Goal: Transaction & Acquisition: Purchase product/service

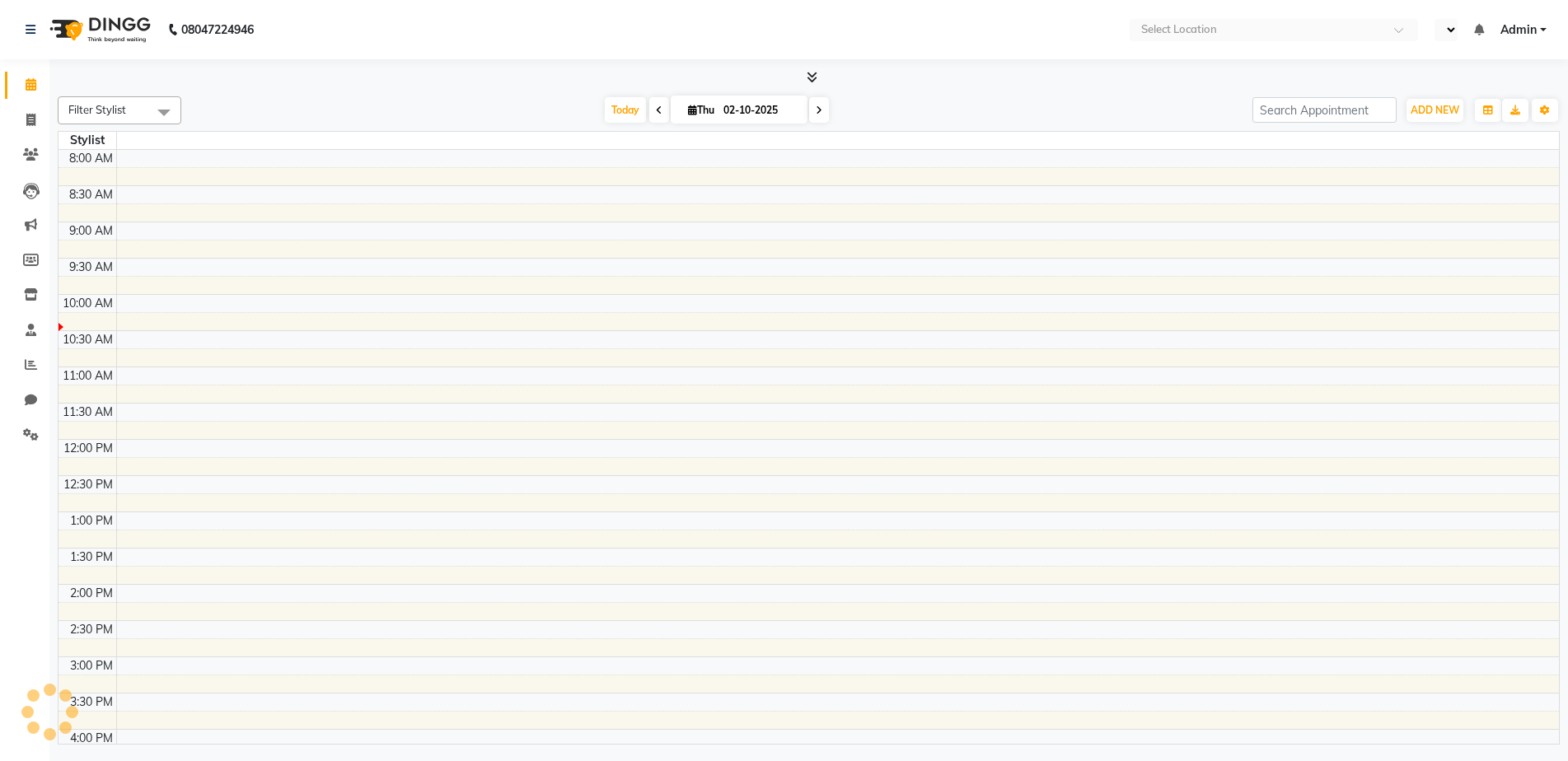
select select "en"
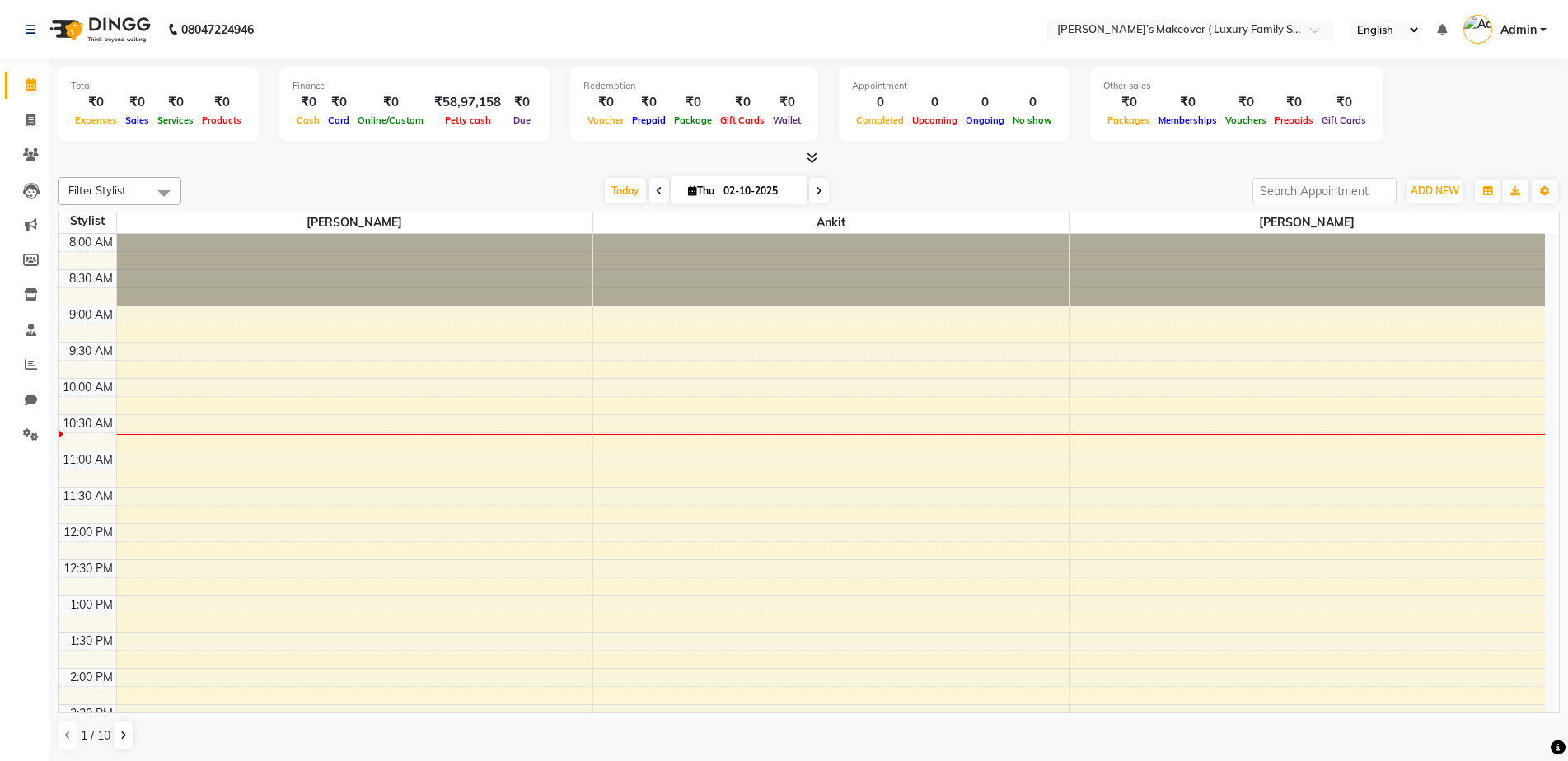
click at [238, 78] on div "Total ₹0 Expenses ₹0 Sales ₹0 Services ₹0 Products" at bounding box center [159, 104] width 201 height 76
click at [555, 0] on nav "08047224946 Select Location × [PERSON_NAME]’s Makeover ( Luxury Family Salon) ,…" at bounding box center [784, 29] width 1568 height 59
click at [33, 120] on icon at bounding box center [30, 119] width 9 height 13
select select "service"
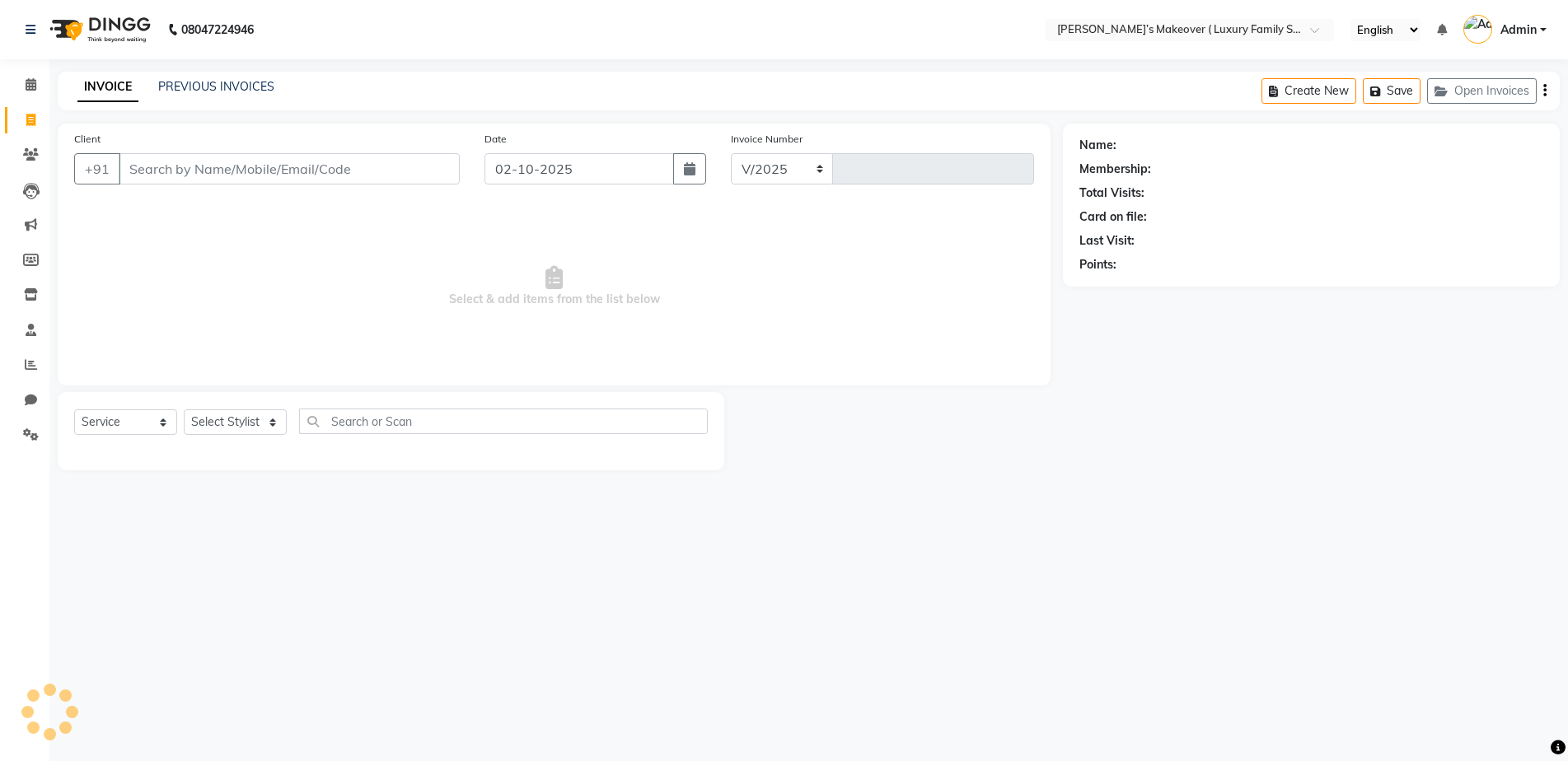
select select "7777"
type input "4988"
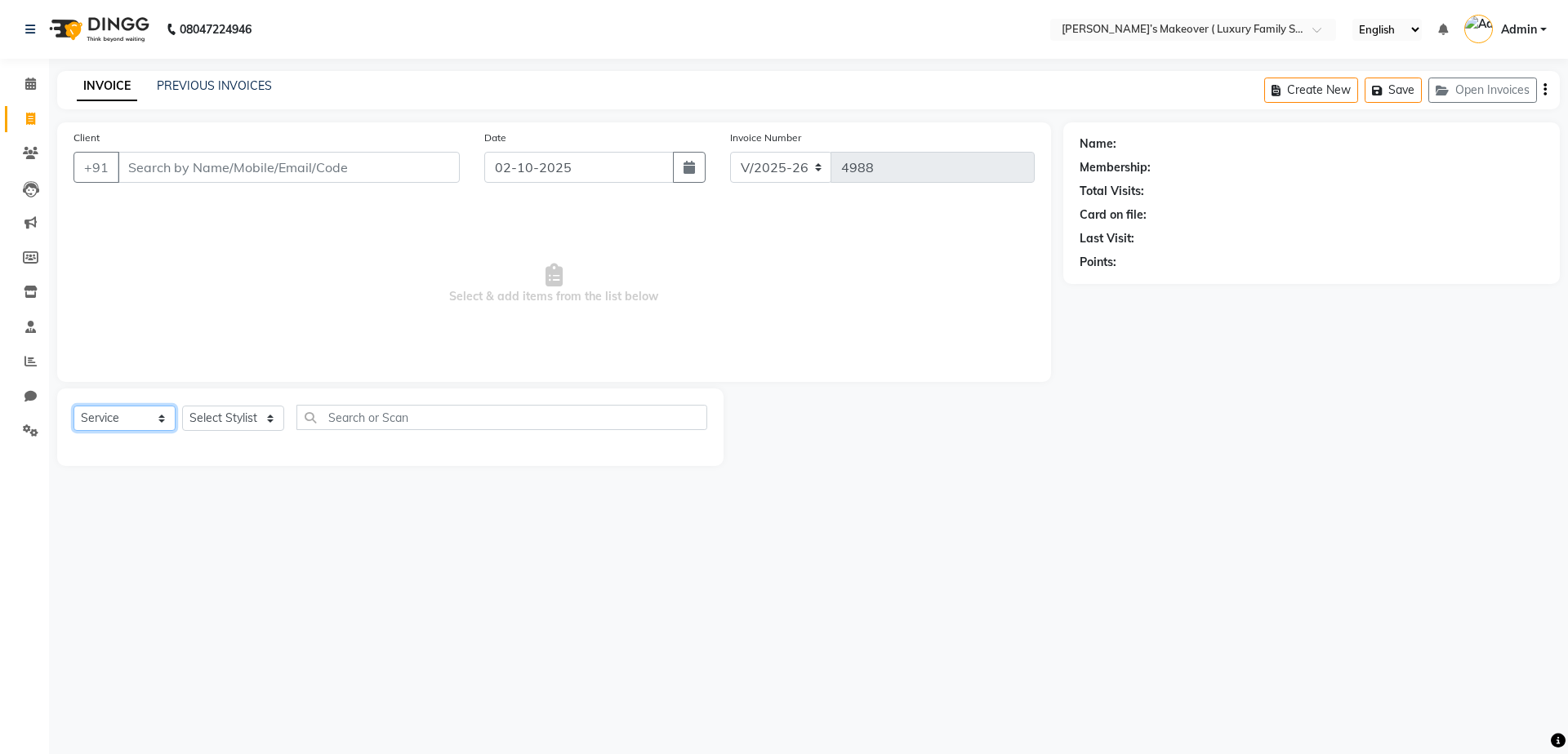
click at [104, 425] on select "Select Service Product Membership Package Voucher Prepaid Gift Card" at bounding box center [125, 418] width 102 height 25
click at [74, 406] on select "Select Service Product Membership Package Voucher Prepaid Gift Card" at bounding box center [125, 418] width 102 height 25
click at [215, 414] on select "Select Stylist [PERSON_NAME] [PERSON_NAME] [PERSON_NAME] [PERSON_NAME] Bhoomi […" at bounding box center [233, 418] width 102 height 25
click at [182, 406] on select "Select Stylist [PERSON_NAME] [PERSON_NAME] [PERSON_NAME] [PERSON_NAME] Bhoomi […" at bounding box center [233, 418] width 102 height 25
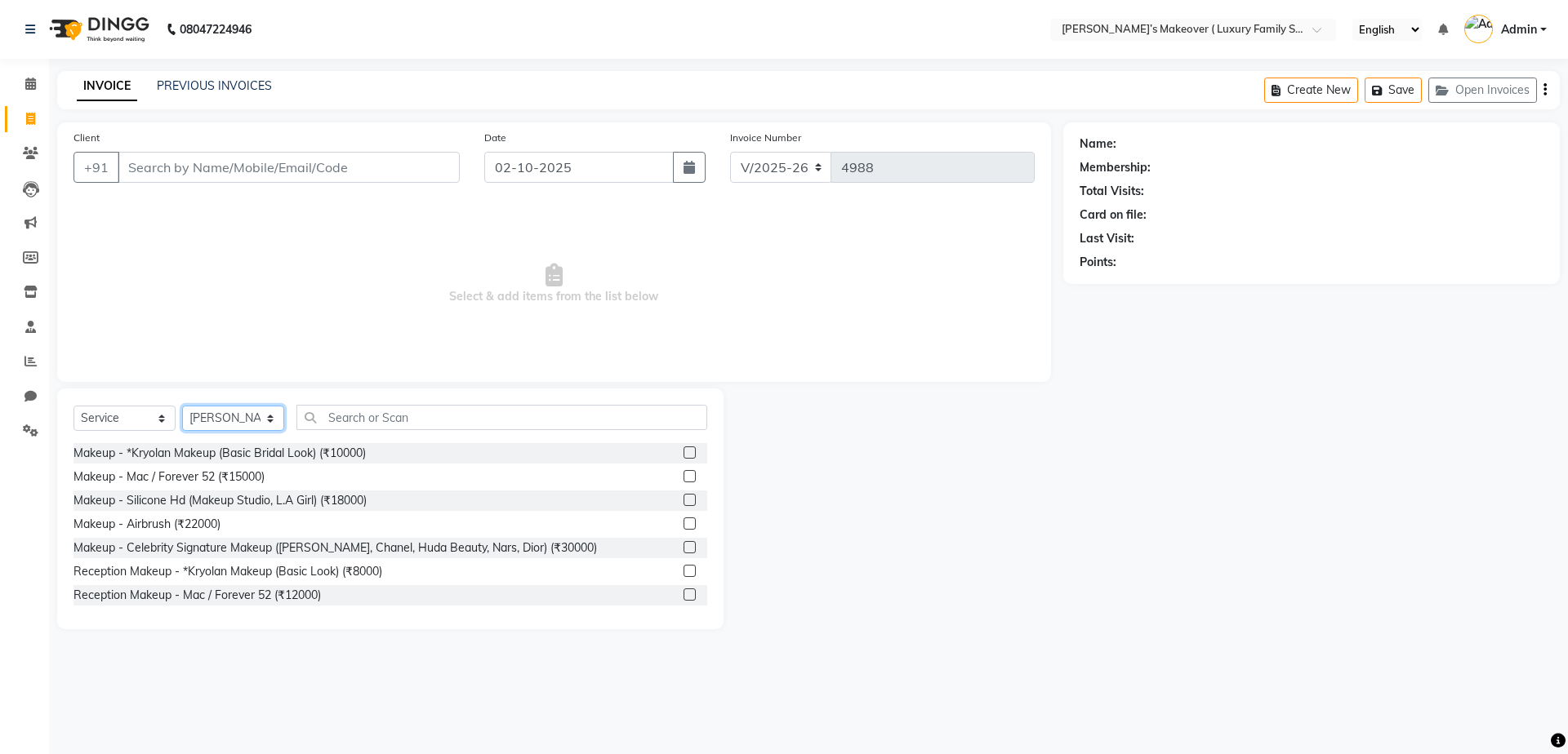
click at [235, 429] on select "Select Stylist [PERSON_NAME] [PERSON_NAME] [PERSON_NAME] [PERSON_NAME] Bhoomi […" at bounding box center [233, 418] width 102 height 25
select select "69495"
click at [182, 406] on select "Select Stylist [PERSON_NAME] [PERSON_NAME] [PERSON_NAME] [PERSON_NAME] Bhoomi […" at bounding box center [233, 418] width 102 height 25
click at [354, 427] on input "text" at bounding box center [502, 417] width 411 height 25
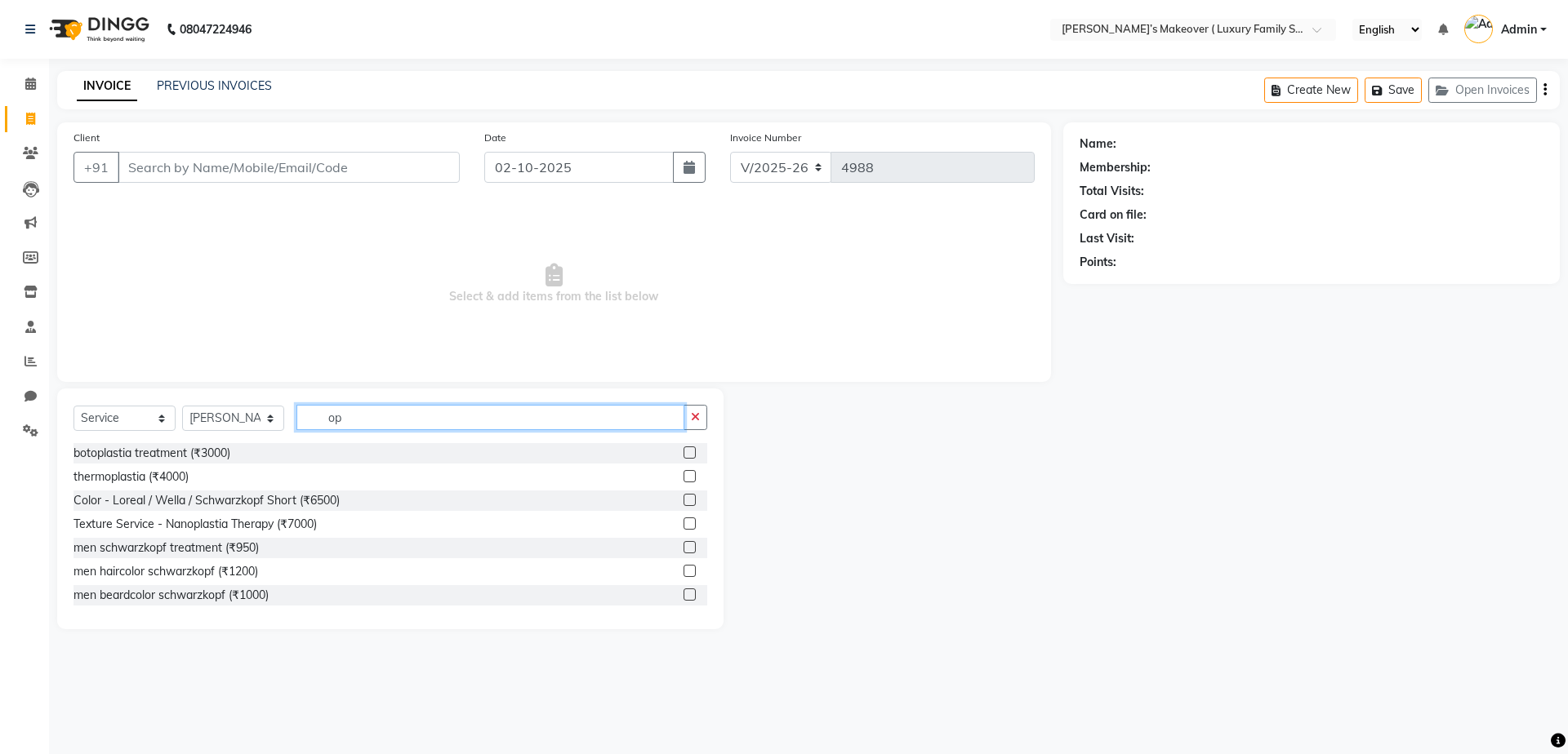
scroll to position [50, 0]
type input "op"
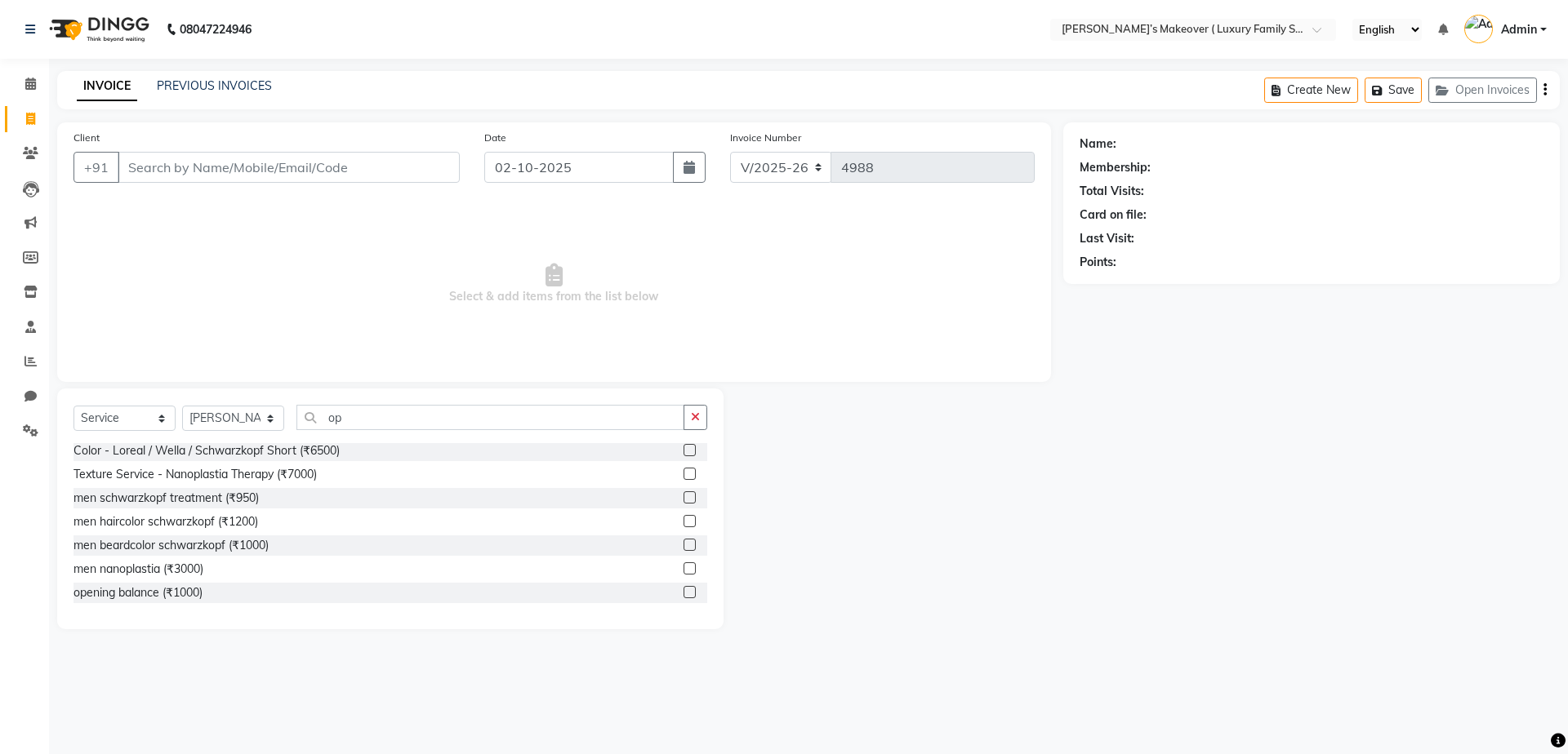
click at [683, 592] on label at bounding box center [689, 592] width 12 height 12
click at [683, 592] on input "checkbox" at bounding box center [688, 593] width 11 height 11
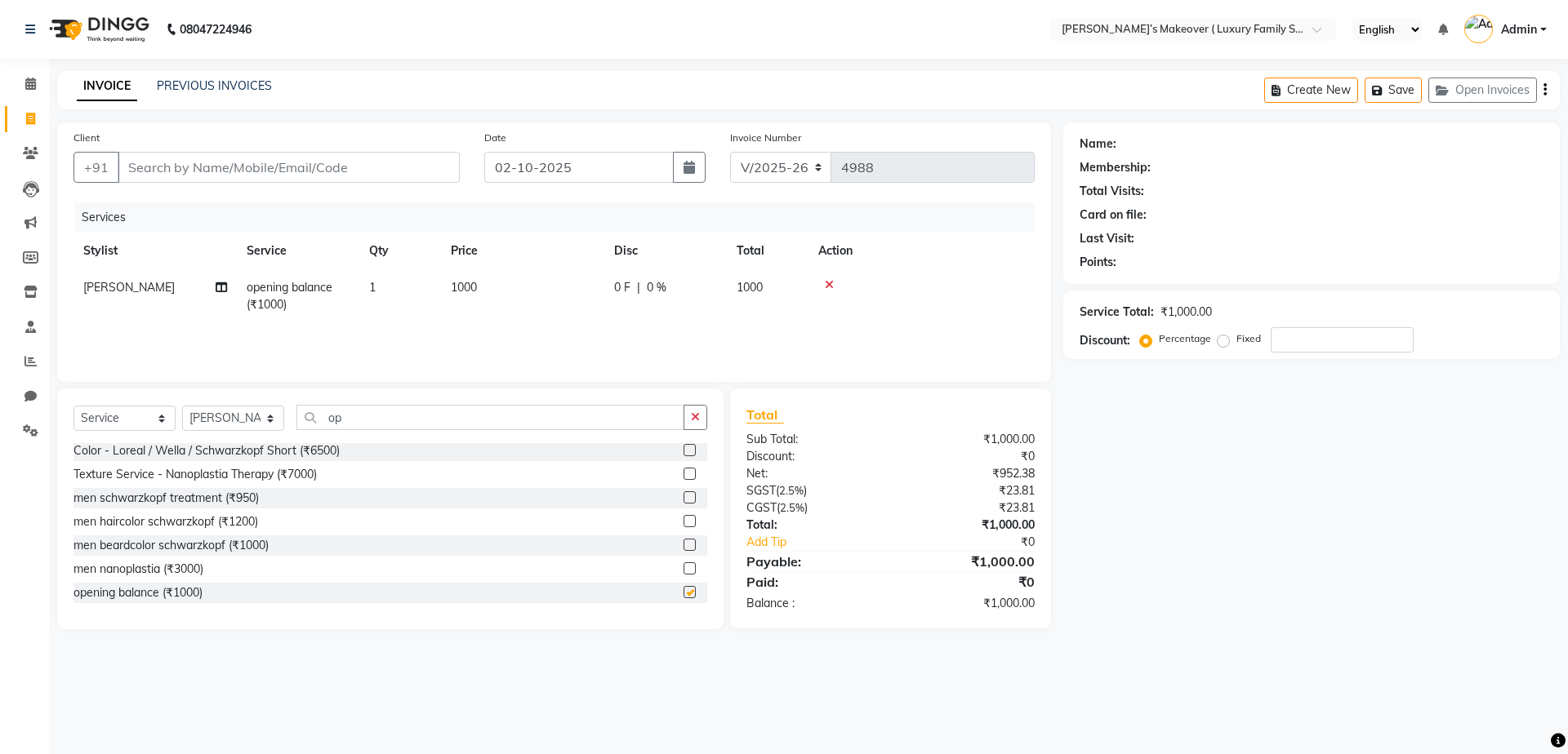
checkbox input "false"
click at [468, 277] on td "1000" at bounding box center [523, 296] width 163 height 54
select select "69495"
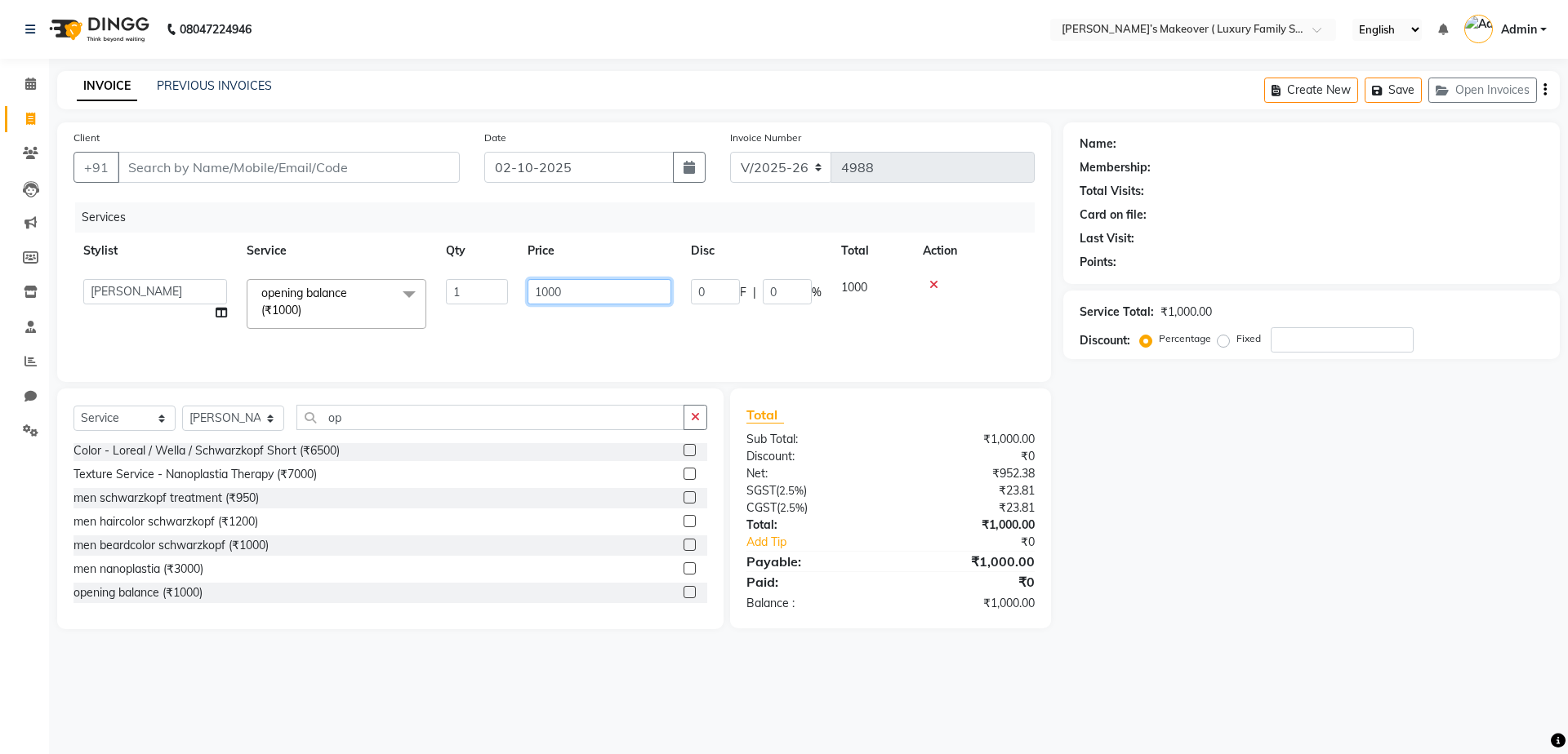
click at [614, 298] on input "1000" at bounding box center [600, 292] width 144 height 25
type input "1"
type input "7850"
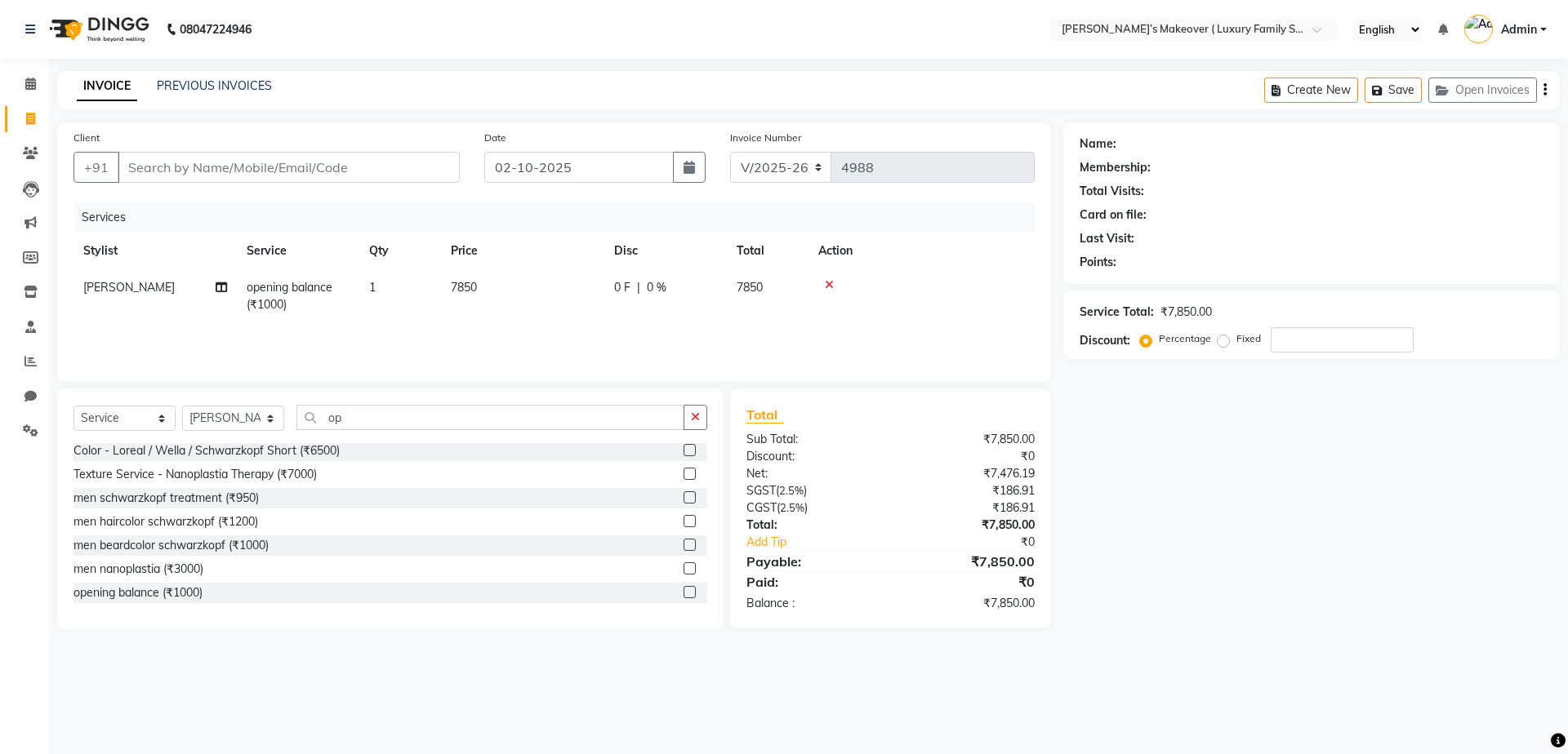
click at [1158, 501] on div "Name: Membership: Total Visits: Card on file: Last Visit: Points: Service Total…" at bounding box center [1318, 376] width 509 height 507
click at [1546, 90] on icon "button" at bounding box center [1545, 90] width 3 height 1
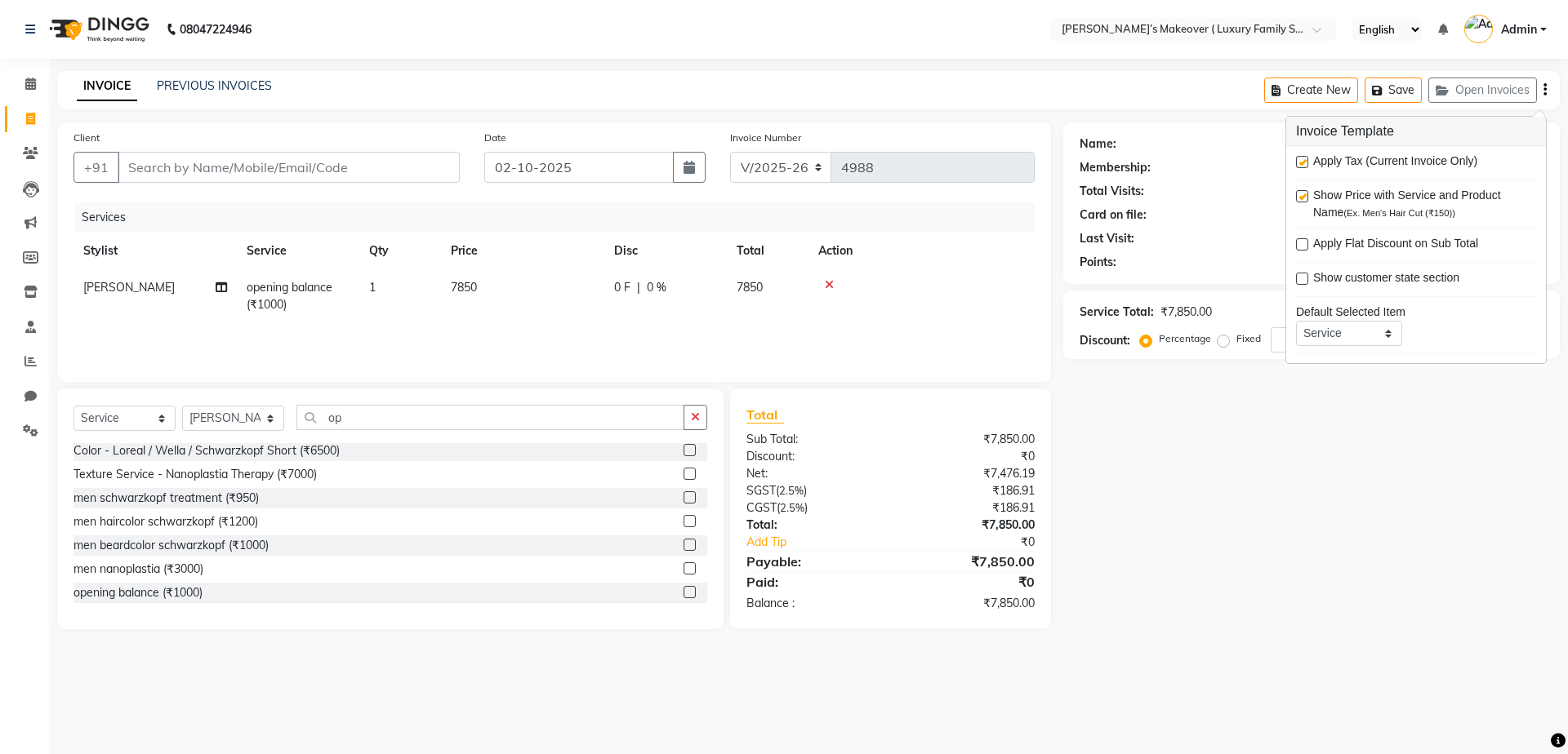
click at [1298, 162] on label at bounding box center [1302, 162] width 12 height 12
click at [1298, 162] on input "checkbox" at bounding box center [1301, 162] width 11 height 11
checkbox input "false"
click at [1222, 391] on div "Name: Membership: Total Visits: Card on file: Last Visit: Points: Service Total…" at bounding box center [1318, 376] width 509 height 507
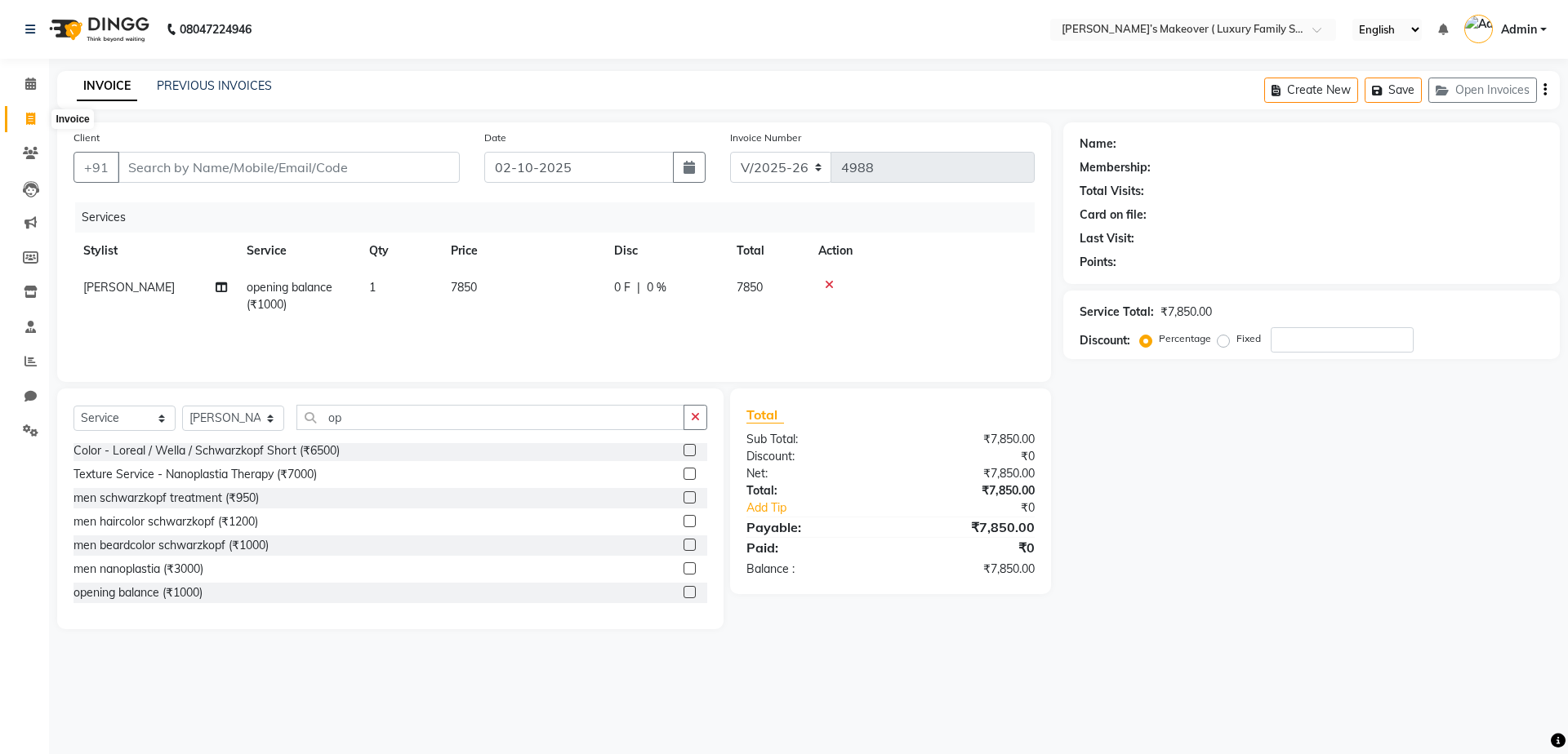
click at [30, 117] on icon at bounding box center [30, 118] width 9 height 12
select select "service"
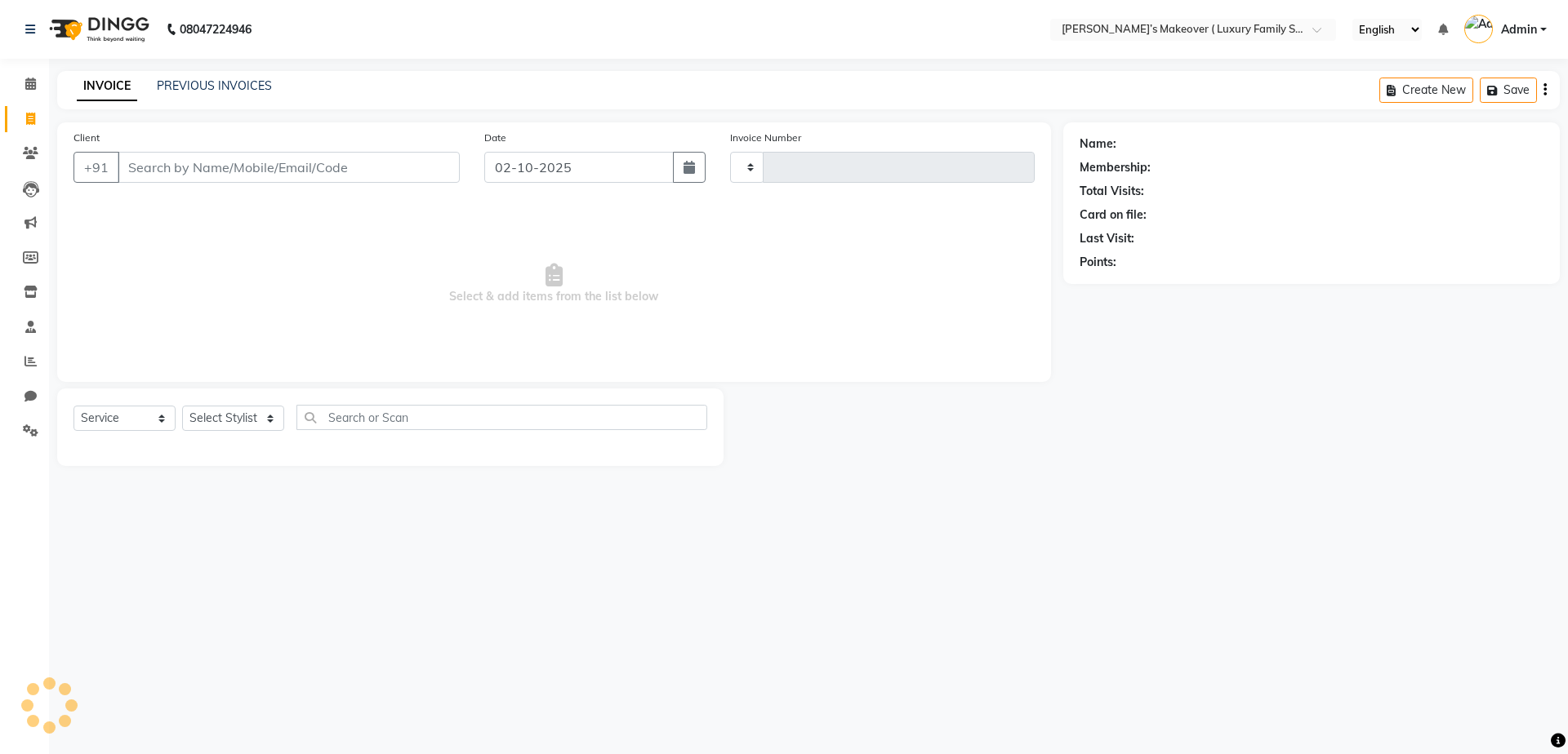
type input "4988"
select select "7777"
click at [1240, 414] on div "Name: Membership: Total Visits: Card on file: Last Visit: Points:" at bounding box center [1318, 295] width 509 height 343
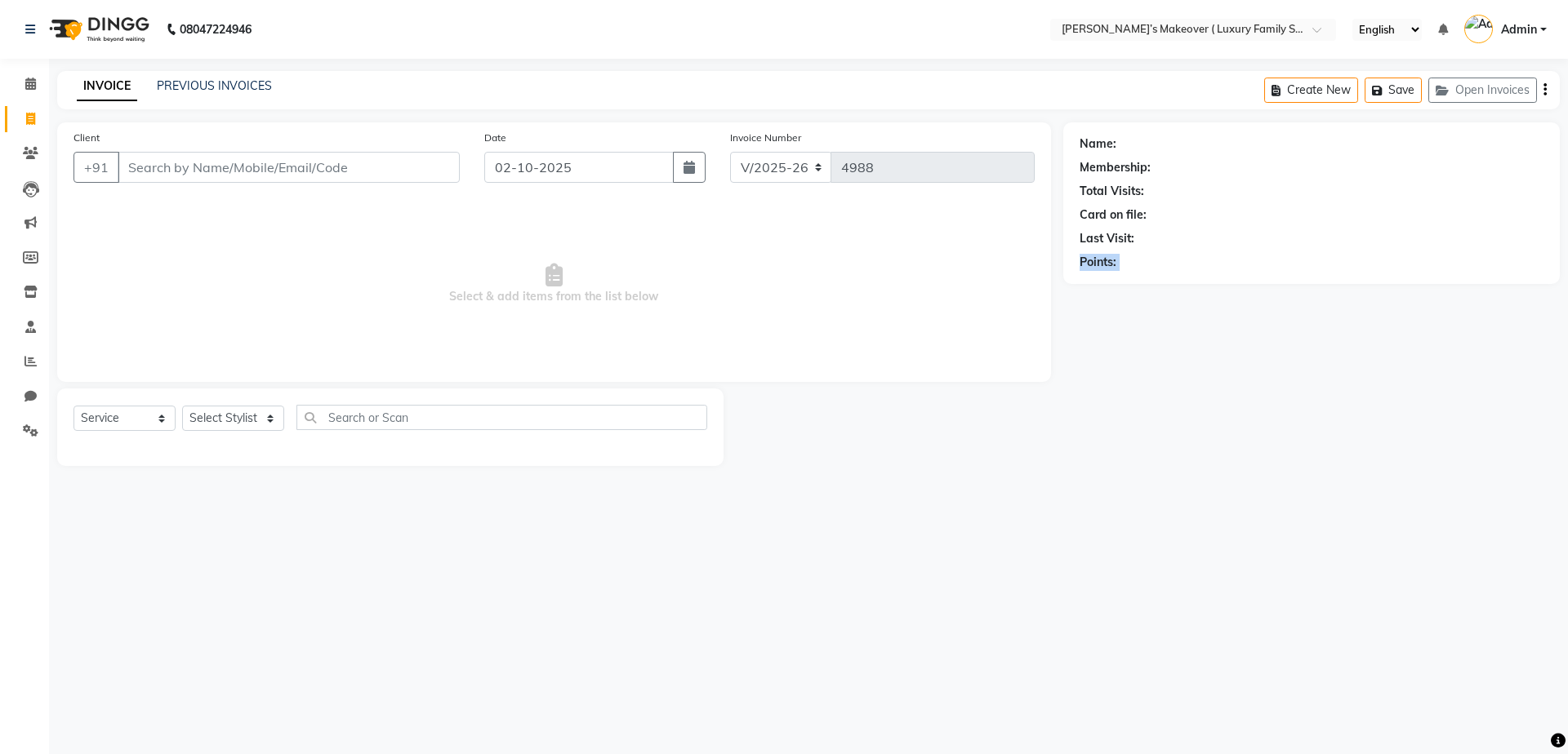
click at [1240, 414] on div "Name: Membership: Total Visits: Card on file: Last Visit: Points:" at bounding box center [1318, 295] width 509 height 343
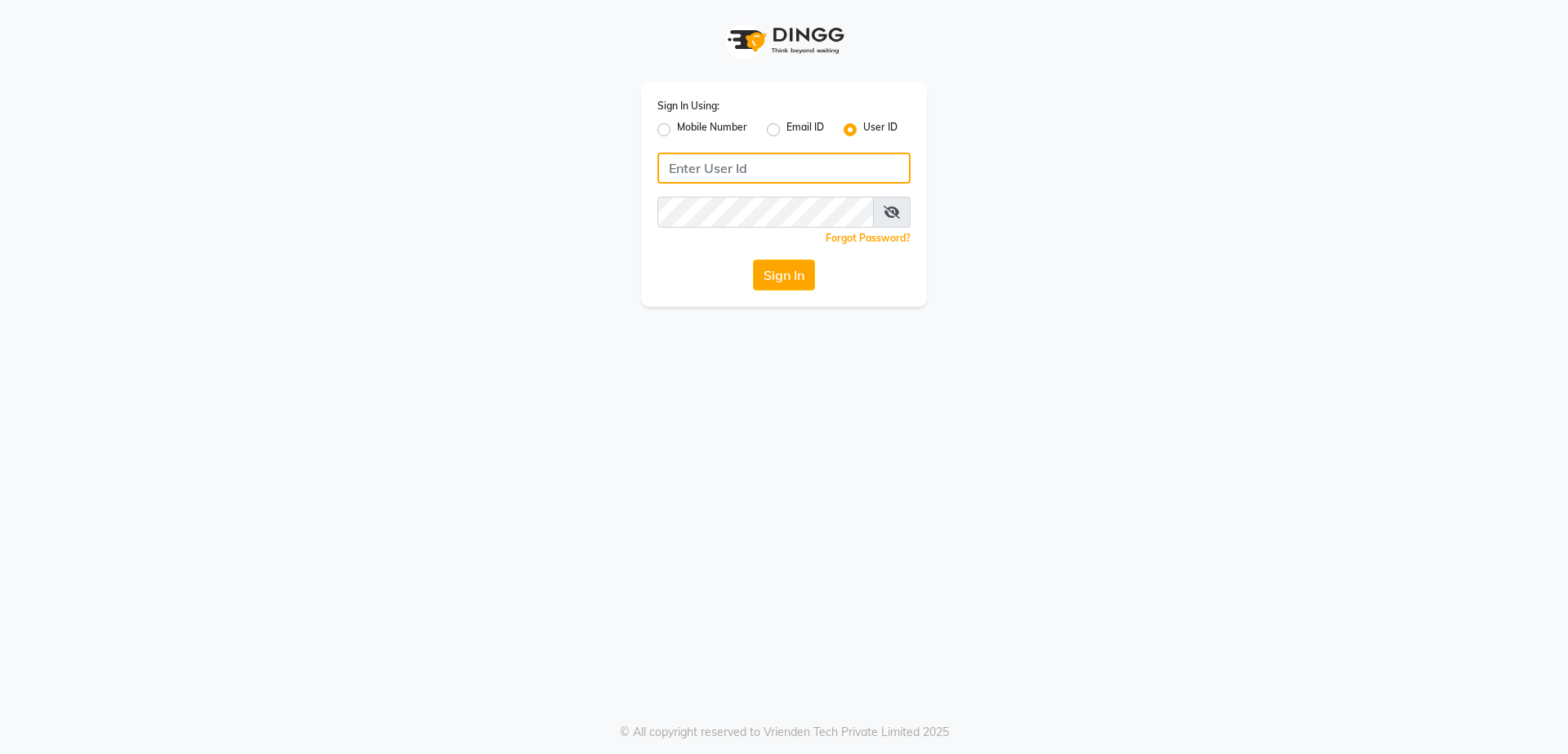
click at [763, 162] on input "Username" at bounding box center [784, 168] width 253 height 31
type input "[PERSON_NAME]@123"
click at [886, 221] on span at bounding box center [891, 212] width 37 height 31
click at [894, 214] on icon at bounding box center [891, 212] width 16 height 13
click at [766, 274] on button "Sign In" at bounding box center [784, 275] width 62 height 31
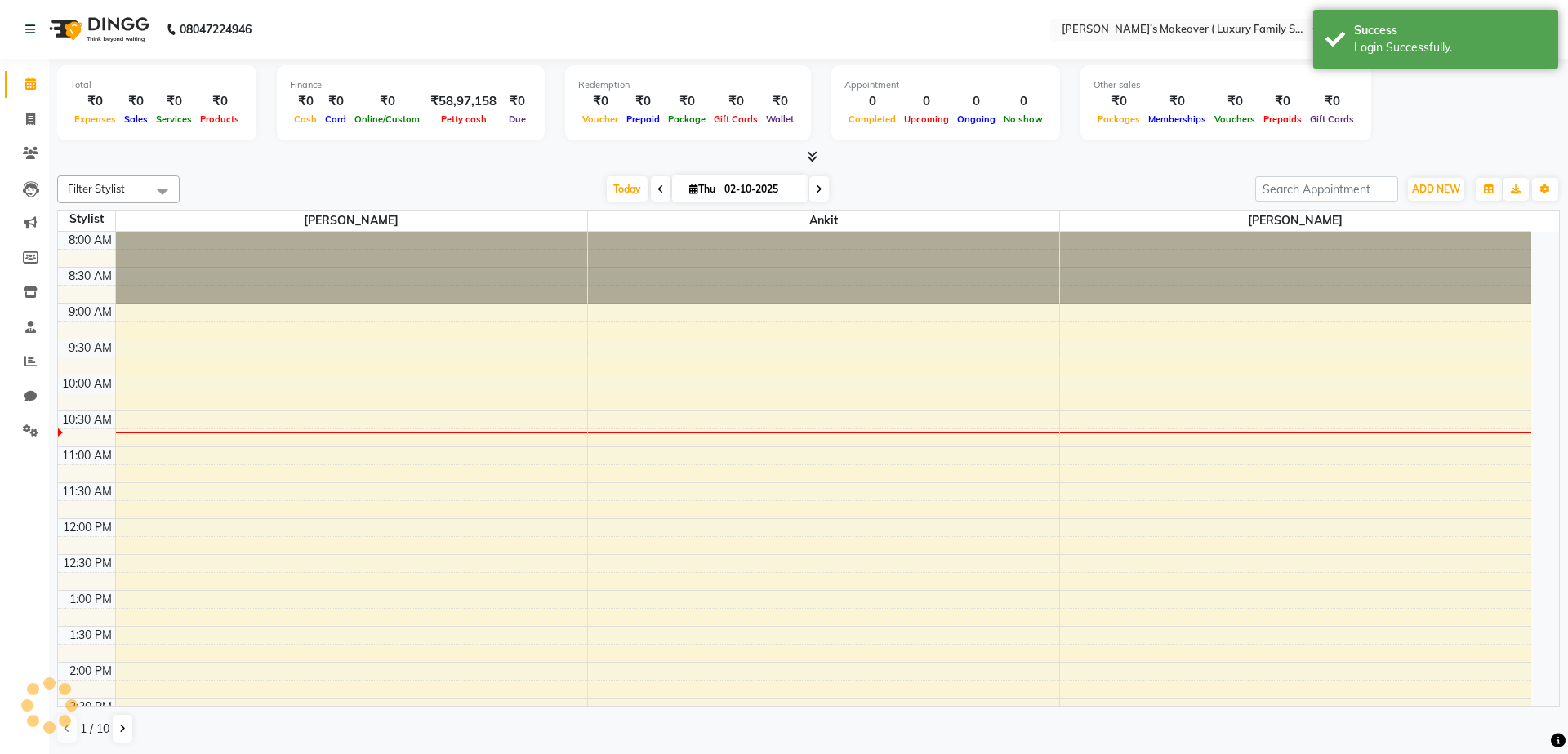
select select "en"
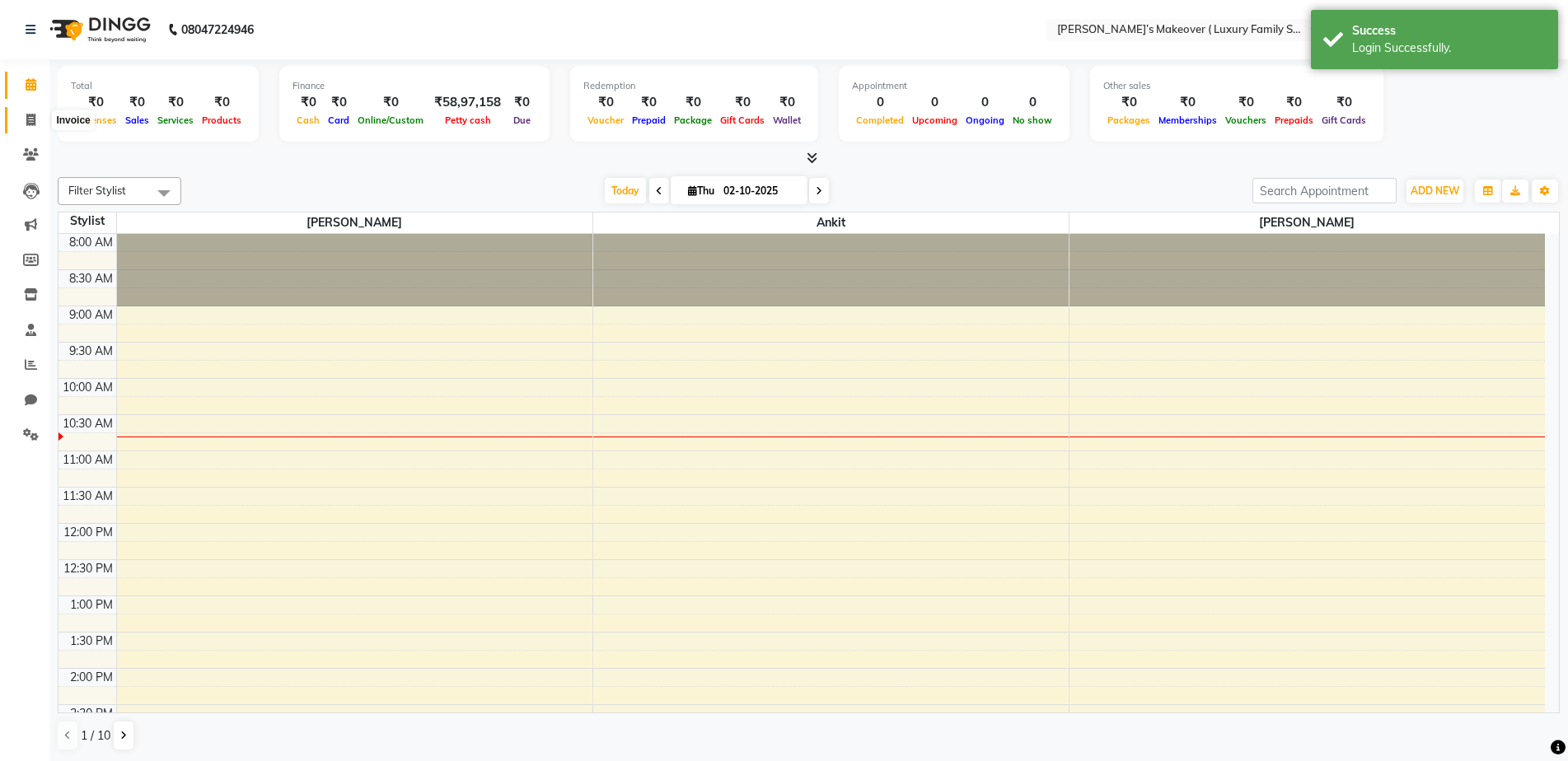
click at [27, 118] on icon at bounding box center [30, 119] width 9 height 13
select select "7777"
select select "service"
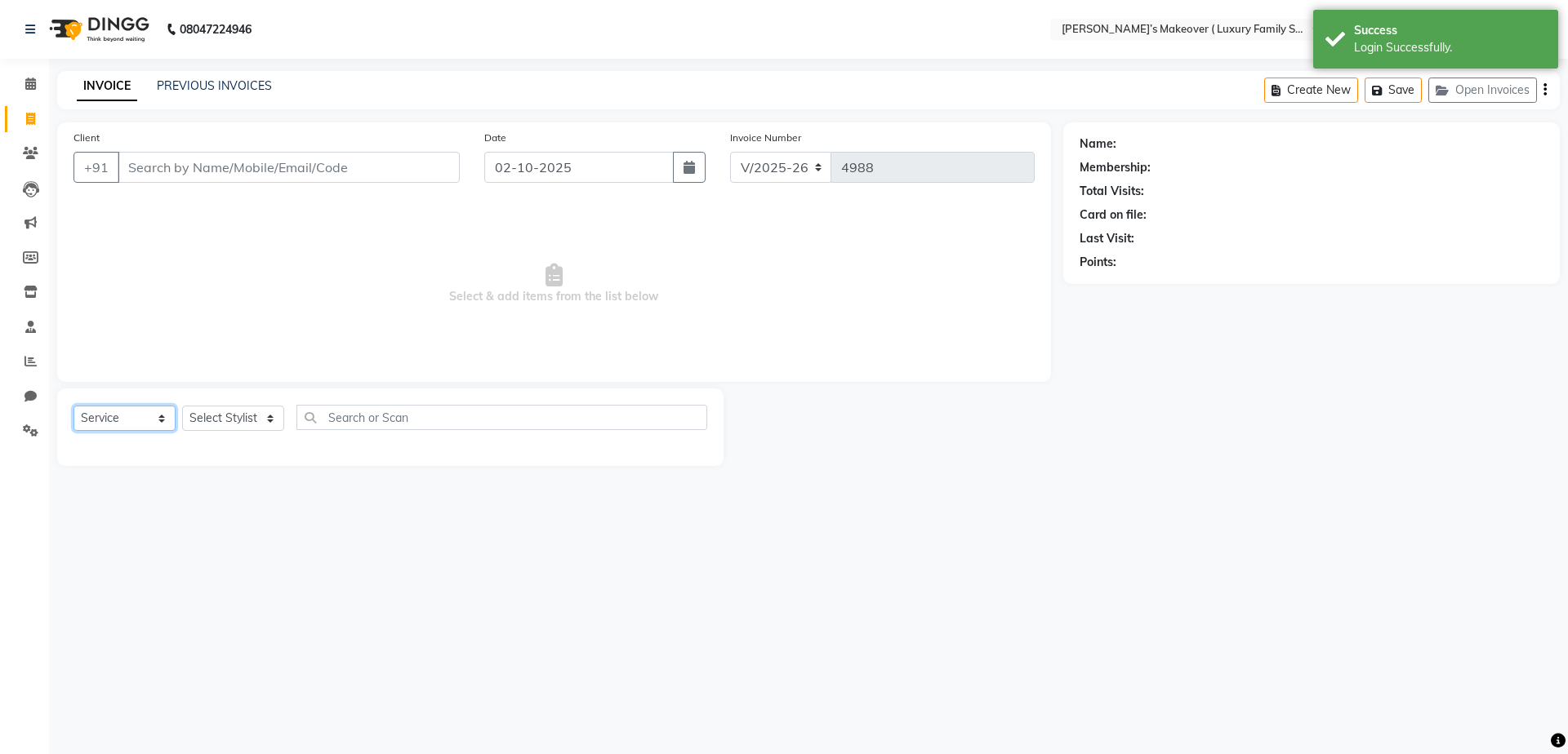
click at [122, 425] on select "Select Service Product Membership Package Voucher Prepaid Gift Card" at bounding box center [125, 418] width 102 height 25
click at [74, 406] on select "Select Service Product Membership Package Voucher Prepaid Gift Card" at bounding box center [125, 418] width 102 height 25
click at [246, 410] on select "Select Stylist [PERSON_NAME] [PERSON_NAME] [PERSON_NAME] [PERSON_NAME] Bhoomi […" at bounding box center [233, 418] width 102 height 25
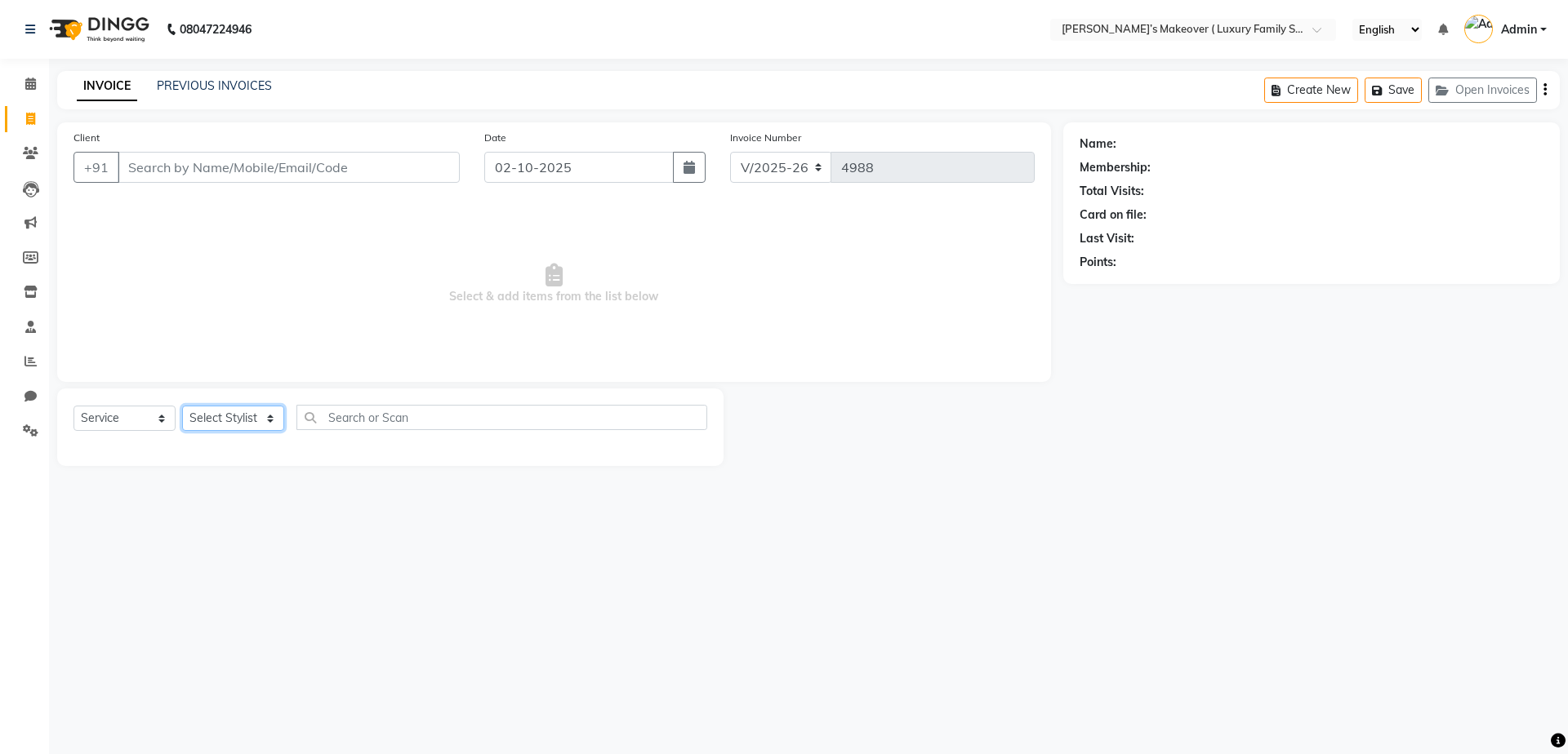
select select "69500"
click at [182, 406] on select "Select Stylist [PERSON_NAME] [PERSON_NAME] [PERSON_NAME] [PERSON_NAME] Bhoomi […" at bounding box center [233, 418] width 102 height 25
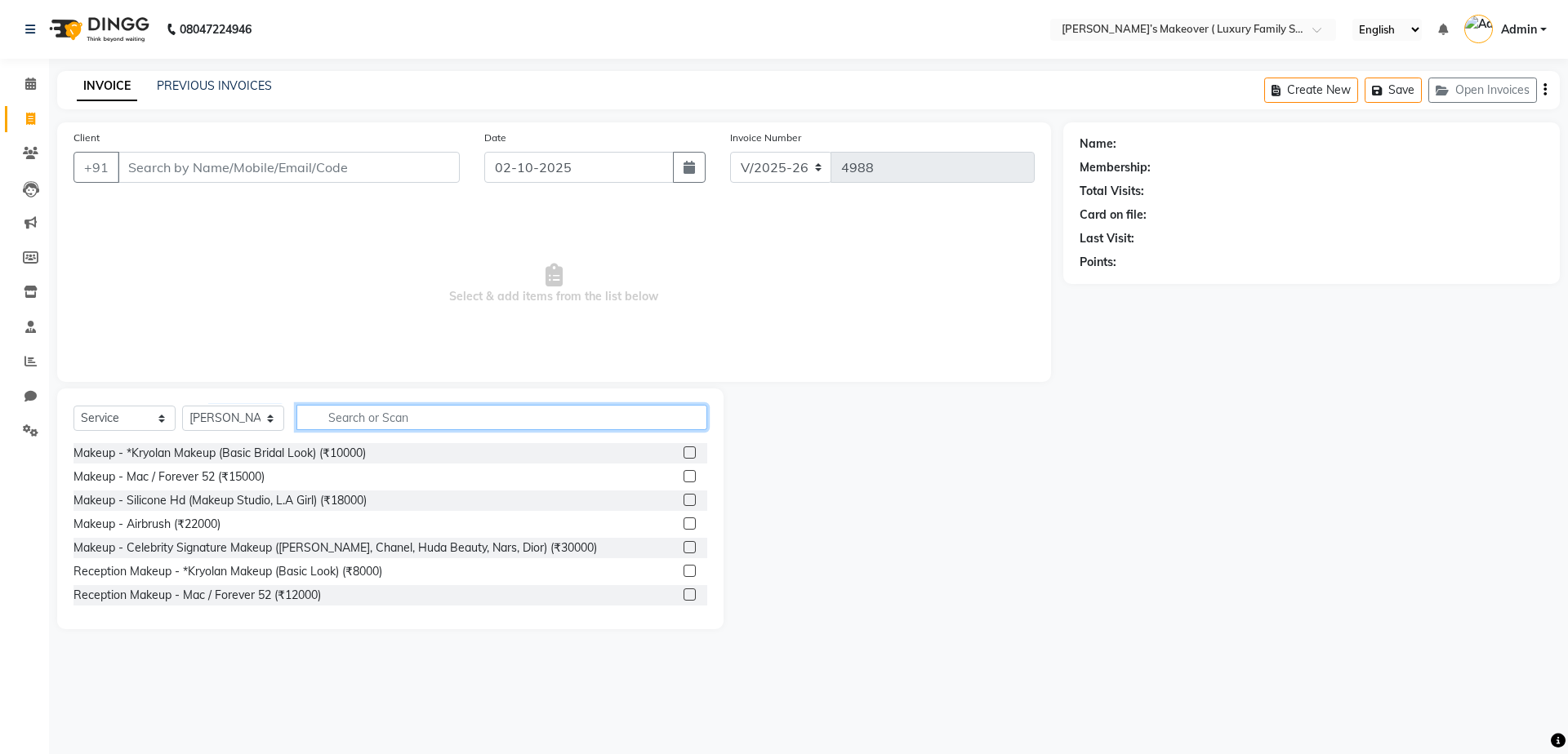
click at [344, 427] on input "text" at bounding box center [502, 417] width 411 height 25
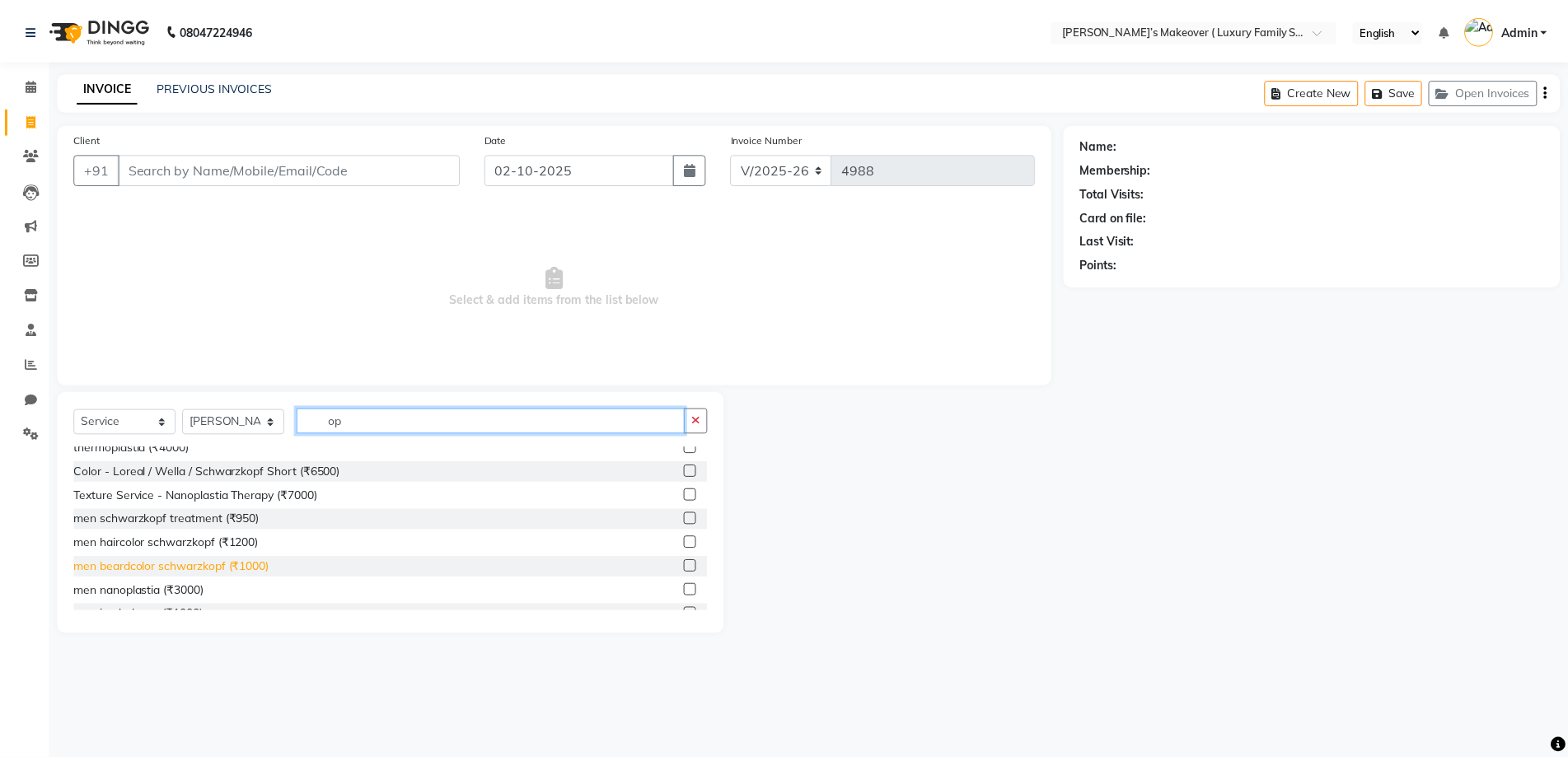
scroll to position [50, 0]
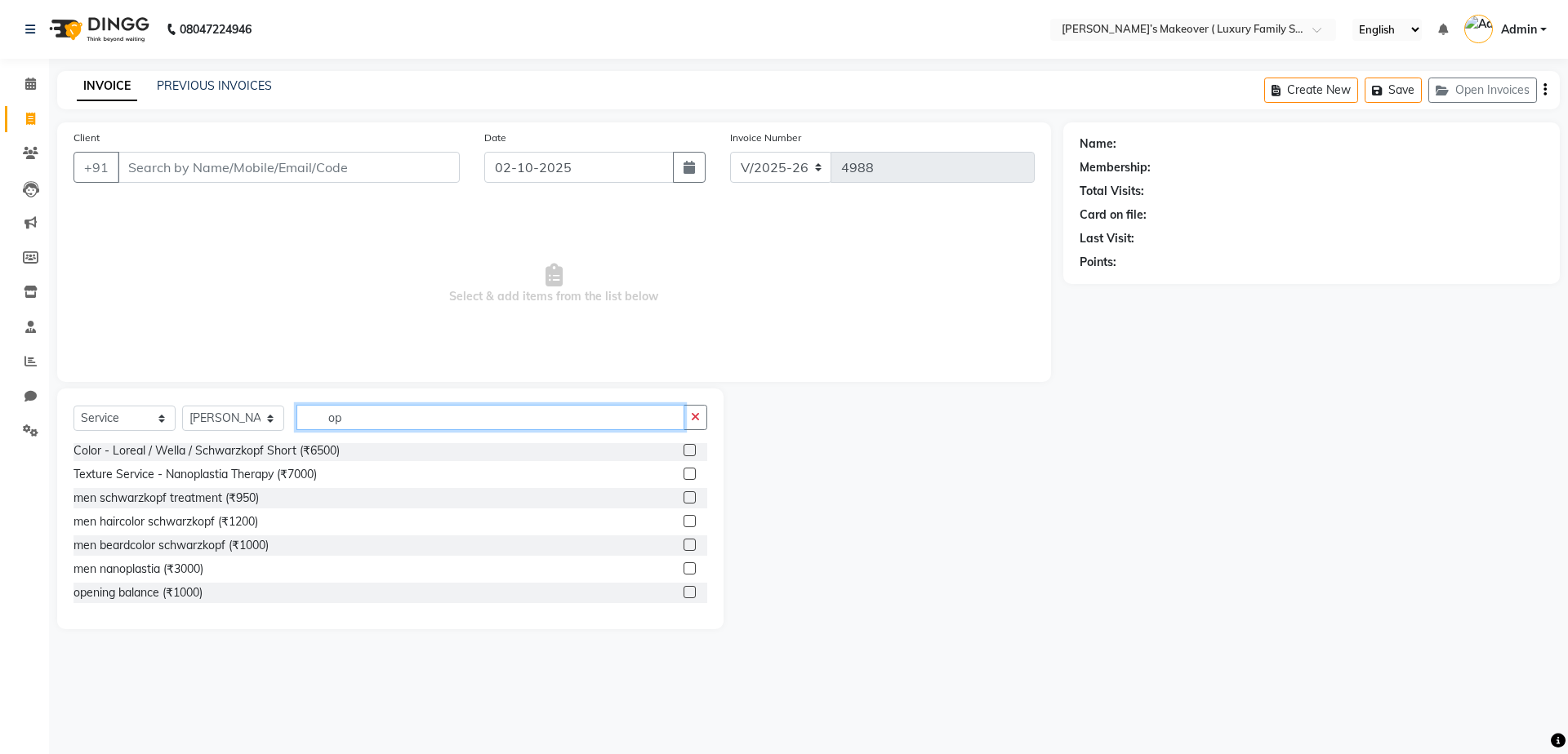
type input "op"
click at [683, 592] on label at bounding box center [689, 592] width 12 height 12
click at [683, 592] on input "checkbox" at bounding box center [688, 593] width 11 height 11
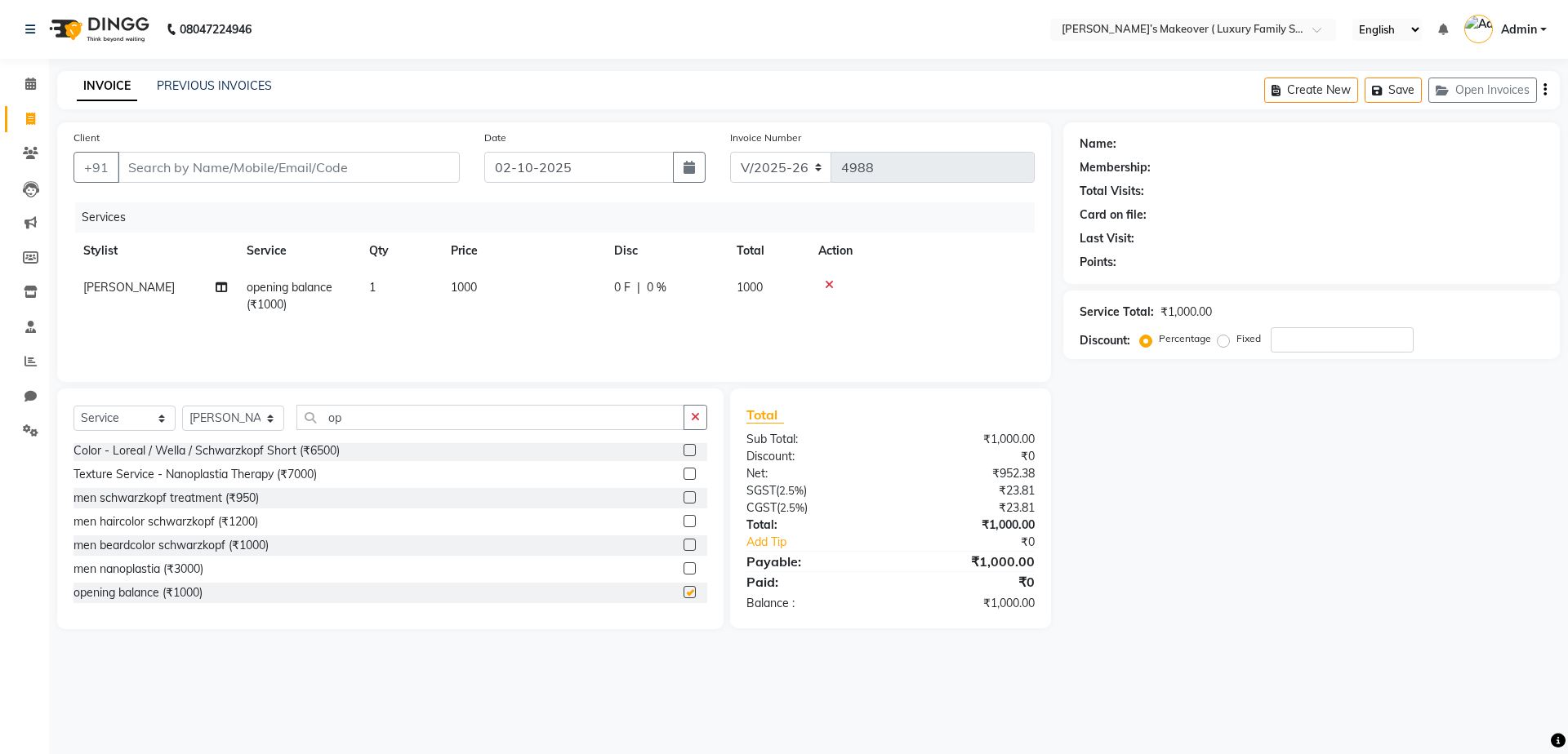
checkbox input "false"
click at [261, 167] on input "Client" at bounding box center [289, 167] width 343 height 31
type input "8"
type input "0"
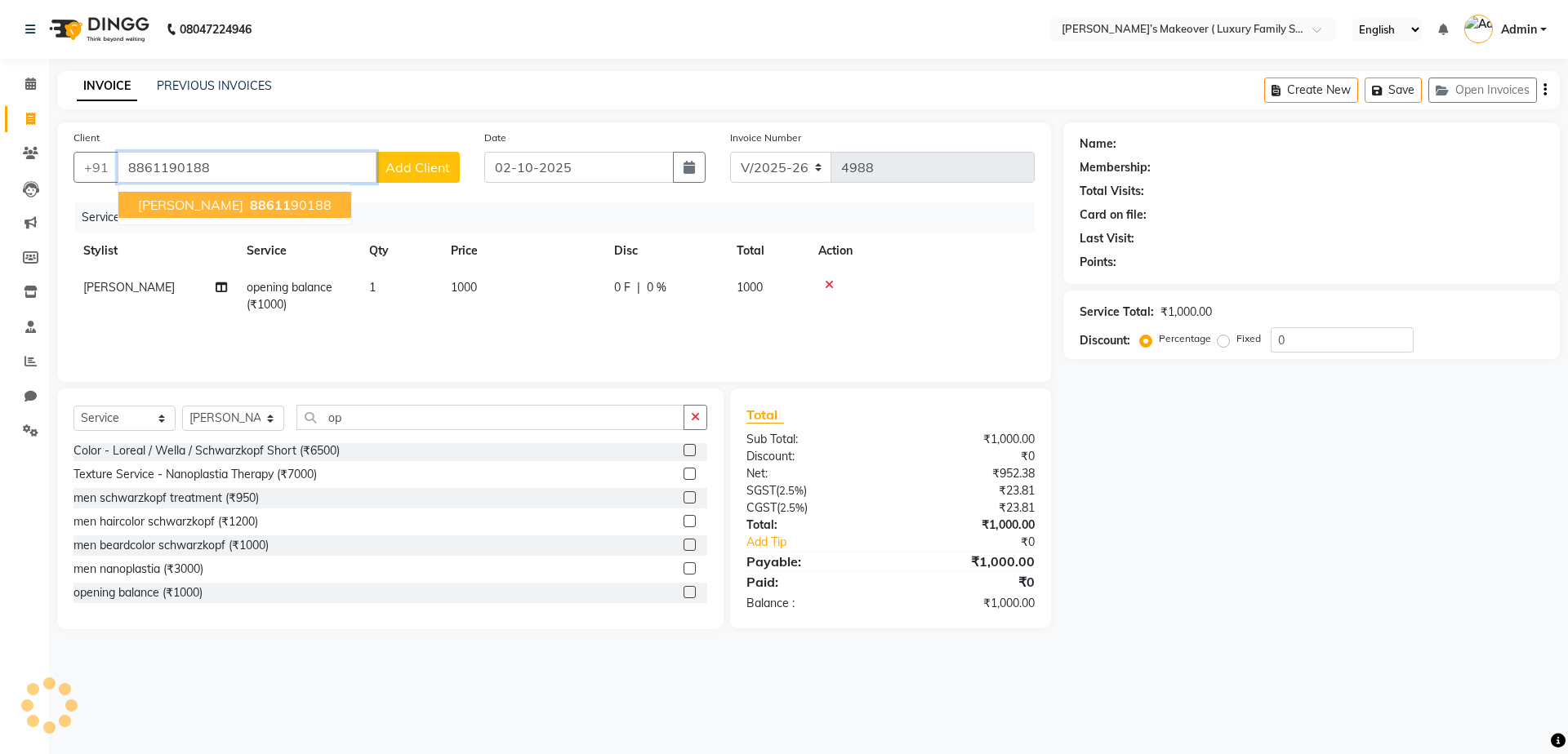
type input "8861190188"
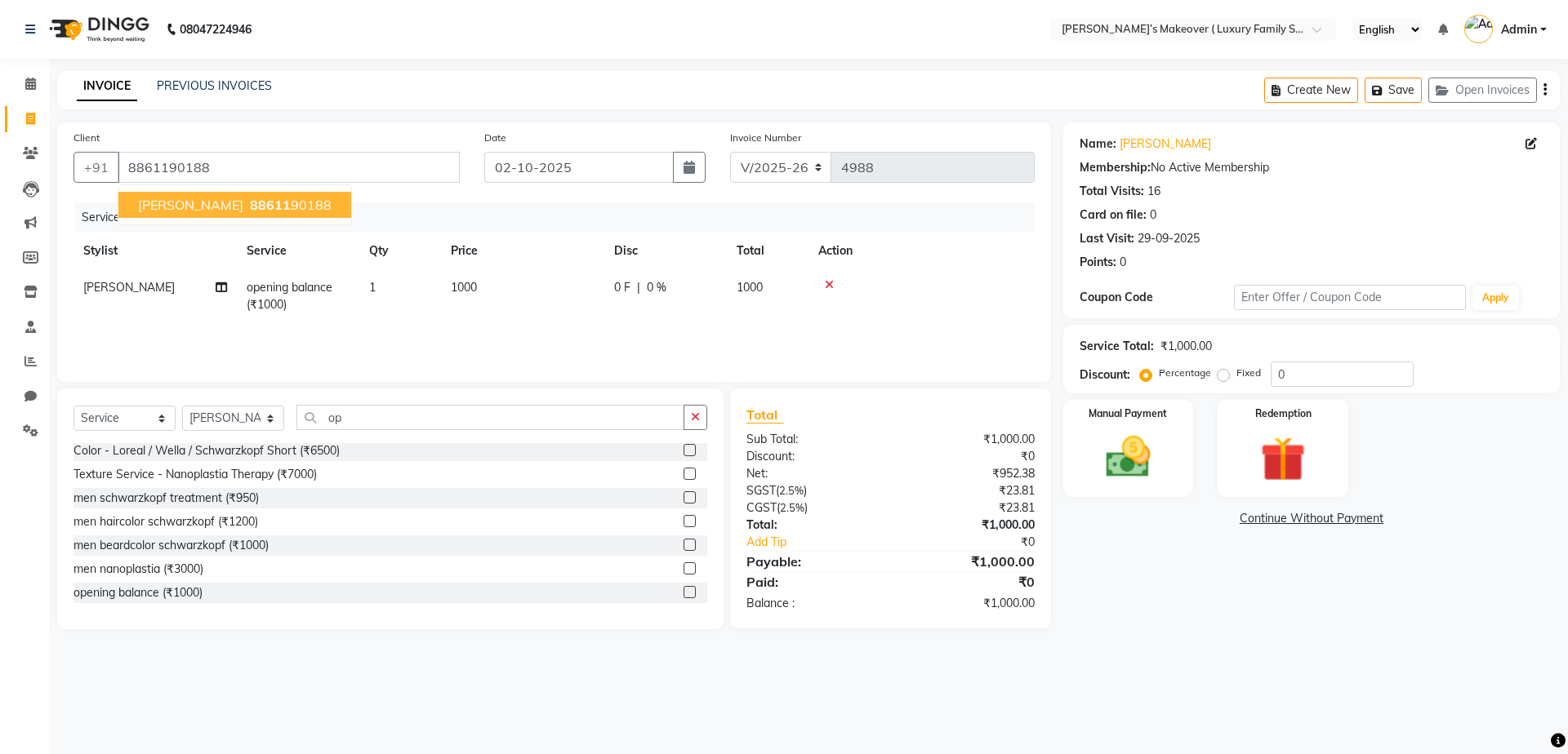
click at [257, 206] on span "88611" at bounding box center [270, 204] width 41 height 16
drag, startPoint x: 435, startPoint y: 269, endPoint x: 463, endPoint y: 280, distance: 30.1
click at [454, 276] on table "Stylist Service Qty Price Disc Total Action Astha opening balance (₹1000) 1 100…" at bounding box center [555, 278] width 962 height 90
click at [473, 282] on span "1000" at bounding box center [463, 287] width 26 height 14
select select "69500"
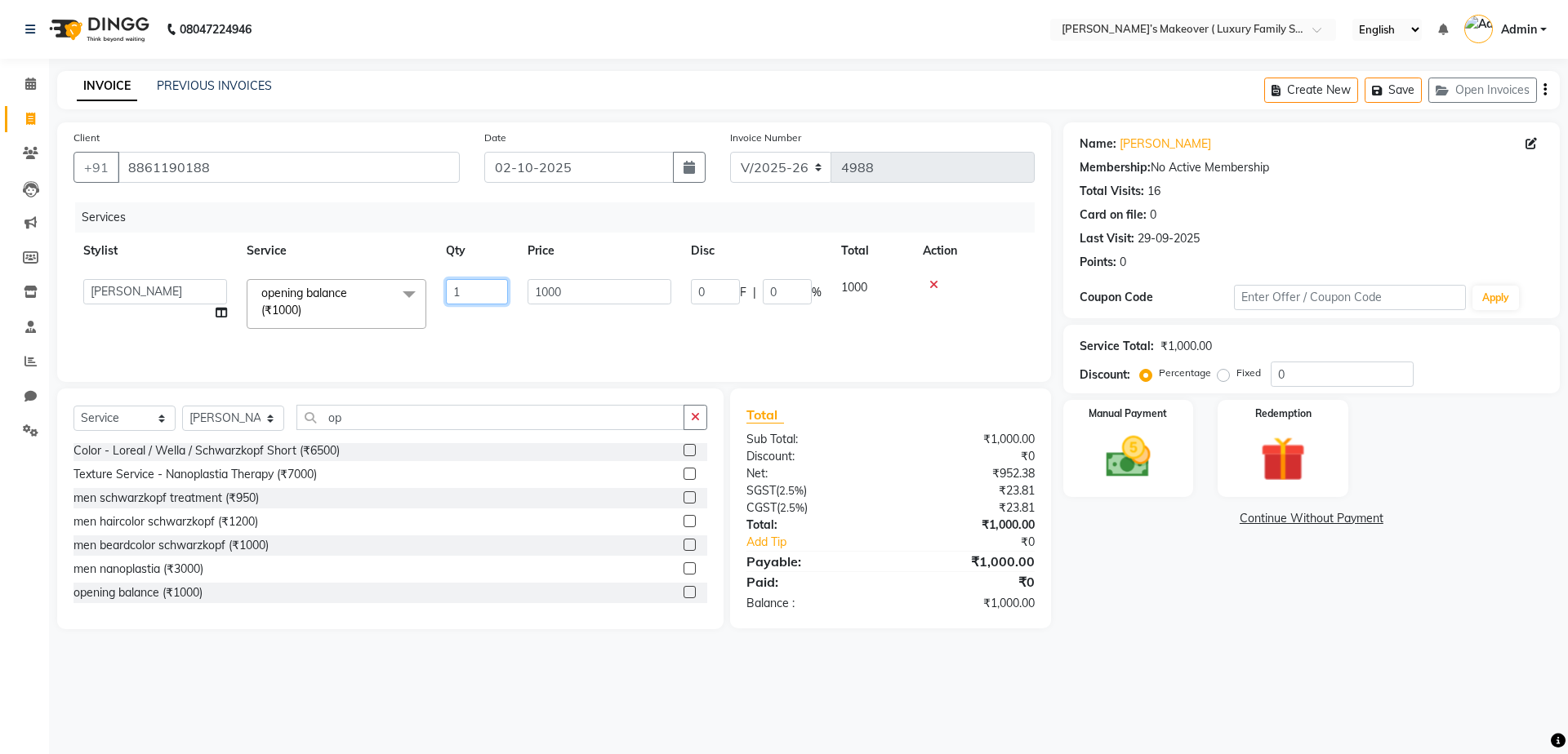
click at [494, 285] on input "1" at bounding box center [477, 292] width 62 height 25
click at [563, 285] on td "1000" at bounding box center [523, 296] width 163 height 54
select select "69500"
click at [588, 309] on td "1000" at bounding box center [600, 304] width 163 height 69
click at [588, 295] on input "1000" at bounding box center [600, 292] width 144 height 25
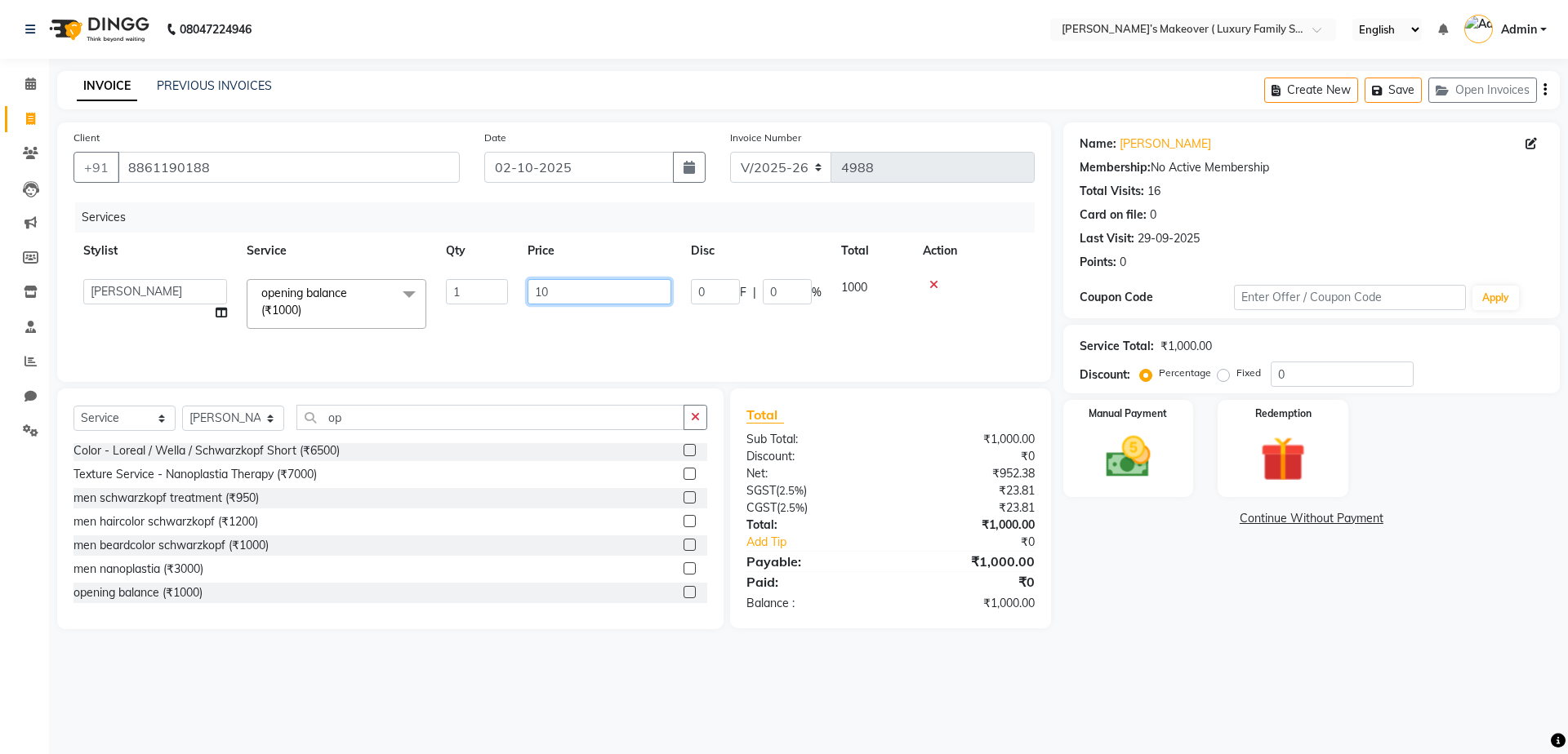
type input "1"
type input "7850"
click at [1243, 595] on div "Name: Megha Aggarwal Membership: No Active Membership Total Visits: 16 Card on …" at bounding box center [1318, 376] width 509 height 507
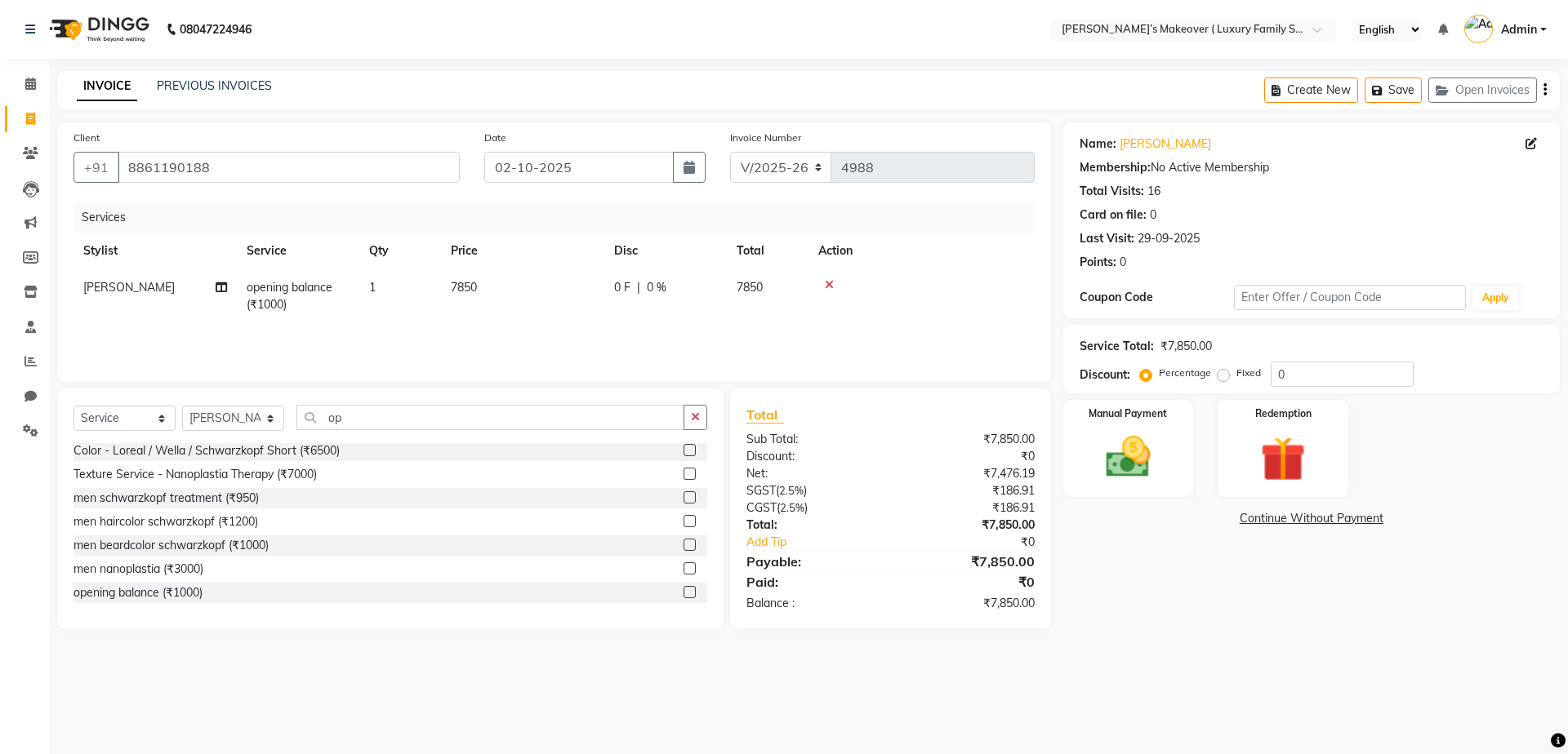
click at [1544, 90] on icon "button" at bounding box center [1545, 90] width 3 height 1
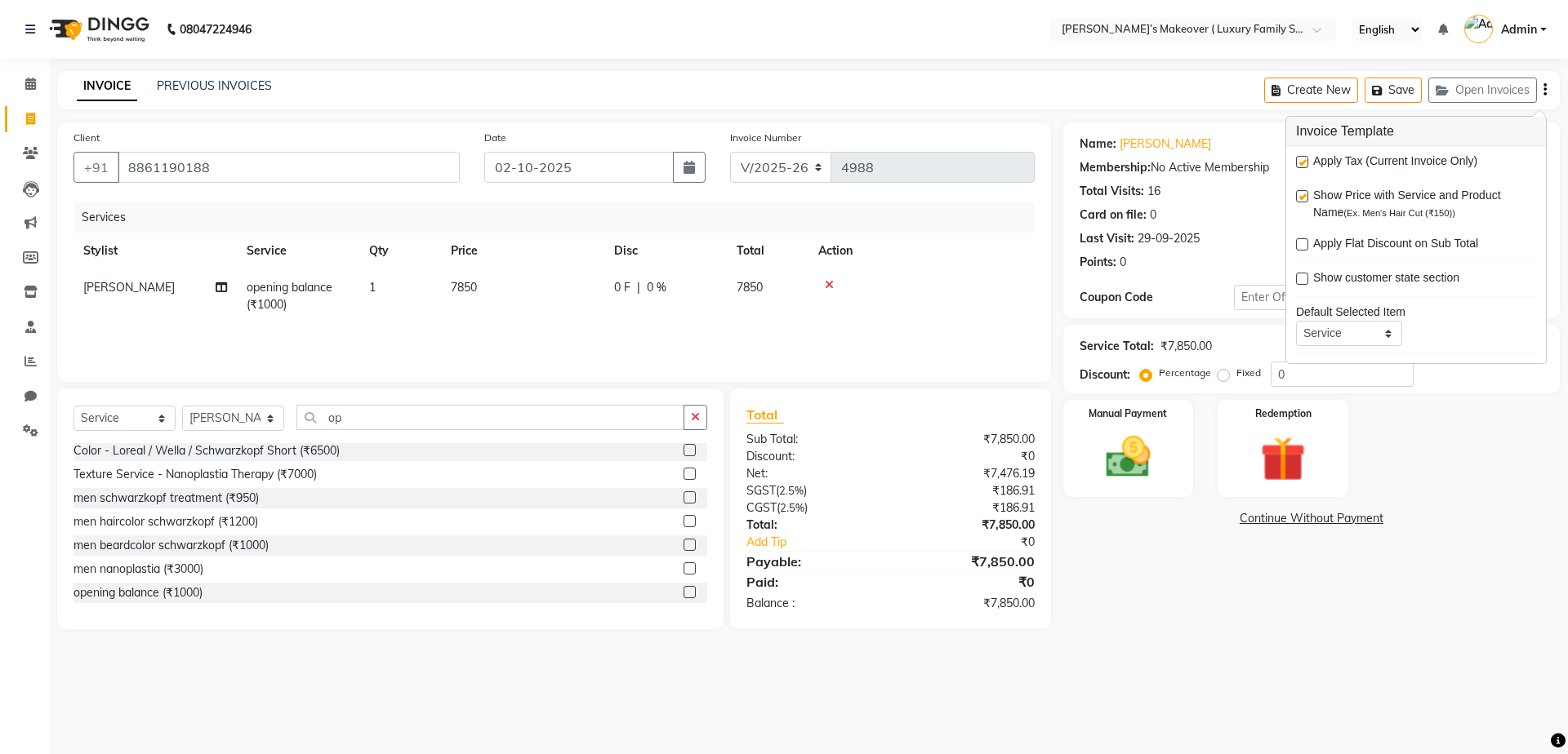
click at [1302, 166] on label at bounding box center [1302, 162] width 12 height 12
click at [1302, 166] on input "checkbox" at bounding box center [1301, 162] width 11 height 11
checkbox input "false"
click at [1181, 447] on div "Manual Payment" at bounding box center [1128, 448] width 135 height 101
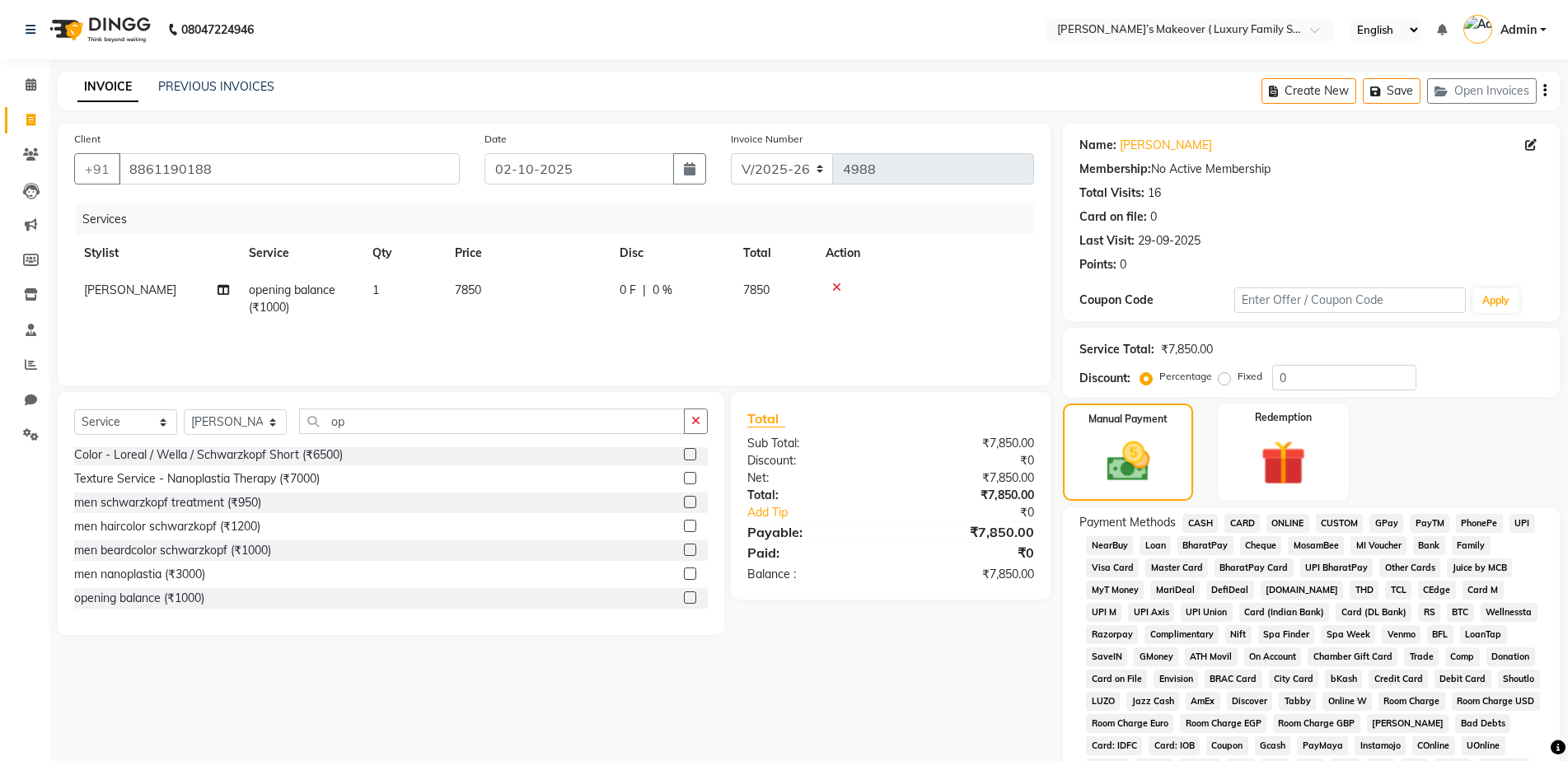
click at [1189, 527] on span "CASH" at bounding box center [1199, 524] width 36 height 19
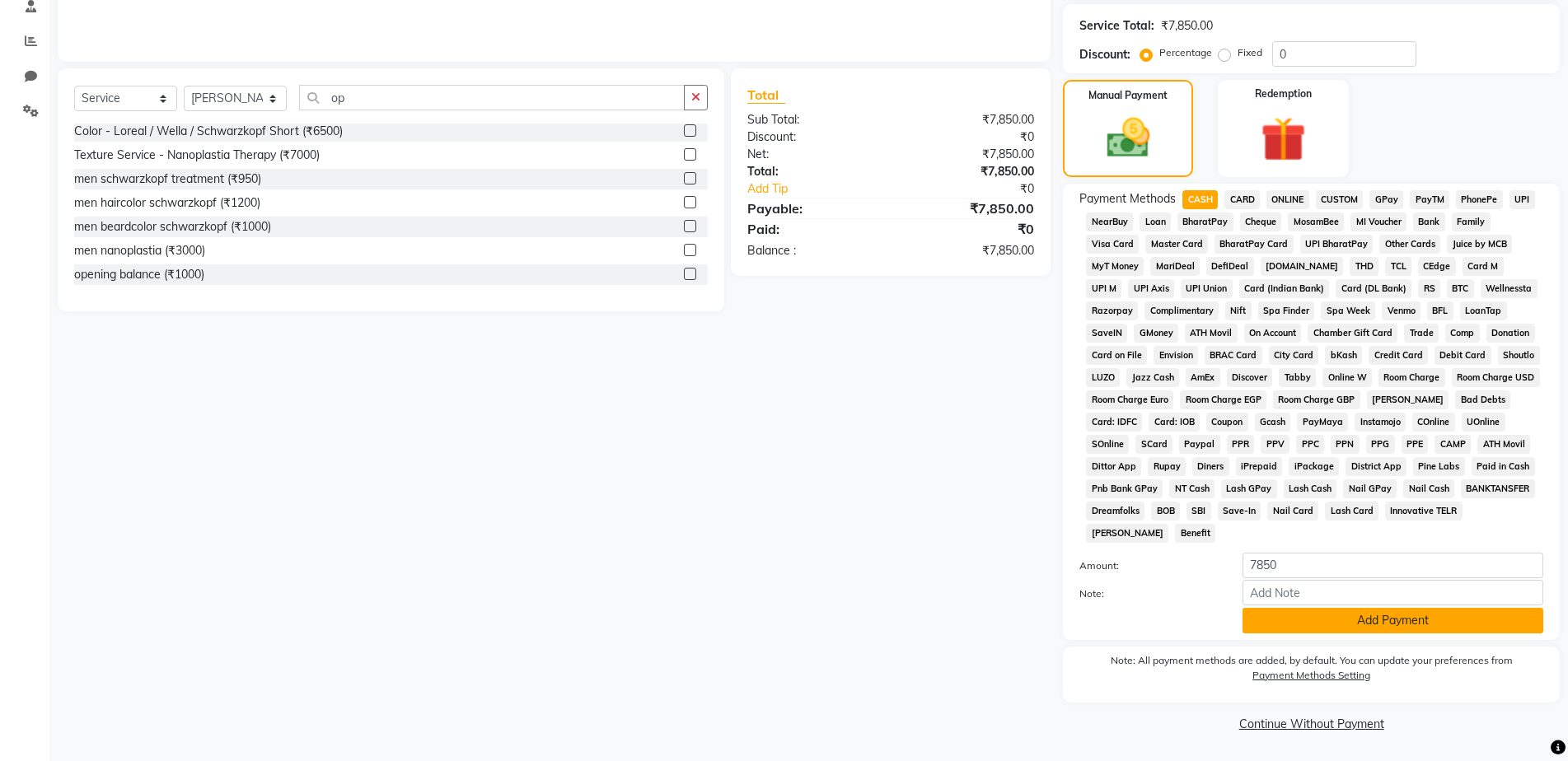
click at [1261, 623] on button "Add Payment" at bounding box center [1392, 621] width 301 height 25
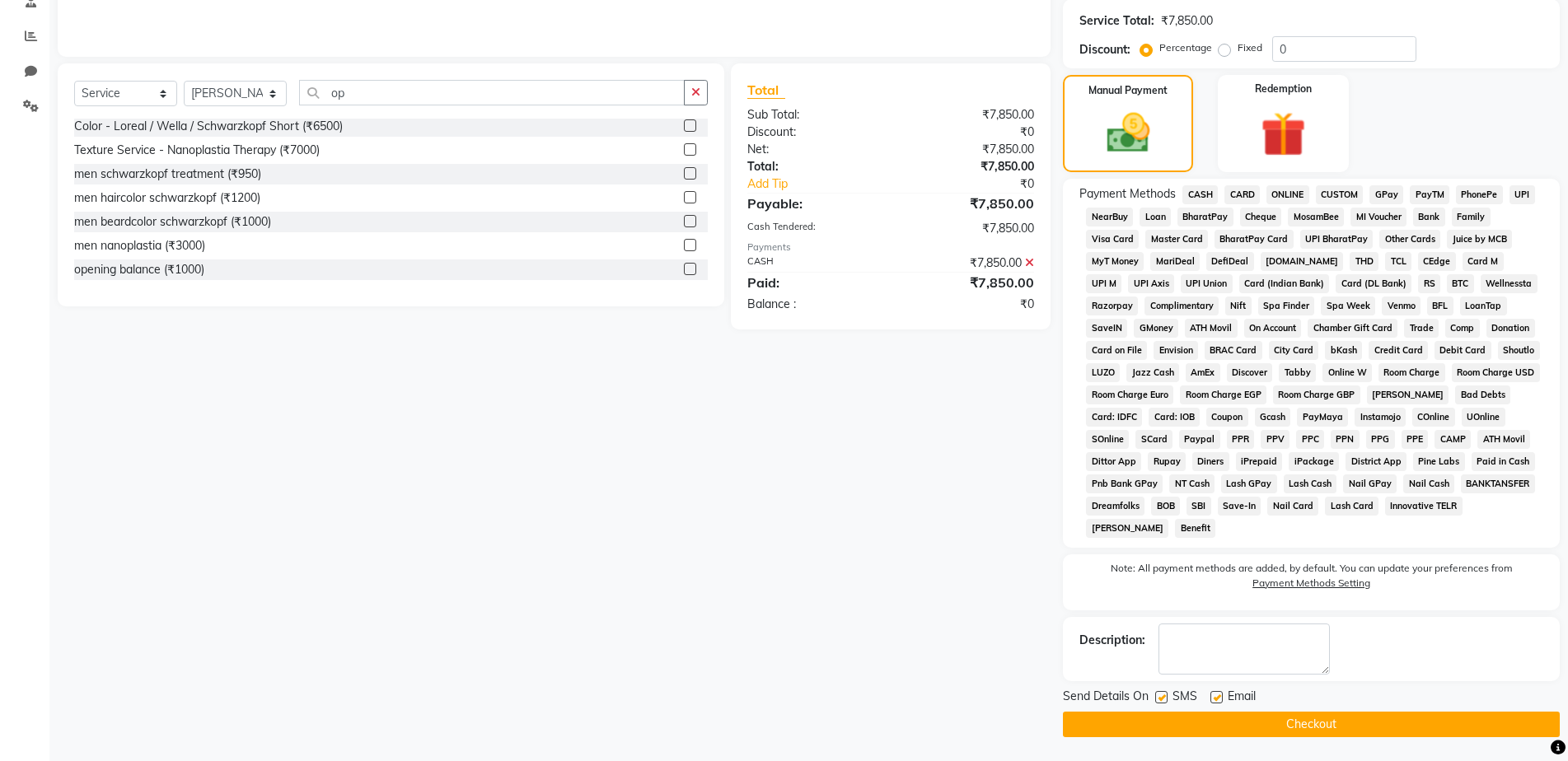
scroll to position [329, 0]
click at [1269, 723] on button "Checkout" at bounding box center [1311, 724] width 497 height 25
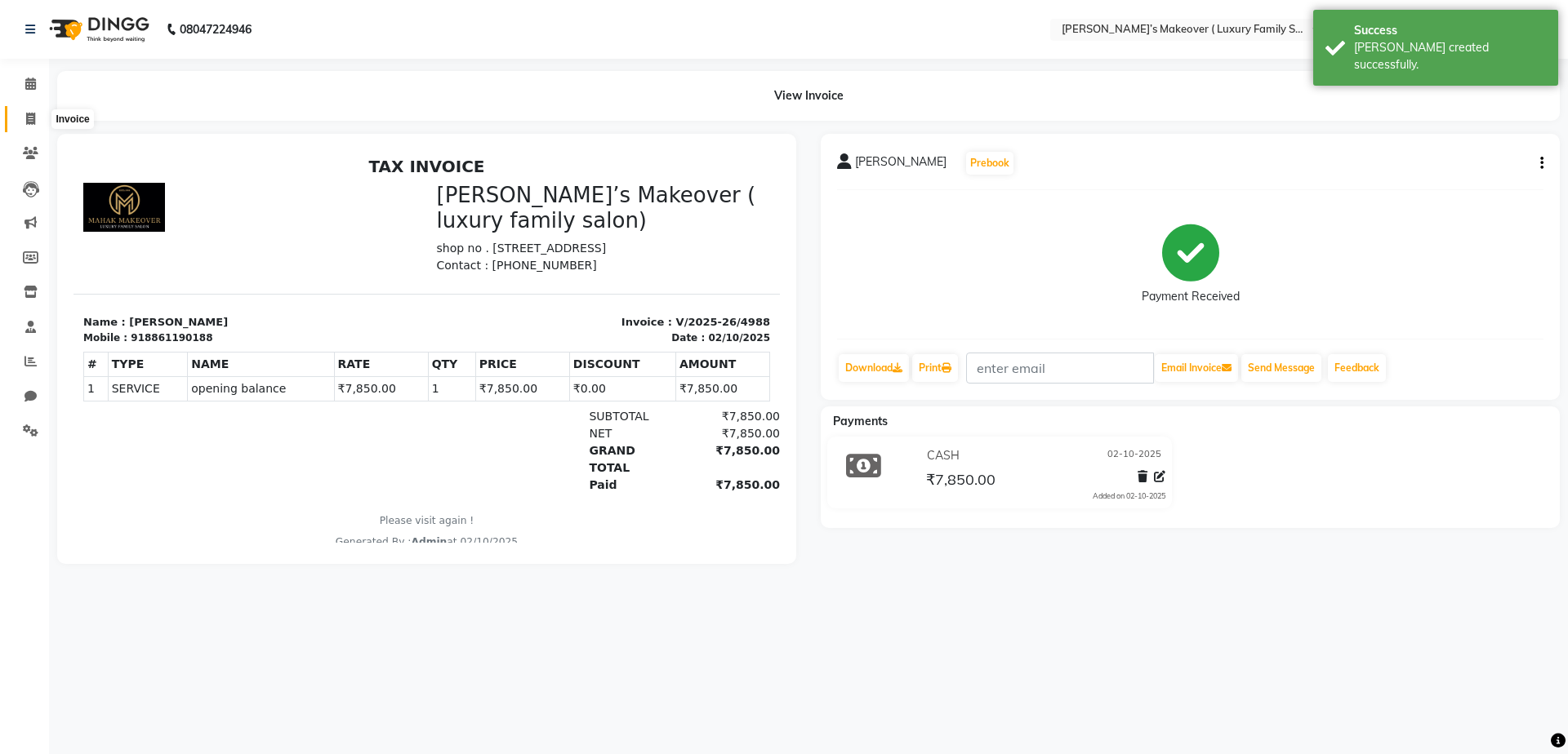
click at [31, 122] on icon at bounding box center [30, 118] width 9 height 12
select select "7777"
select select "service"
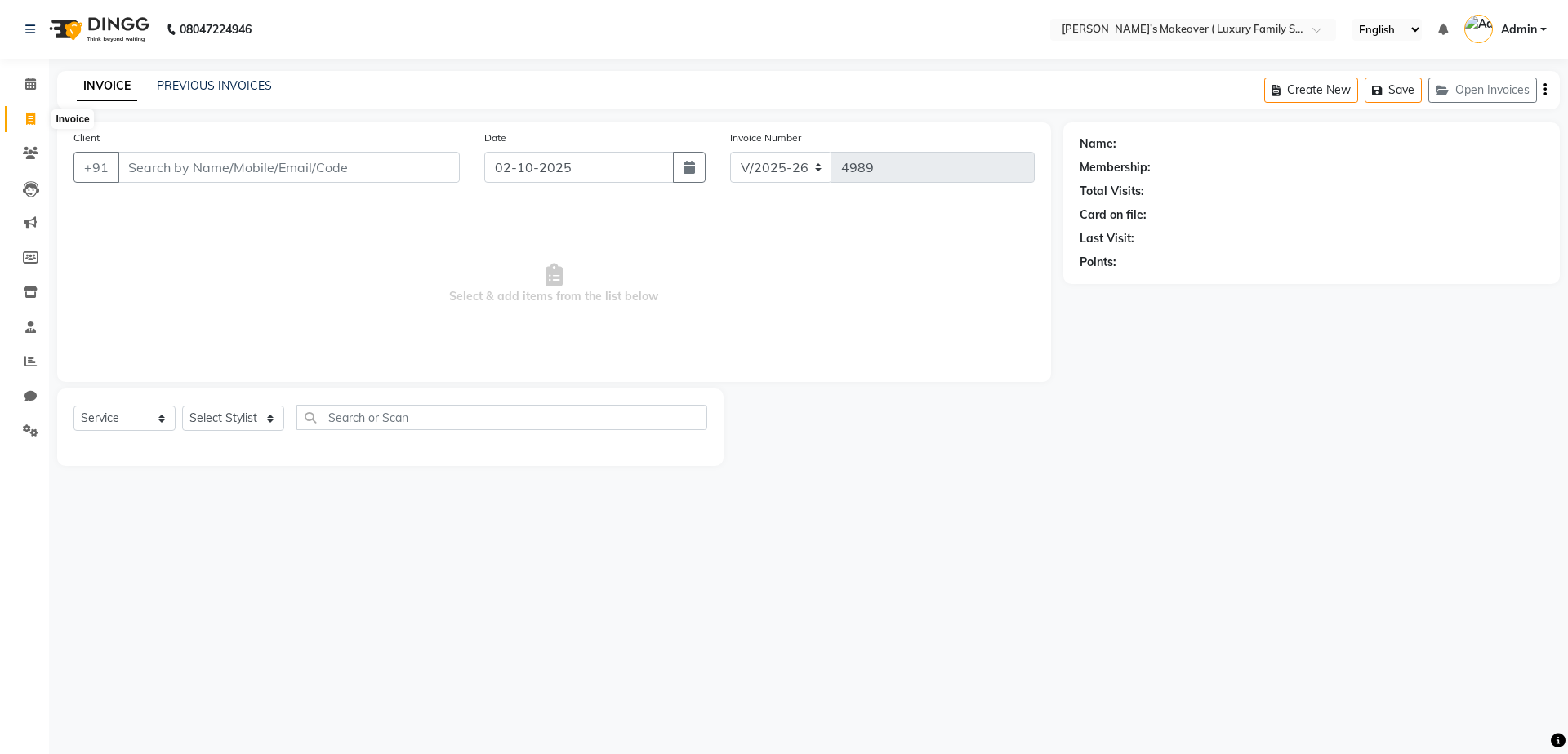
click at [31, 118] on icon at bounding box center [30, 118] width 9 height 12
select select "service"
type input "4989"
select select "7777"
click at [1108, 524] on div "08047224946 Select Location × Mahak’s Makeover ( Luxury Family Salon) , Model T…" at bounding box center [784, 377] width 1568 height 754
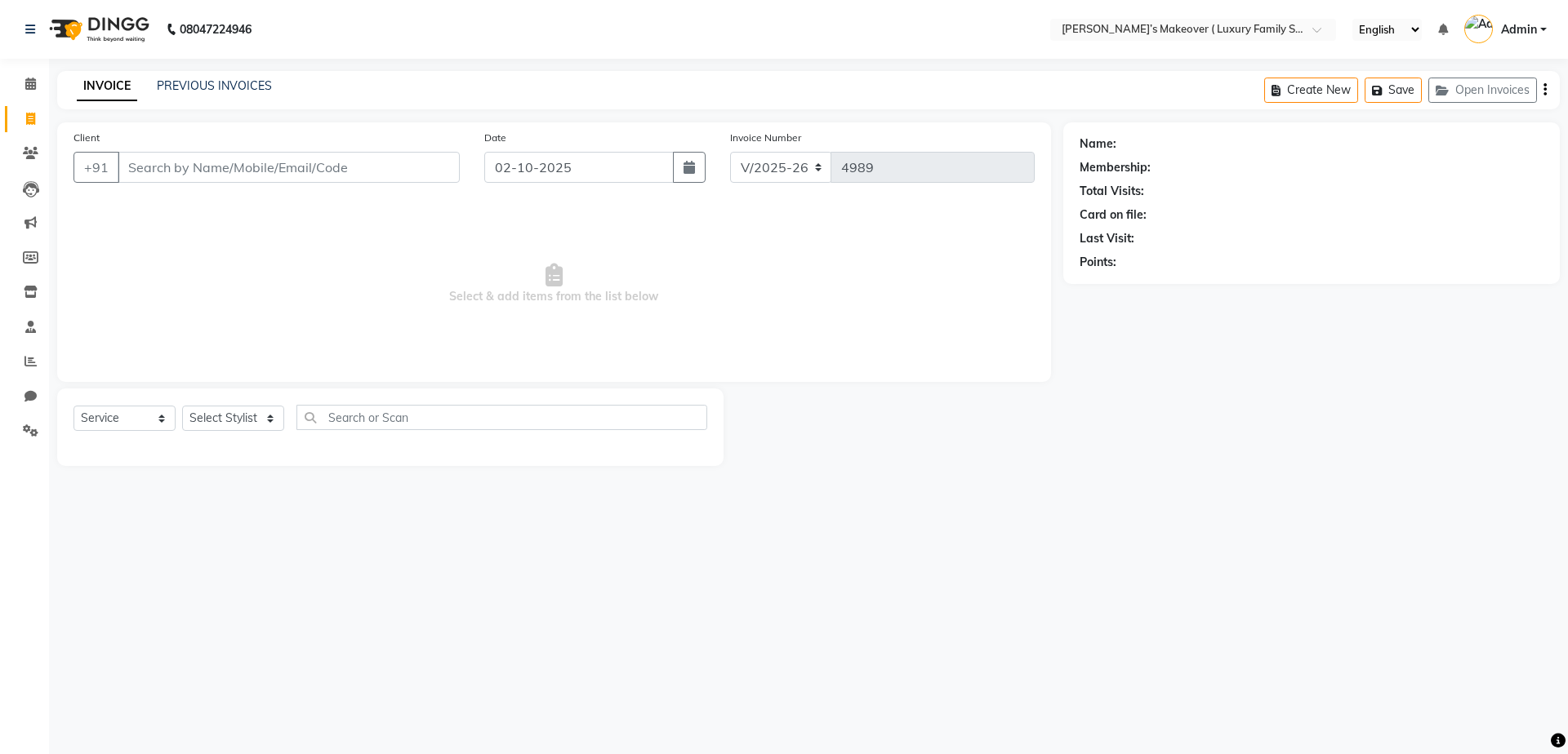
drag, startPoint x: 1108, startPoint y: 524, endPoint x: 1007, endPoint y: 491, distance: 106.3
click at [1007, 491] on div "08047224946 Select Location × Mahak’s Makeover ( Luxury Family Salon) , Model T…" at bounding box center [784, 377] width 1568 height 754
drag, startPoint x: 1154, startPoint y: 473, endPoint x: 996, endPoint y: 513, distance: 163.0
click at [996, 513] on div "08047224946 Select Location × Mahak’s Makeover ( Luxury Family Salon) , Model T…" at bounding box center [784, 377] width 1568 height 754
click at [119, 676] on div "08047224946 Select Location × Mahak’s Makeover ( Luxury Family Salon) , Model T…" at bounding box center [784, 377] width 1568 height 754
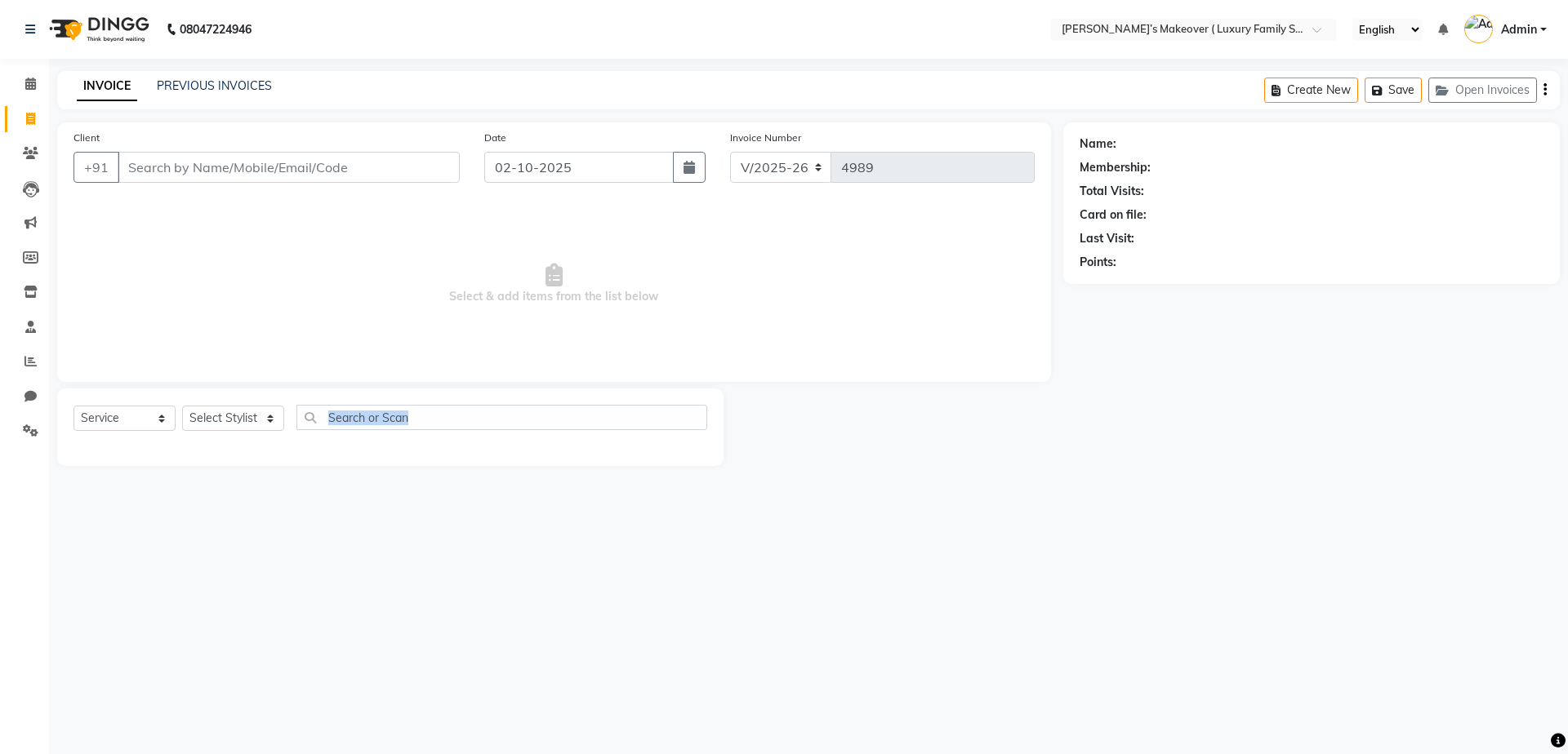
click at [119, 676] on div "08047224946 Select Location × Mahak’s Makeover ( Luxury Family Salon) , Model T…" at bounding box center [784, 377] width 1568 height 754
click at [177, 161] on input "Client" at bounding box center [289, 167] width 343 height 31
type input "7206838046"
click at [395, 185] on div "Client +91 7206838046 Add Client" at bounding box center [267, 162] width 411 height 67
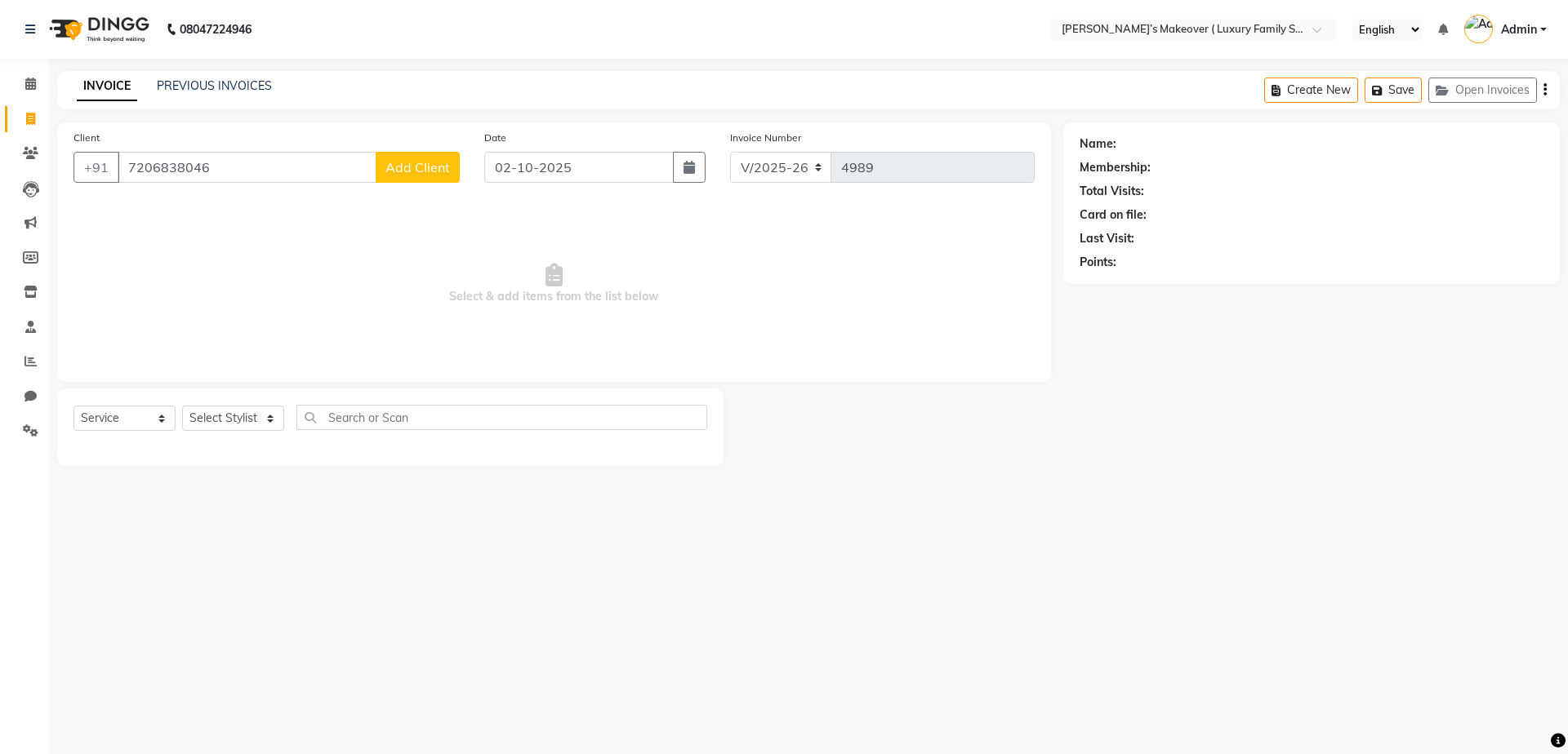
click at [405, 156] on button "Add Client" at bounding box center [418, 167] width 84 height 31
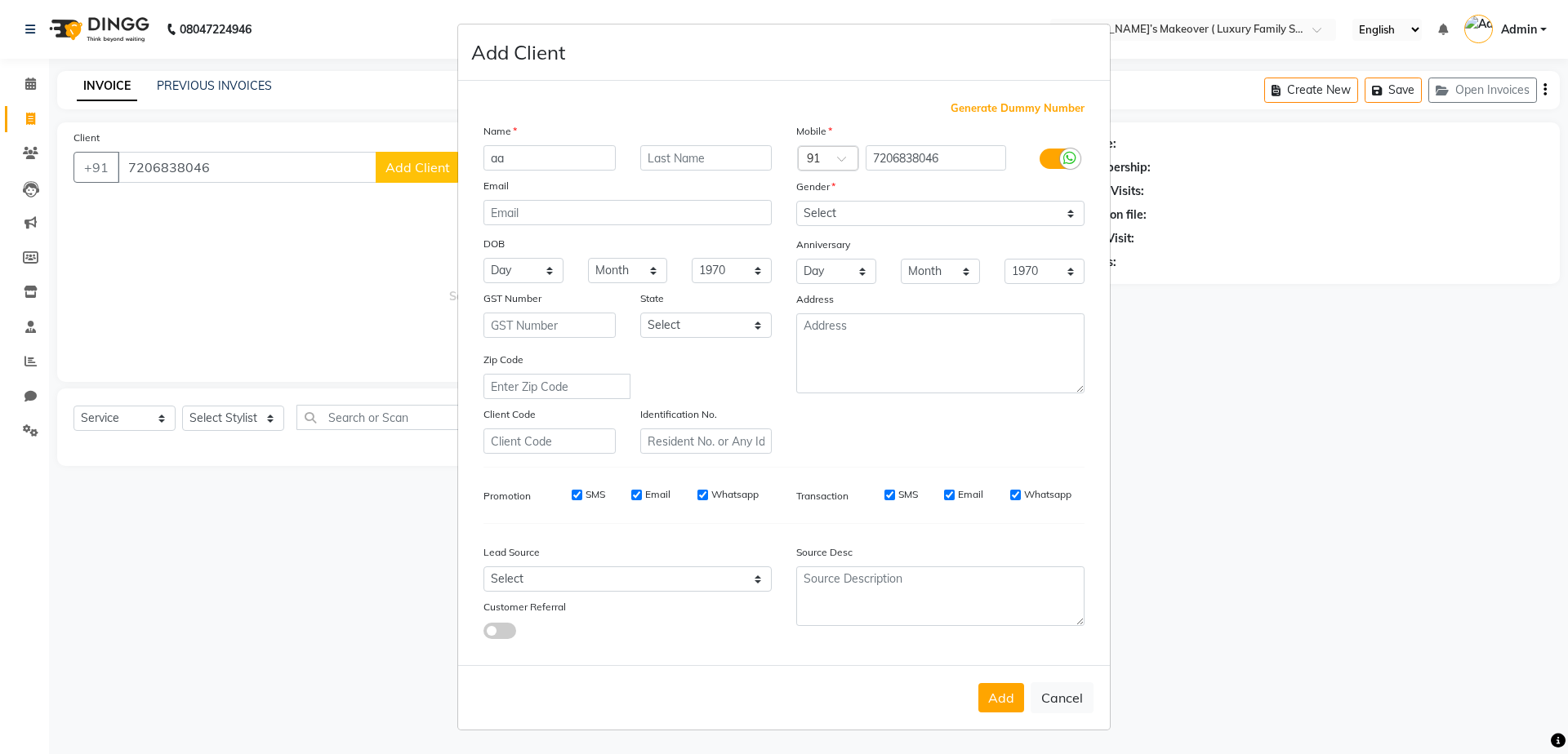
type input "a"
type input "akansha"
click at [927, 201] on select "Select Male Female Other Prefer Not To Say" at bounding box center [940, 213] width 288 height 25
select select "female"
click at [796, 200] on select "Select Male Female Other Prefer Not To Say" at bounding box center [940, 213] width 288 height 25
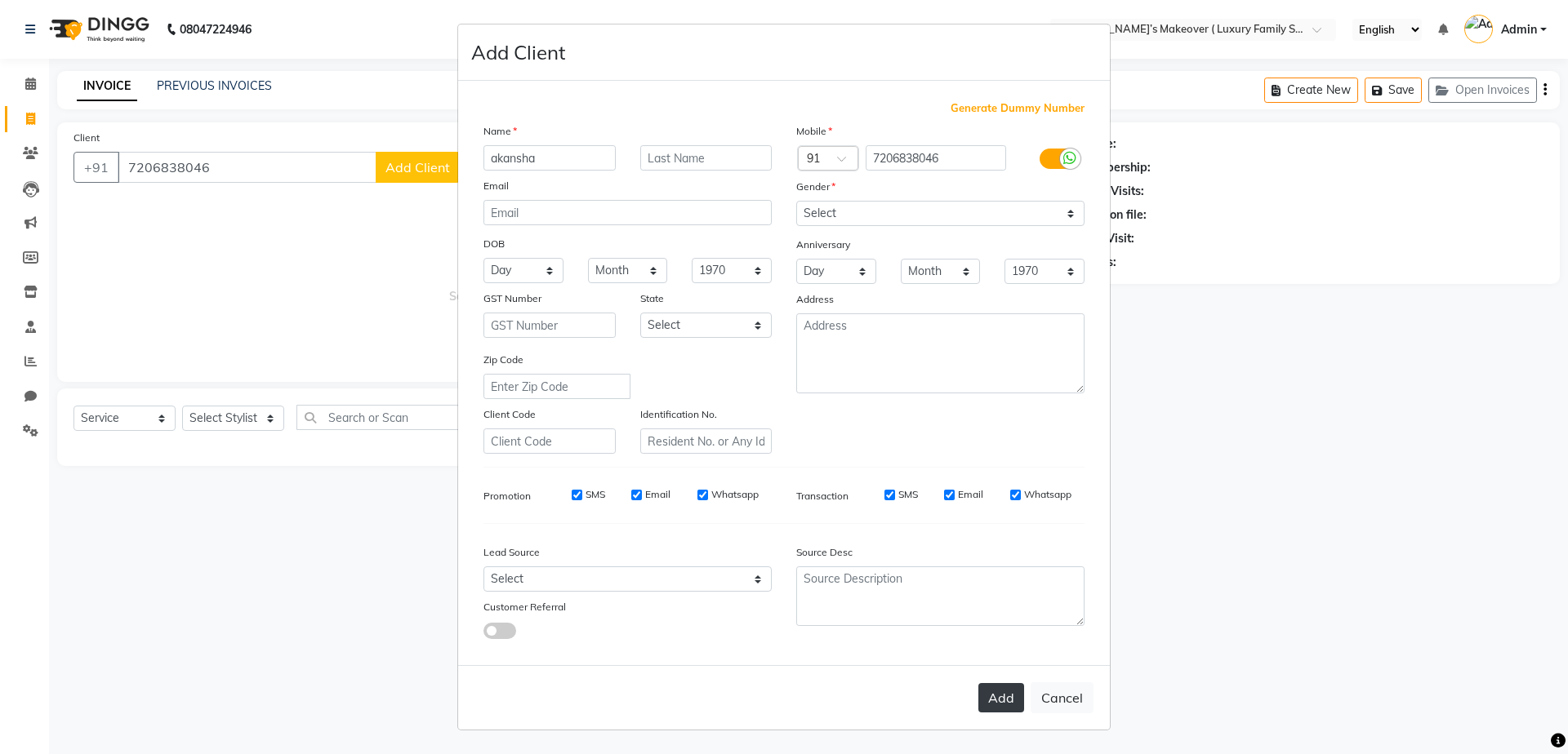
click at [1009, 691] on button "Add" at bounding box center [1002, 697] width 46 height 30
select select
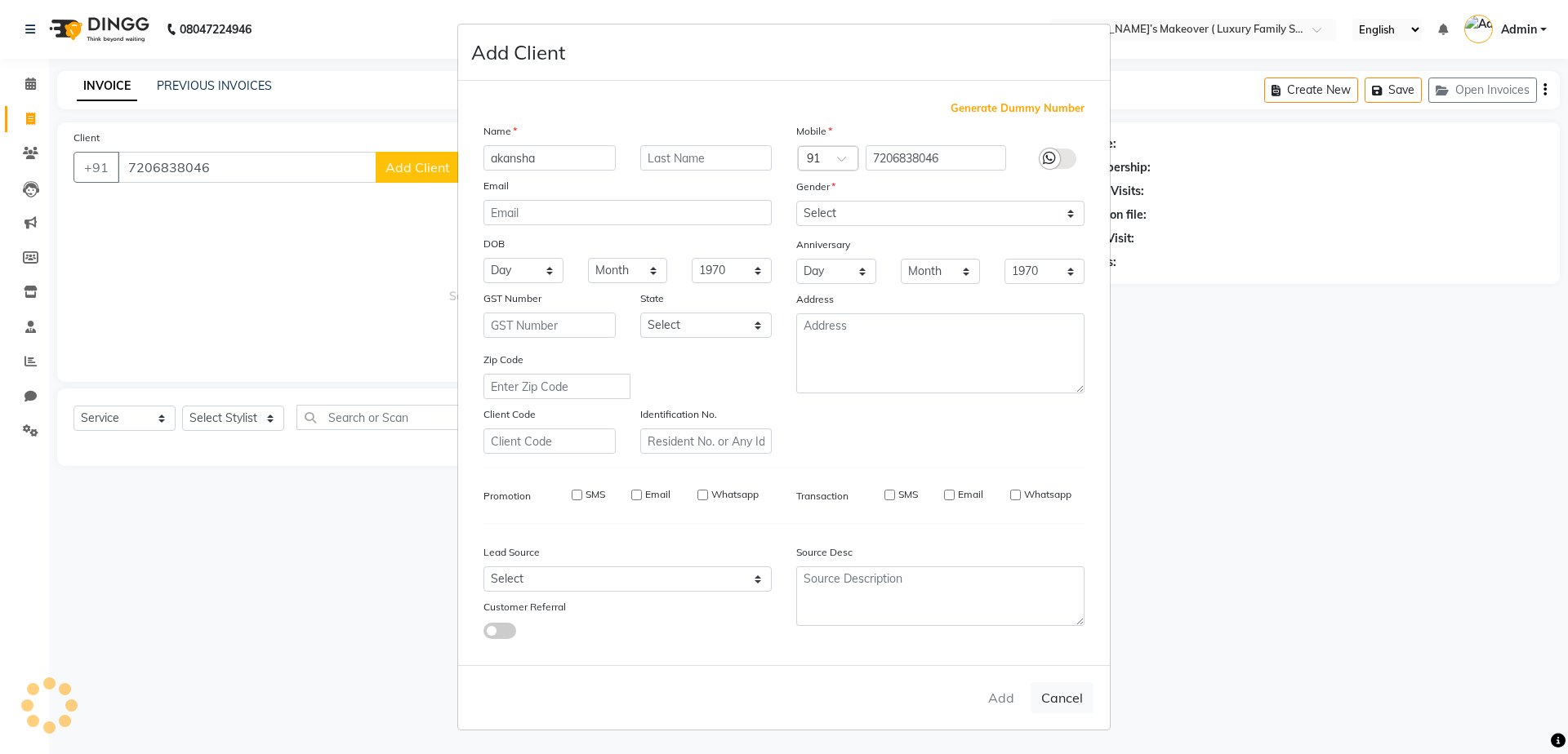
select select
checkbox input "false"
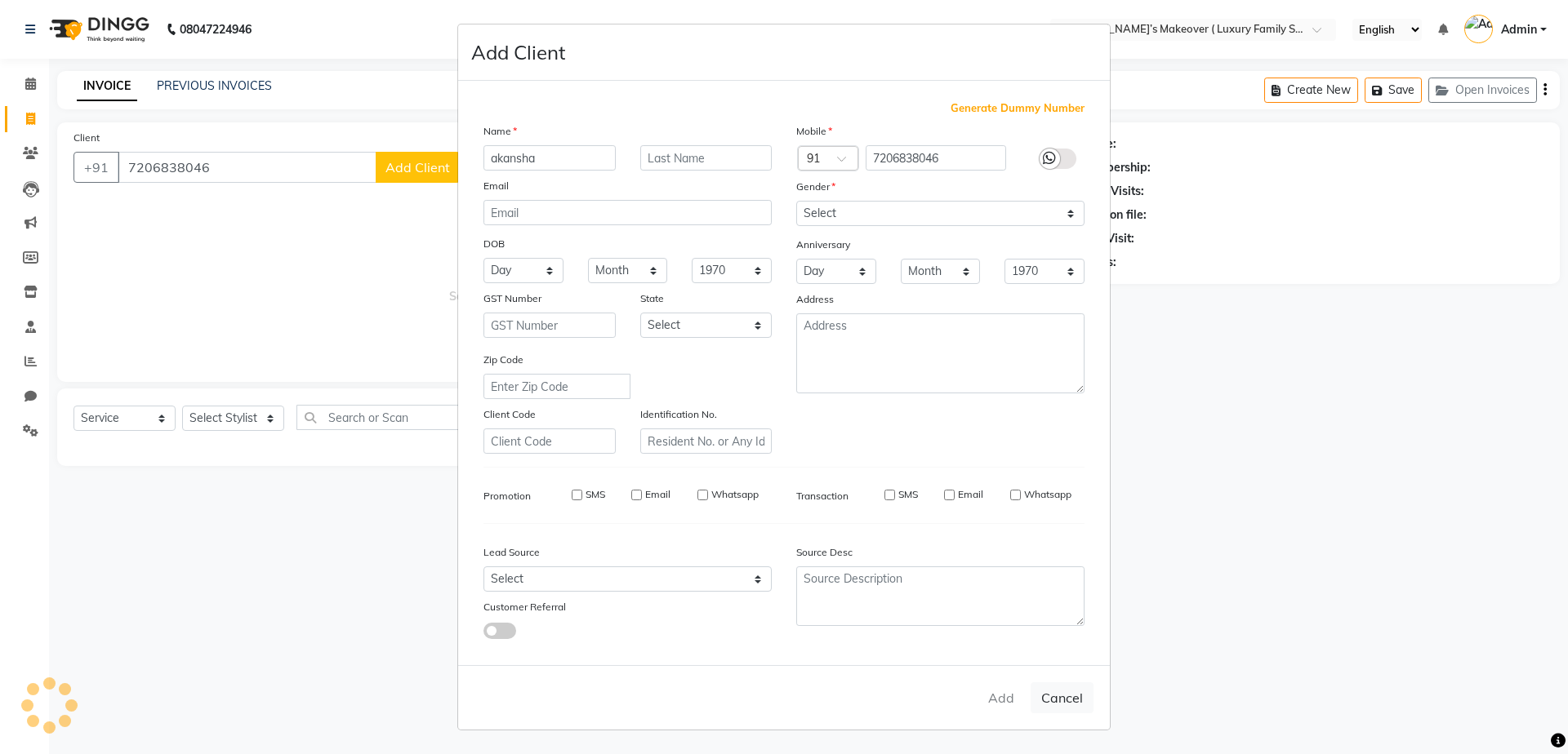
checkbox input "false"
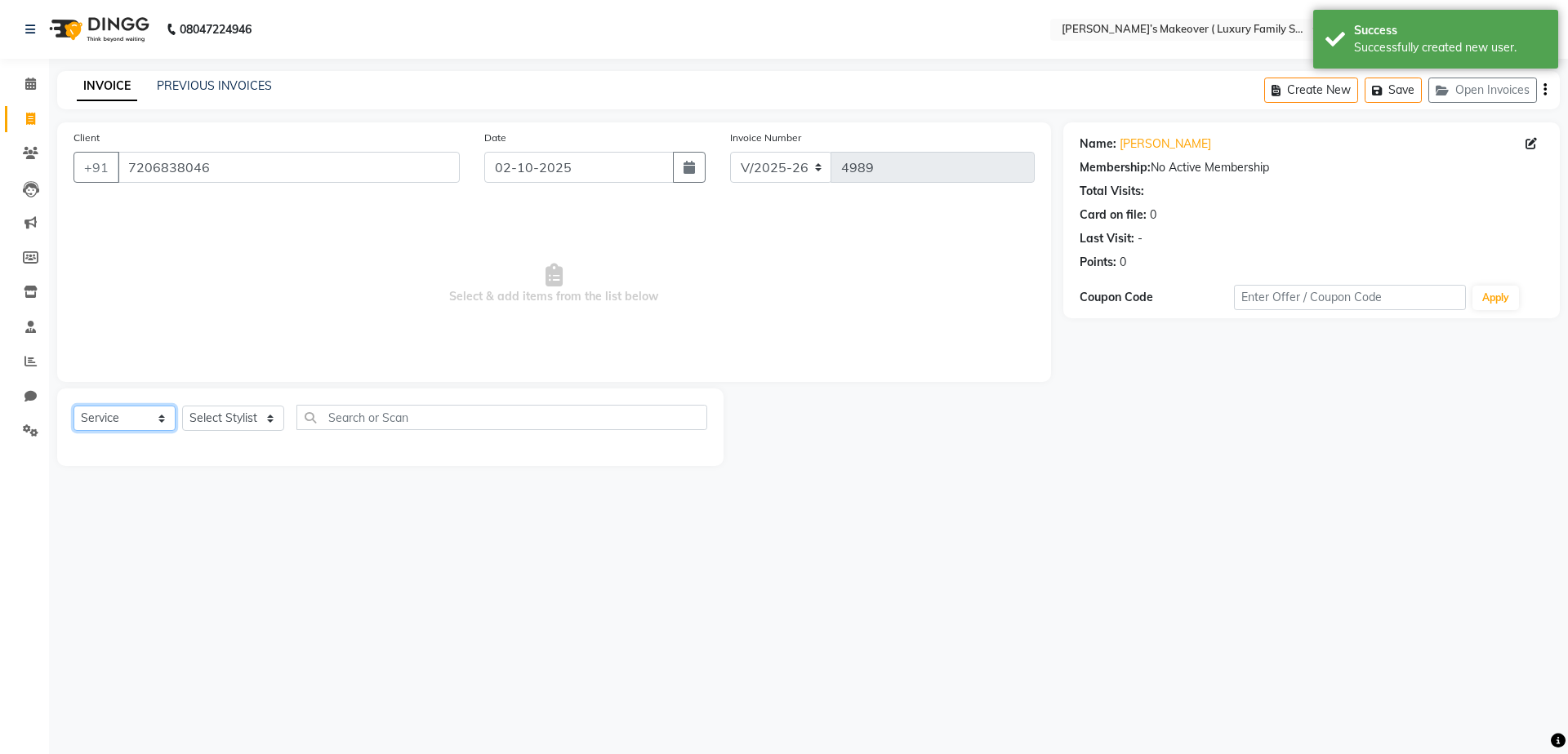
click at [151, 419] on select "Select Service Product Membership Package Voucher Prepaid Gift Card" at bounding box center [125, 418] width 102 height 25
click at [74, 406] on select "Select Service Product Membership Package Voucher Prepaid Gift Card" at bounding box center [125, 418] width 102 height 25
click at [191, 415] on select "Select Stylist [PERSON_NAME] [PERSON_NAME] [PERSON_NAME] [PERSON_NAME] Bhoomi […" at bounding box center [233, 418] width 102 height 25
select select "91365"
click at [182, 406] on select "Select Stylist [PERSON_NAME] [PERSON_NAME] [PERSON_NAME] [PERSON_NAME] Bhoomi […" at bounding box center [233, 418] width 102 height 25
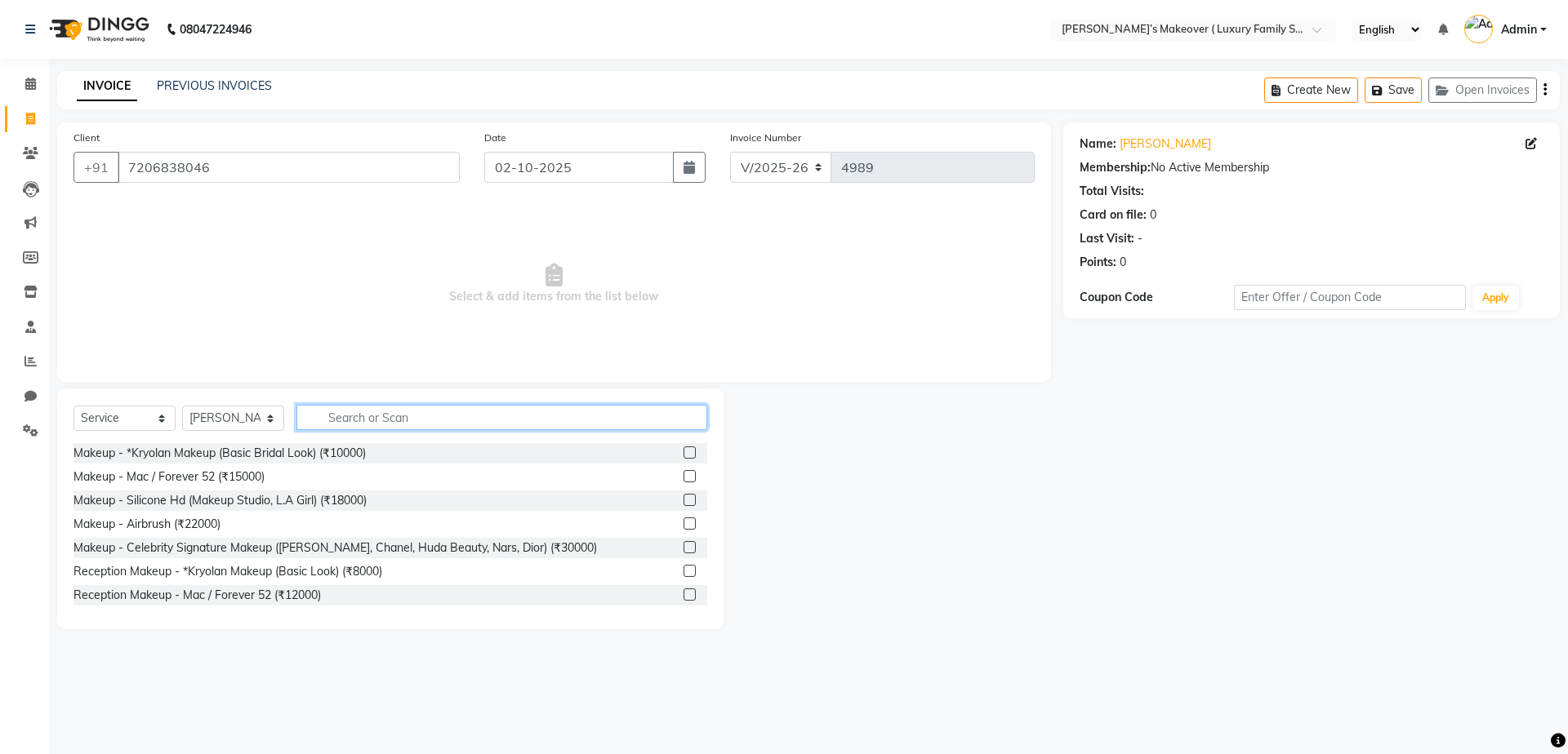
click at [360, 421] on input "text" at bounding box center [502, 417] width 411 height 25
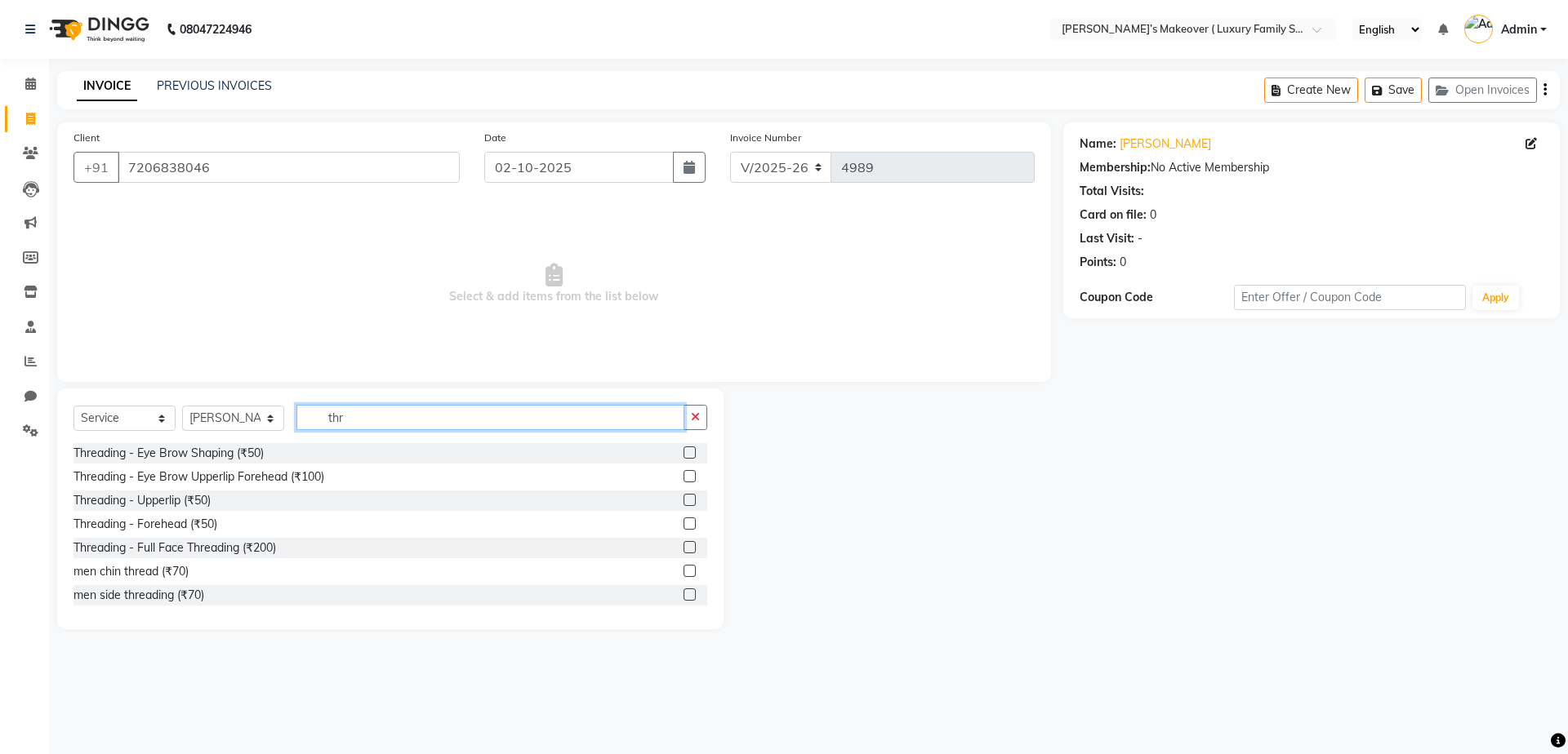
type input "thr"
click at [683, 457] on label at bounding box center [689, 453] width 12 height 12
click at [683, 457] on input "checkbox" at bounding box center [688, 453] width 11 height 11
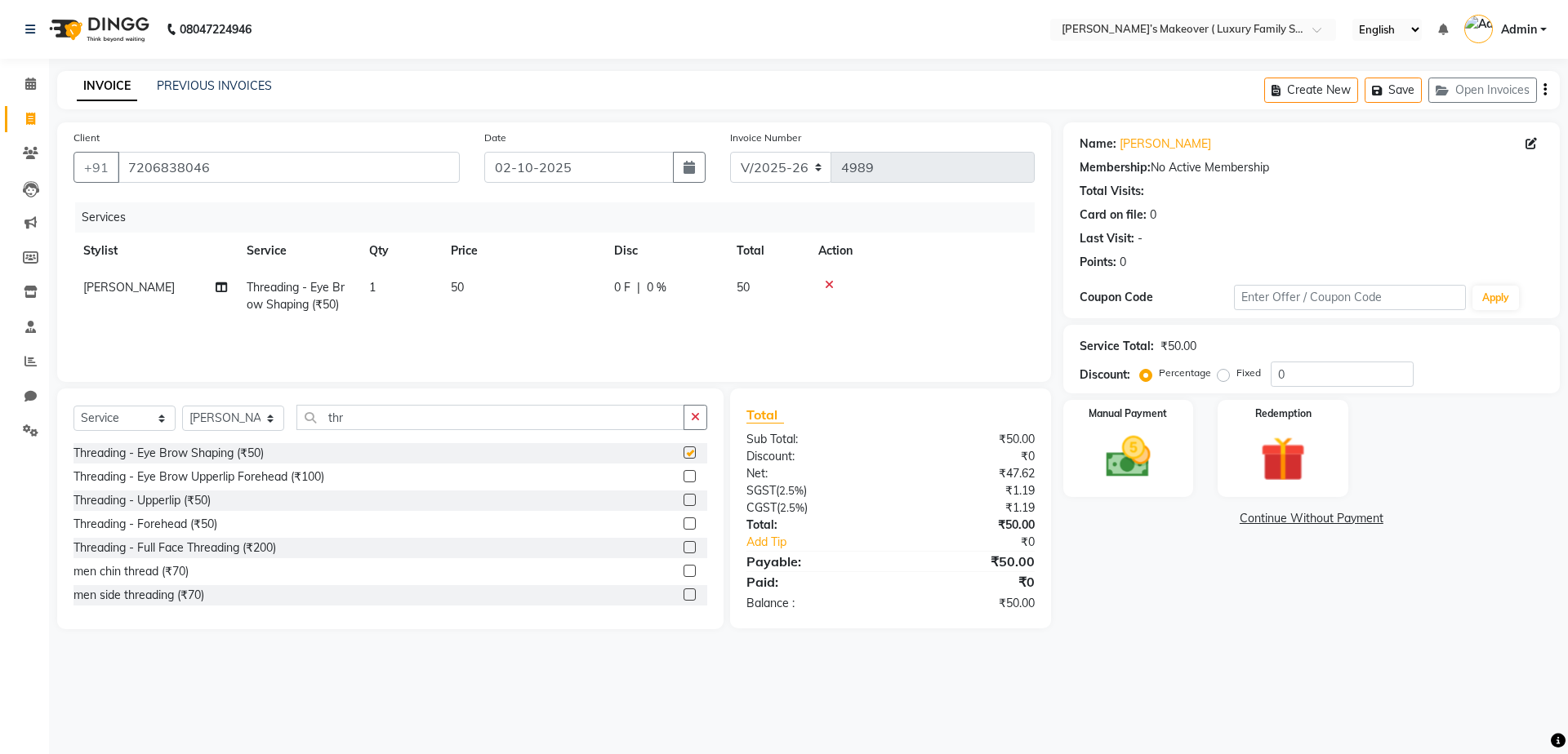
checkbox input "false"
click at [1544, 91] on button "button" at bounding box center [1545, 90] width 3 height 38
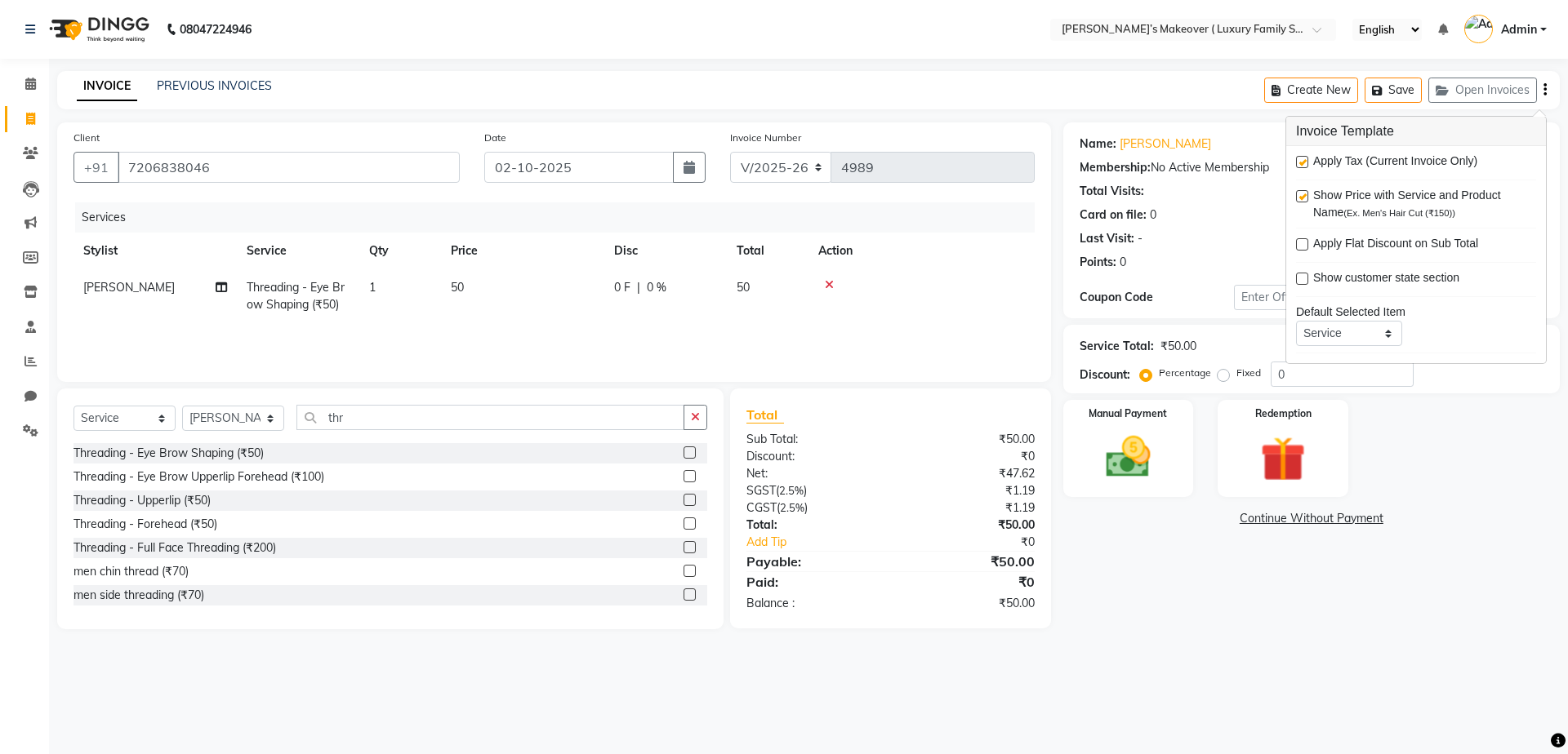
click at [1303, 163] on label at bounding box center [1302, 162] width 12 height 12
click at [1303, 163] on input "checkbox" at bounding box center [1301, 162] width 11 height 11
checkbox input "false"
click at [1170, 465] on div "Manual Payment" at bounding box center [1128, 448] width 135 height 101
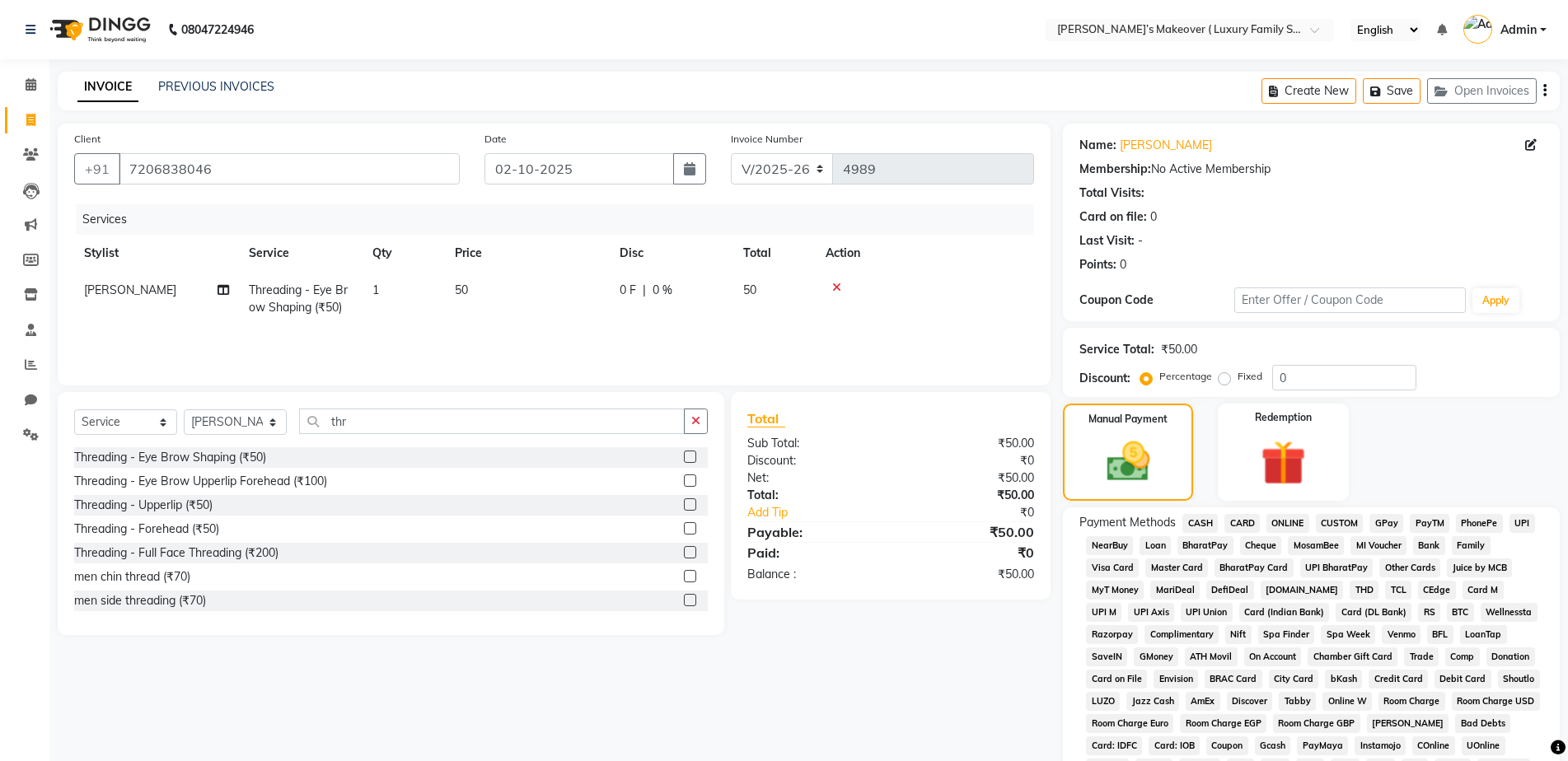
click at [1202, 518] on span "CASH" at bounding box center [1199, 524] width 36 height 19
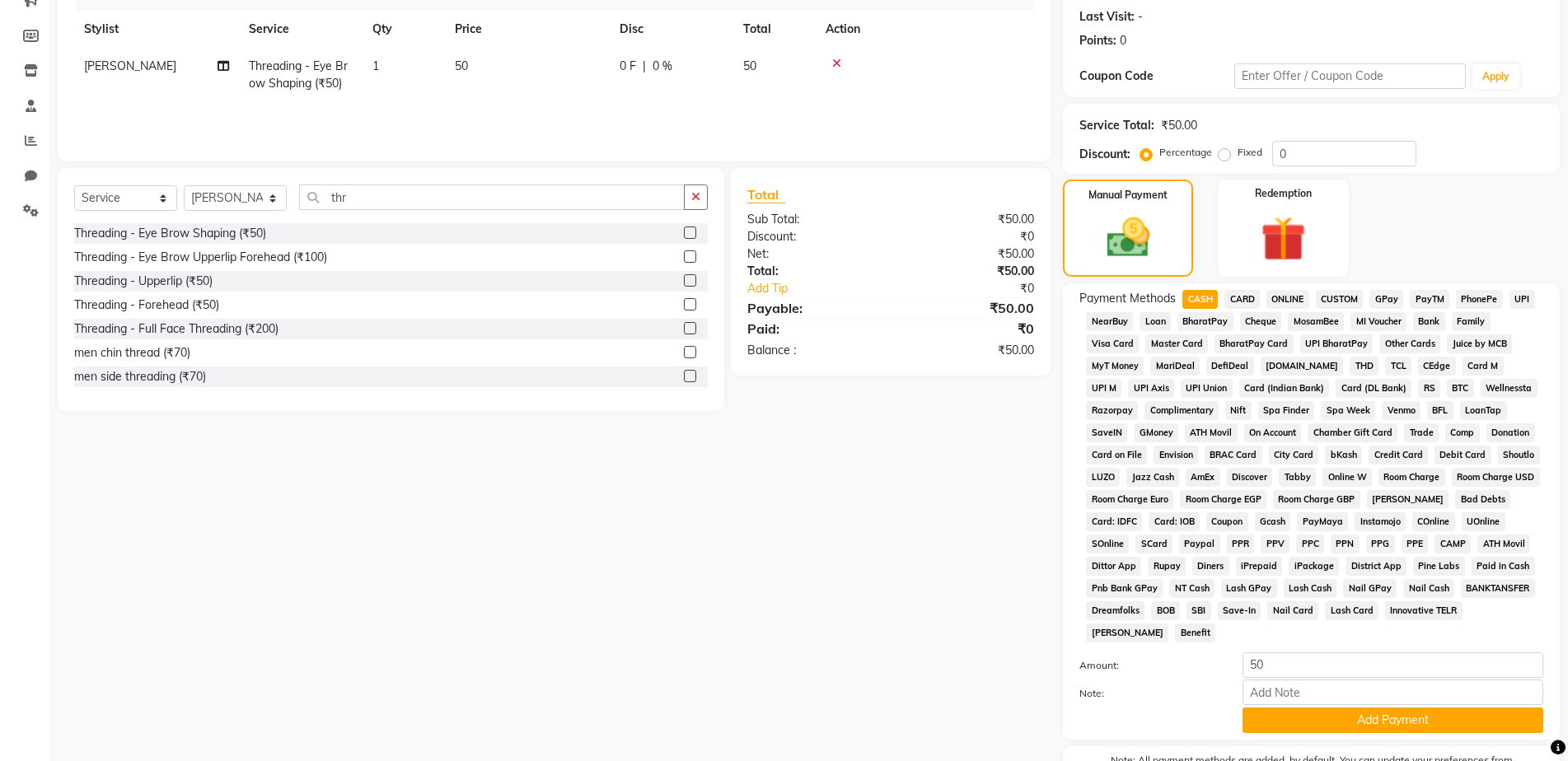
scroll to position [323, 0]
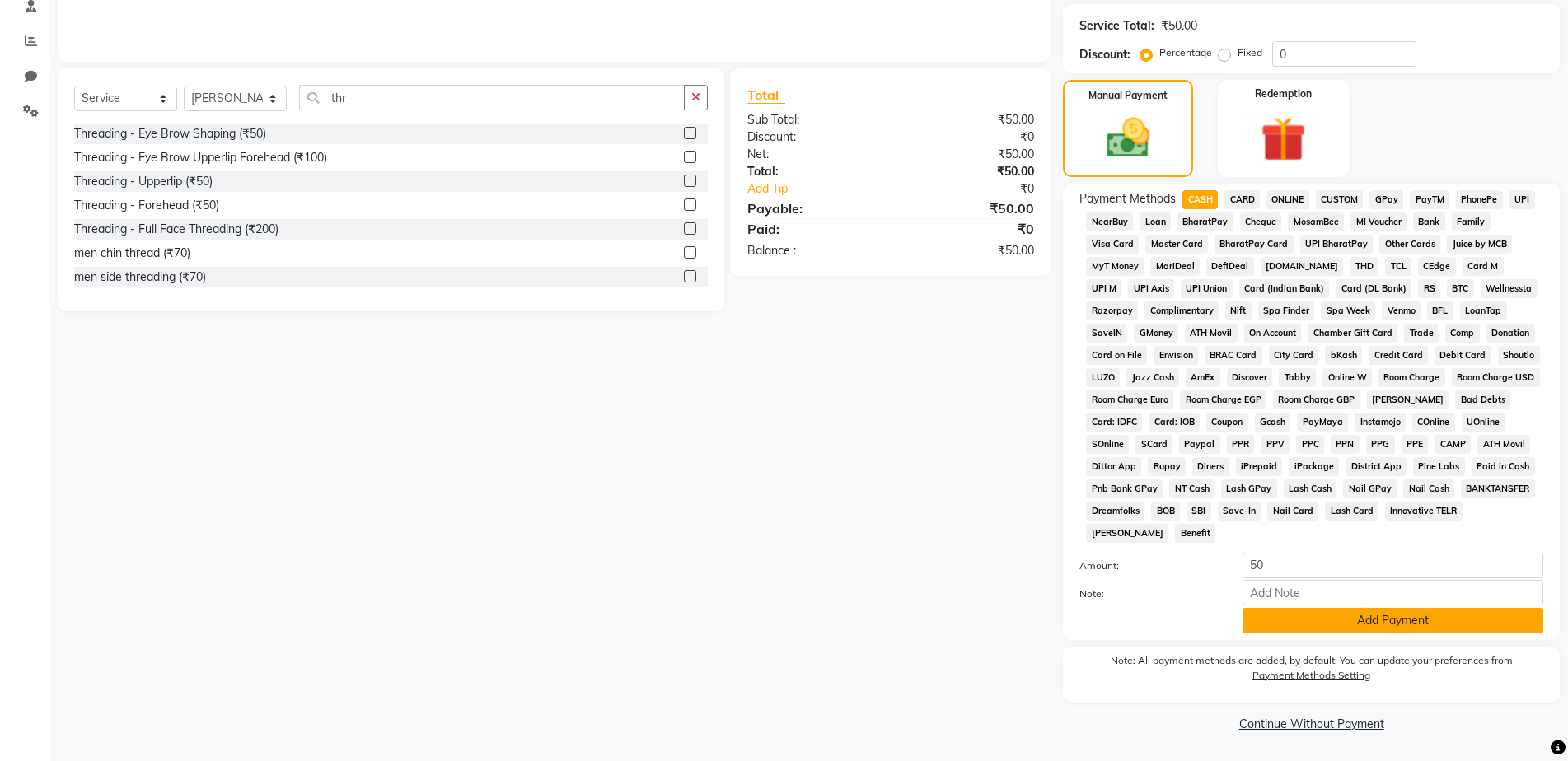
click at [1266, 619] on button "Add Payment" at bounding box center [1392, 621] width 301 height 25
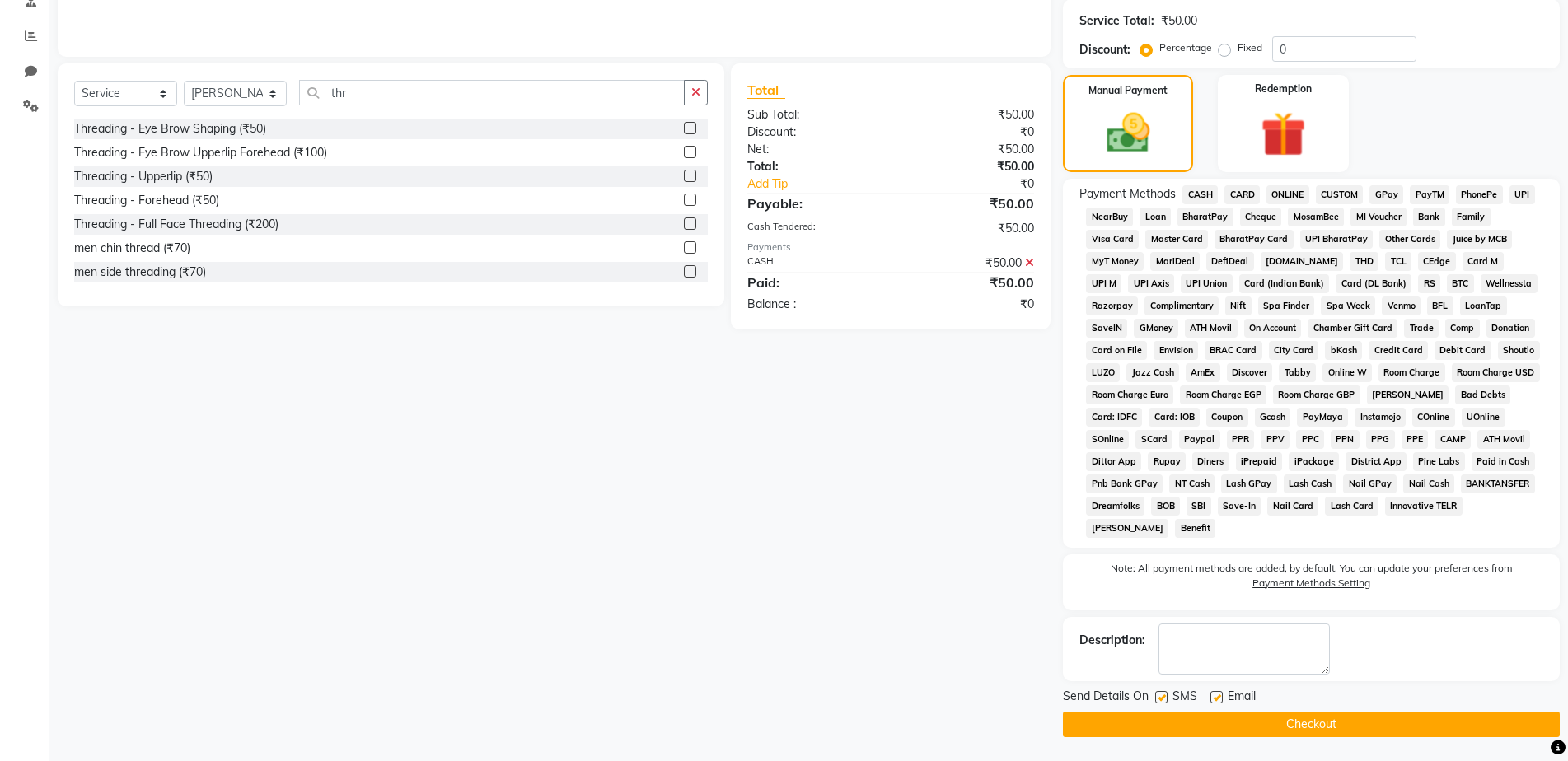
scroll to position [329, 0]
click at [1312, 715] on button "Checkout" at bounding box center [1311, 724] width 497 height 25
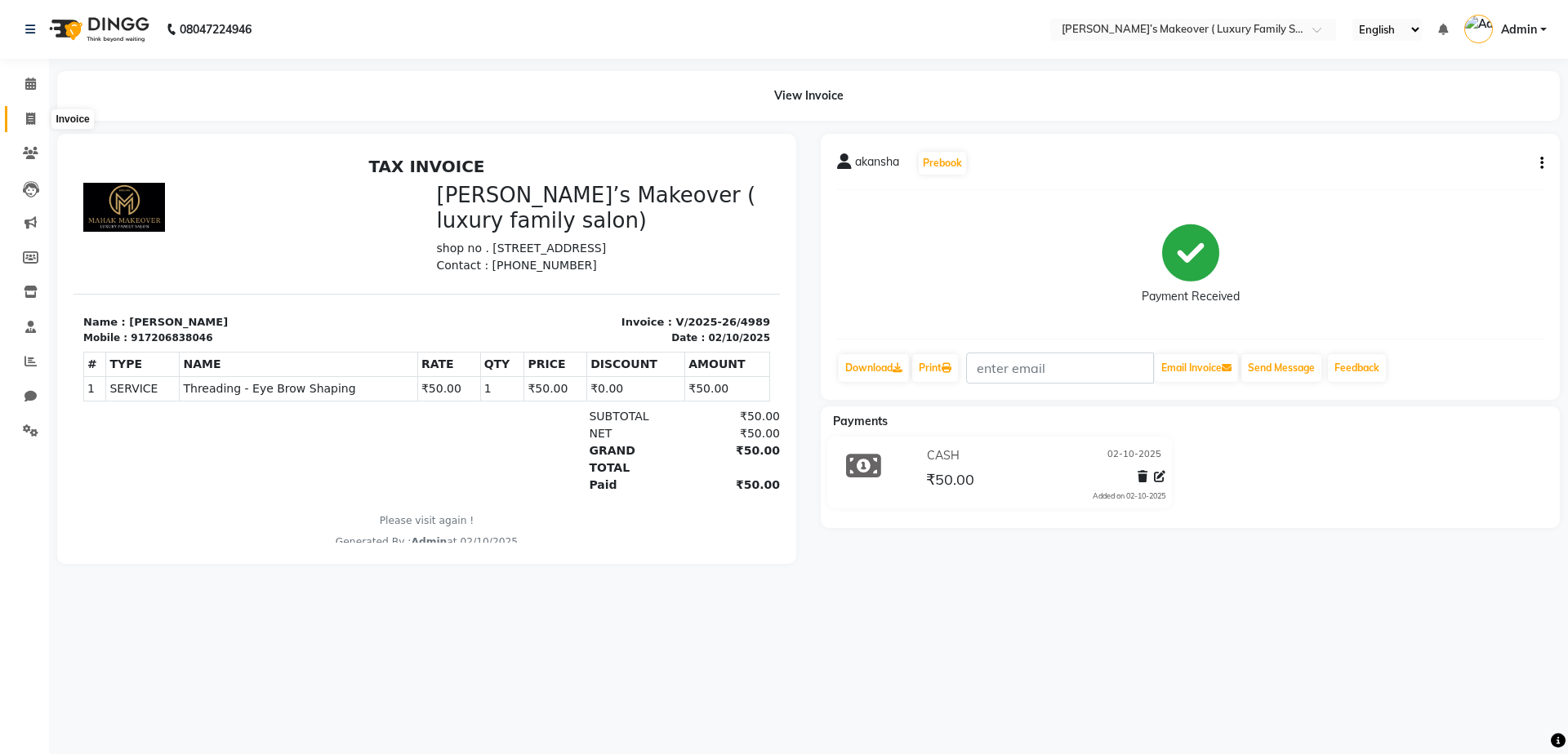
click at [35, 124] on icon at bounding box center [30, 118] width 9 height 12
select select "service"
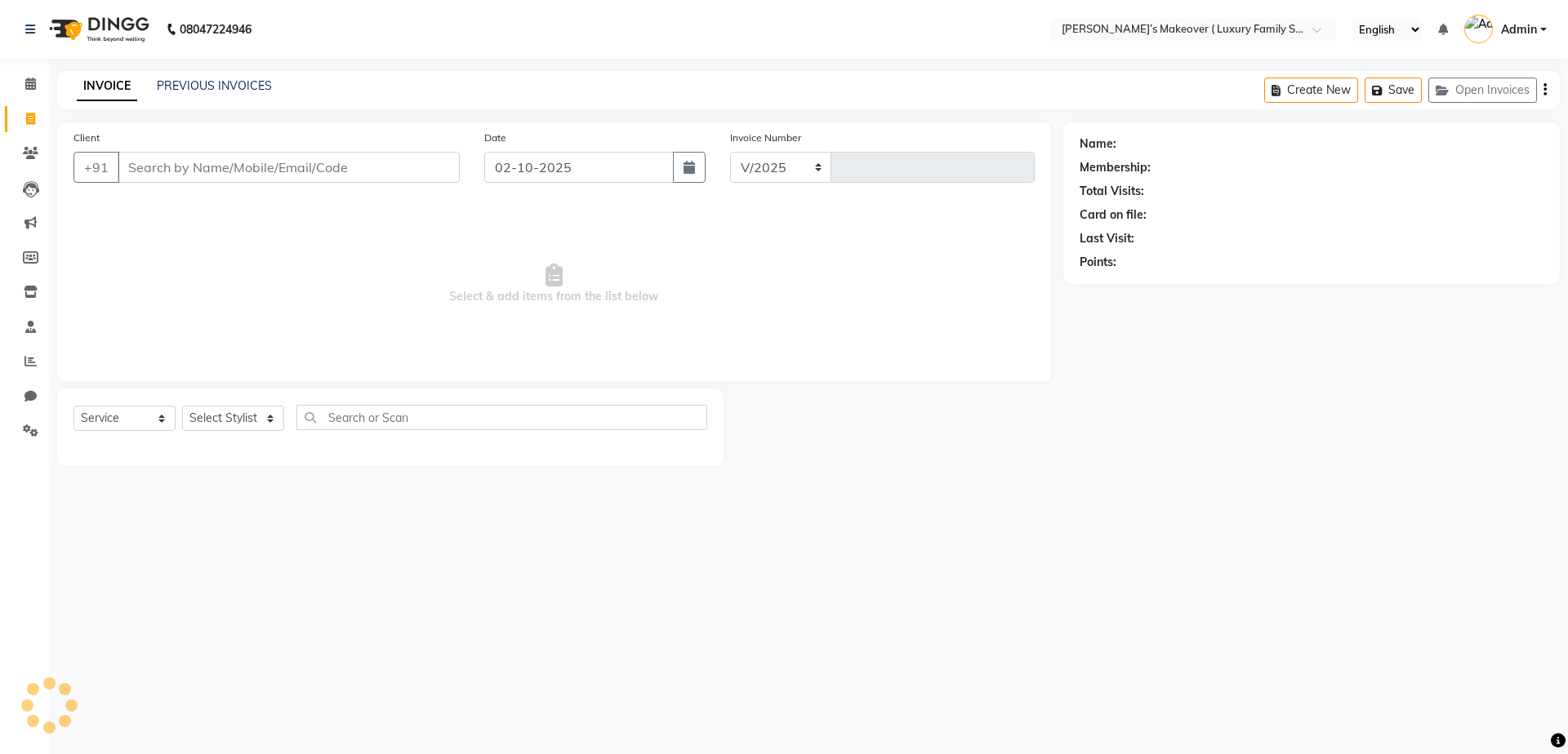
select select "7777"
type input "4990"
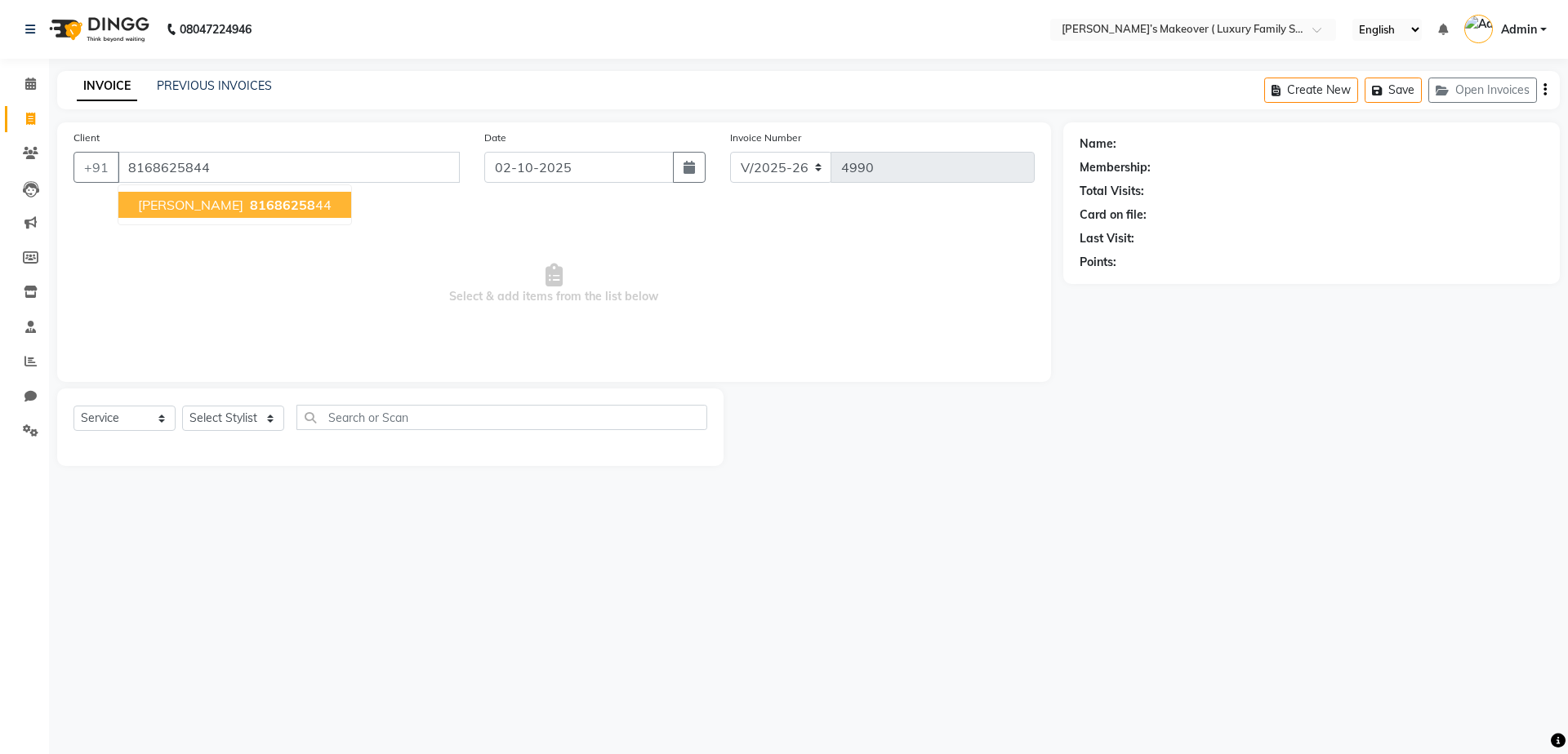
type input "8168625844"
click at [307, 205] on span "Select & add items from the list below" at bounding box center [555, 284] width 962 height 163
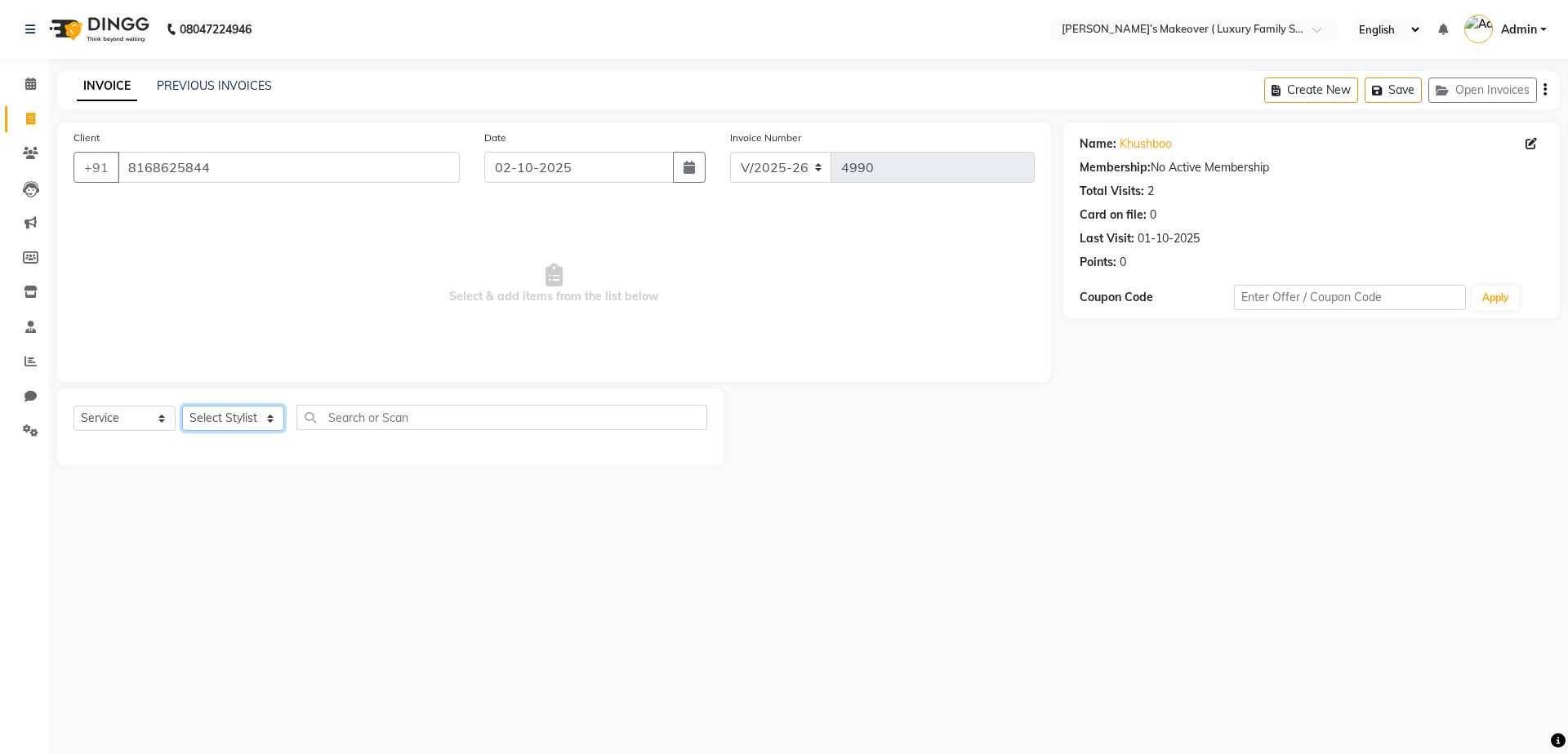
click at [261, 416] on select "Select Stylist [PERSON_NAME] [PERSON_NAME] [PERSON_NAME] [PERSON_NAME] Bhoomi […" at bounding box center [233, 418] width 102 height 25
select select "69523"
click at [182, 406] on select "Select Stylist [PERSON_NAME] [PERSON_NAME] [PERSON_NAME] [PERSON_NAME] Bhoomi […" at bounding box center [233, 418] width 102 height 25
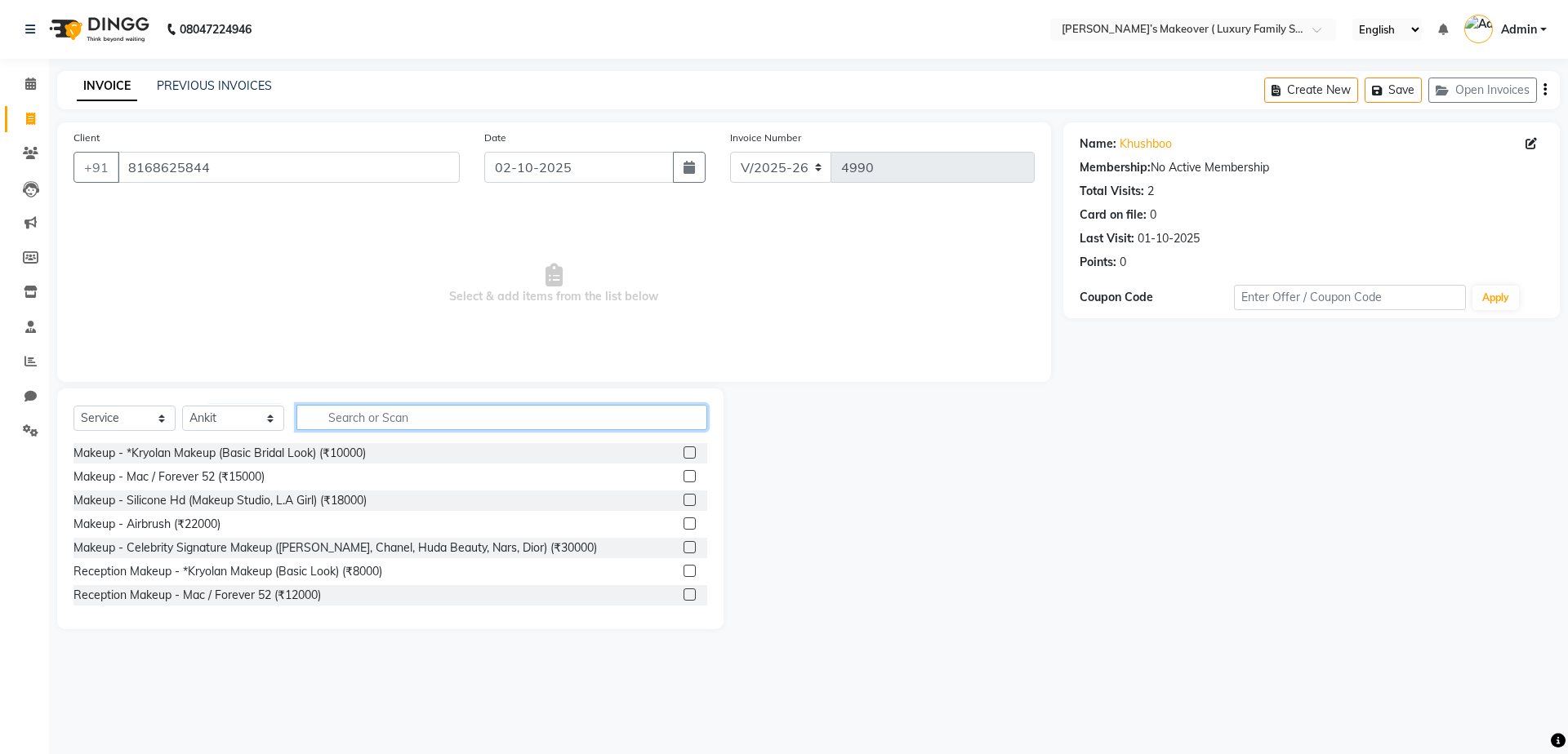
click at [336, 420] on input "text" at bounding box center [502, 417] width 411 height 25
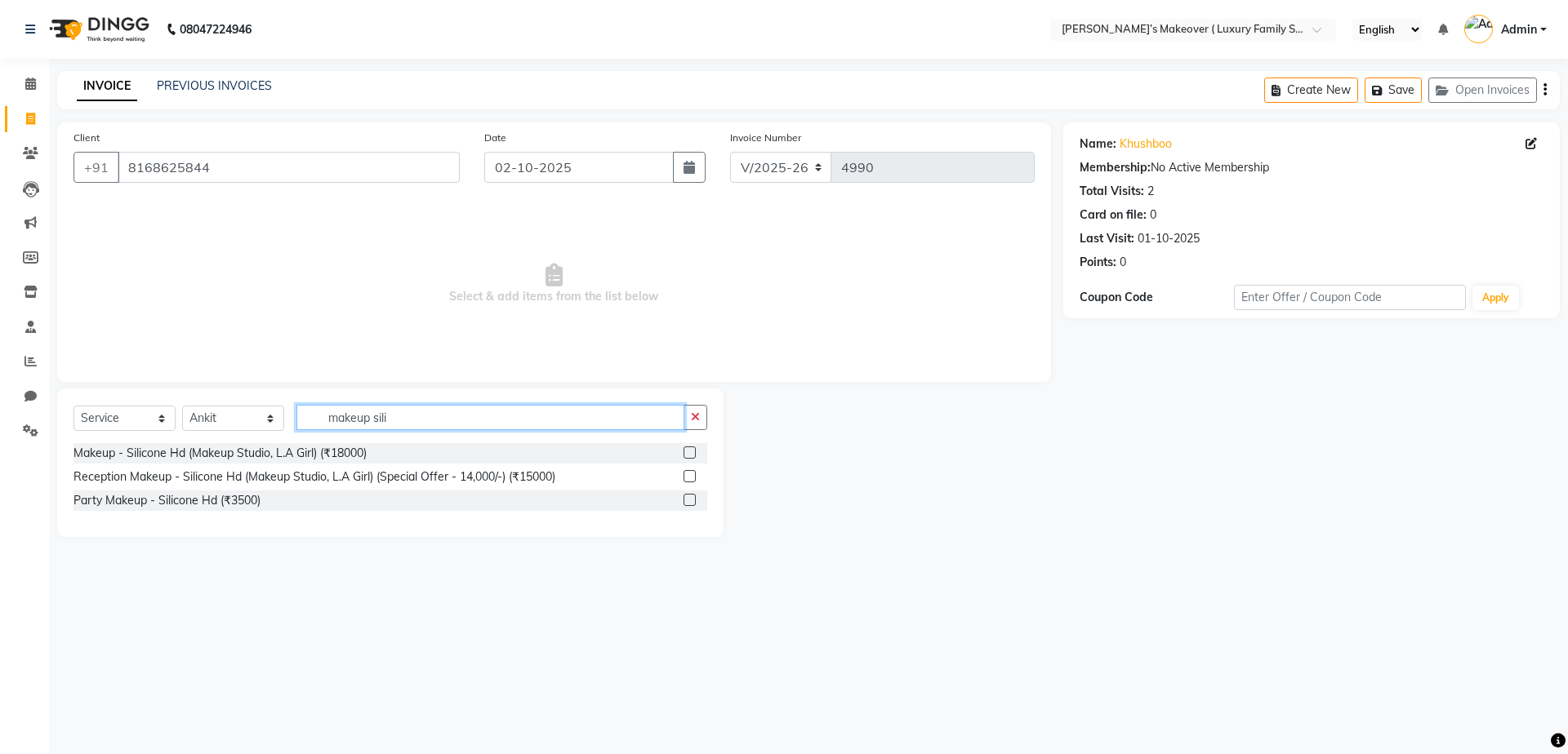
type input "makeup sili"
click at [688, 500] on label at bounding box center [689, 500] width 12 height 12
click at [688, 500] on input "checkbox" at bounding box center [688, 501] width 11 height 11
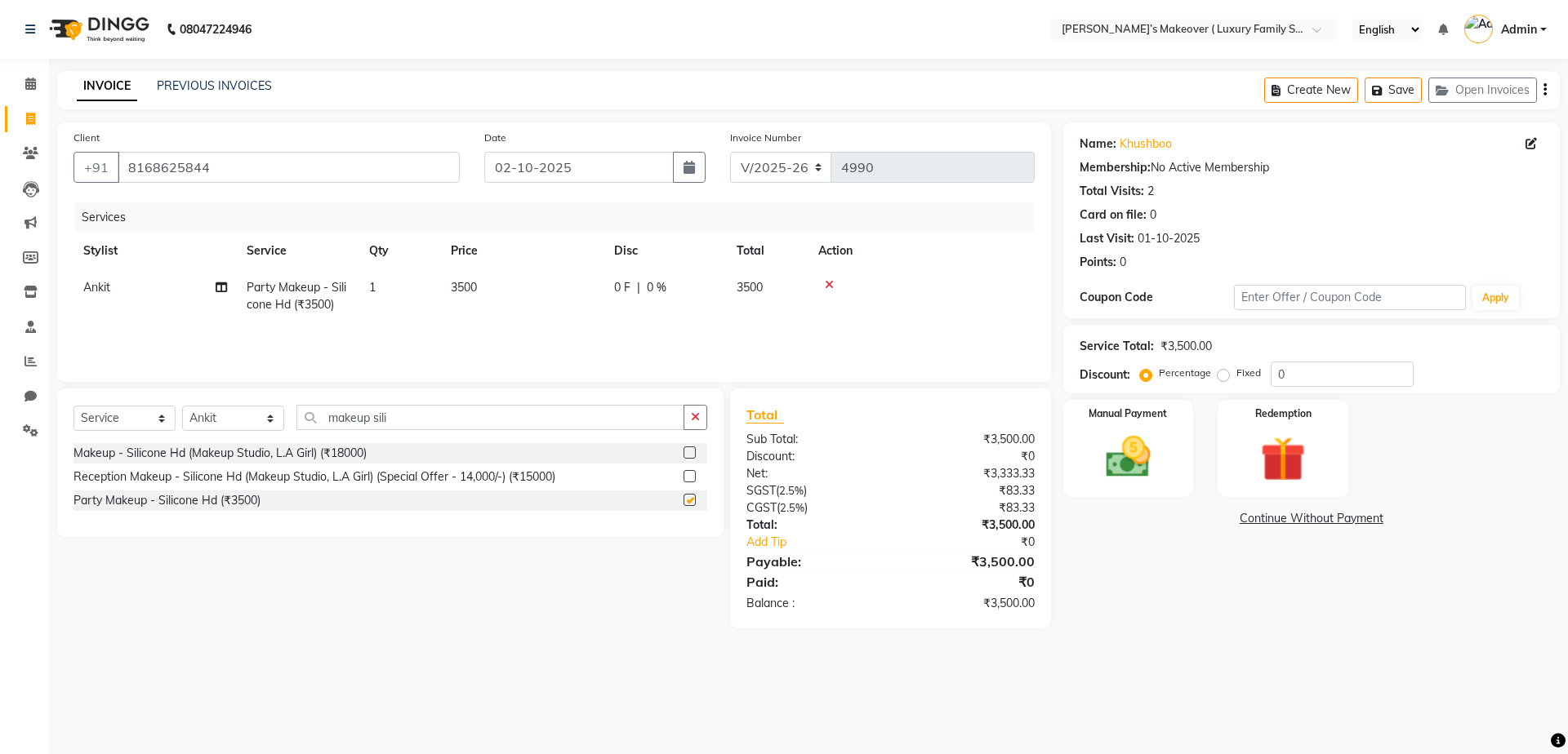
checkbox input "false"
click at [466, 285] on span "3500" at bounding box center [463, 287] width 26 height 14
select select "69523"
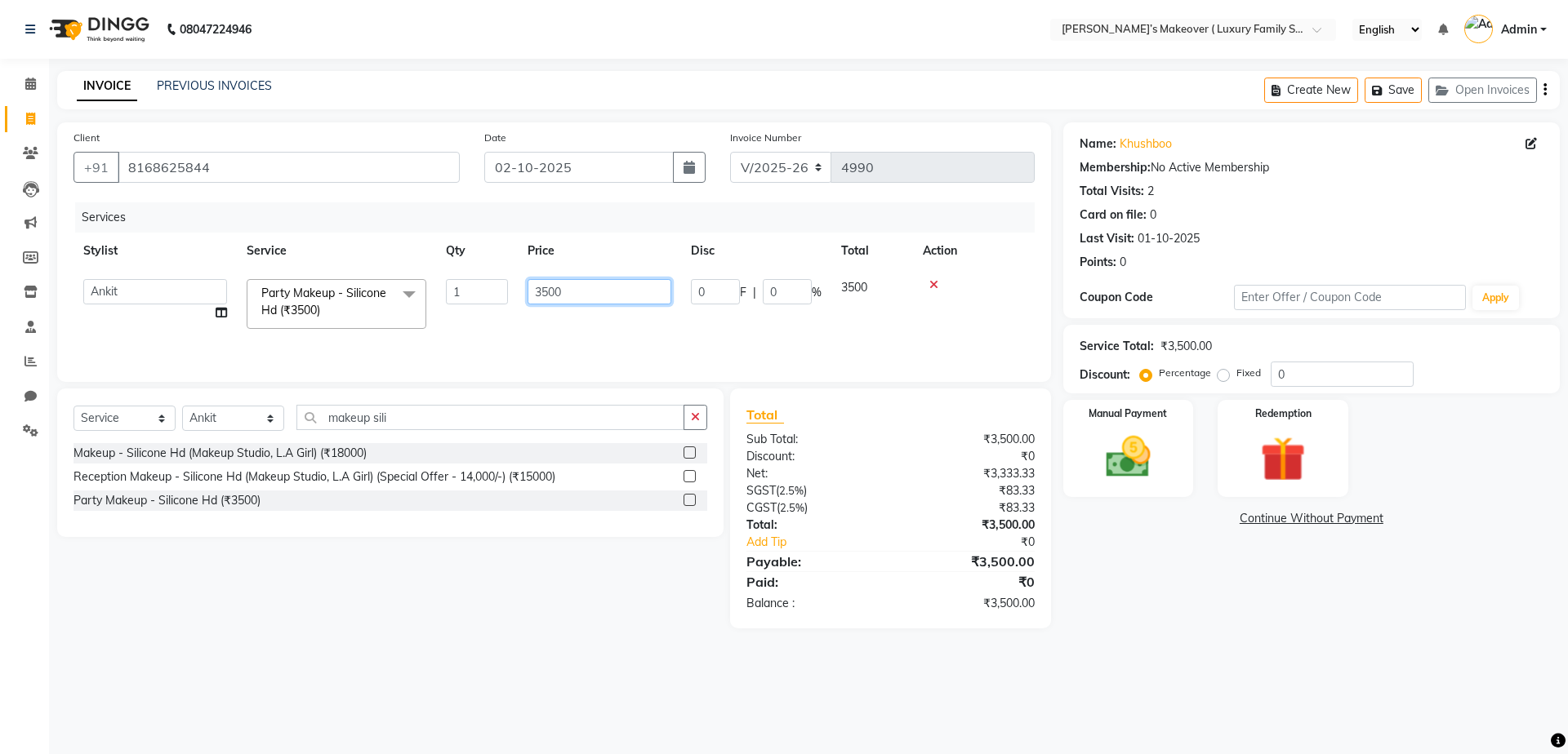
click at [622, 298] on input "3500" at bounding box center [600, 292] width 144 height 25
type input "3200"
click at [1544, 90] on icon "button" at bounding box center [1545, 90] width 3 height 1
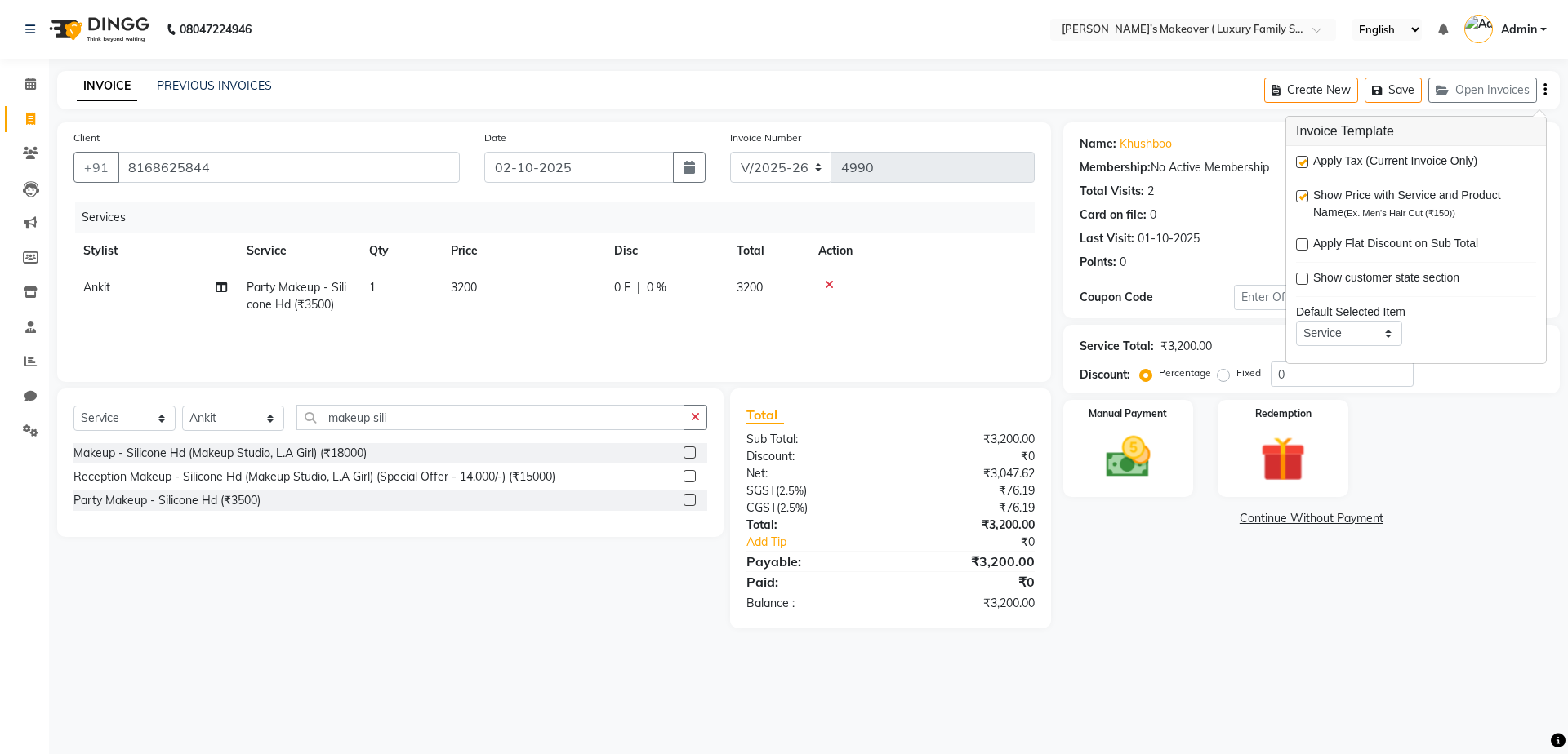
click at [1301, 156] on label at bounding box center [1302, 162] width 12 height 12
click at [1301, 157] on input "checkbox" at bounding box center [1301, 162] width 11 height 11
checkbox input "false"
click at [1301, 199] on label at bounding box center [1302, 196] width 12 height 12
click at [1301, 199] on input "checkbox" at bounding box center [1301, 197] width 11 height 11
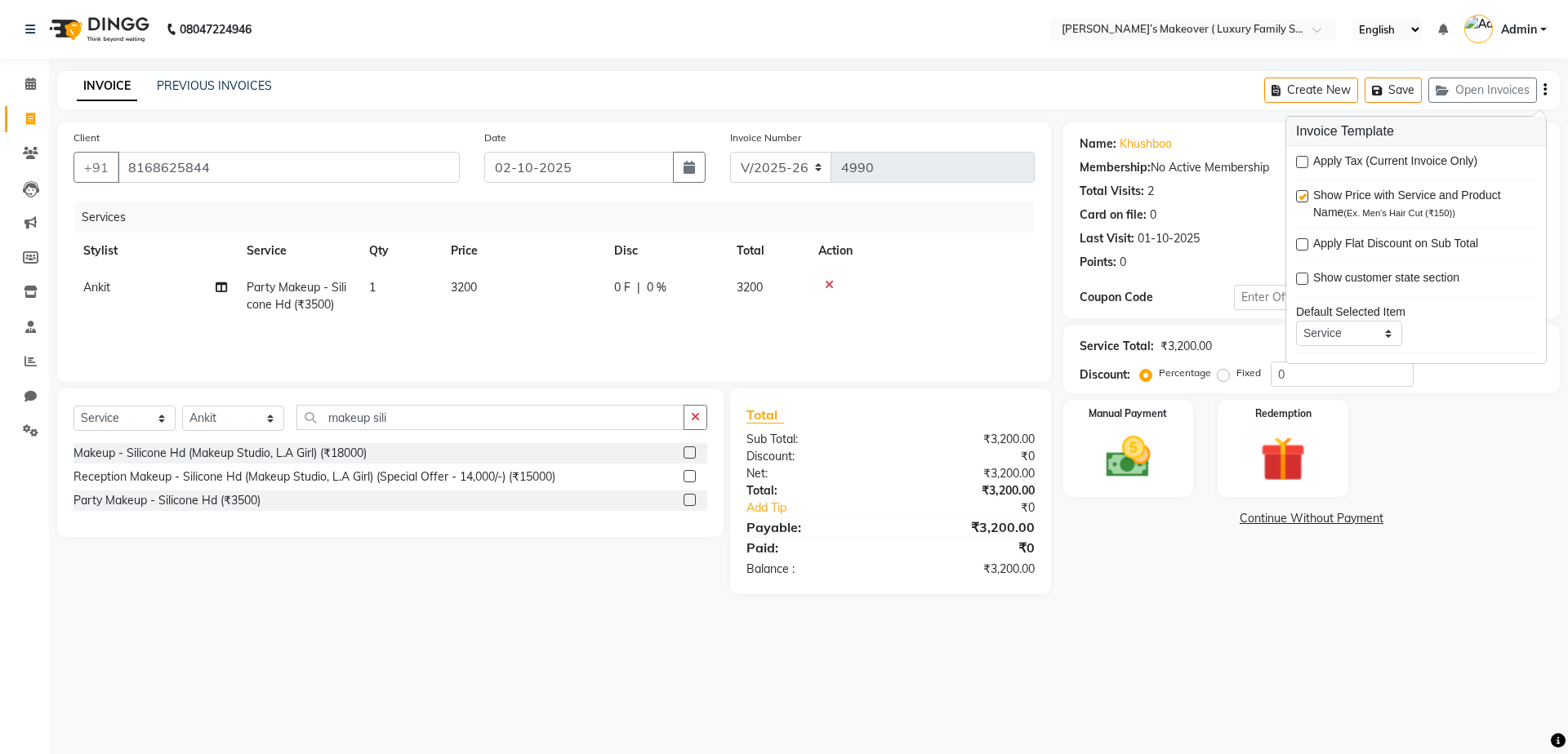
checkbox input "false"
click at [1166, 406] on label "Manual Payment" at bounding box center [1128, 412] width 82 height 15
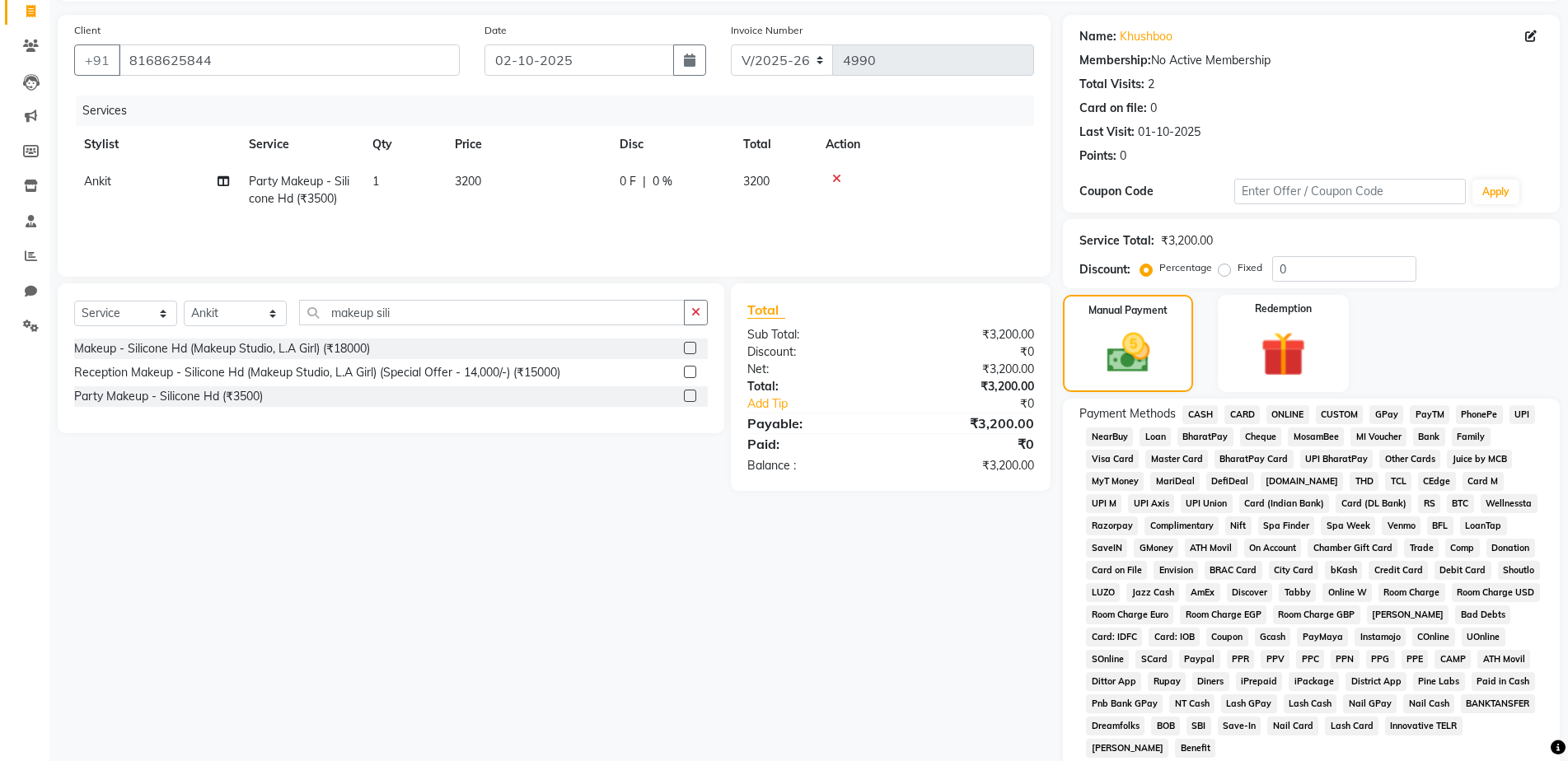
scroll to position [236, 0]
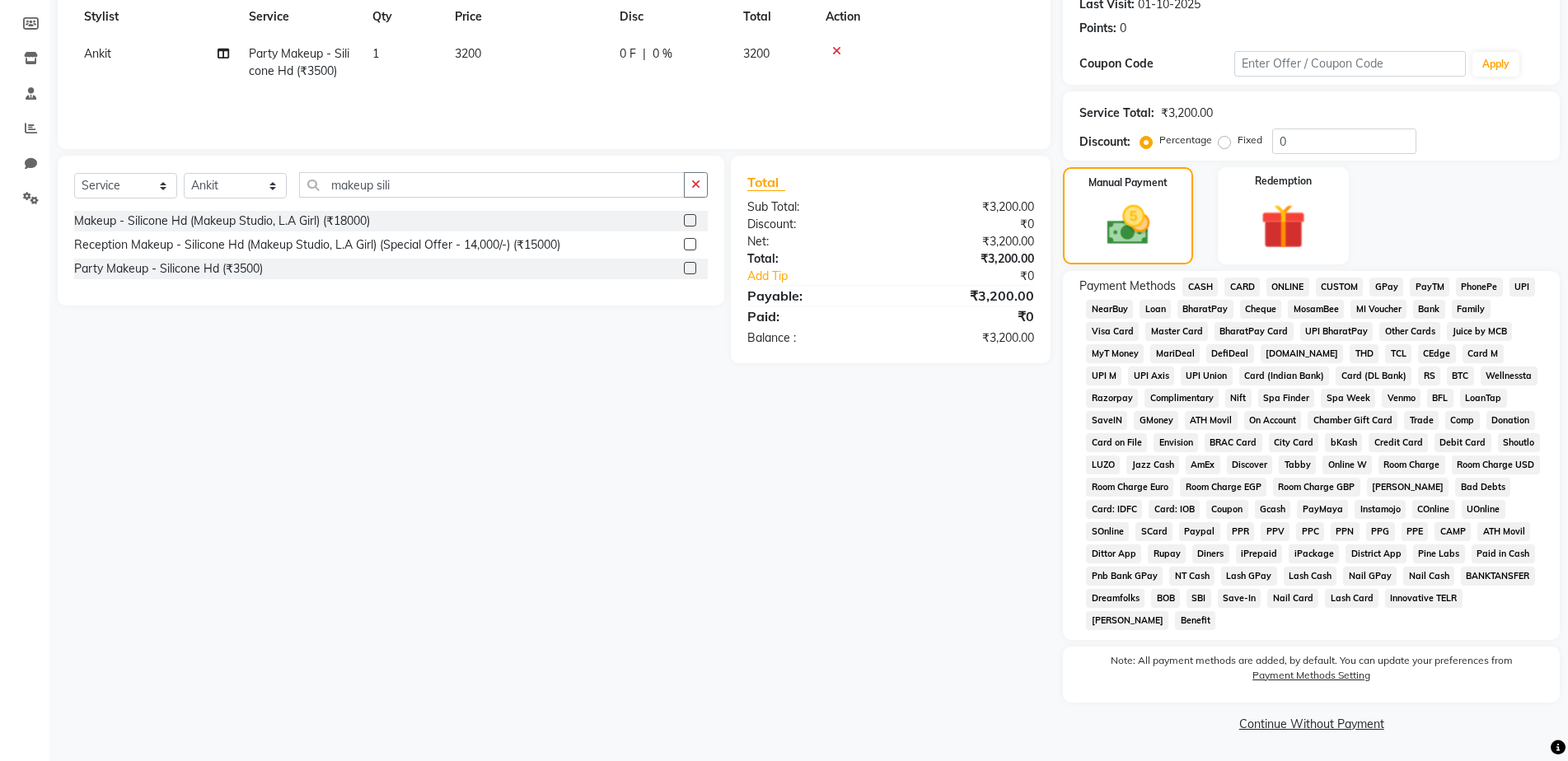
click at [1198, 286] on span "CASH" at bounding box center [1199, 288] width 36 height 19
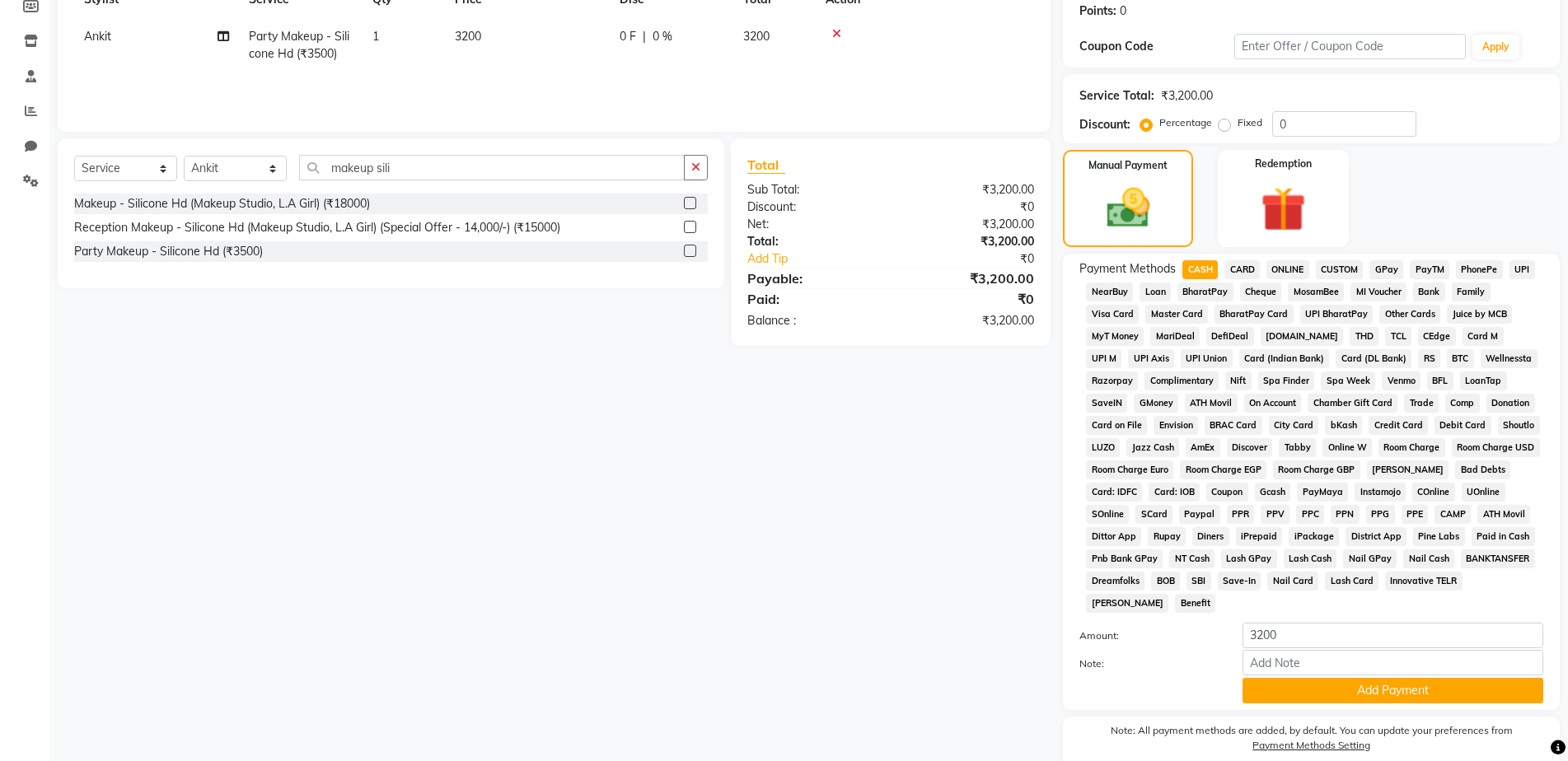
scroll to position [323, 0]
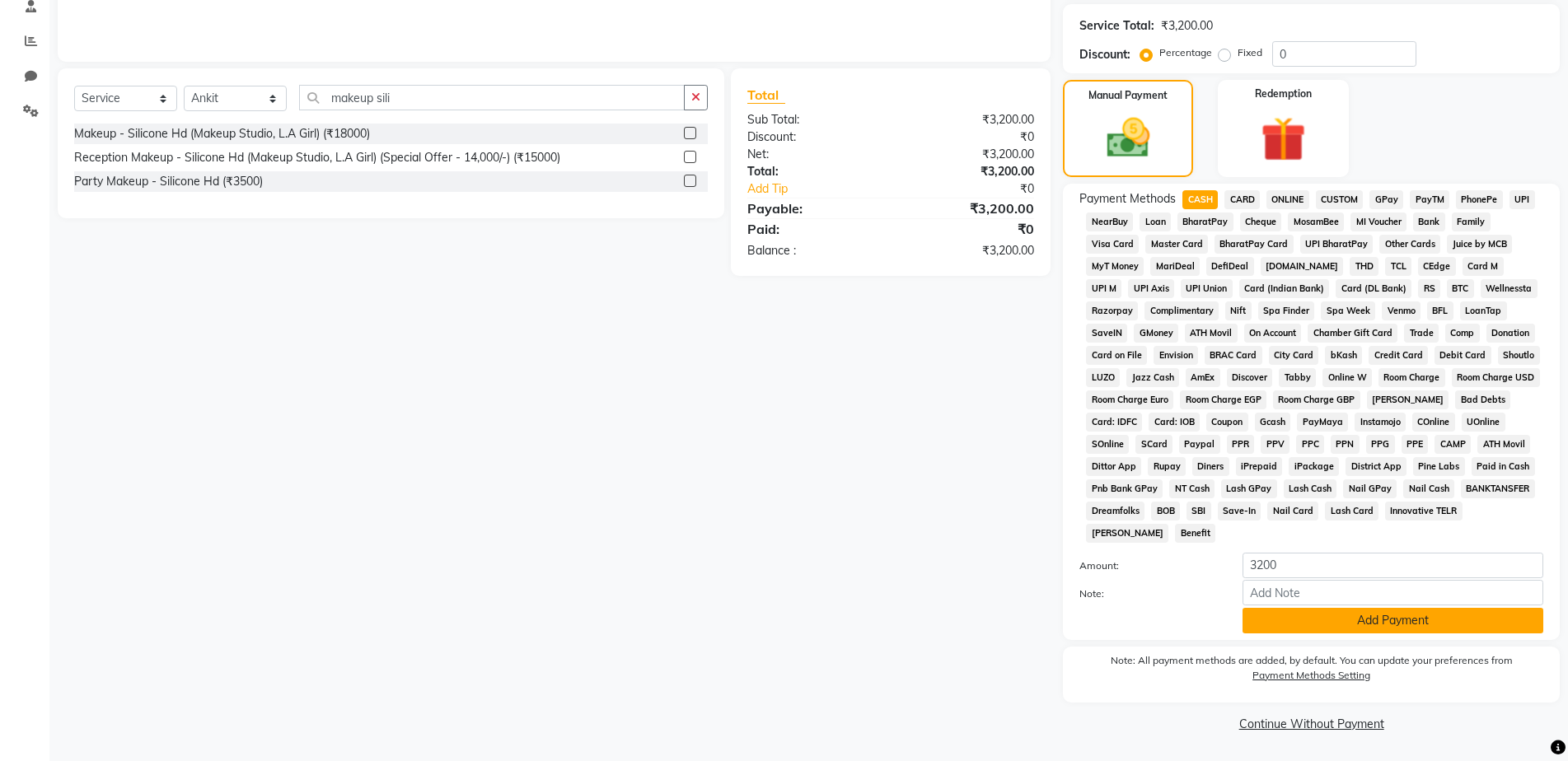
click at [1321, 613] on button "Add Payment" at bounding box center [1392, 621] width 301 height 25
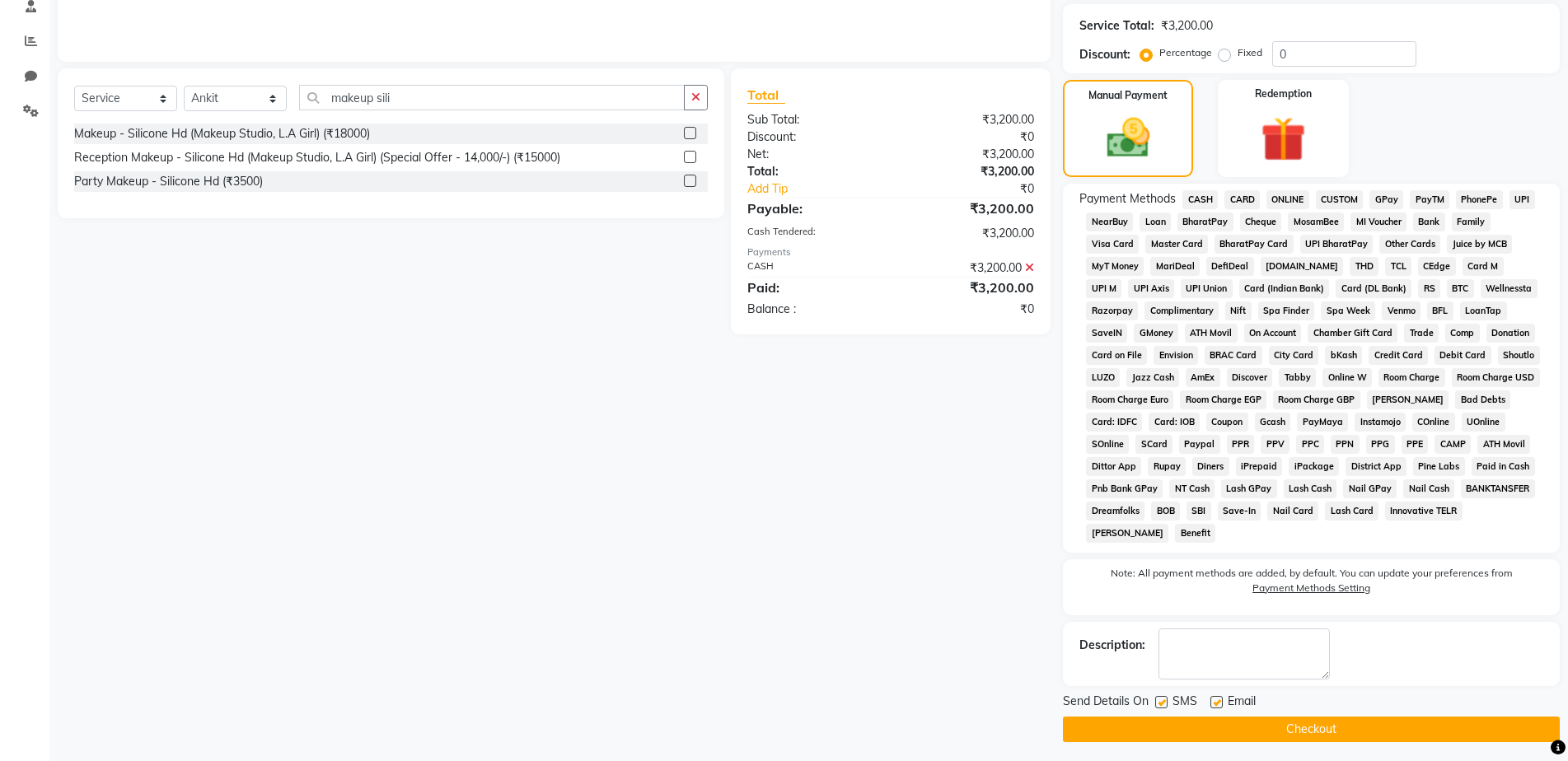
click at [1277, 717] on button "Checkout" at bounding box center [1311, 729] width 497 height 25
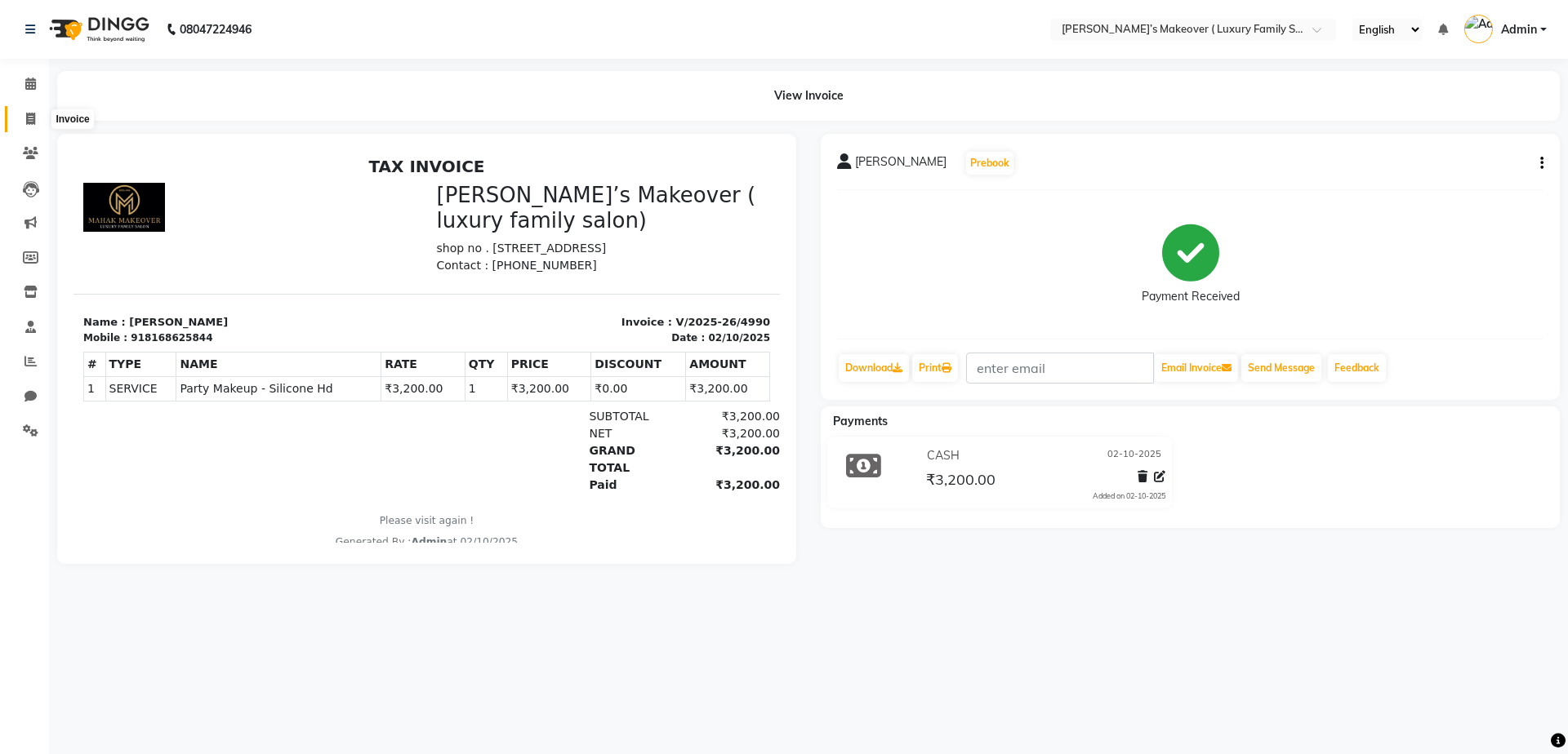
click at [31, 118] on icon at bounding box center [30, 118] width 9 height 12
select select "service"
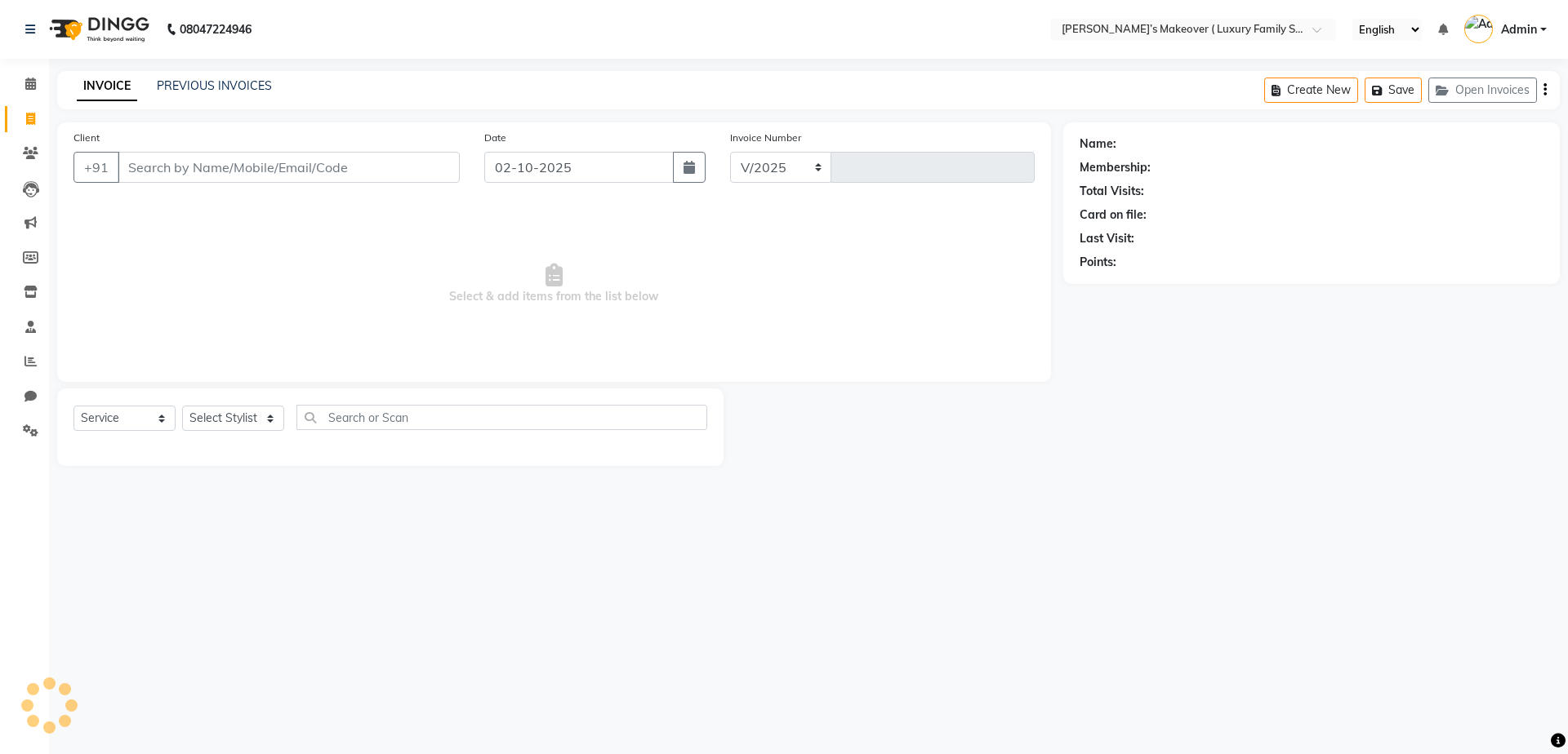
select select "7777"
type input "4991"
type input "8950693805"
click at [439, 177] on button "Add Client" at bounding box center [418, 167] width 84 height 31
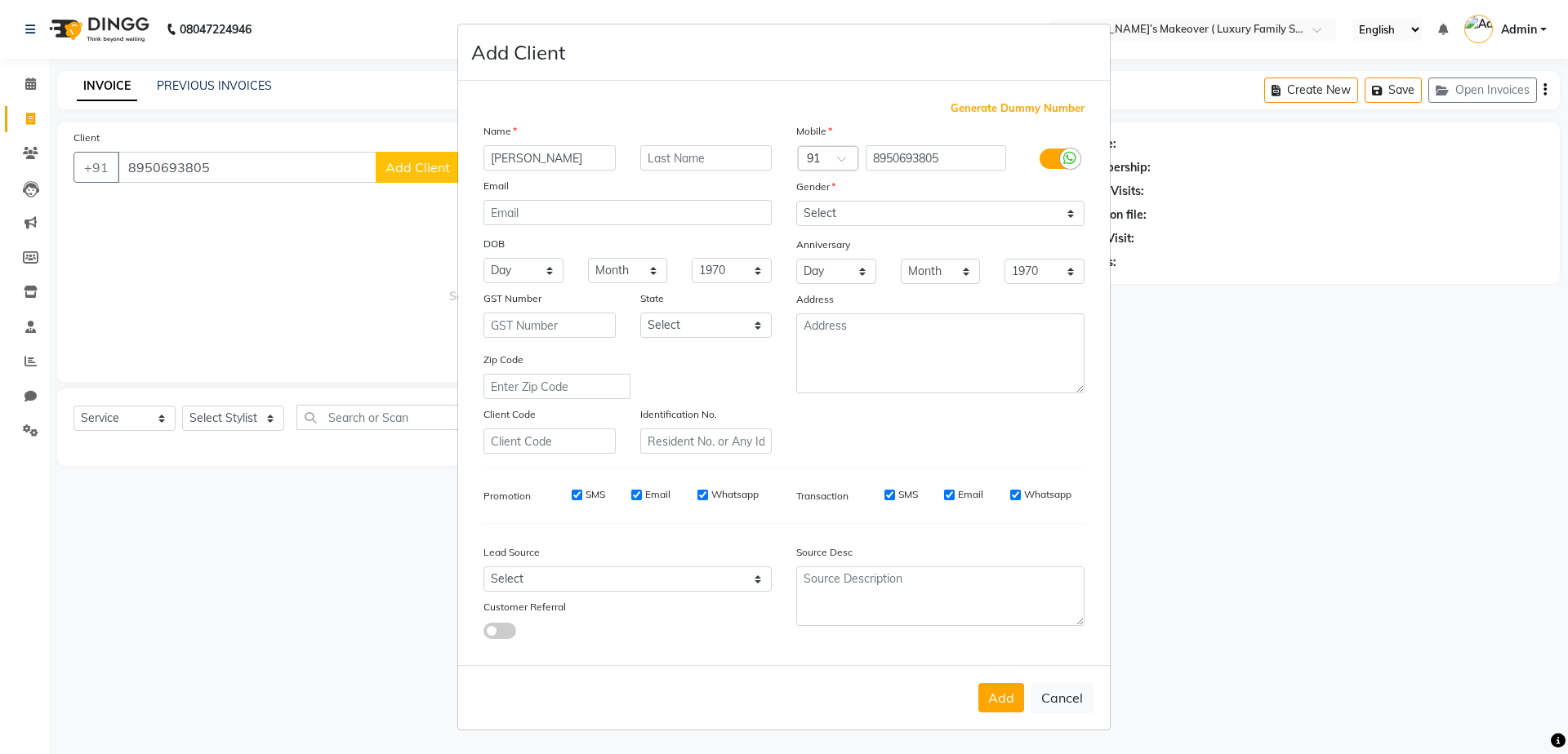
type input "mandeep kaur"
click at [979, 216] on select "Select Male Female Other Prefer Not To Say" at bounding box center [940, 213] width 288 height 25
select select "female"
click at [796, 200] on select "Select Male Female Other Prefer Not To Say" at bounding box center [940, 213] width 288 height 25
click at [983, 705] on button "Add" at bounding box center [1002, 697] width 46 height 30
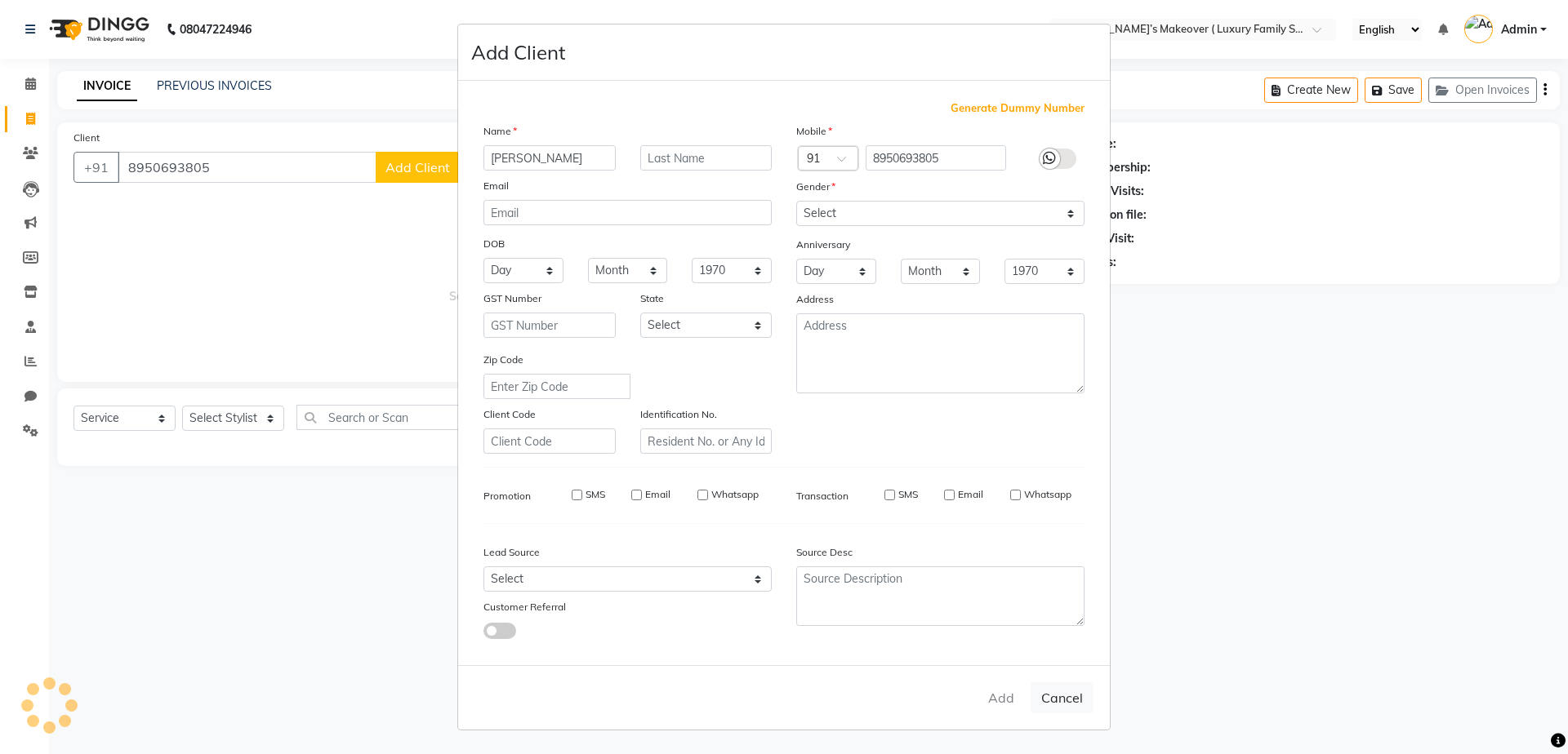
select select
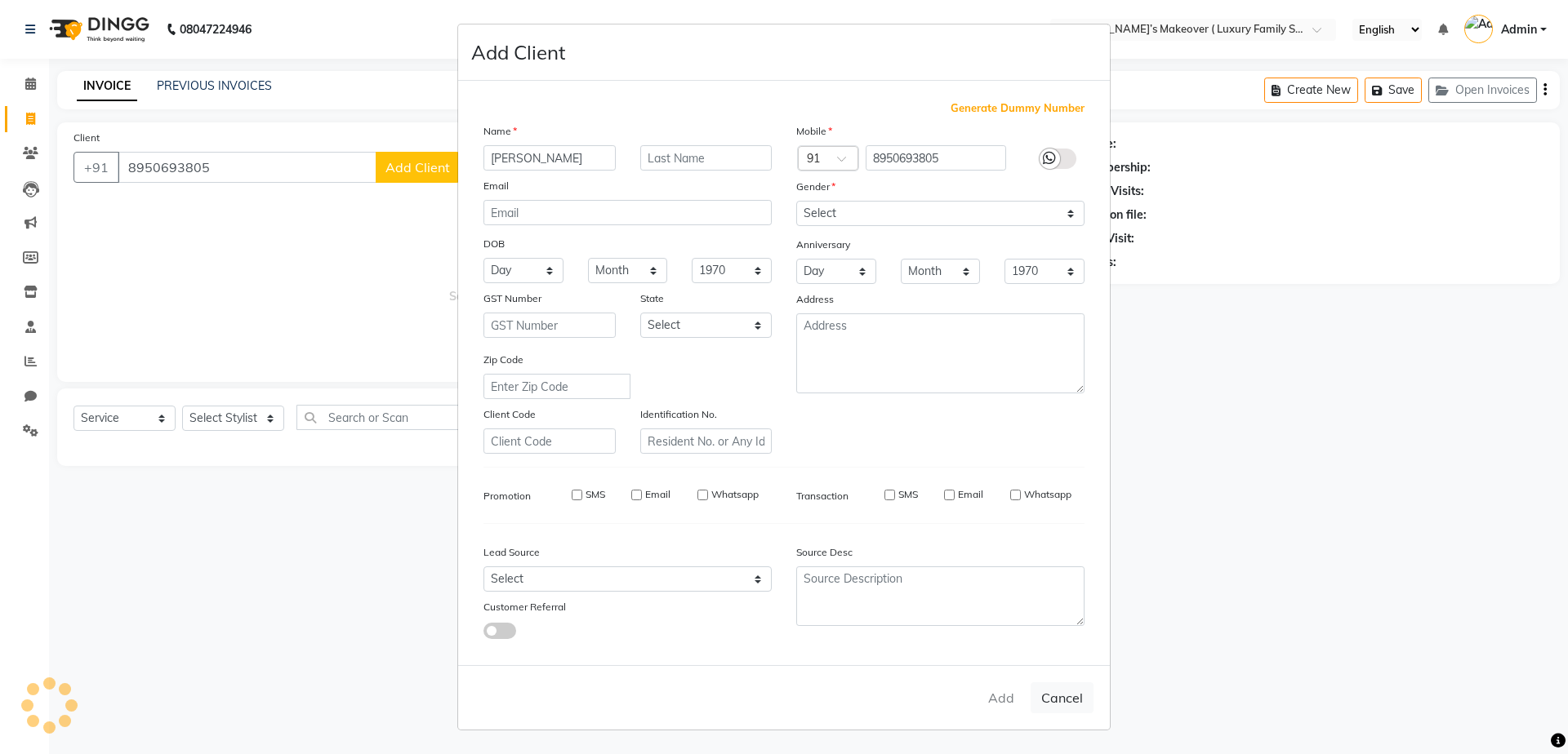
select select
checkbox input "false"
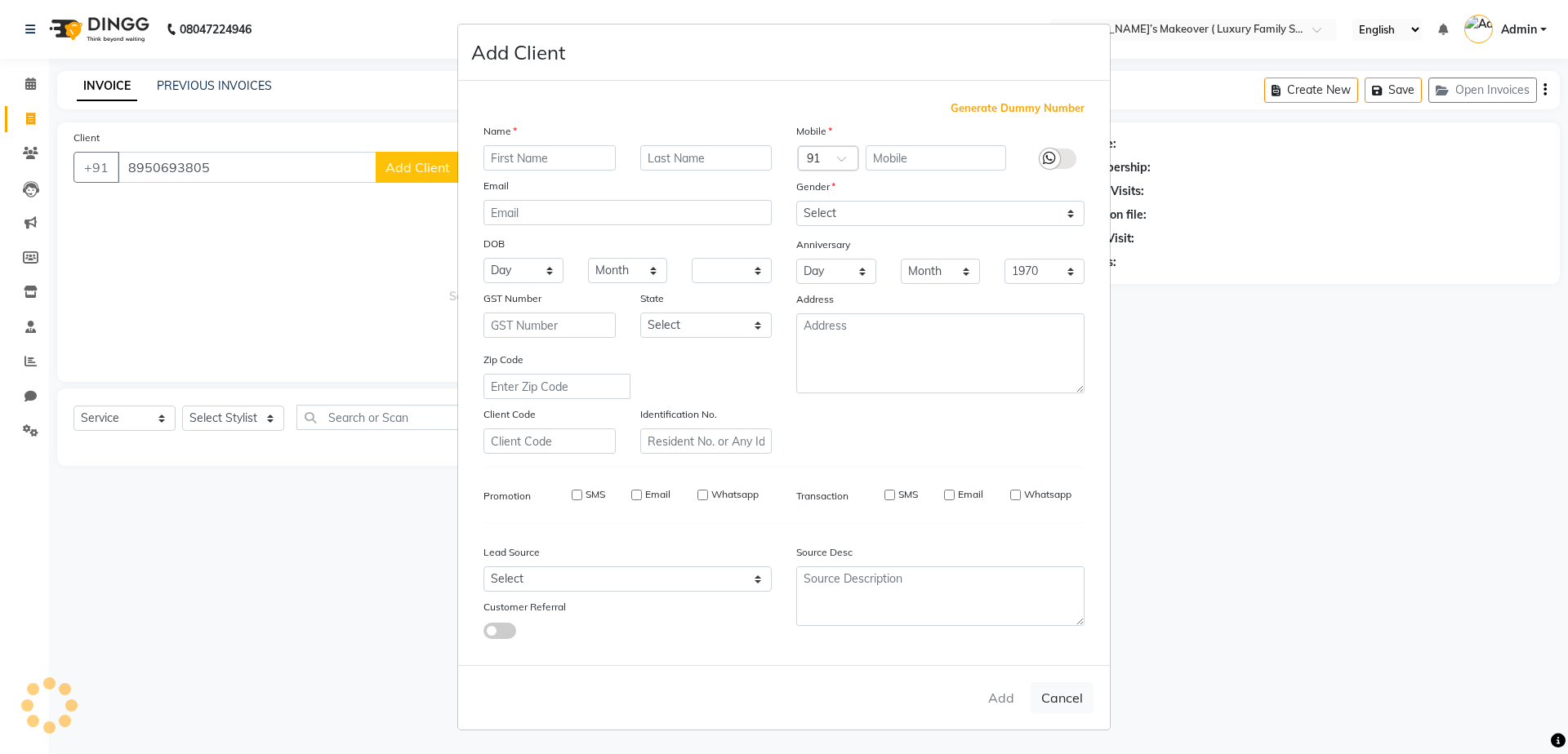
checkbox input "false"
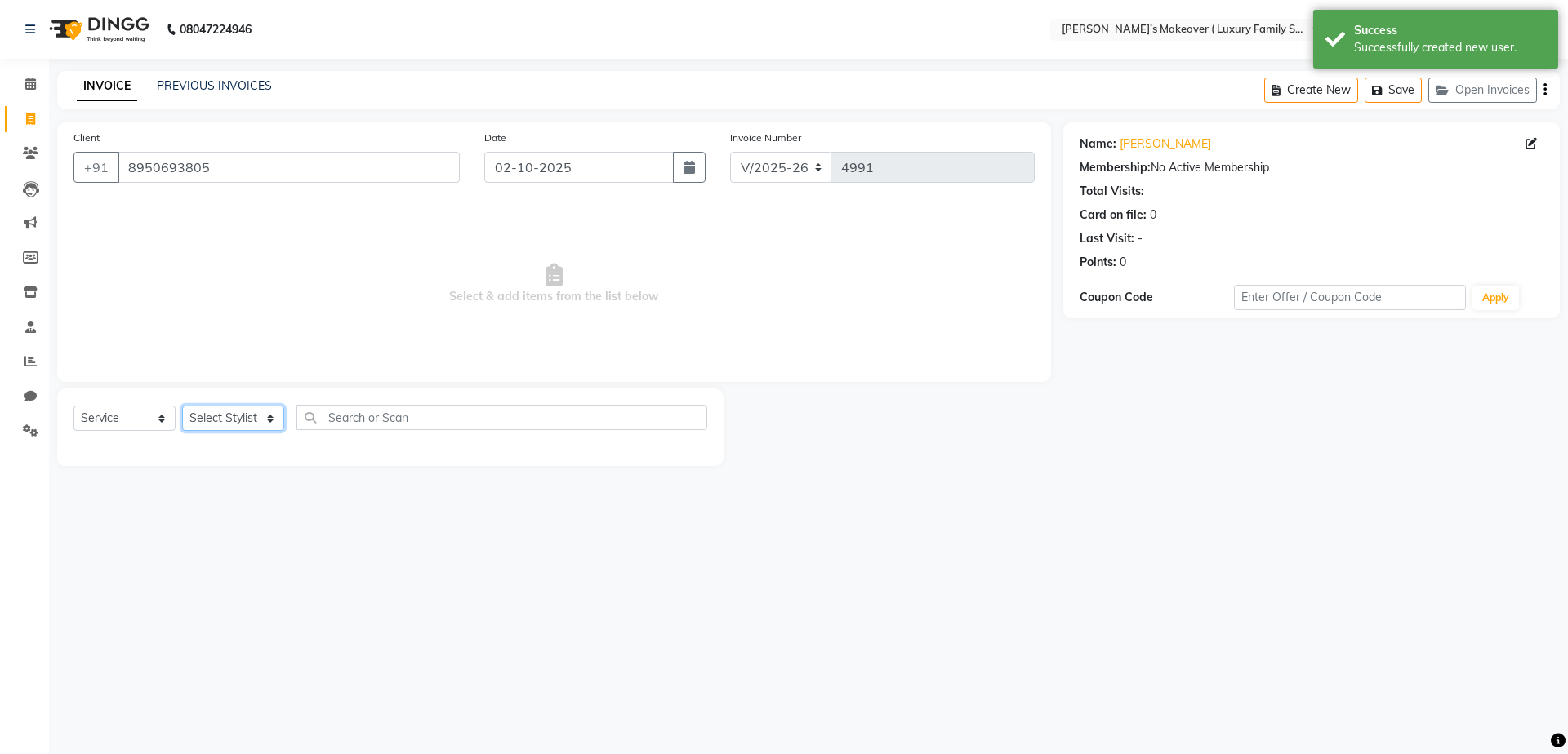
click at [223, 426] on select "Select Stylist [PERSON_NAME] [PERSON_NAME] [PERSON_NAME] [PERSON_NAME] Bhoomi […" at bounding box center [233, 418] width 102 height 25
select select "85064"
click at [368, 418] on input "text" at bounding box center [502, 417] width 411 height 25
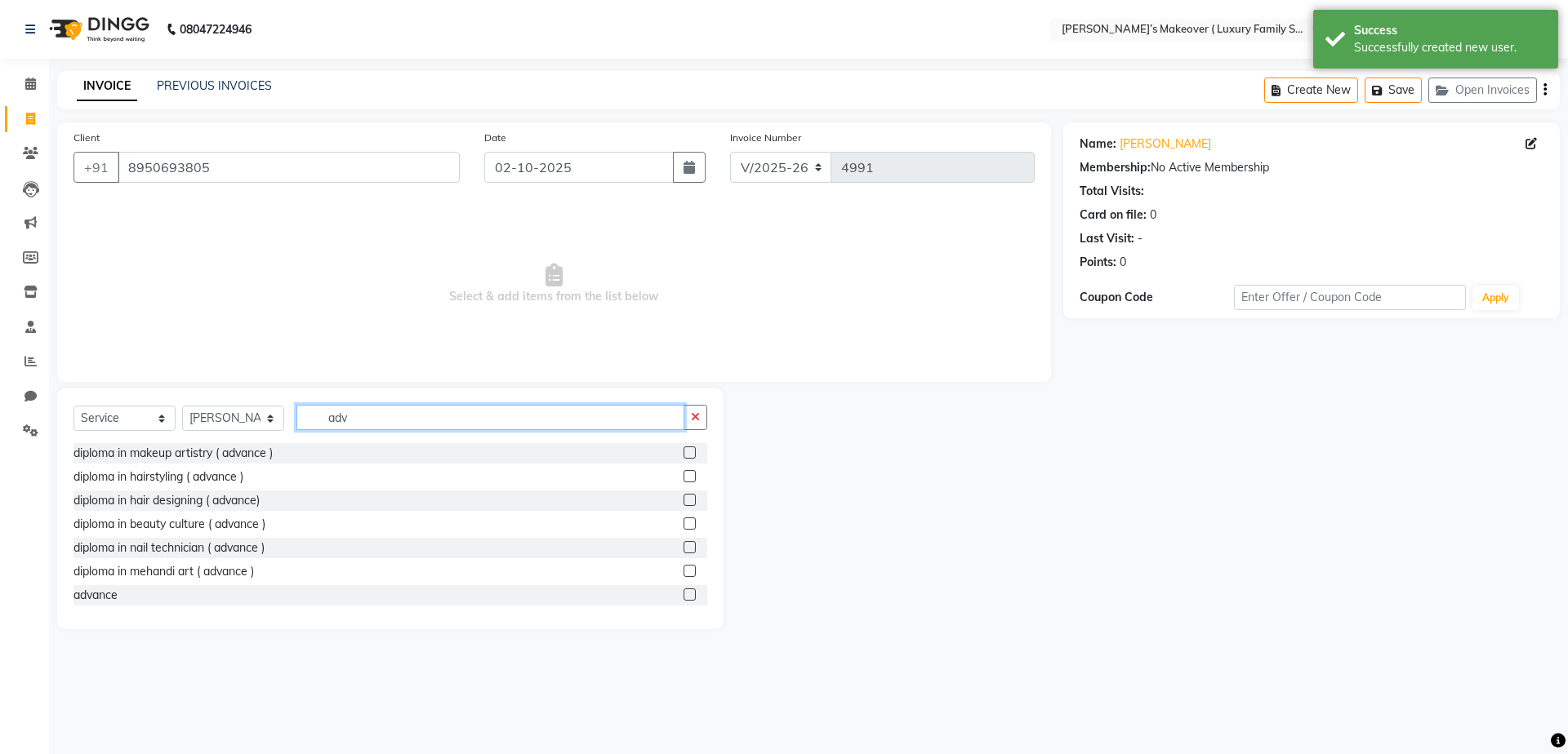
type input "adv"
click at [683, 598] on label at bounding box center [689, 595] width 12 height 12
click at [683, 598] on input "checkbox" at bounding box center [688, 595] width 11 height 11
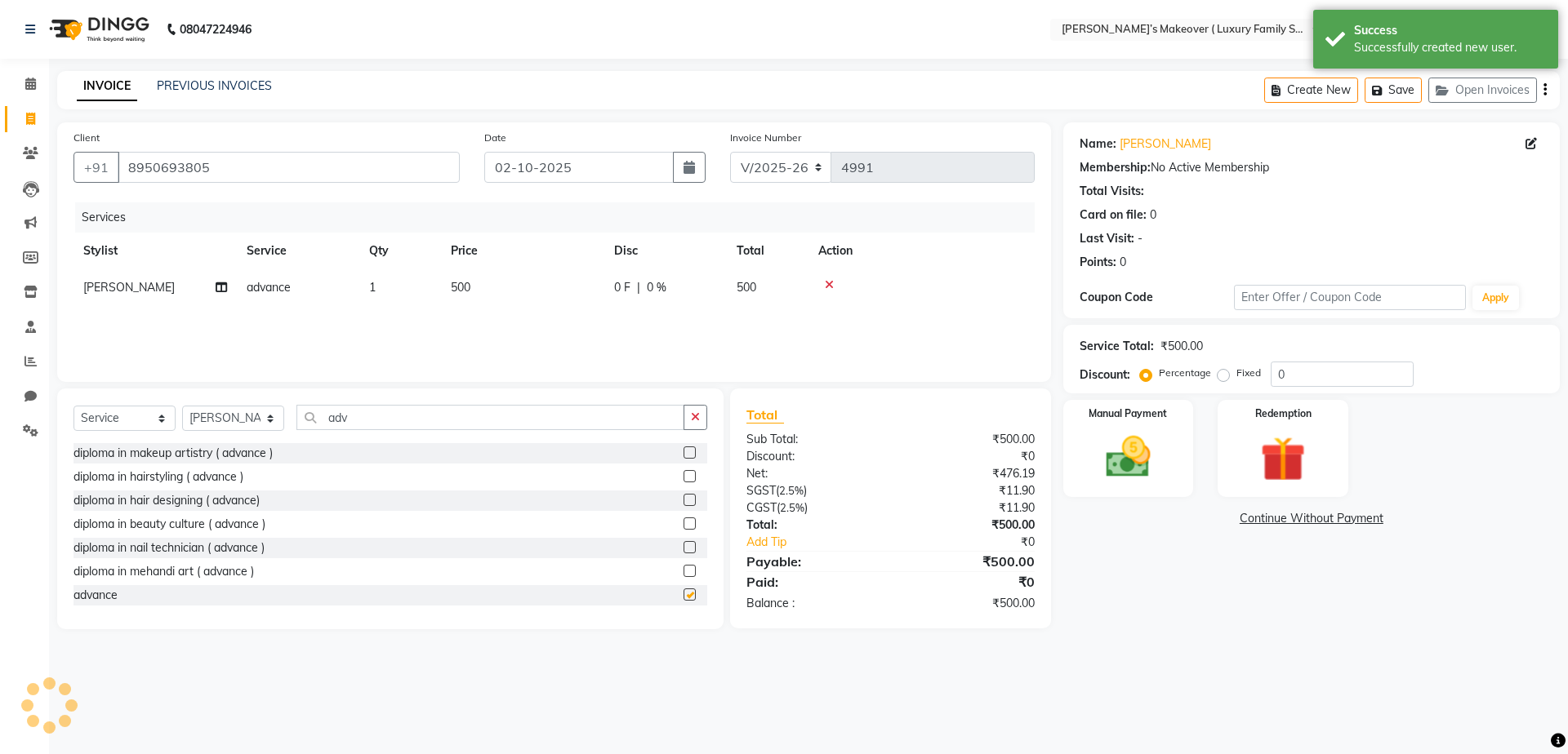
checkbox input "false"
click at [472, 297] on td "500" at bounding box center [523, 288] width 163 height 36
select select "85064"
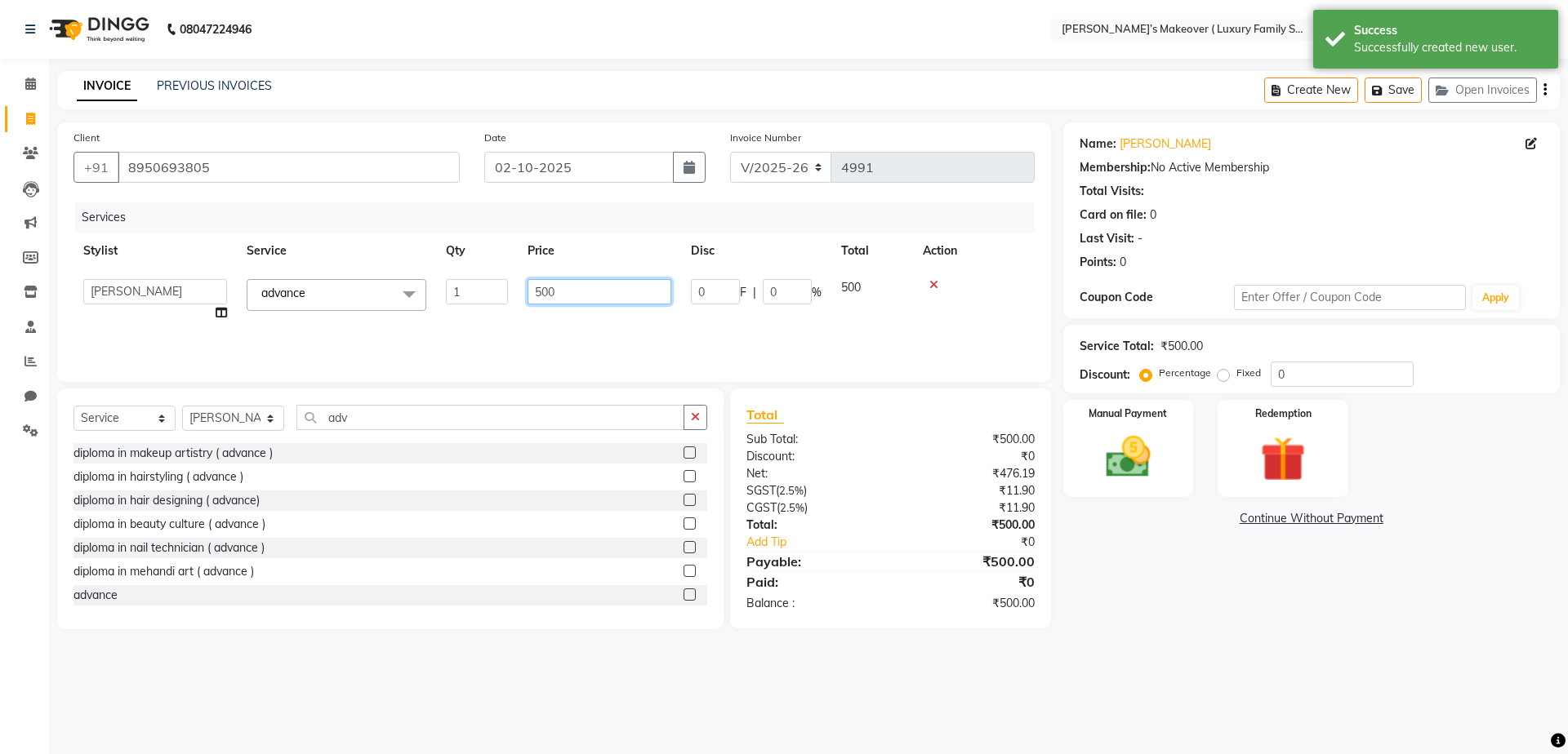
click at [643, 292] on input "500" at bounding box center [600, 292] width 144 height 25
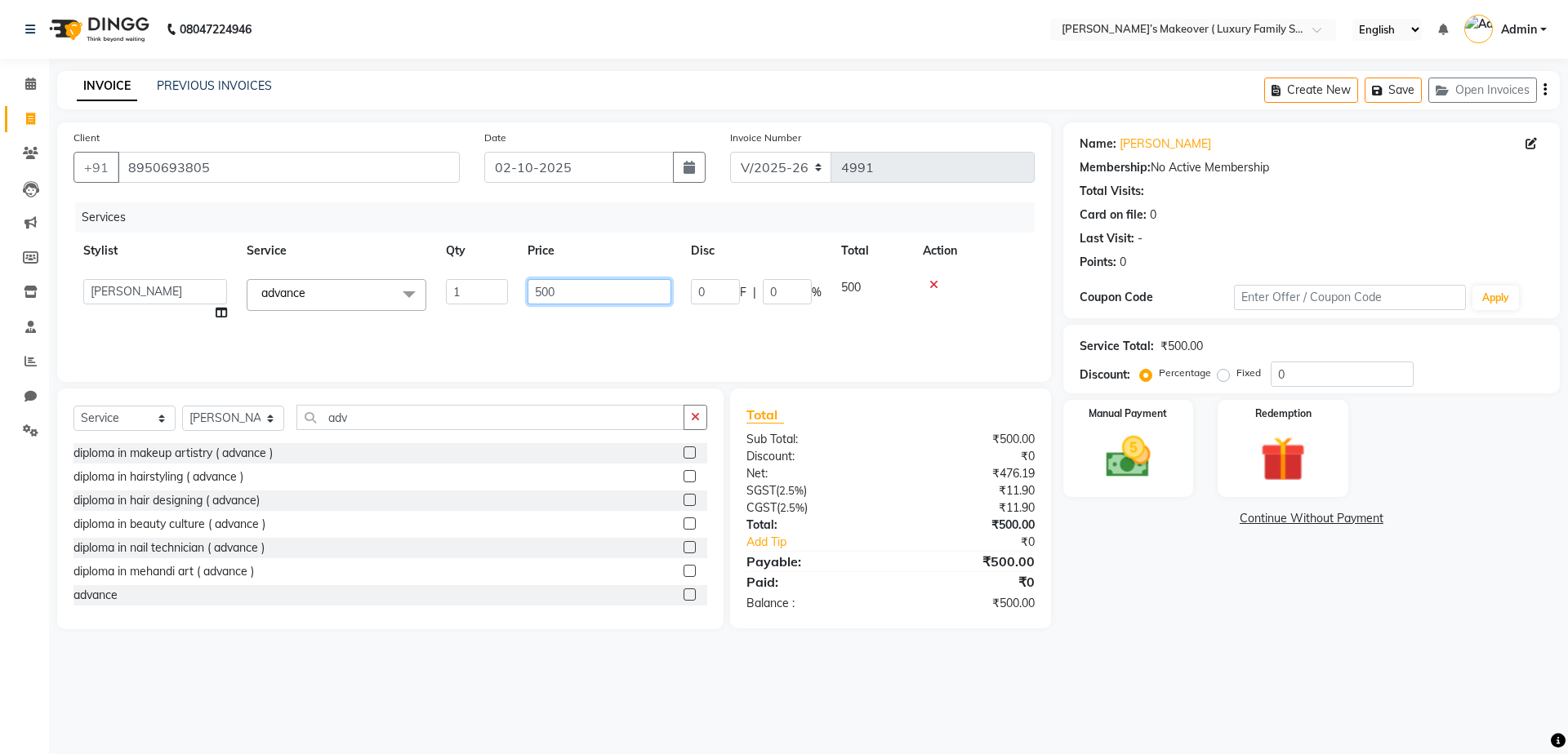
type input "5000"
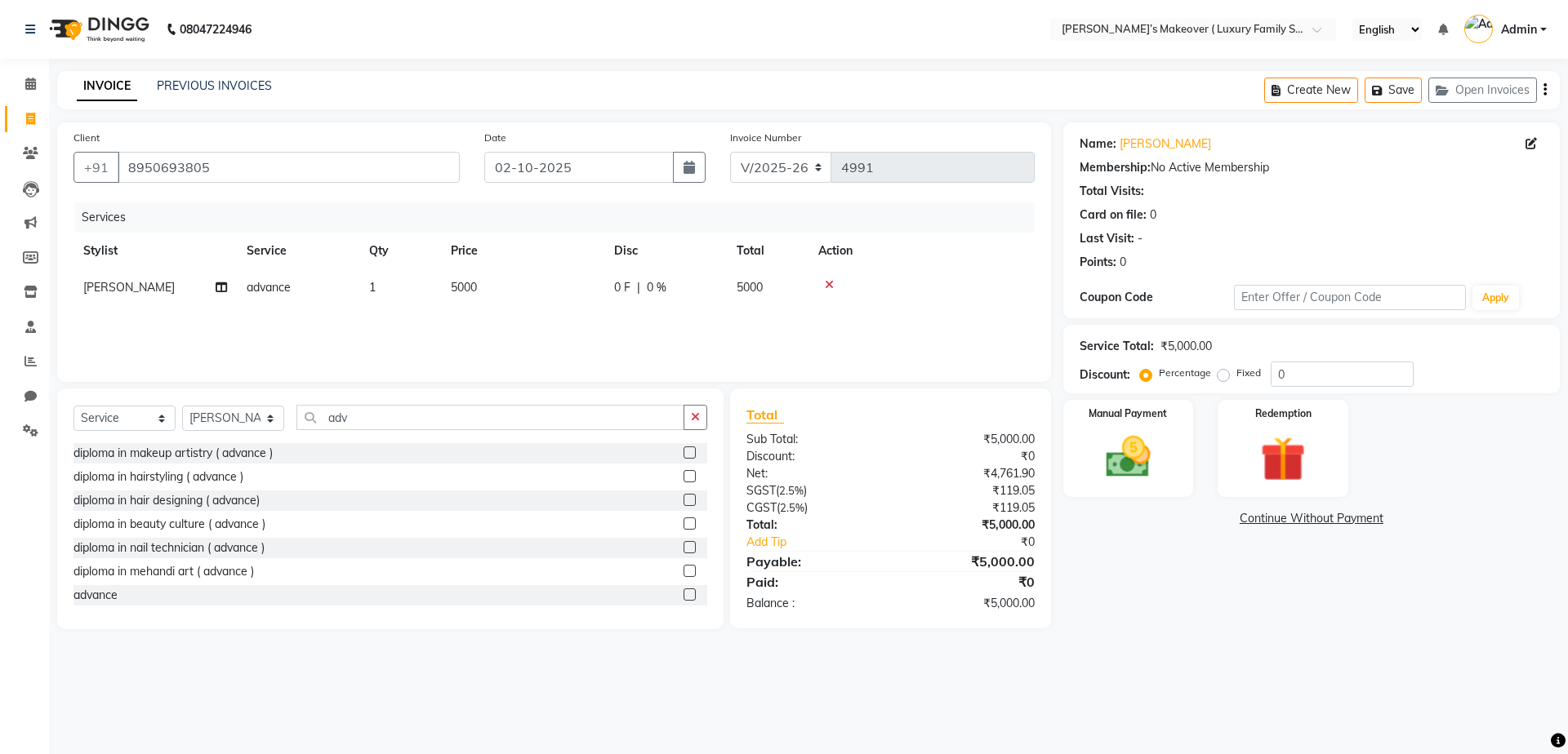
click at [1544, 90] on icon "button" at bounding box center [1545, 90] width 3 height 1
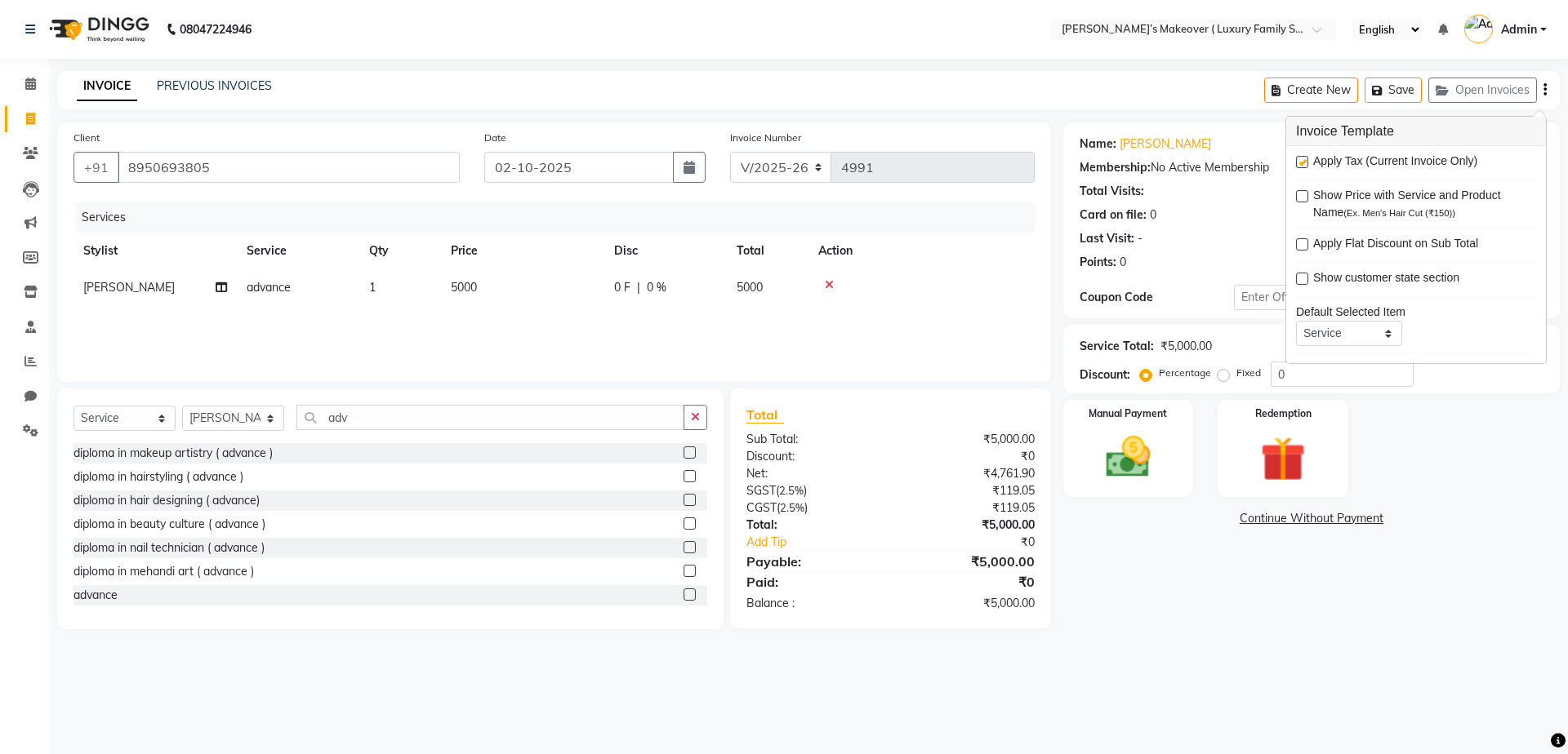
click at [1300, 157] on label at bounding box center [1302, 162] width 12 height 12
click at [1300, 157] on input "checkbox" at bounding box center [1301, 162] width 11 height 11
checkbox input "false"
click at [1108, 447] on img at bounding box center [1128, 458] width 76 height 54
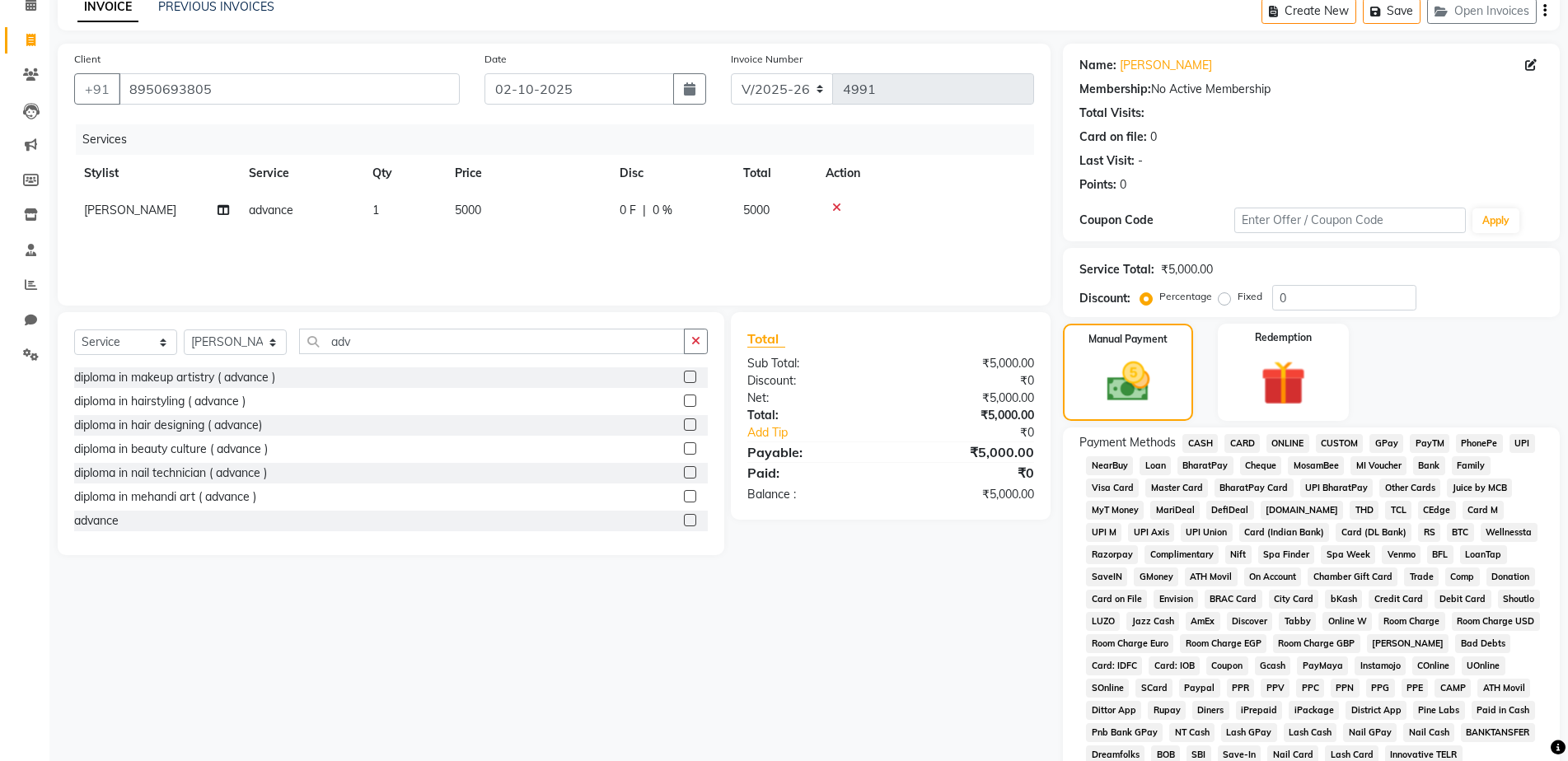
scroll to position [236, 0]
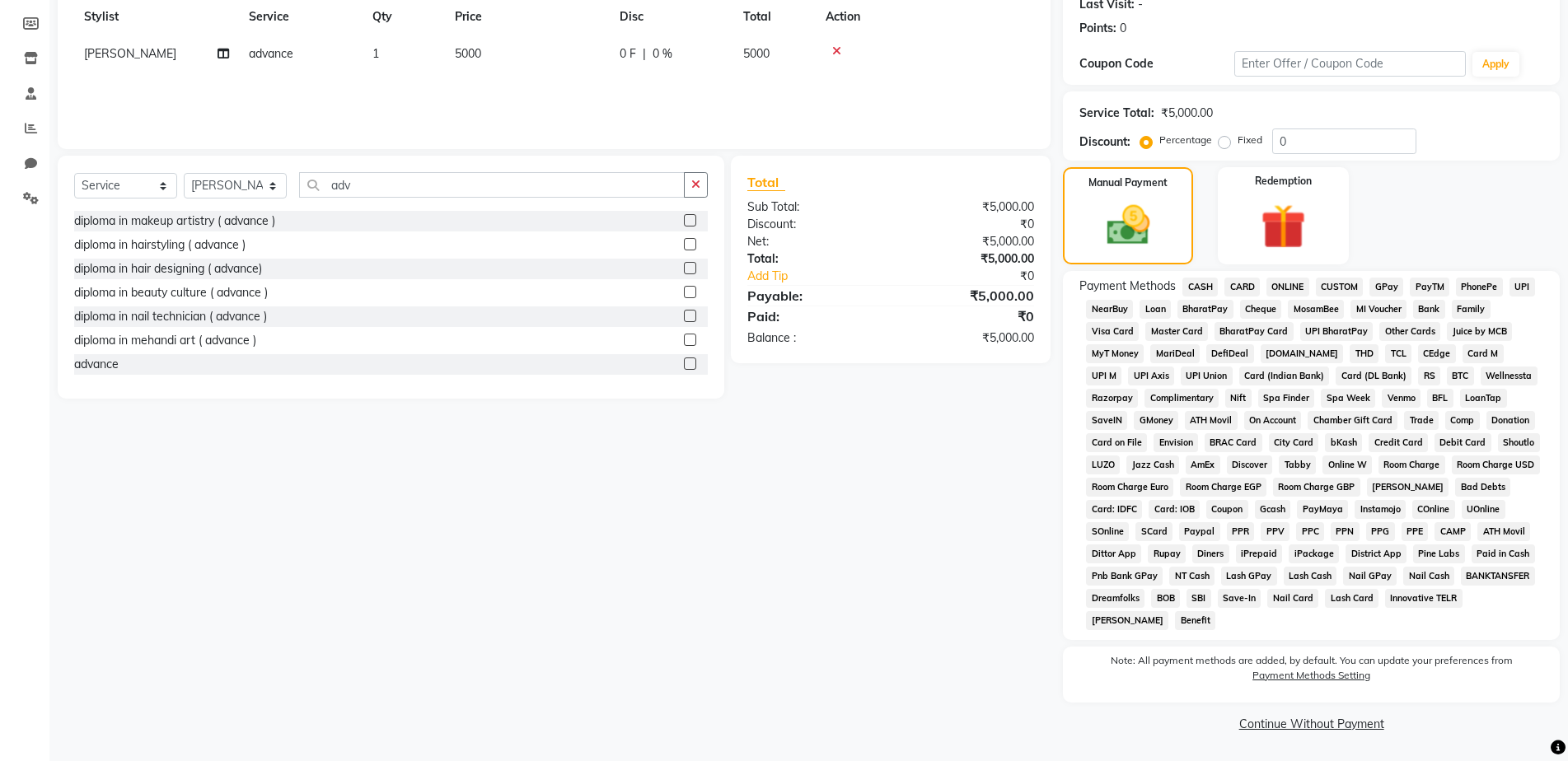
click at [1205, 289] on span "CASH" at bounding box center [1199, 288] width 36 height 19
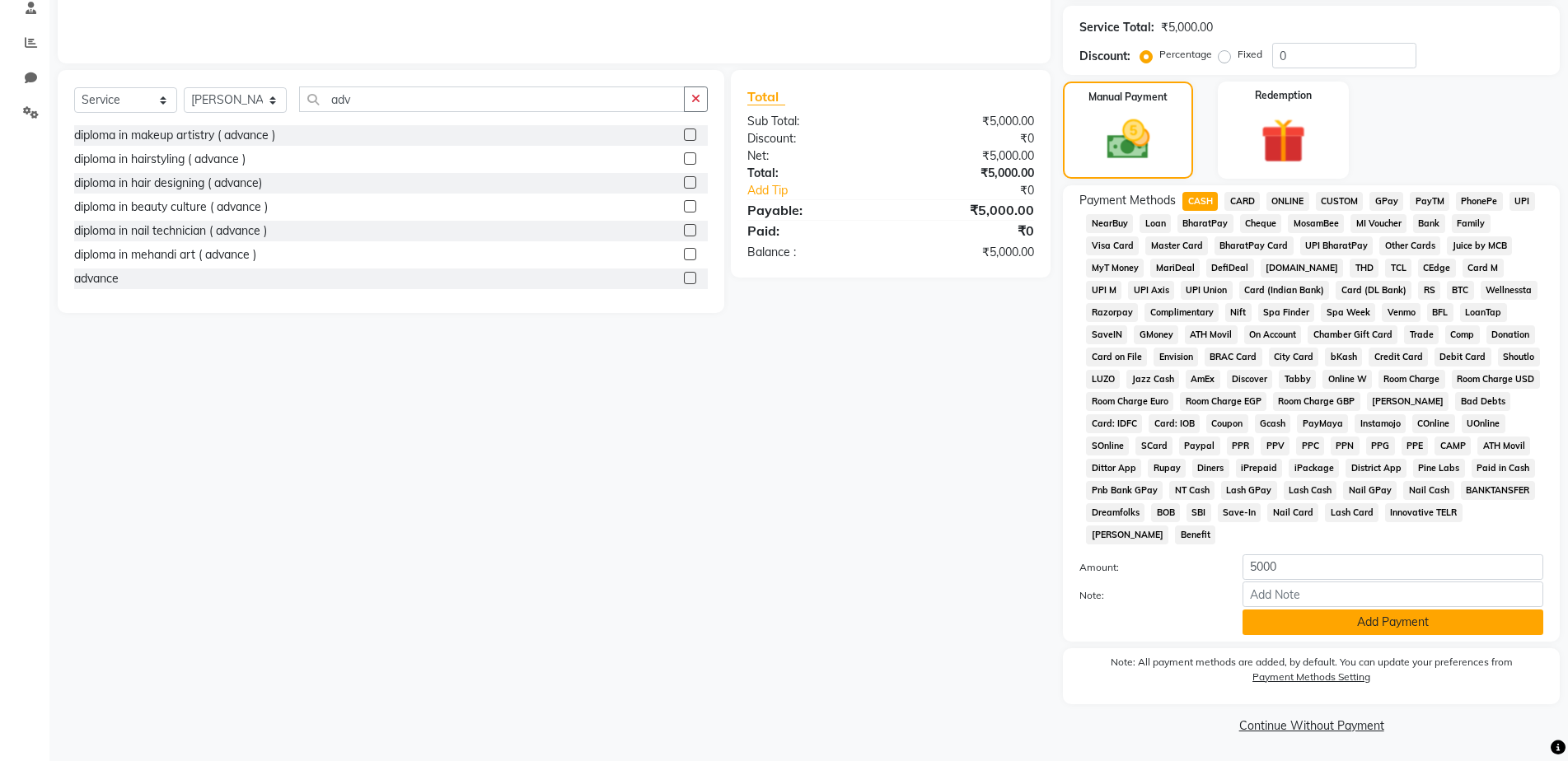
scroll to position [323, 0]
click at [1341, 612] on button "Add Payment" at bounding box center [1392, 621] width 301 height 25
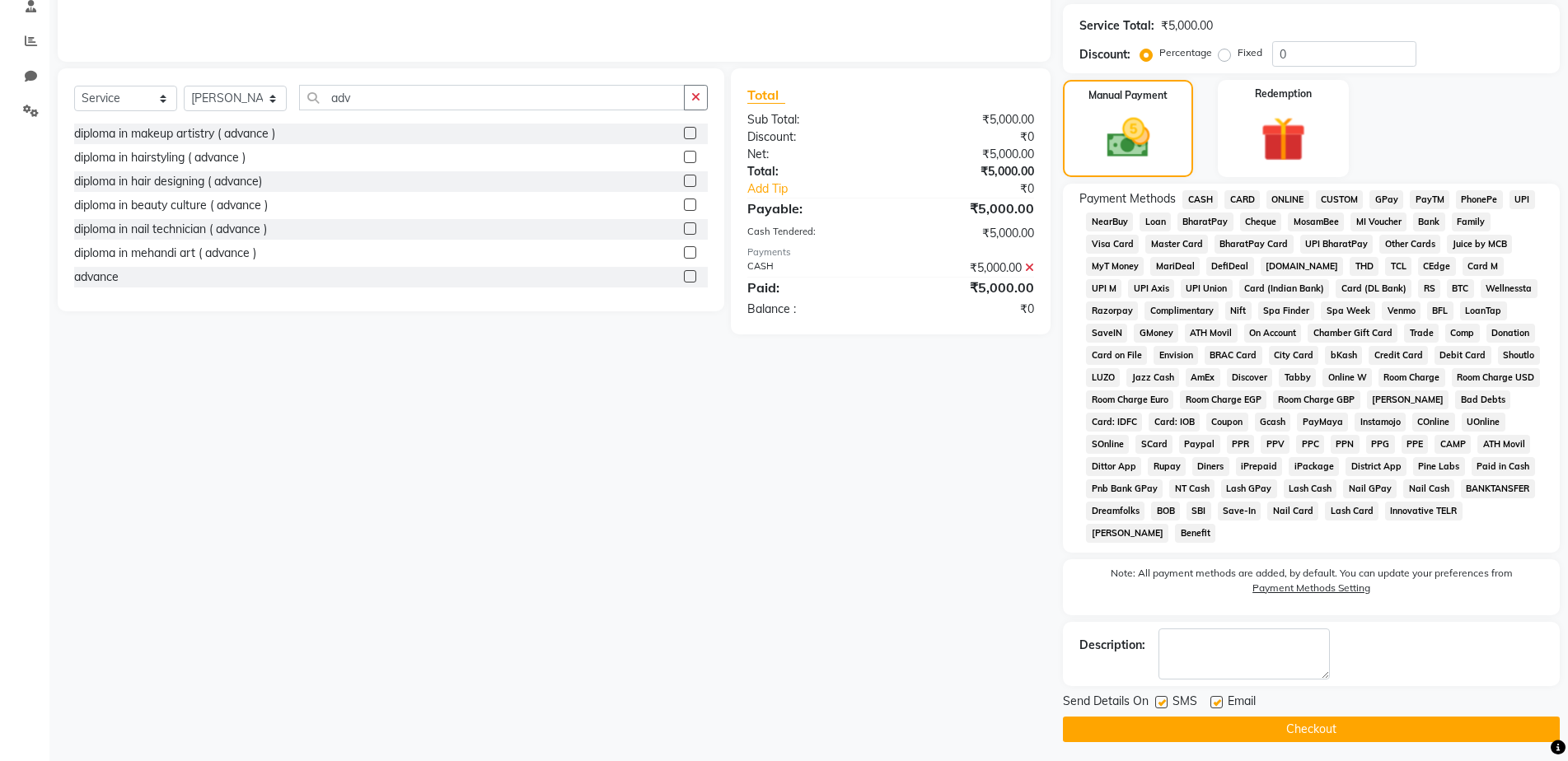
click at [1353, 724] on button "Checkout" at bounding box center [1311, 729] width 497 height 25
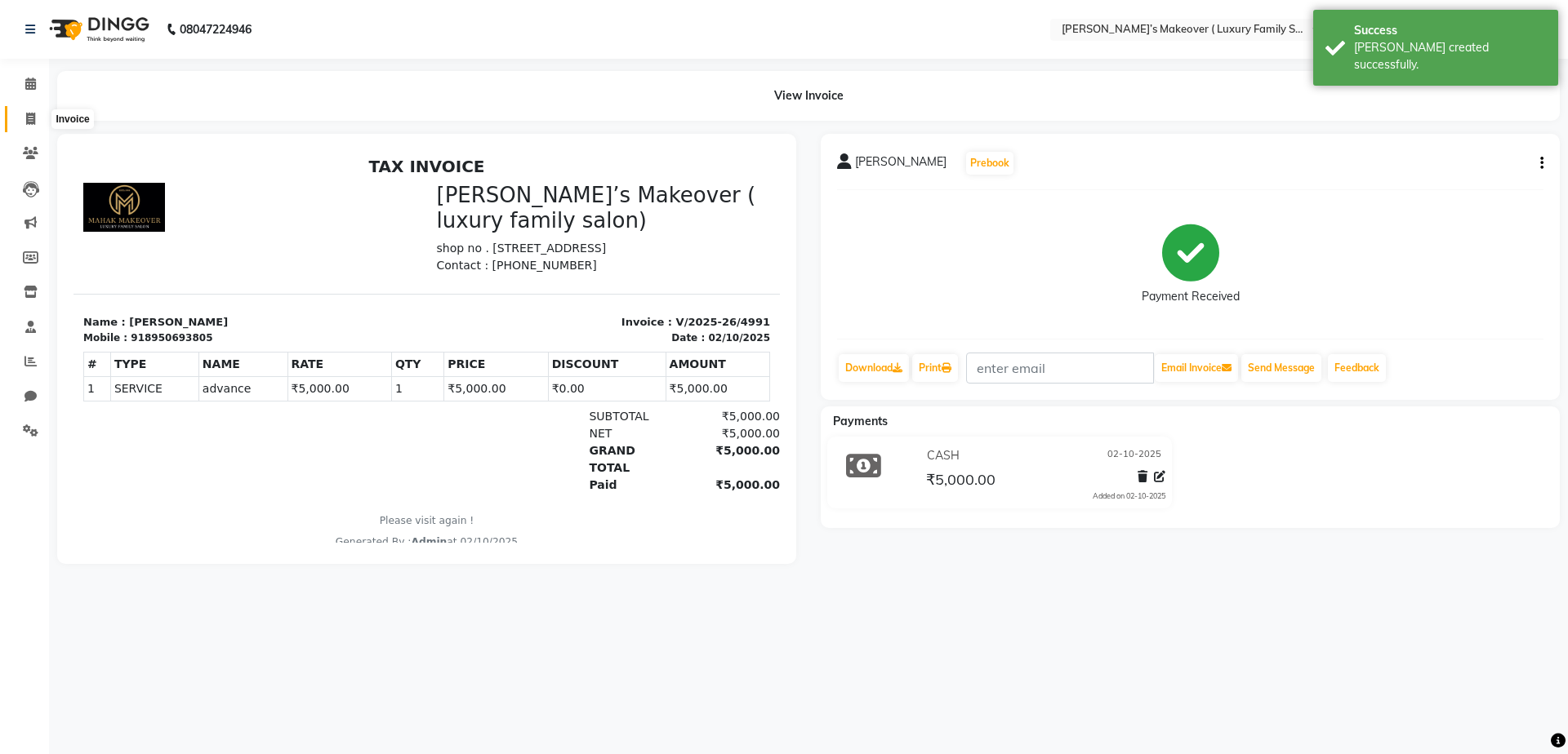
click at [36, 120] on icon at bounding box center [30, 118] width 9 height 12
select select "service"
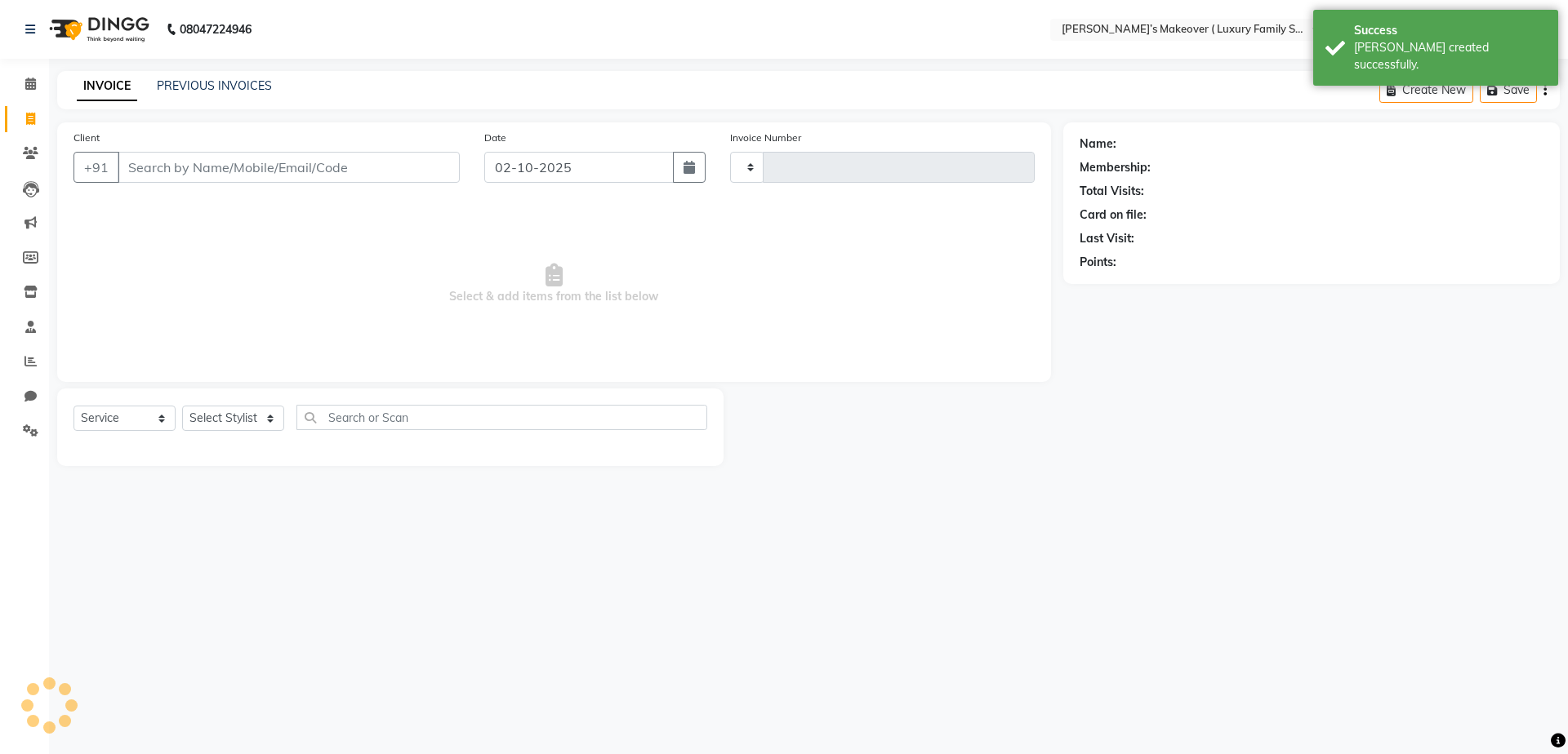
type input "4992"
select select "7777"
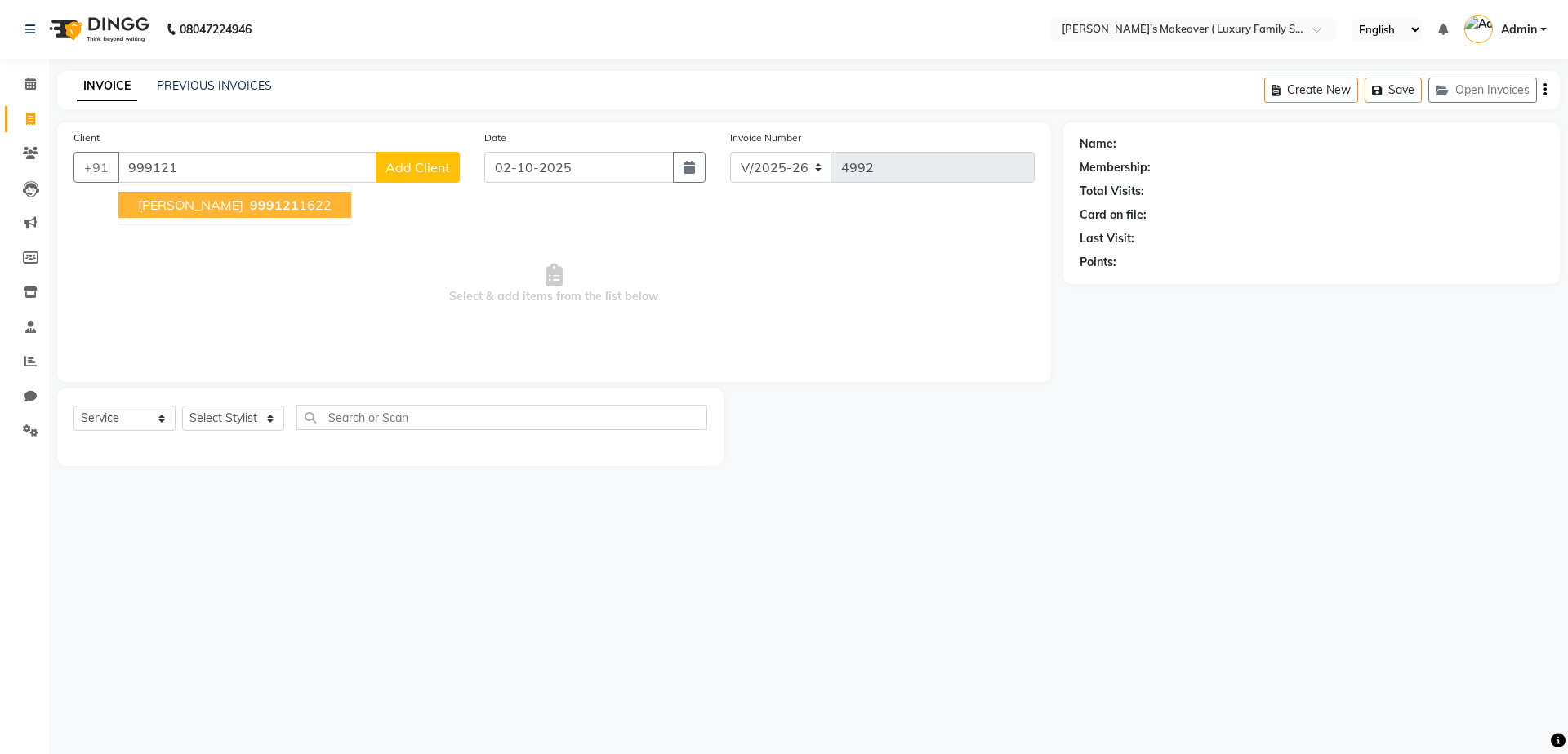
click at [261, 205] on ngb-highlight "999121 1622" at bounding box center [289, 204] width 85 height 16
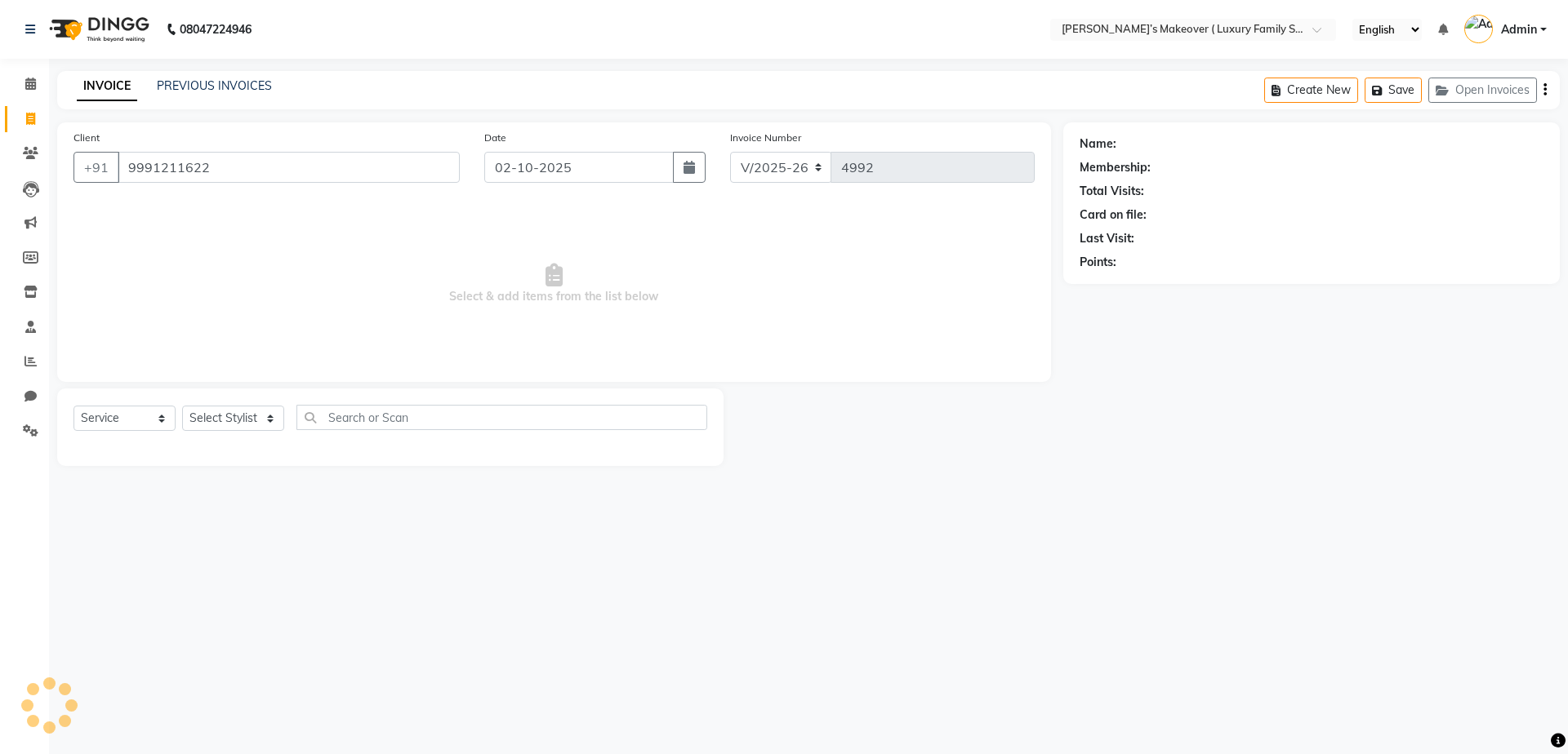
type input "9991211622"
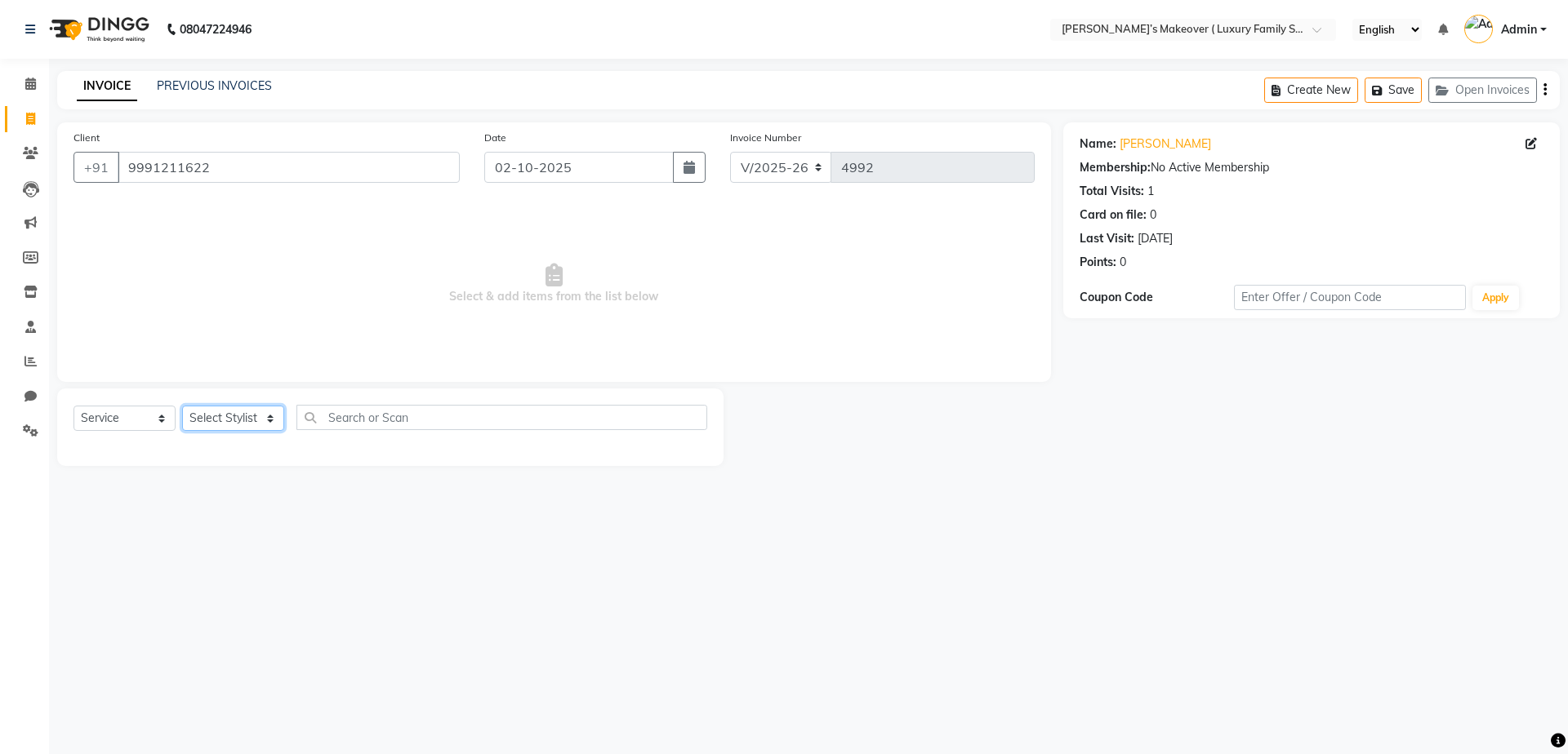
click at [266, 408] on select "Select Stylist [PERSON_NAME] [PERSON_NAME] [PERSON_NAME] [PERSON_NAME] Bhoomi […" at bounding box center [233, 418] width 102 height 25
select select "69500"
click at [182, 406] on select "Select Stylist [PERSON_NAME] [PERSON_NAME] [PERSON_NAME] [PERSON_NAME] Bhoomi […" at bounding box center [233, 418] width 102 height 25
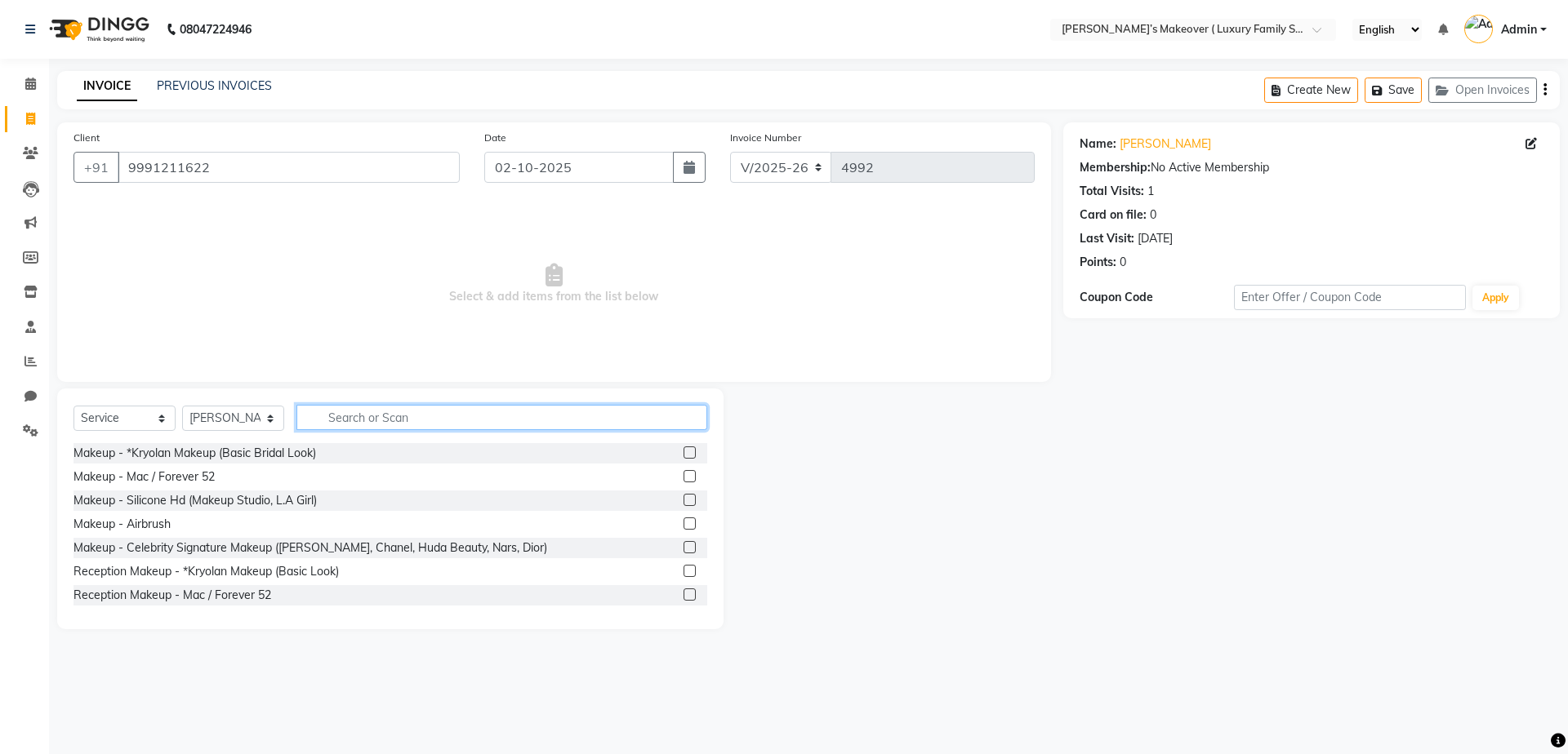
click at [440, 414] on input "text" at bounding box center [502, 417] width 411 height 25
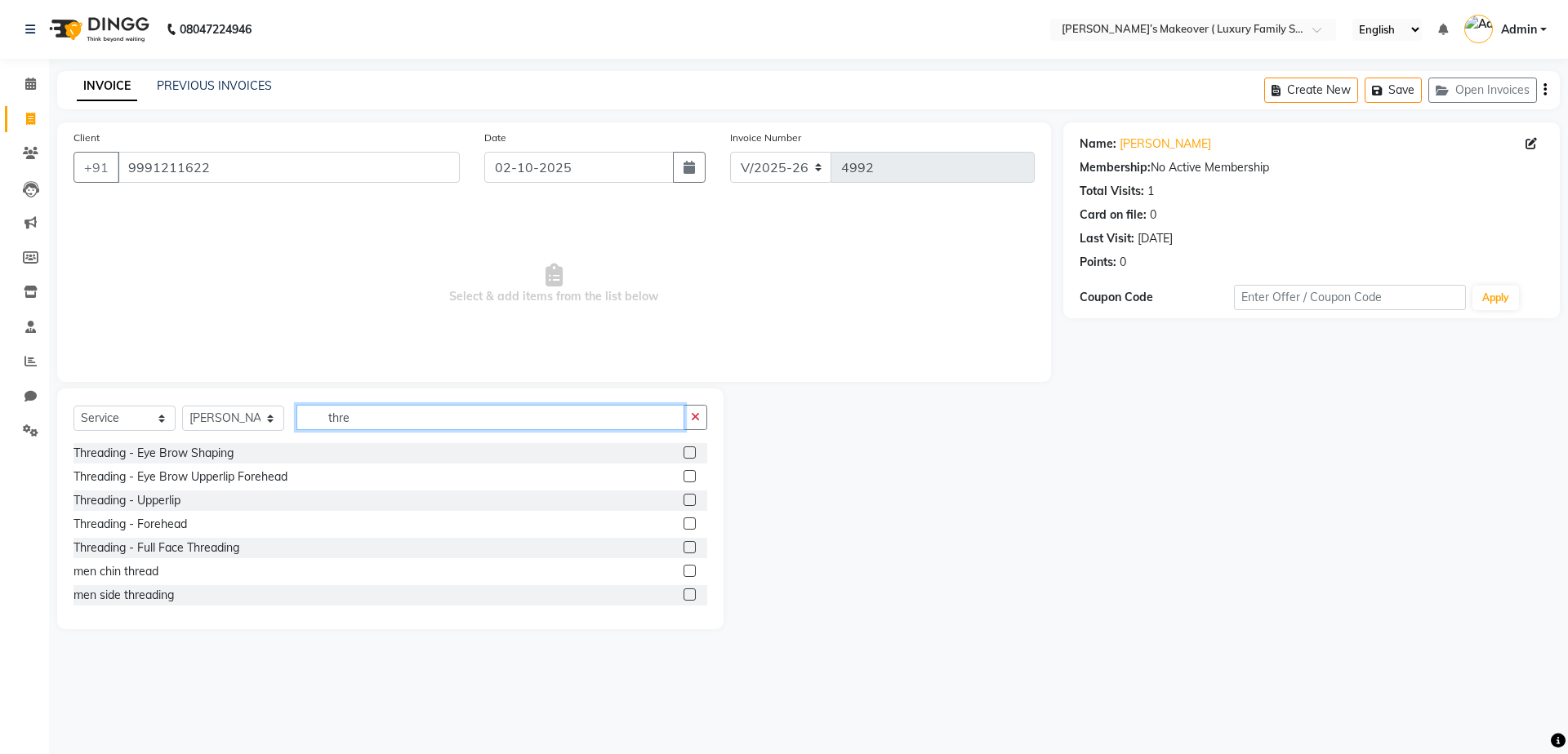
type input "thre"
click at [683, 471] on label at bounding box center [689, 476] width 12 height 12
click at [683, 472] on input "checkbox" at bounding box center [688, 477] width 11 height 11
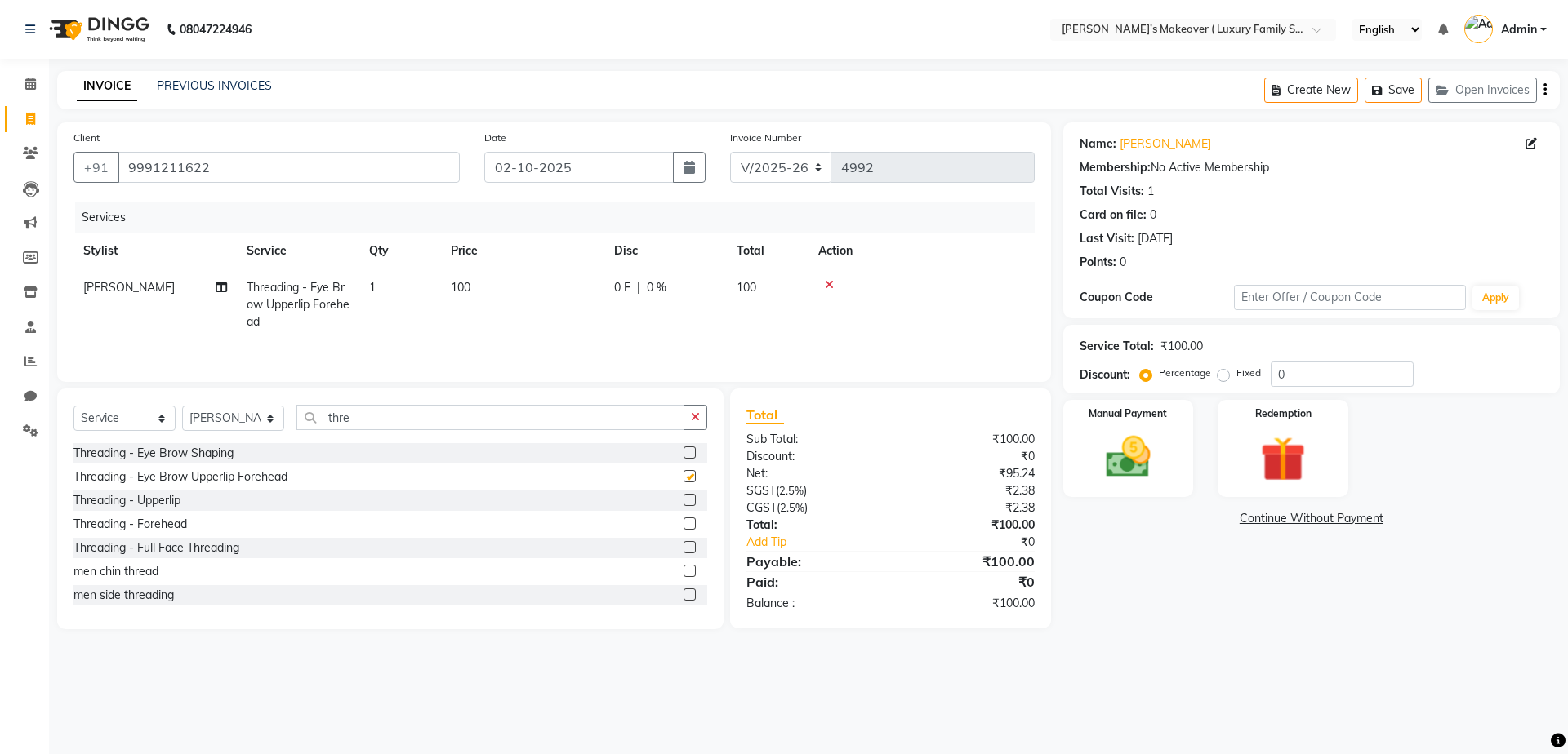
checkbox input "false"
click at [466, 291] on span "100" at bounding box center [461, 287] width 19 height 14
select select "69500"
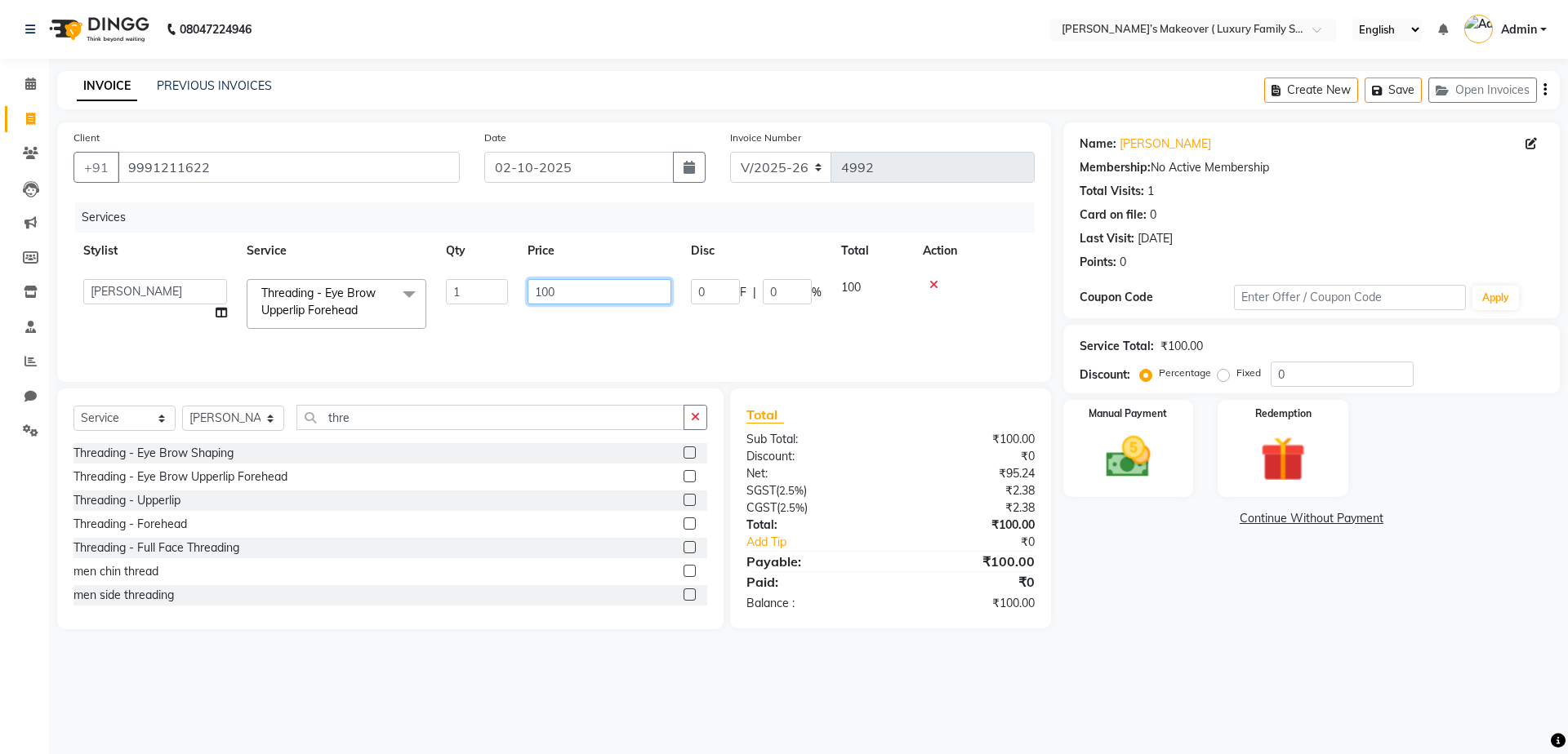
click at [611, 291] on input "100" at bounding box center [600, 292] width 144 height 25
type input "150"
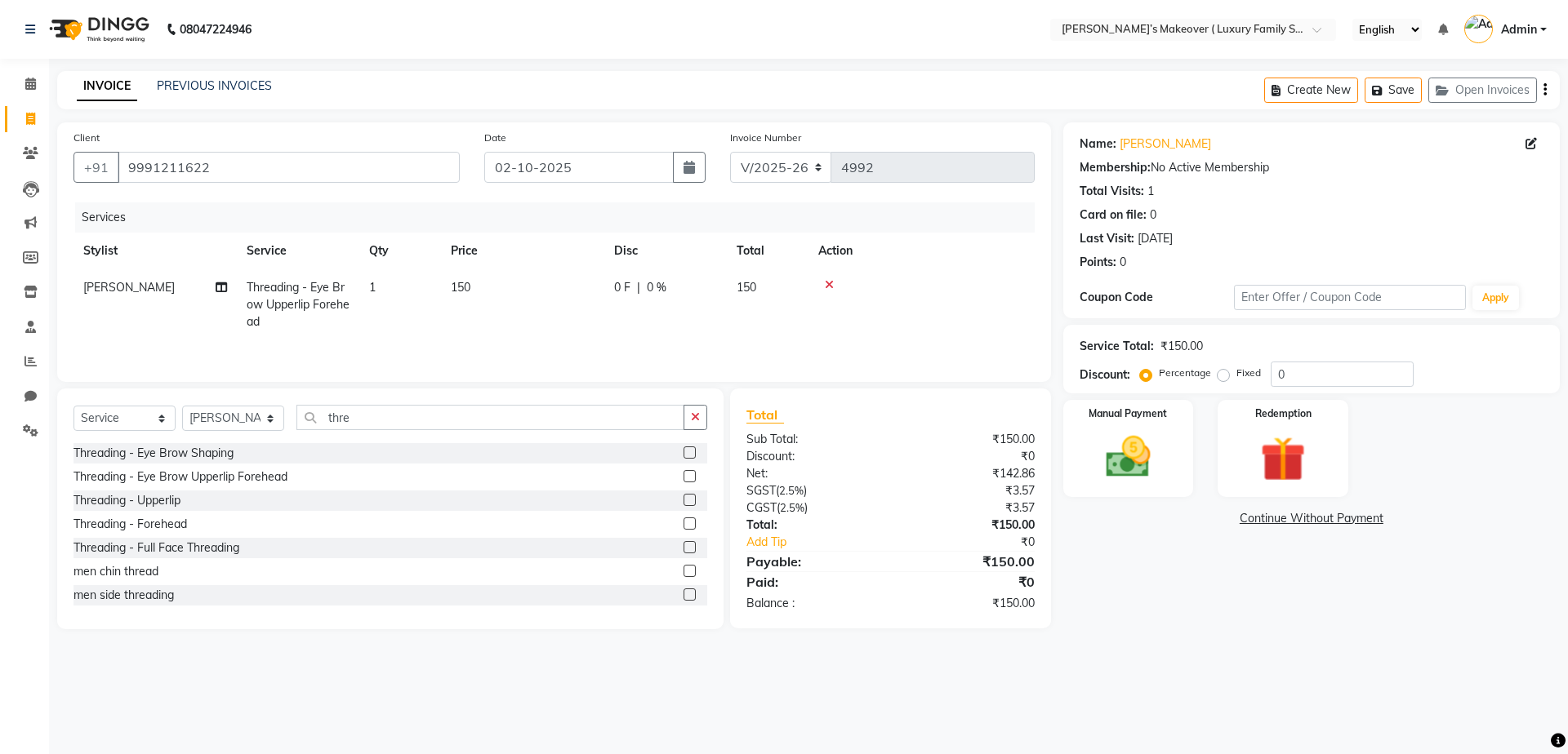
click at [1544, 86] on button "button" at bounding box center [1545, 90] width 3 height 38
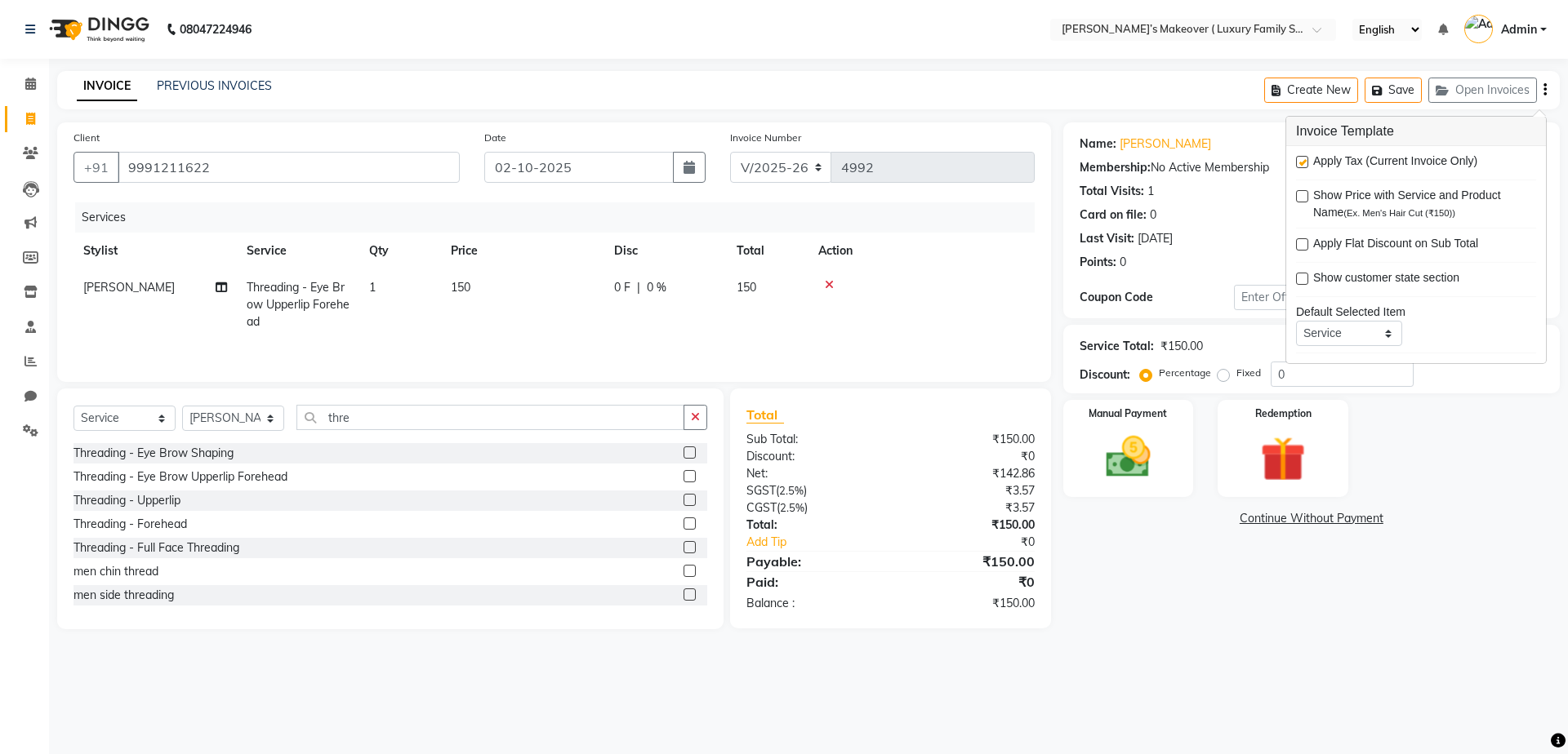
click at [1297, 160] on label at bounding box center [1302, 162] width 12 height 12
click at [1297, 160] on input "checkbox" at bounding box center [1301, 162] width 11 height 11
checkbox input "false"
click at [1134, 453] on img at bounding box center [1128, 458] width 76 height 54
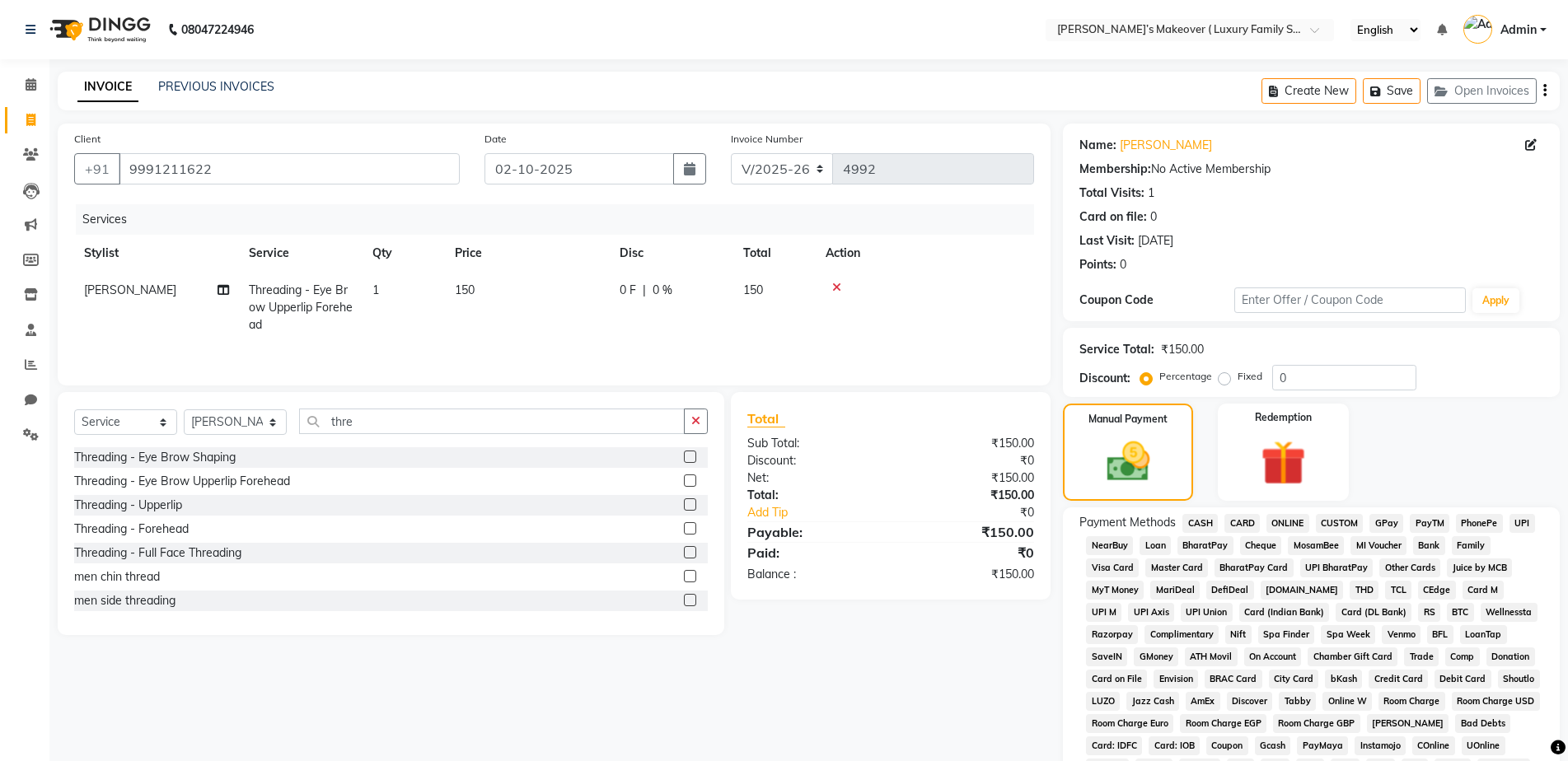
scroll to position [165, 0]
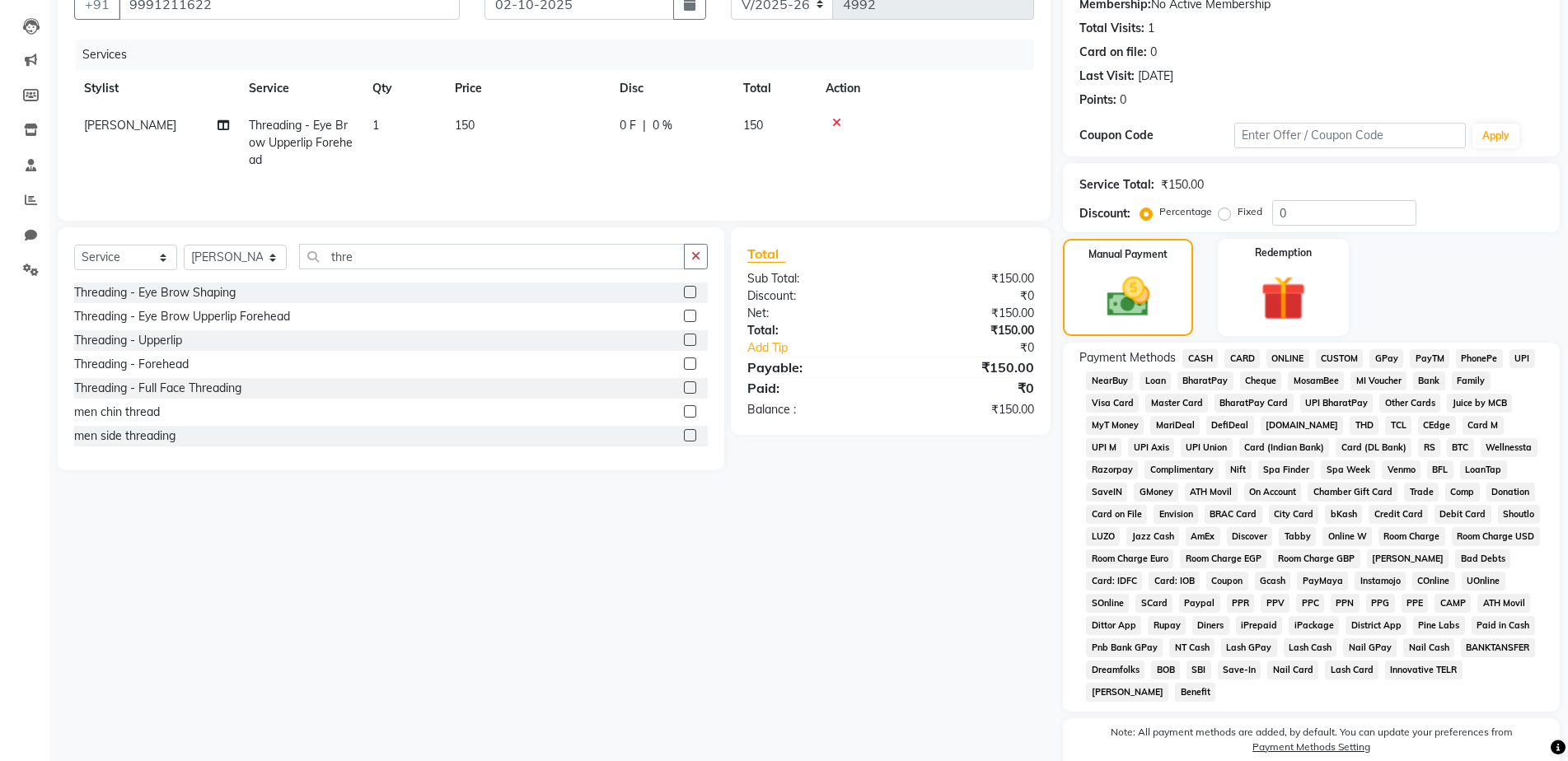
click at [1209, 357] on span "CASH" at bounding box center [1199, 359] width 36 height 19
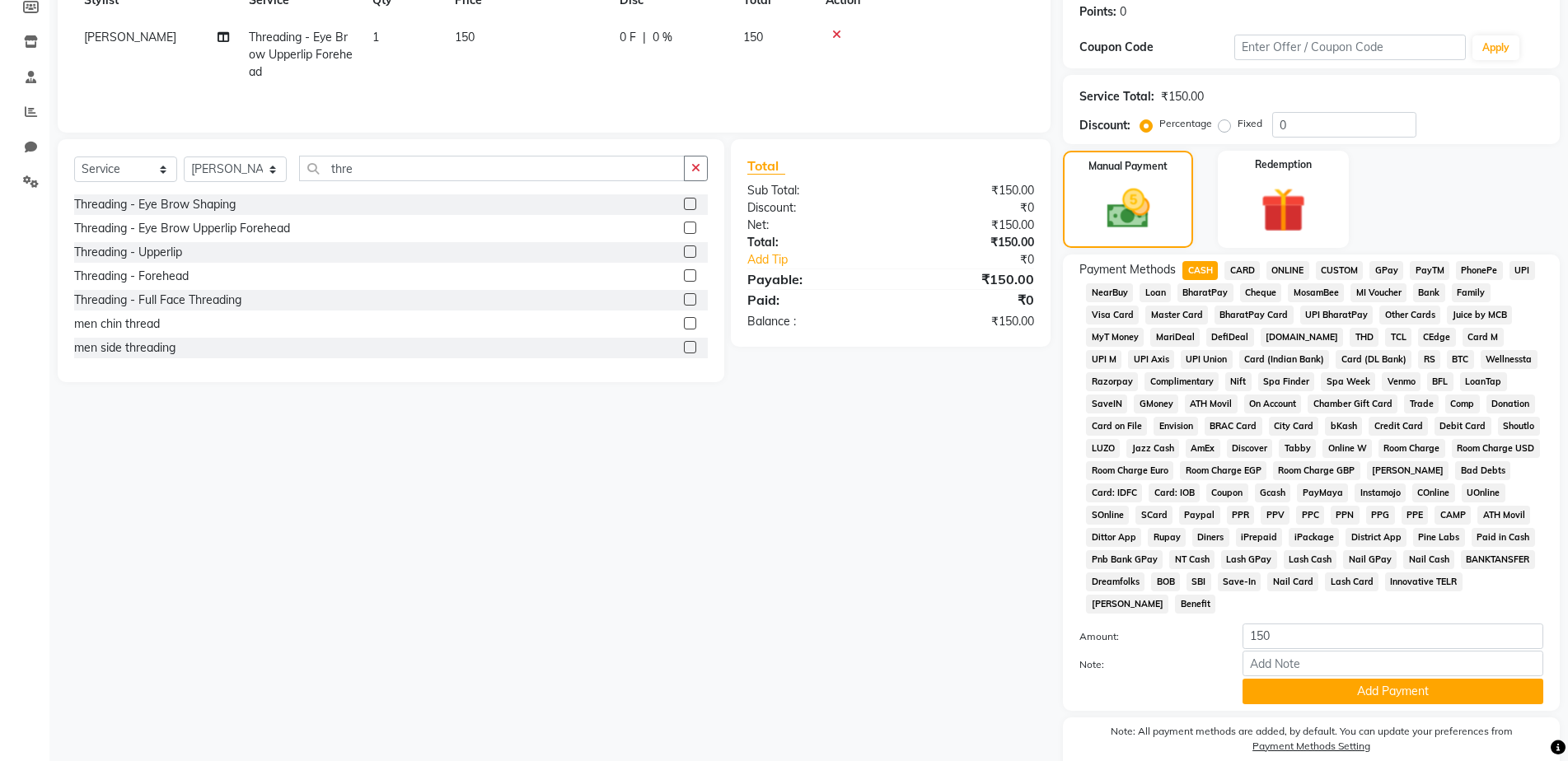
scroll to position [323, 0]
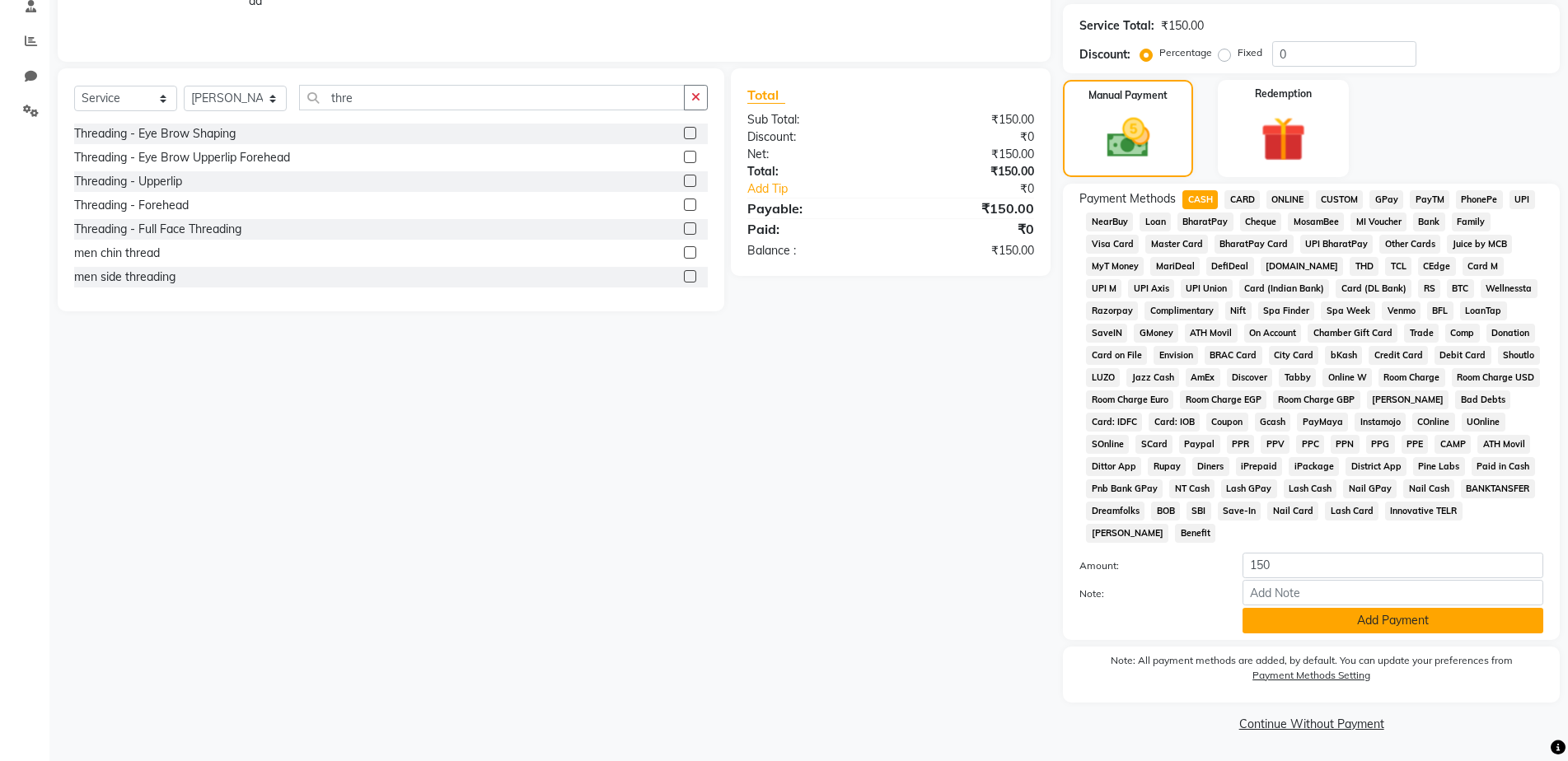
click at [1301, 612] on button "Add Payment" at bounding box center [1392, 621] width 301 height 25
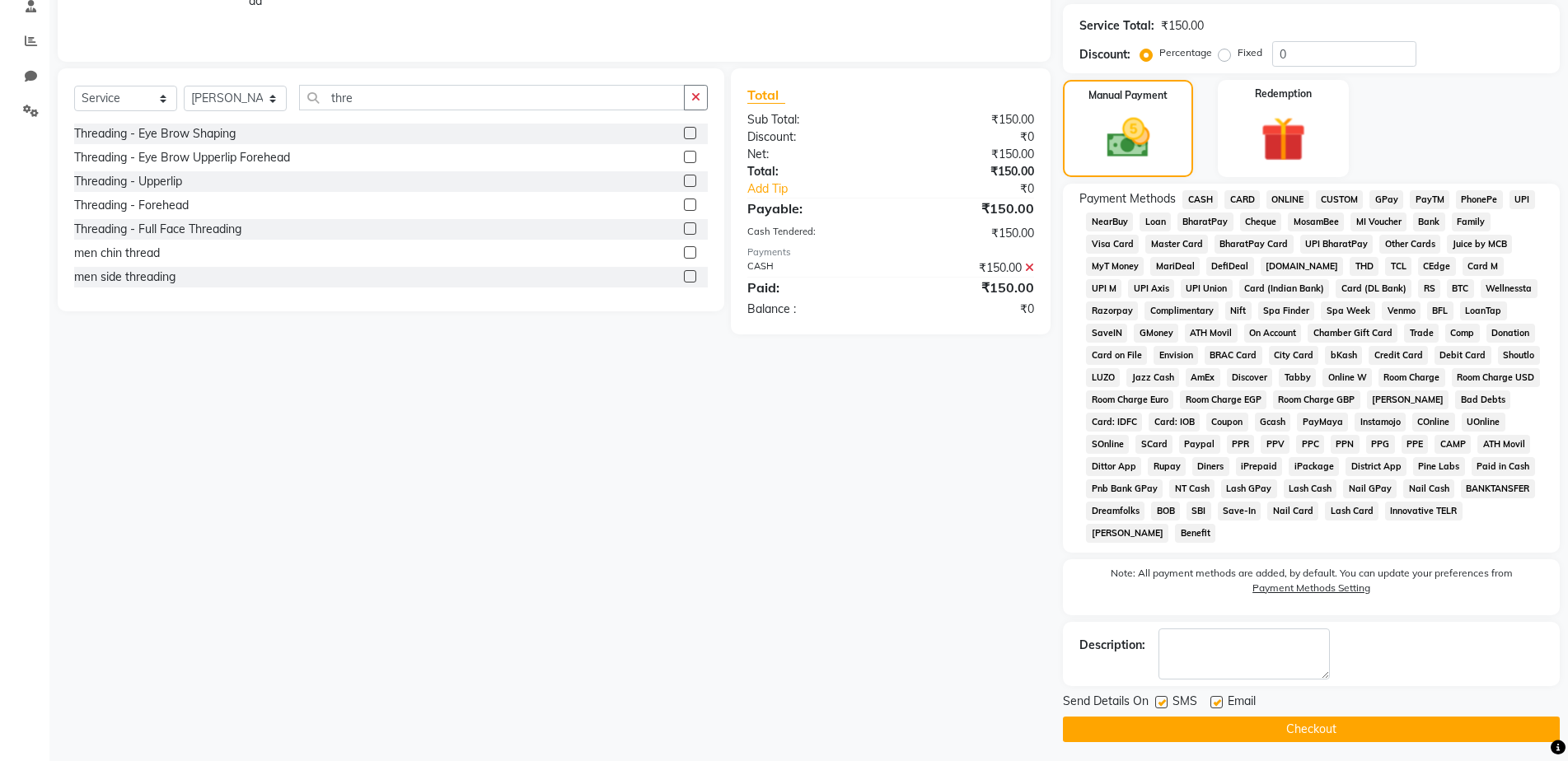
click at [1319, 729] on button "Checkout" at bounding box center [1311, 729] width 497 height 25
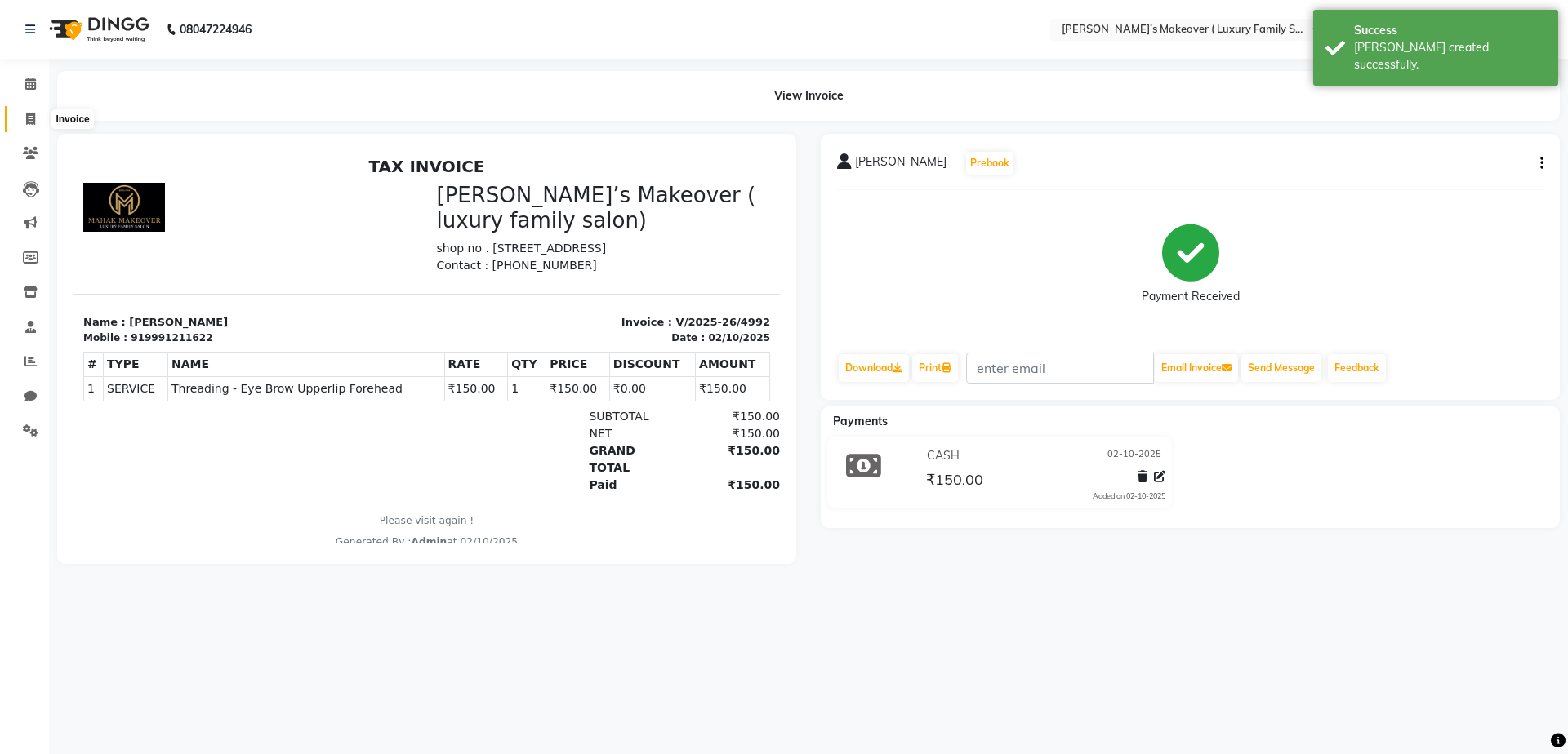
click at [30, 124] on icon at bounding box center [30, 118] width 9 height 12
select select "service"
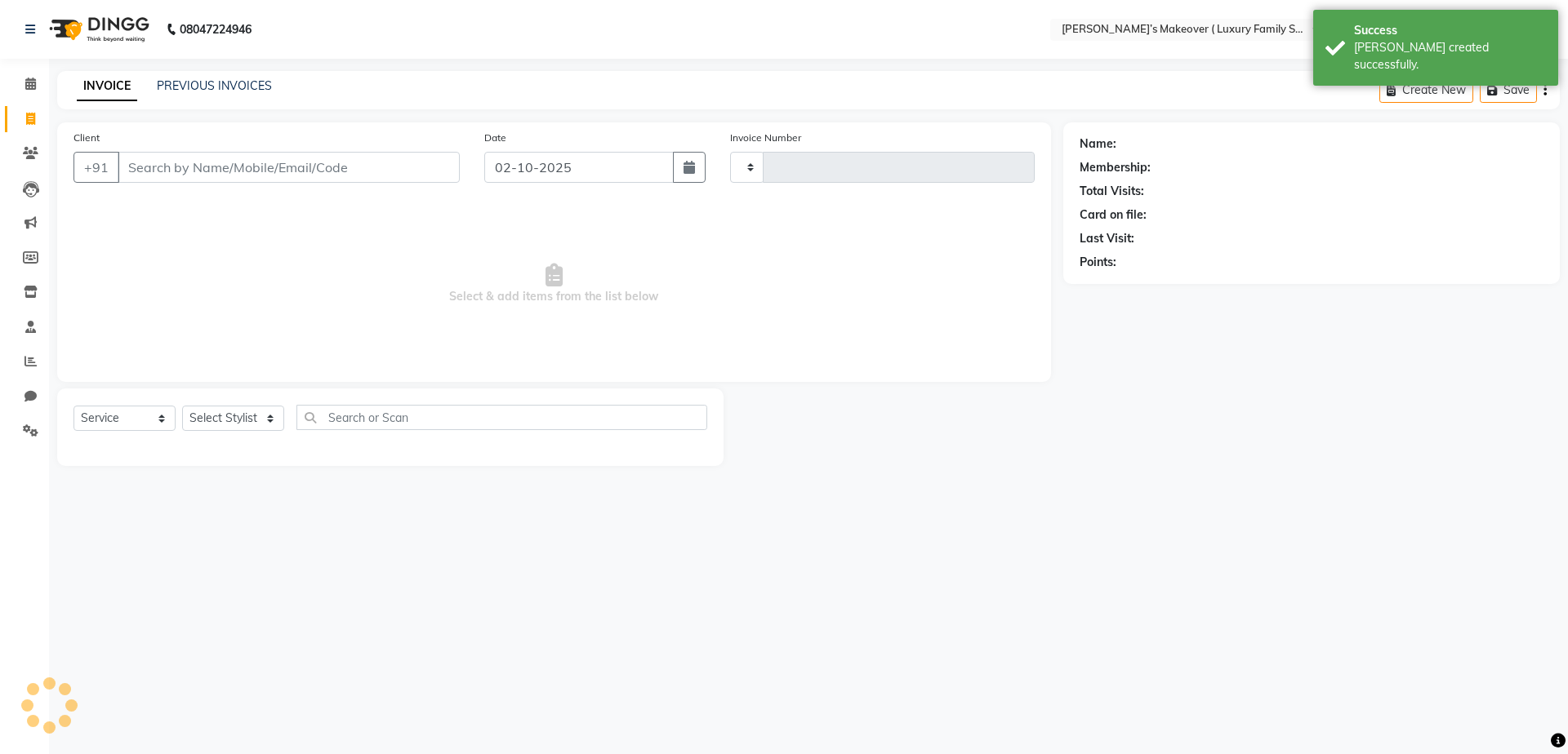
type input "4993"
select select "7777"
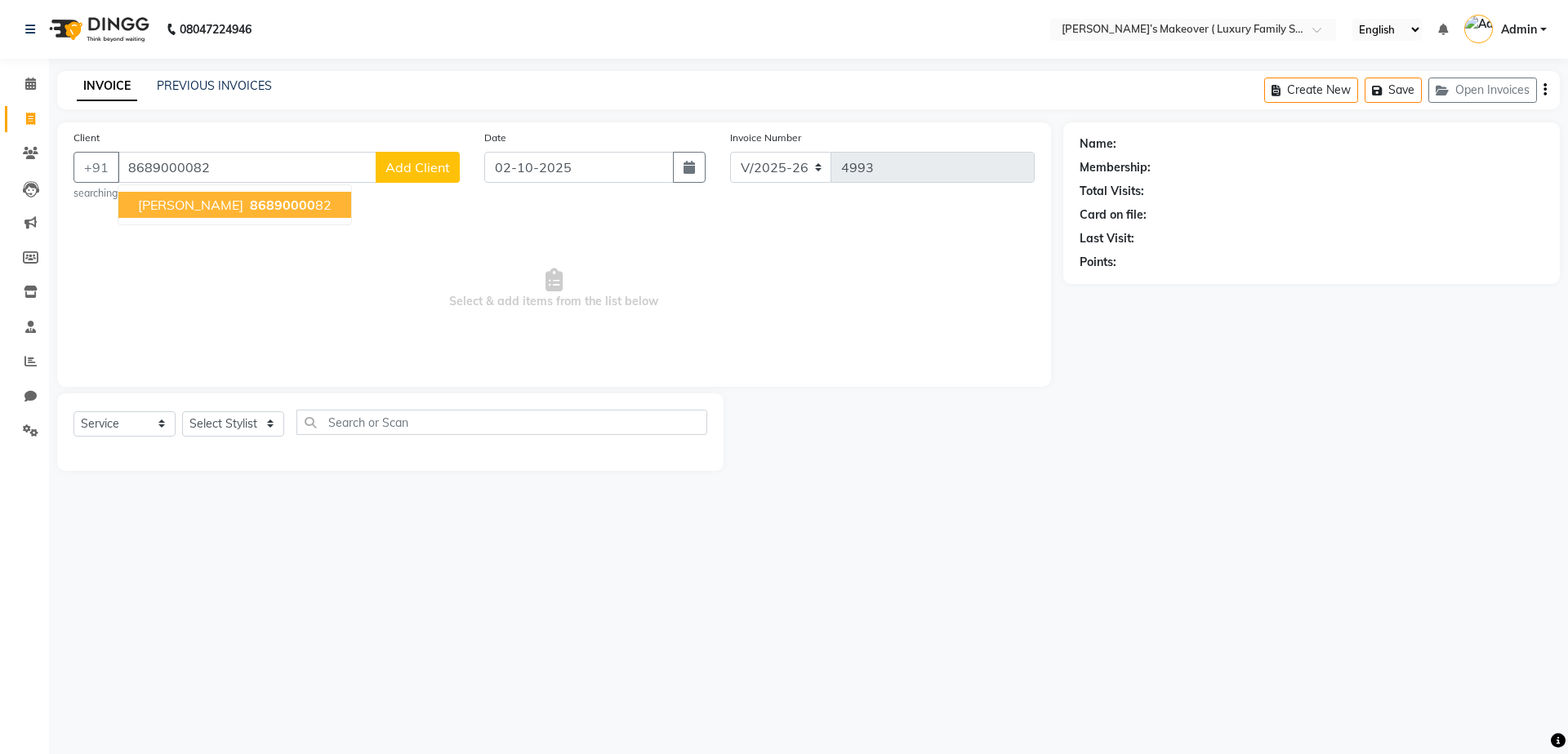
type input "8689000082"
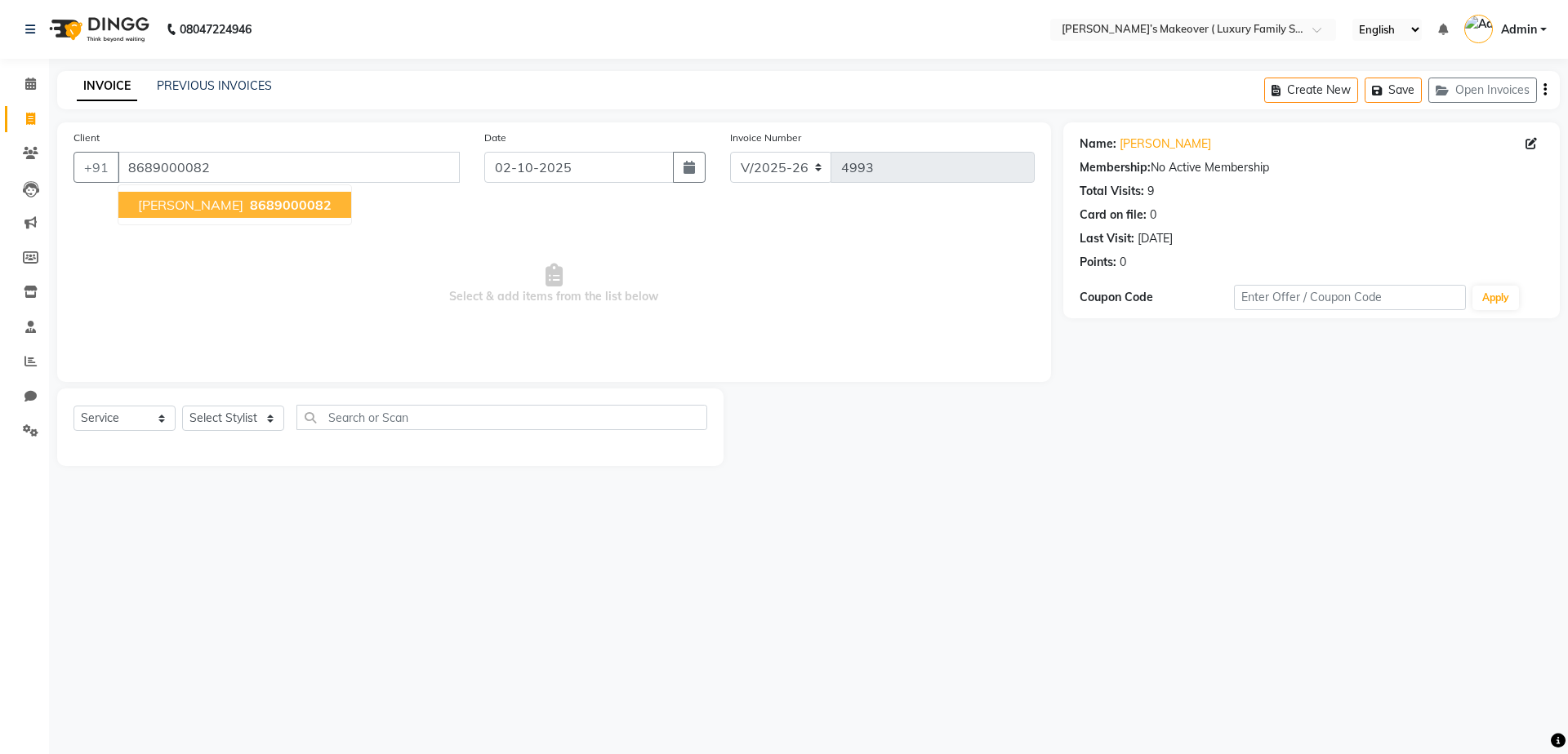
click at [184, 203] on span "dr. paras" at bounding box center [191, 204] width 106 height 16
click at [269, 419] on select "Select Stylist [PERSON_NAME] [PERSON_NAME] [PERSON_NAME] [PERSON_NAME] Bhoomi […" at bounding box center [233, 418] width 102 height 25
select select "69506"
click at [182, 406] on select "Select Stylist [PERSON_NAME] [PERSON_NAME] [PERSON_NAME] [PERSON_NAME] Bhoomi […" at bounding box center [233, 418] width 102 height 25
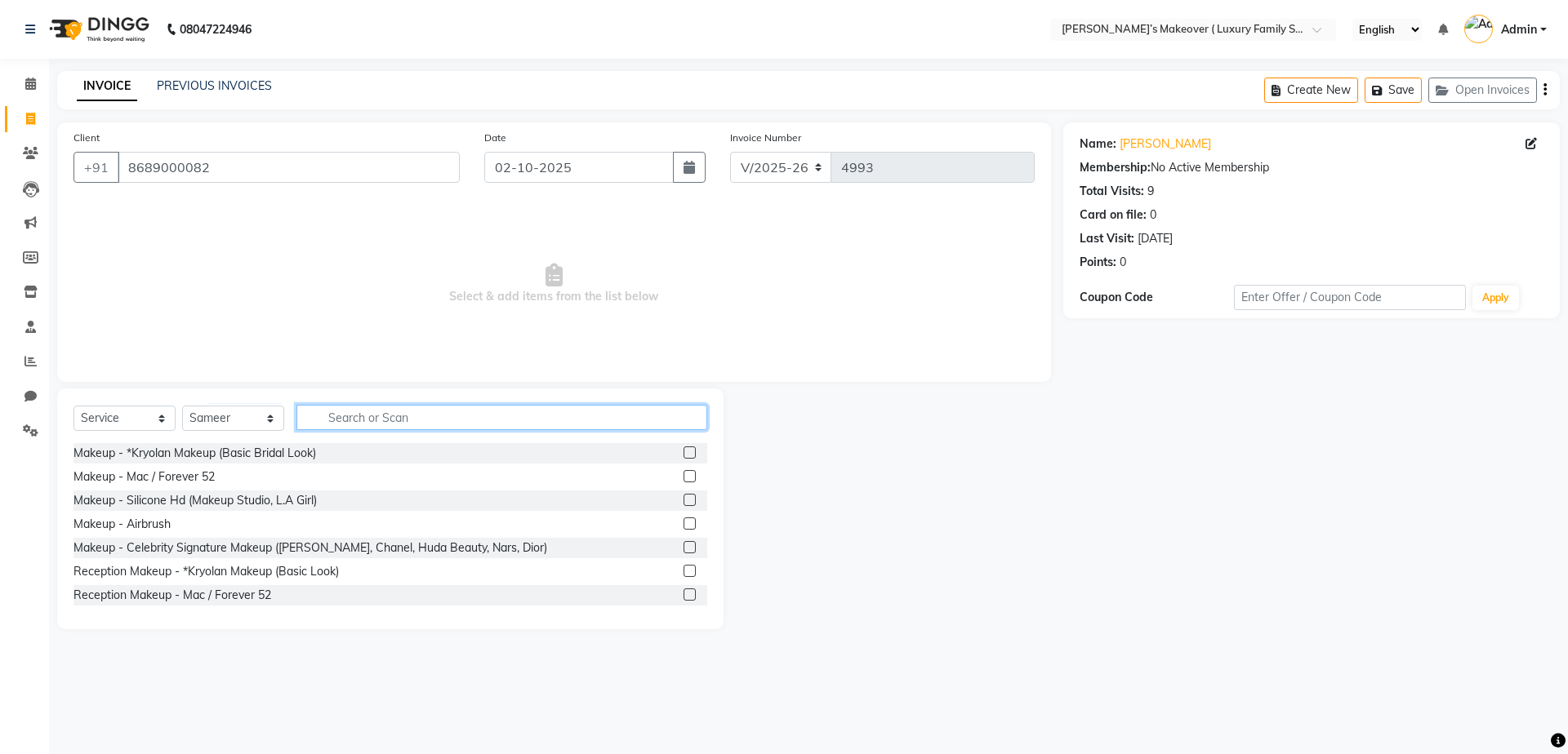
click at [469, 421] on input "text" at bounding box center [502, 417] width 411 height 25
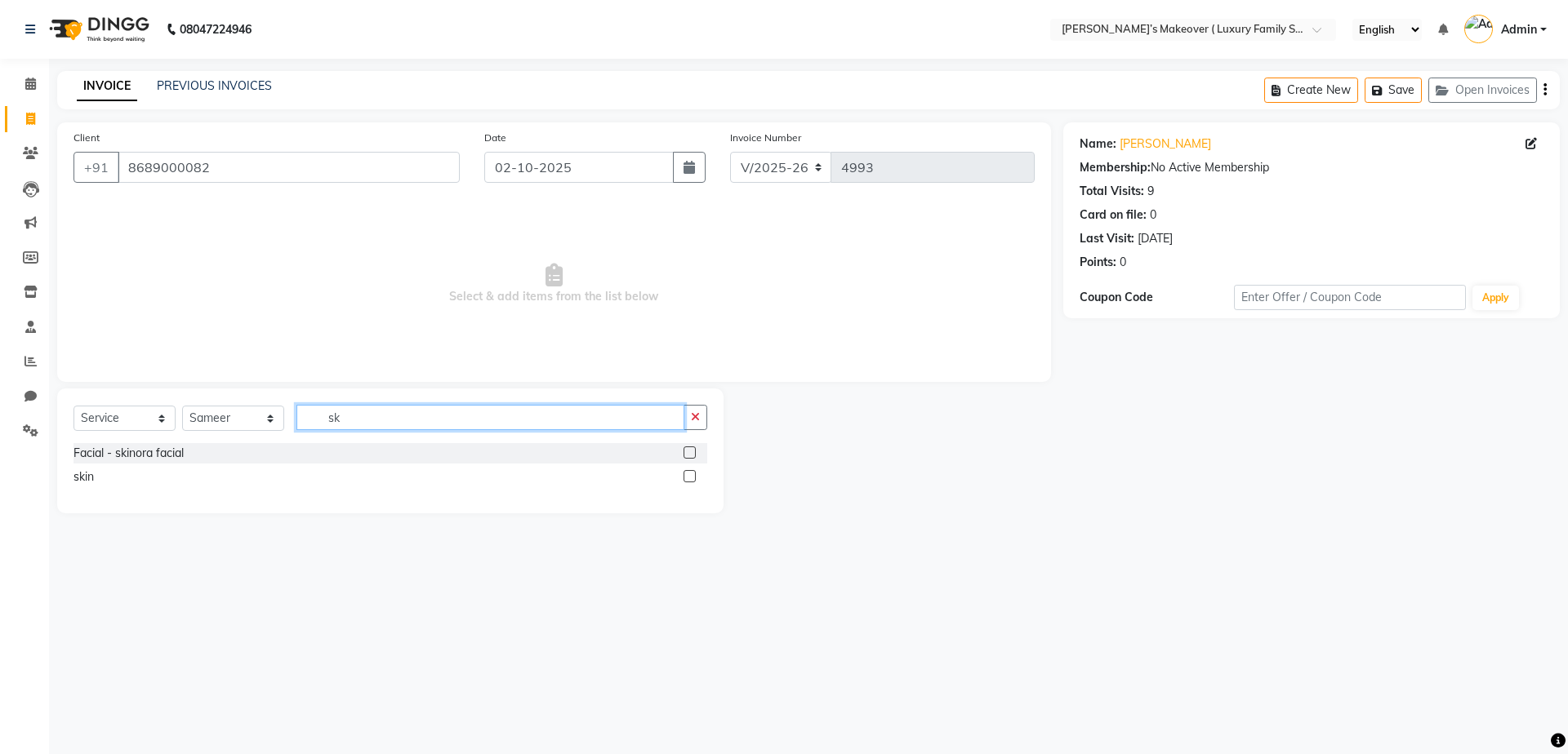
type input "s"
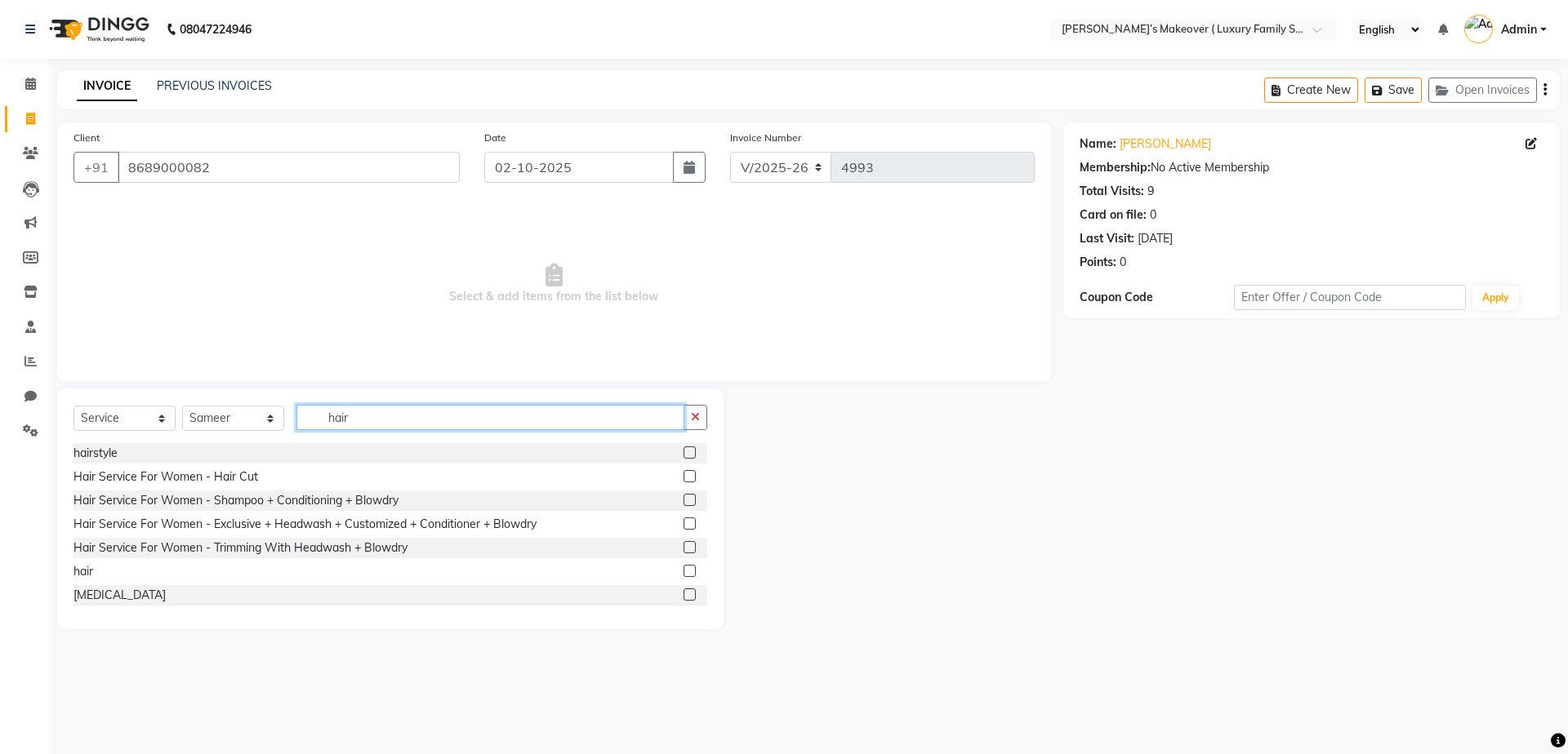
type input "hair"
click at [683, 573] on label at bounding box center [689, 571] width 12 height 12
click at [683, 573] on input "checkbox" at bounding box center [688, 572] width 11 height 11
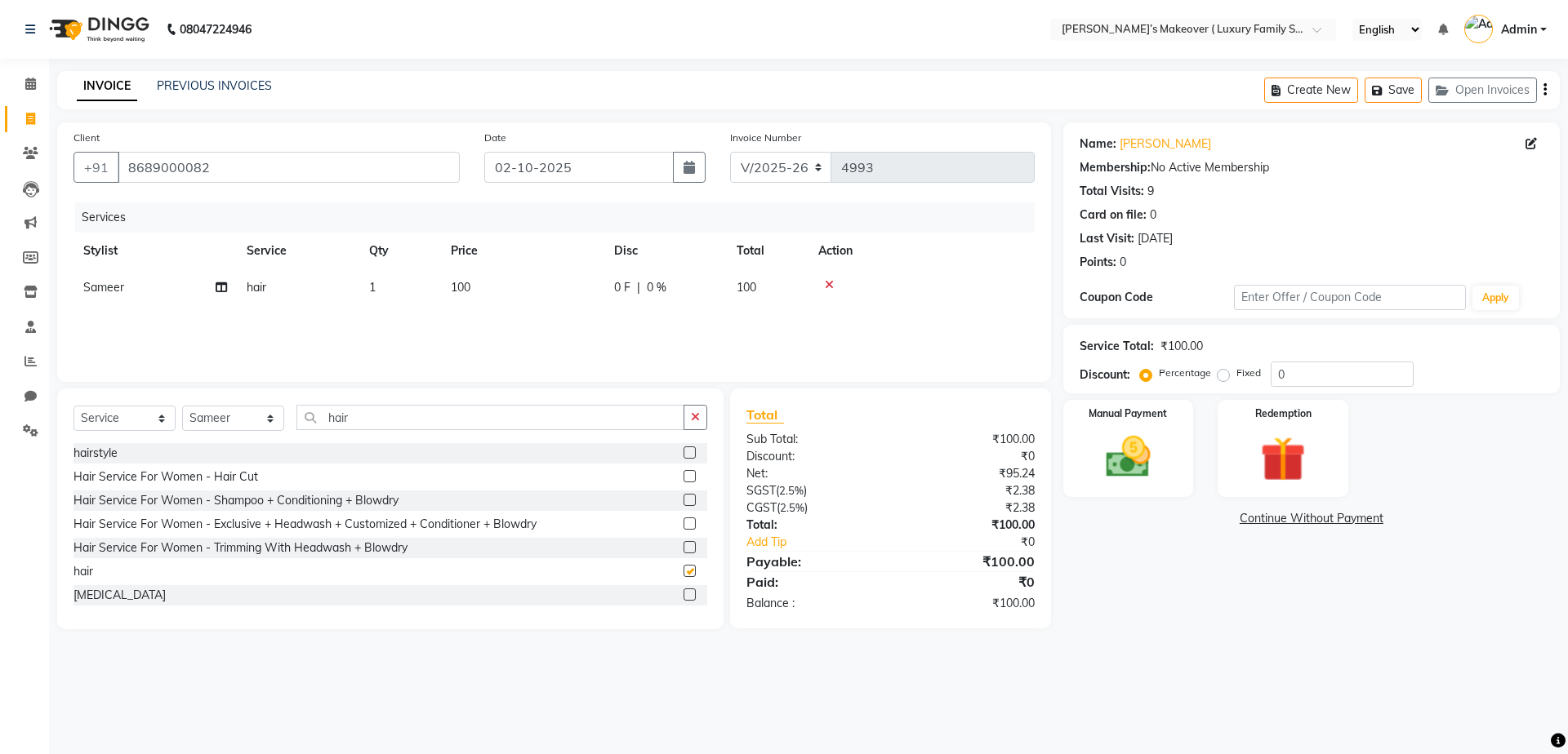
checkbox input "false"
click at [453, 287] on span "100" at bounding box center [461, 287] width 19 height 14
select select "69506"
click at [569, 295] on input "100" at bounding box center [600, 292] width 144 height 25
type input "1000"
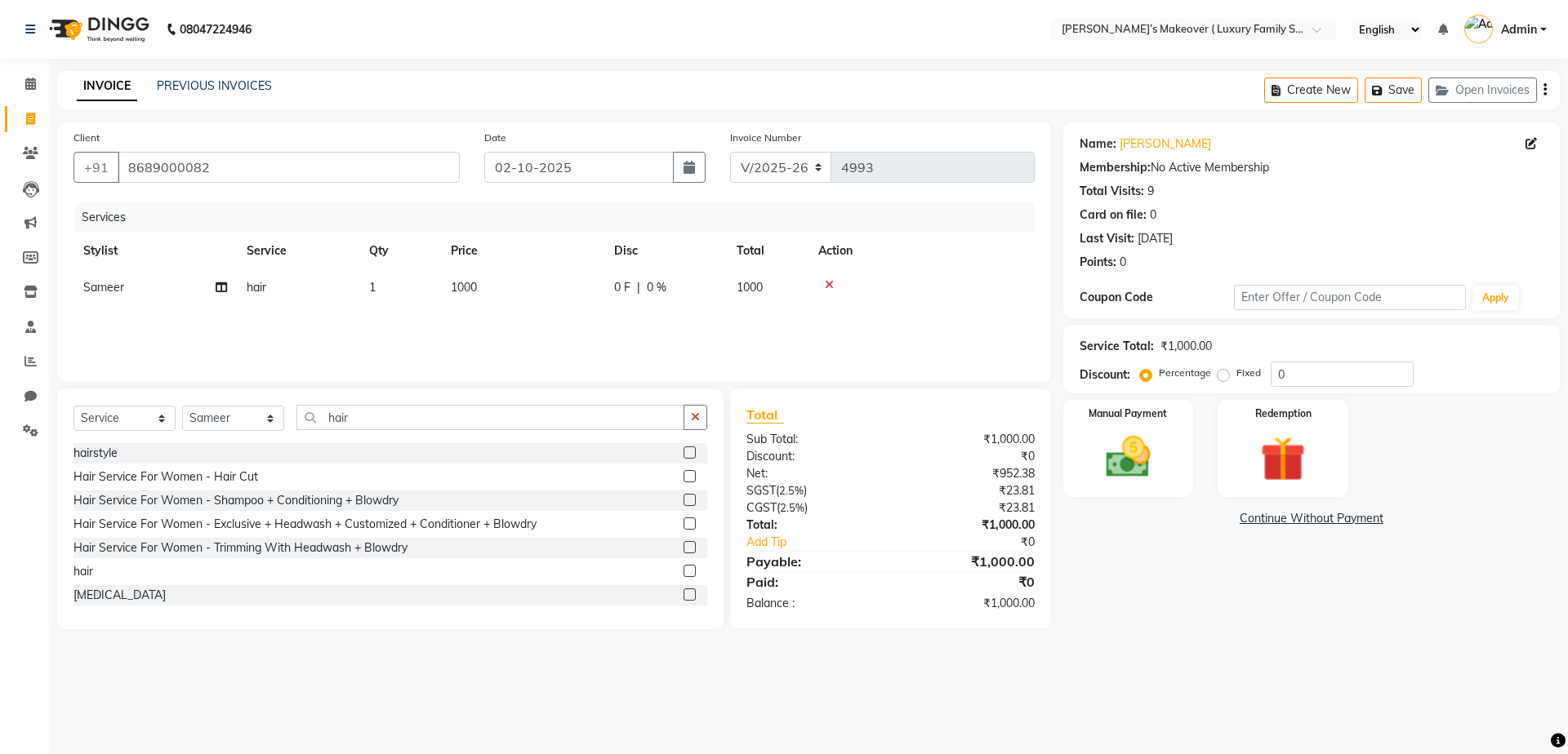
click at [1544, 90] on icon "button" at bounding box center [1545, 90] width 3 height 1
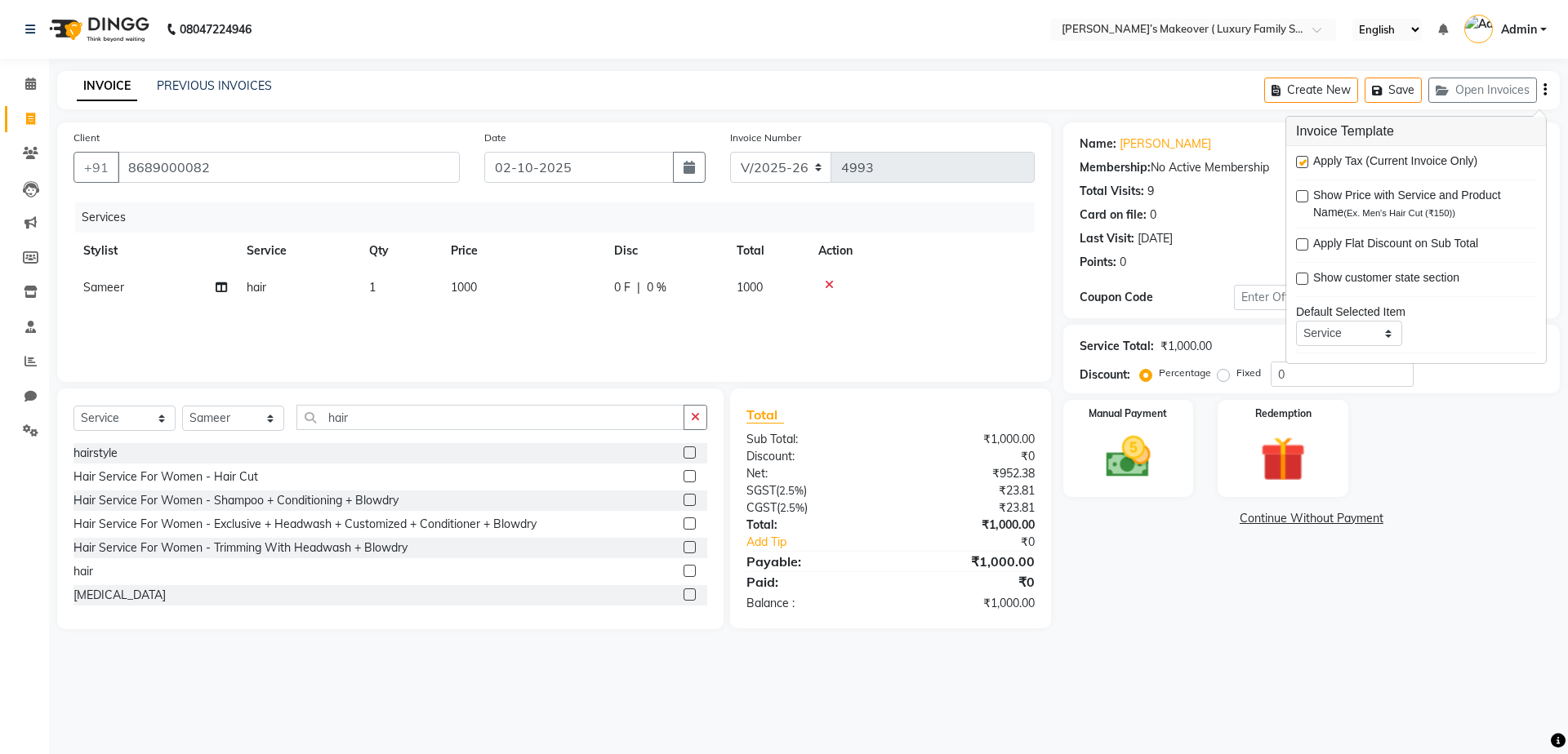
click at [1304, 163] on label at bounding box center [1302, 162] width 12 height 12
click at [1304, 163] on input "checkbox" at bounding box center [1301, 162] width 11 height 11
checkbox input "false"
click at [472, 277] on td "1000" at bounding box center [523, 288] width 163 height 36
select select "69506"
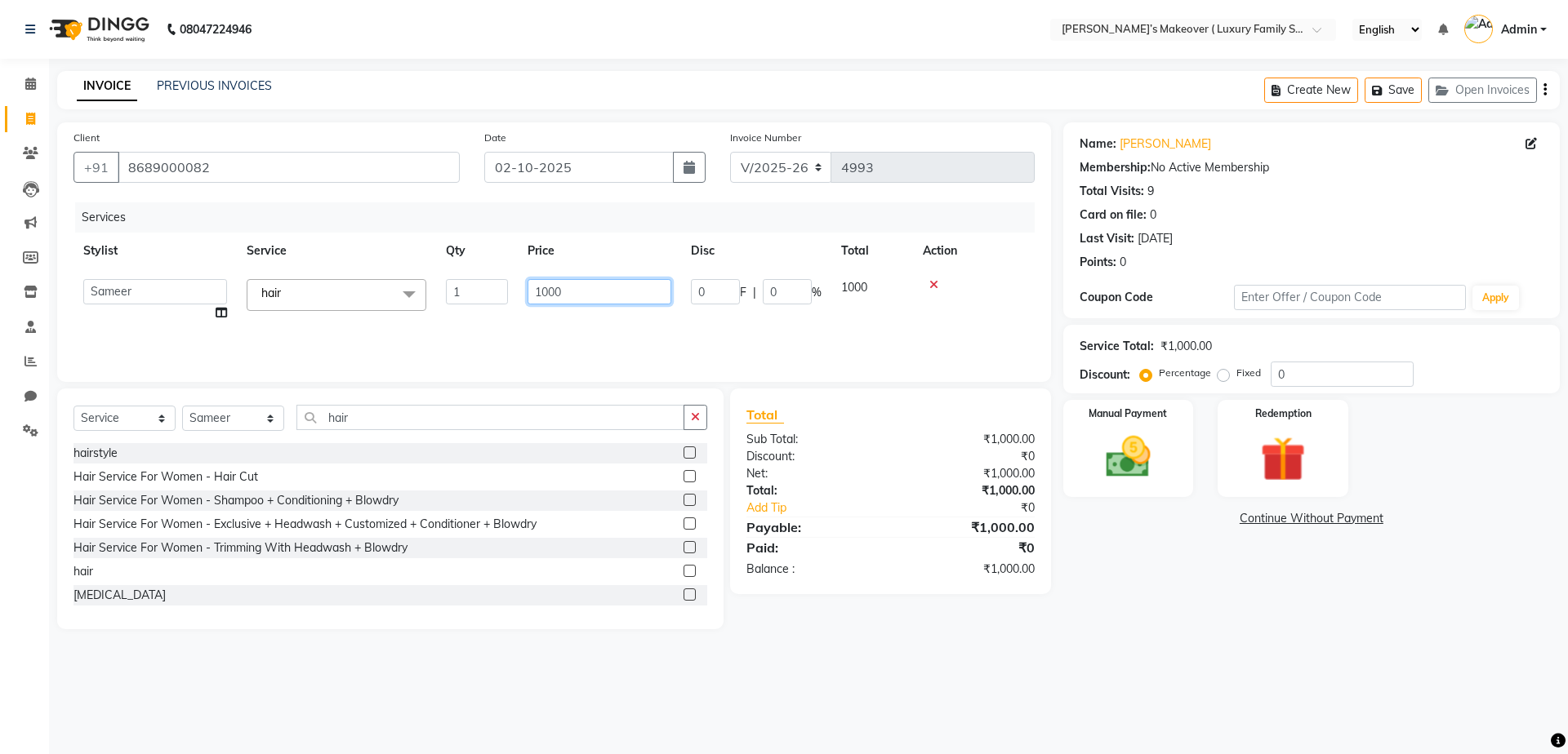
click at [596, 294] on input "1000" at bounding box center [600, 292] width 144 height 25
type input "1200"
click at [1544, 90] on icon "button" at bounding box center [1545, 90] width 3 height 1
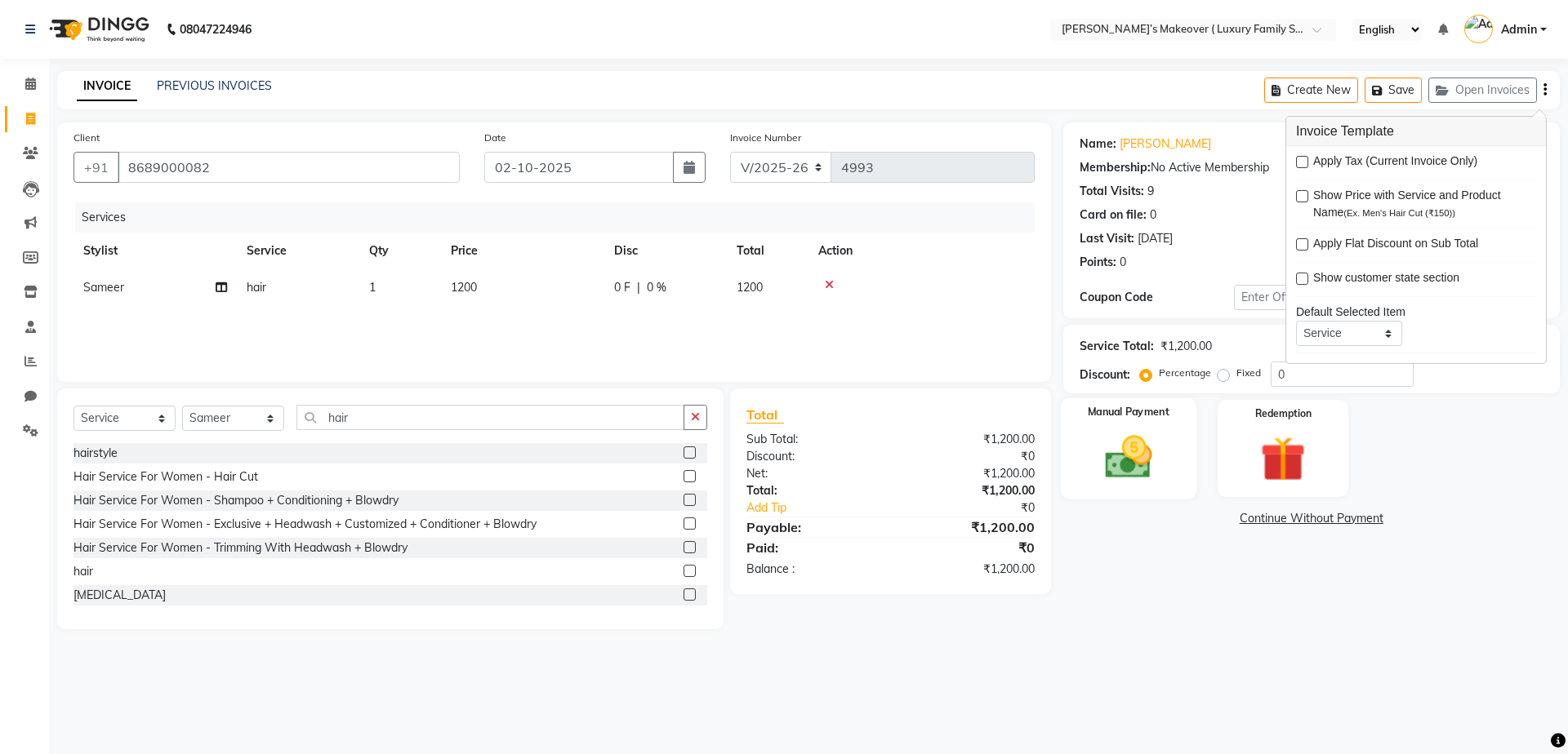
click at [1171, 458] on div "Manual Payment" at bounding box center [1128, 448] width 135 height 101
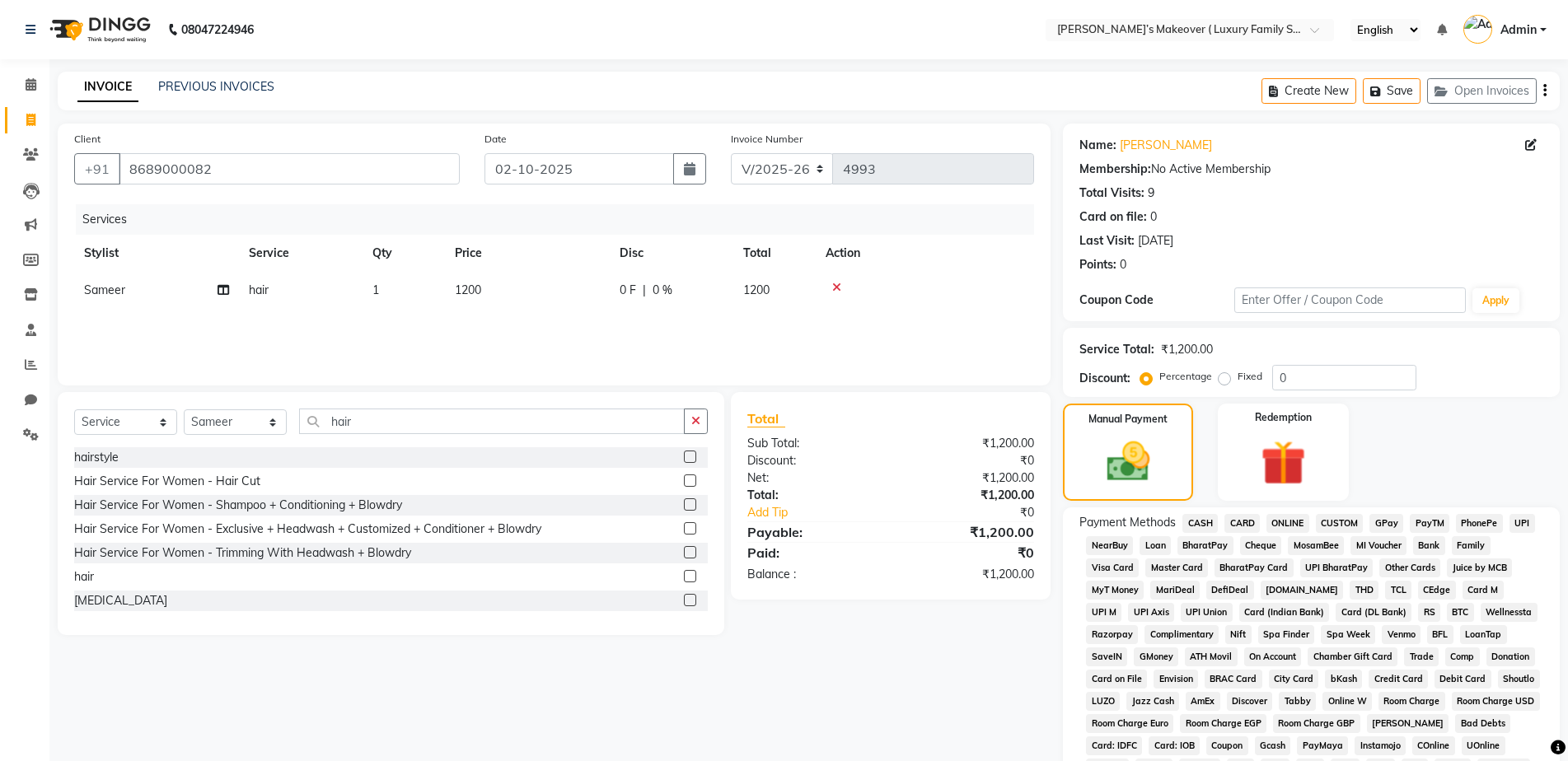
click at [1270, 521] on span "ONLINE" at bounding box center [1287, 524] width 43 height 19
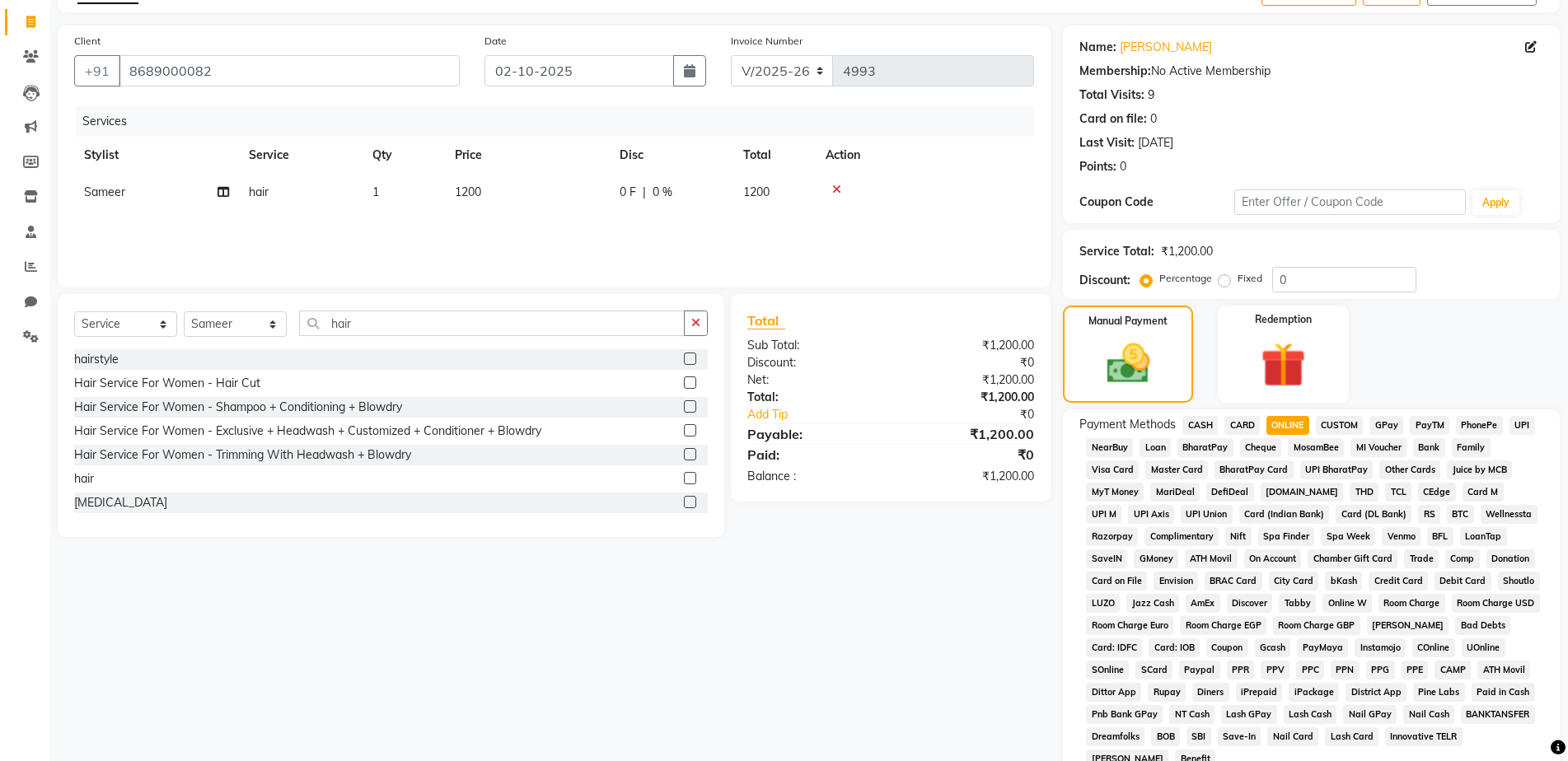
scroll to position [323, 0]
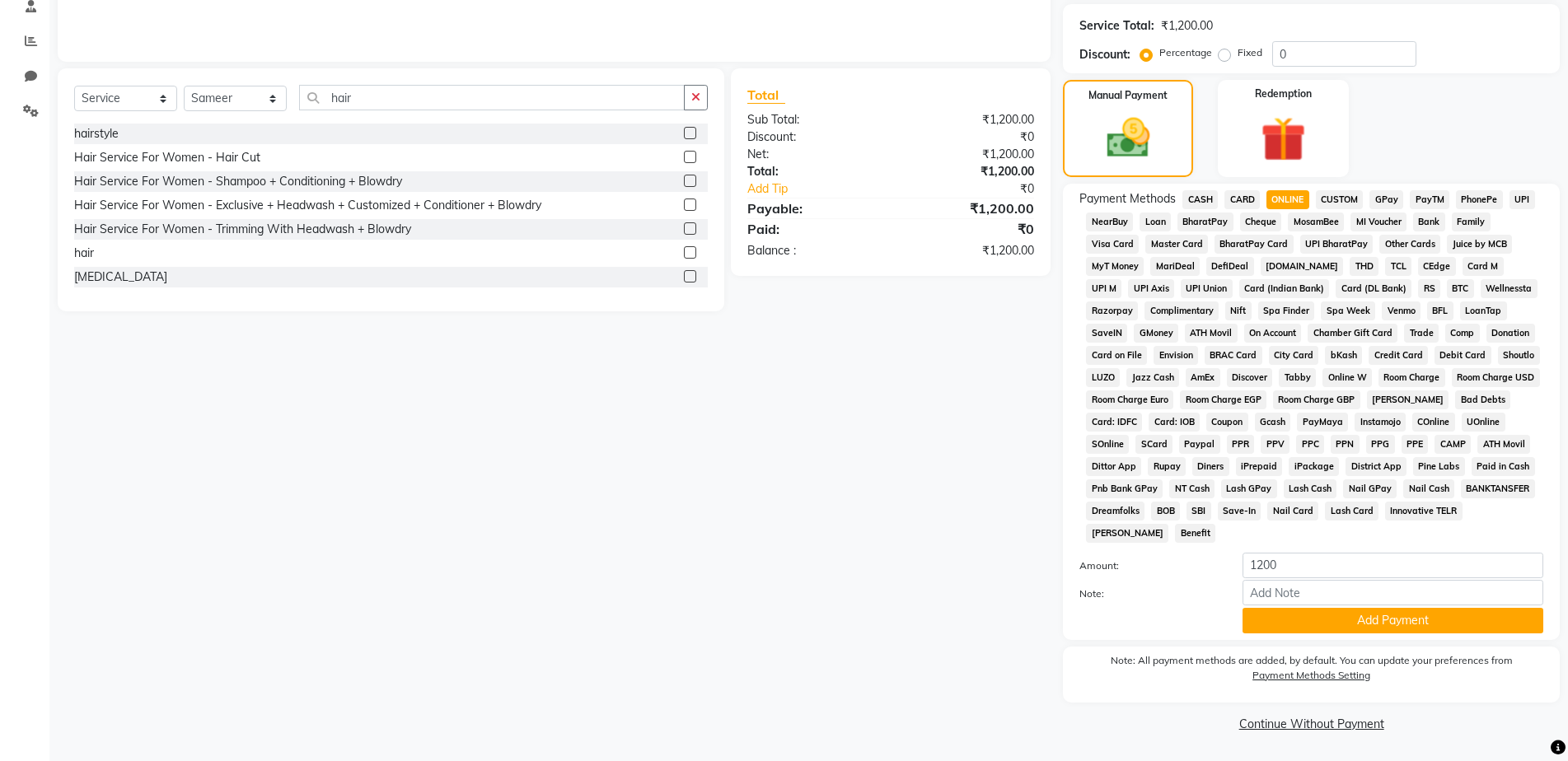
click at [1323, 634] on div "Payment Methods CASH CARD ONLINE CUSTOM GPay PayTM PhonePe UPI NearBuy Loan Bha…" at bounding box center [1311, 412] width 497 height 457
click at [1324, 627] on button "Add Payment" at bounding box center [1392, 621] width 301 height 25
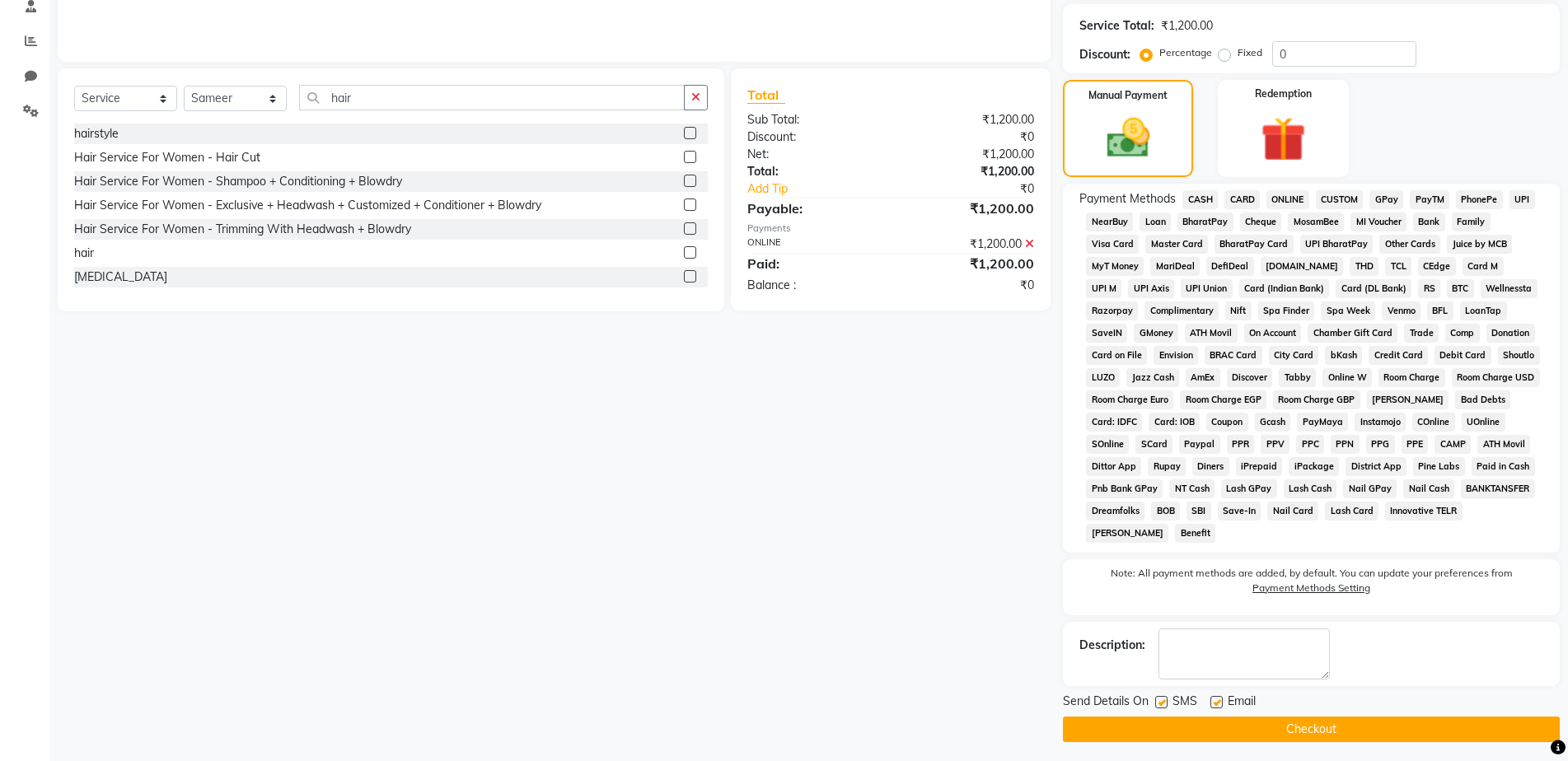
click at [1312, 725] on button "Checkout" at bounding box center [1311, 729] width 497 height 25
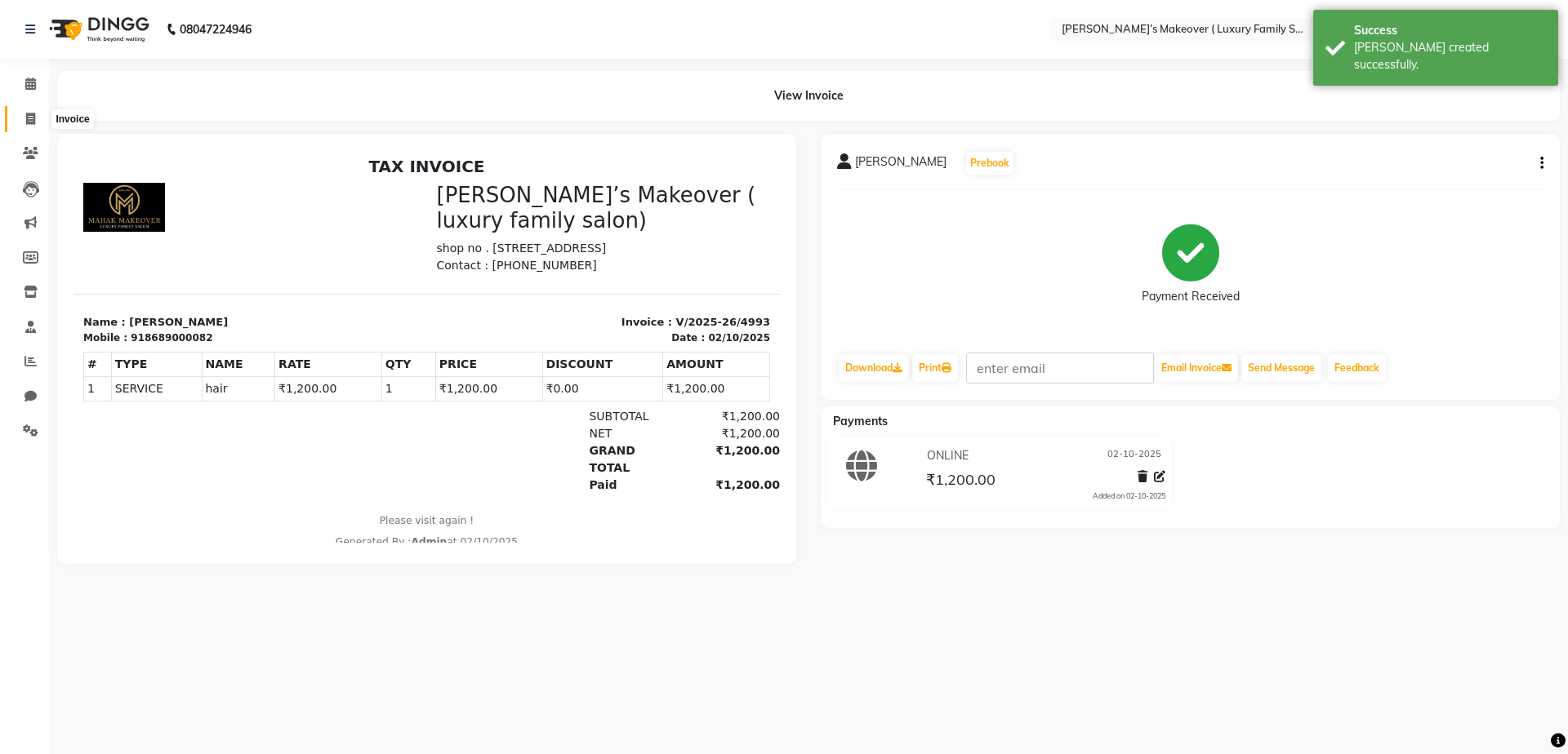
click at [32, 119] on icon at bounding box center [30, 118] width 9 height 12
select select "service"
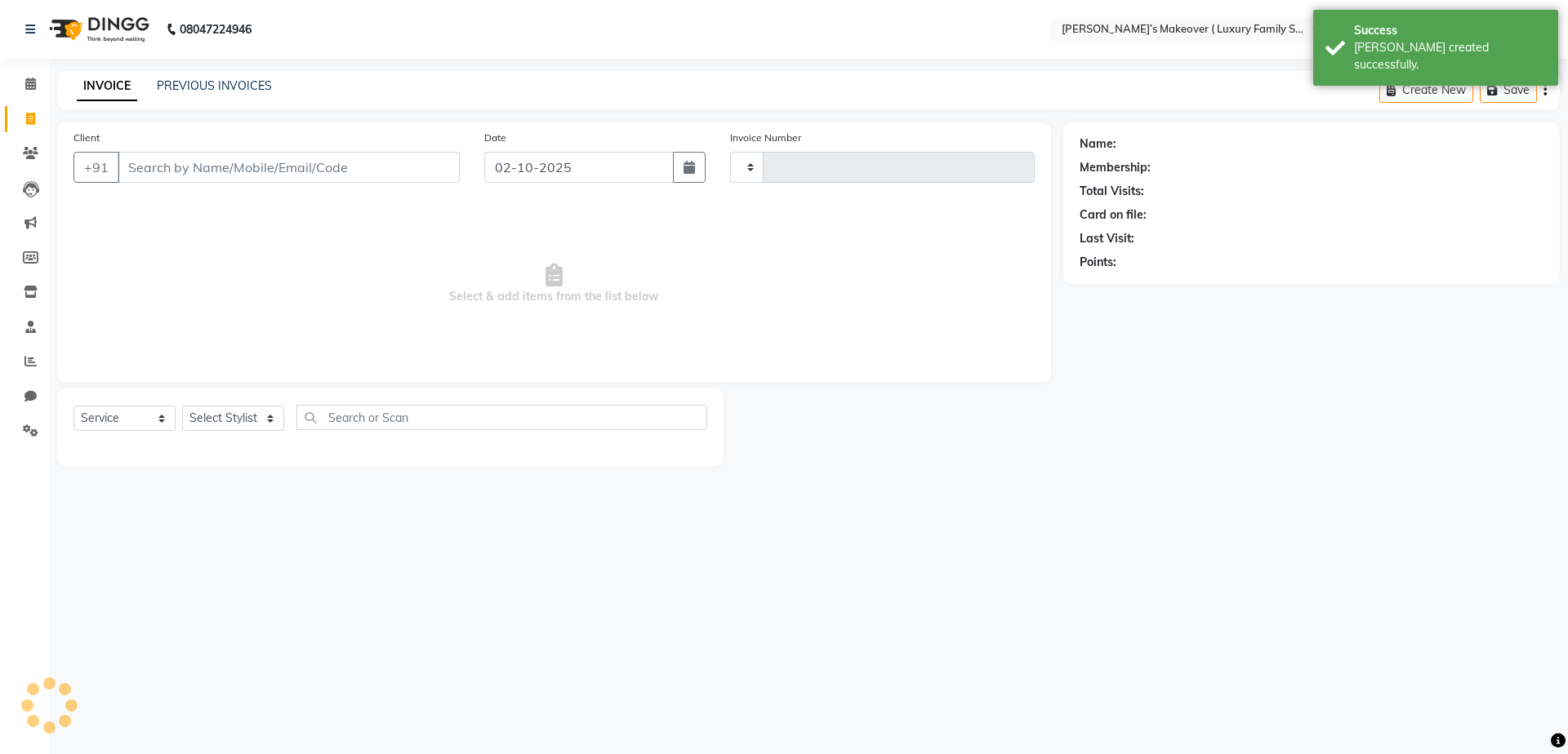
type input "4994"
select select "7777"
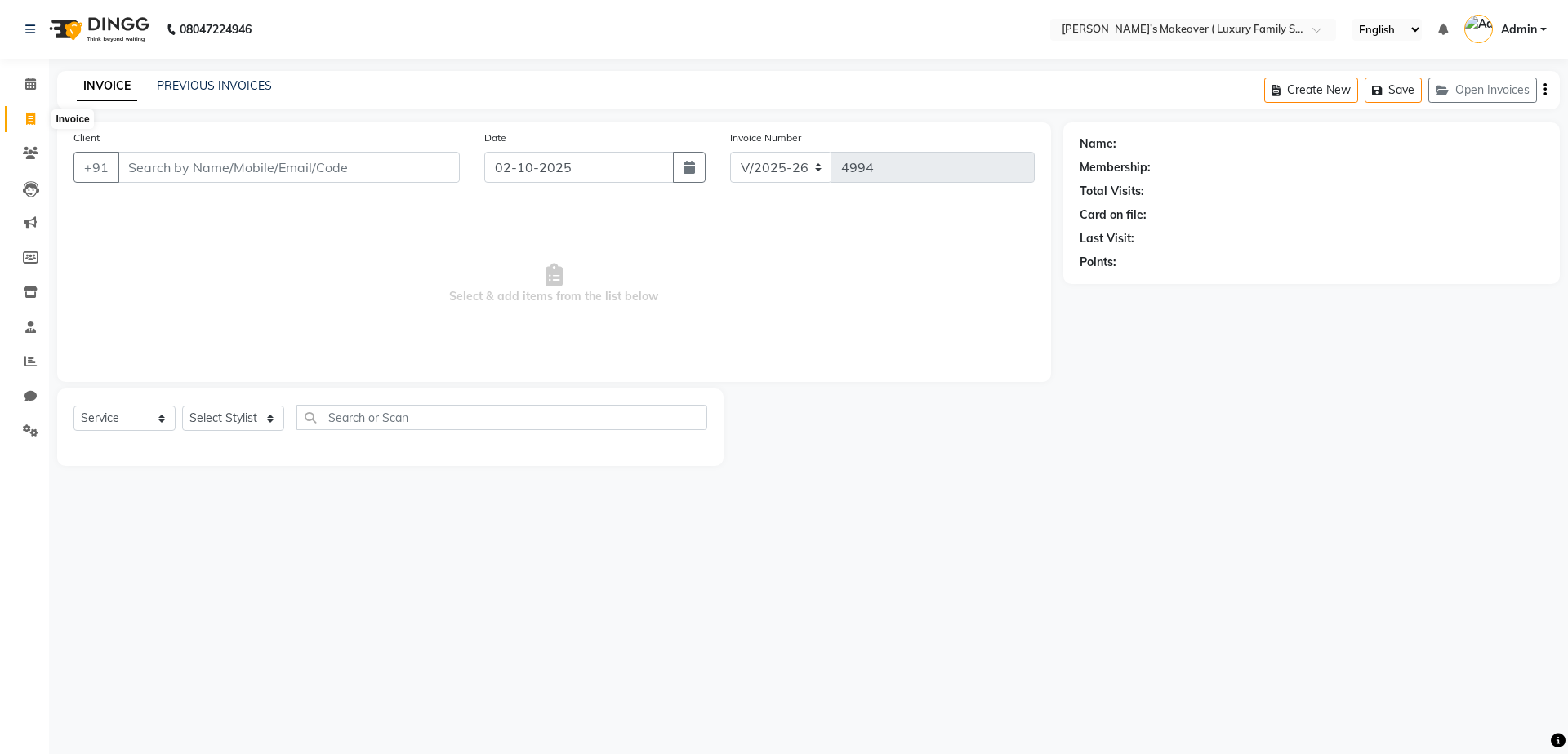
click at [36, 116] on span at bounding box center [31, 120] width 29 height 19
select select "service"
select select "7777"
type input "4994"
click at [30, 114] on icon at bounding box center [30, 118] width 9 height 12
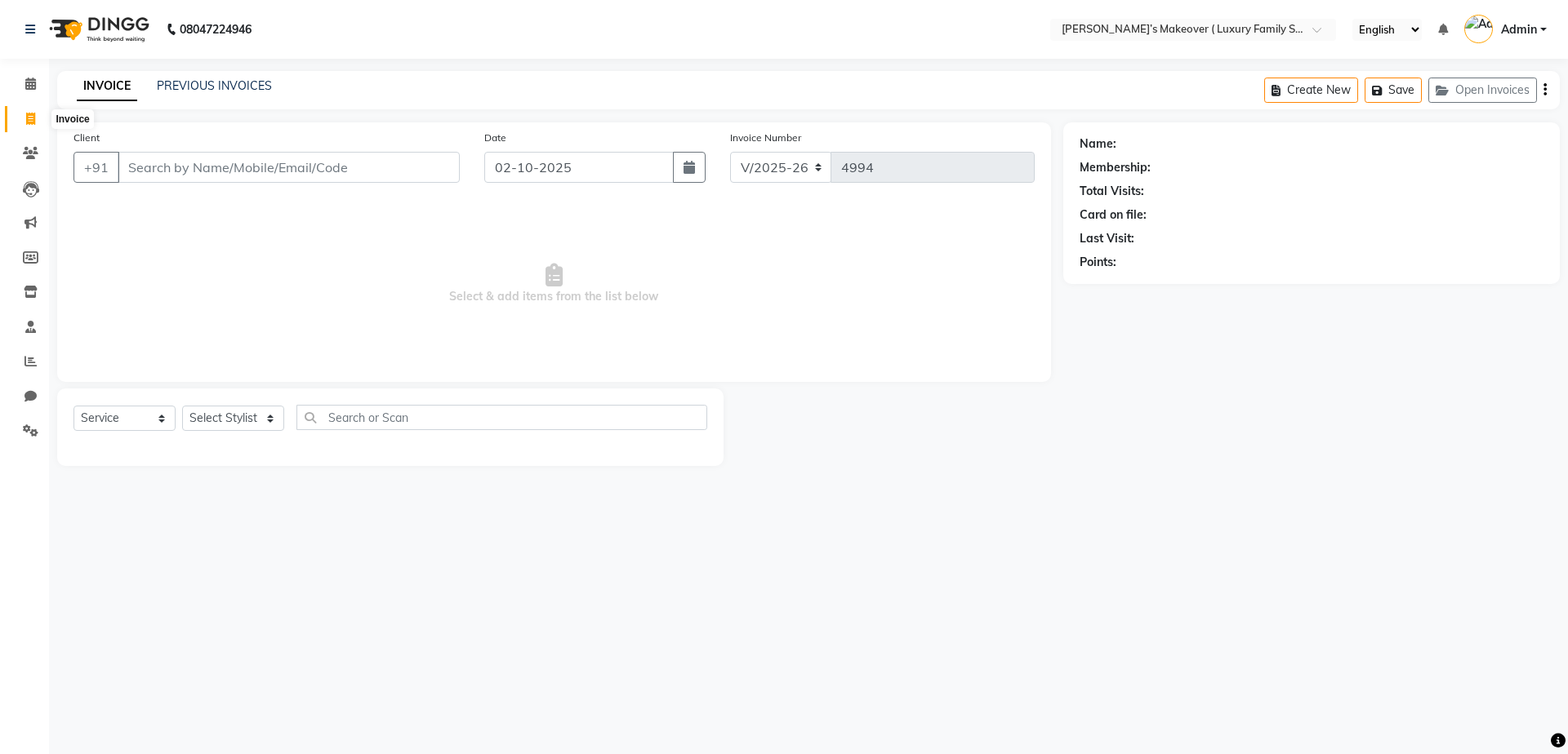
select select "service"
type input "4994"
select select "7777"
click at [180, 125] on div "Client +91 Add Client Date 02-10-2025 Invoice Number V/2025 V/2025-26 4994 Sele…" at bounding box center [555, 252] width 994 height 260
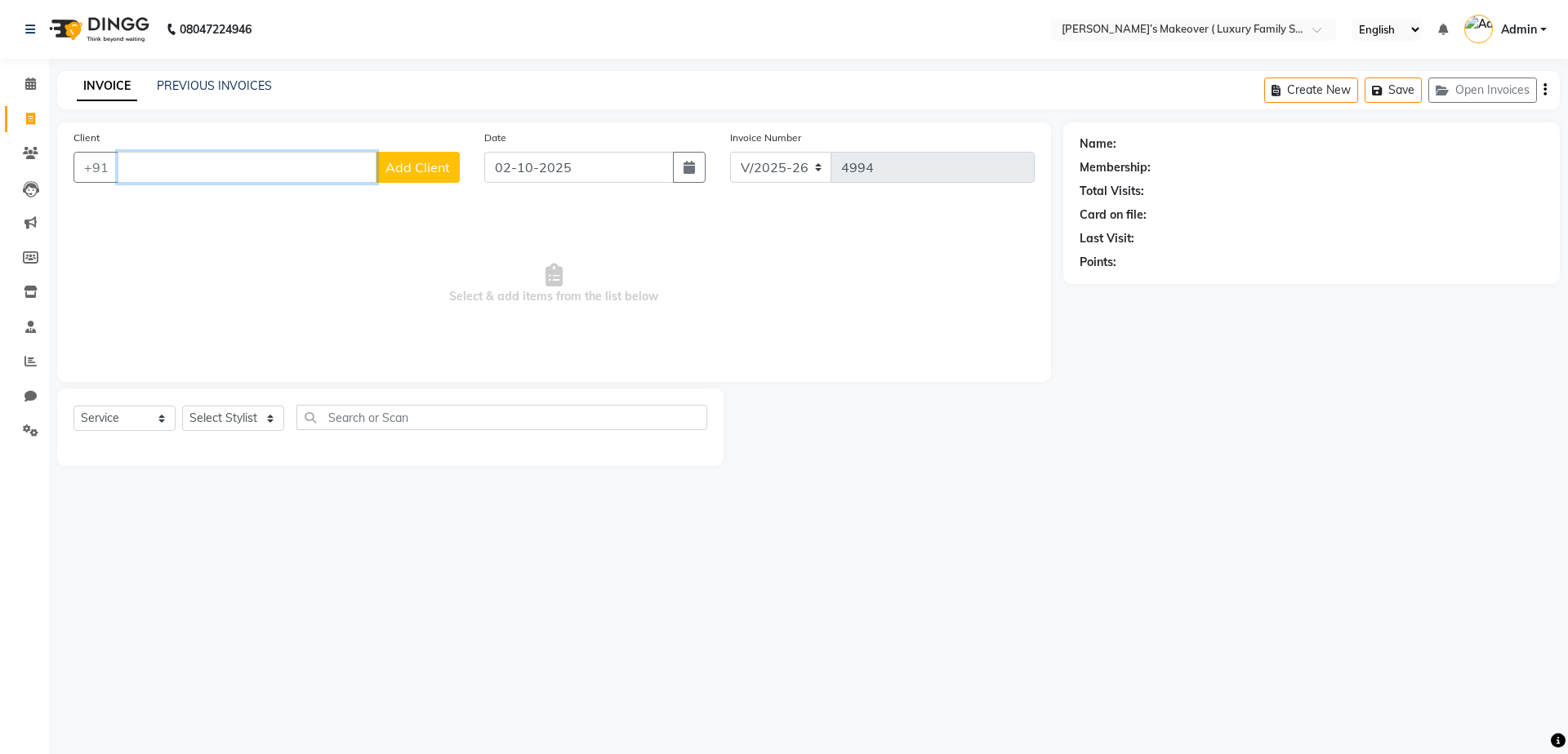
click at [203, 163] on input "Client" at bounding box center [248, 167] width 259 height 31
click at [181, 227] on span "manan lamba" at bounding box center [191, 230] width 106 height 16
type input "9996542155"
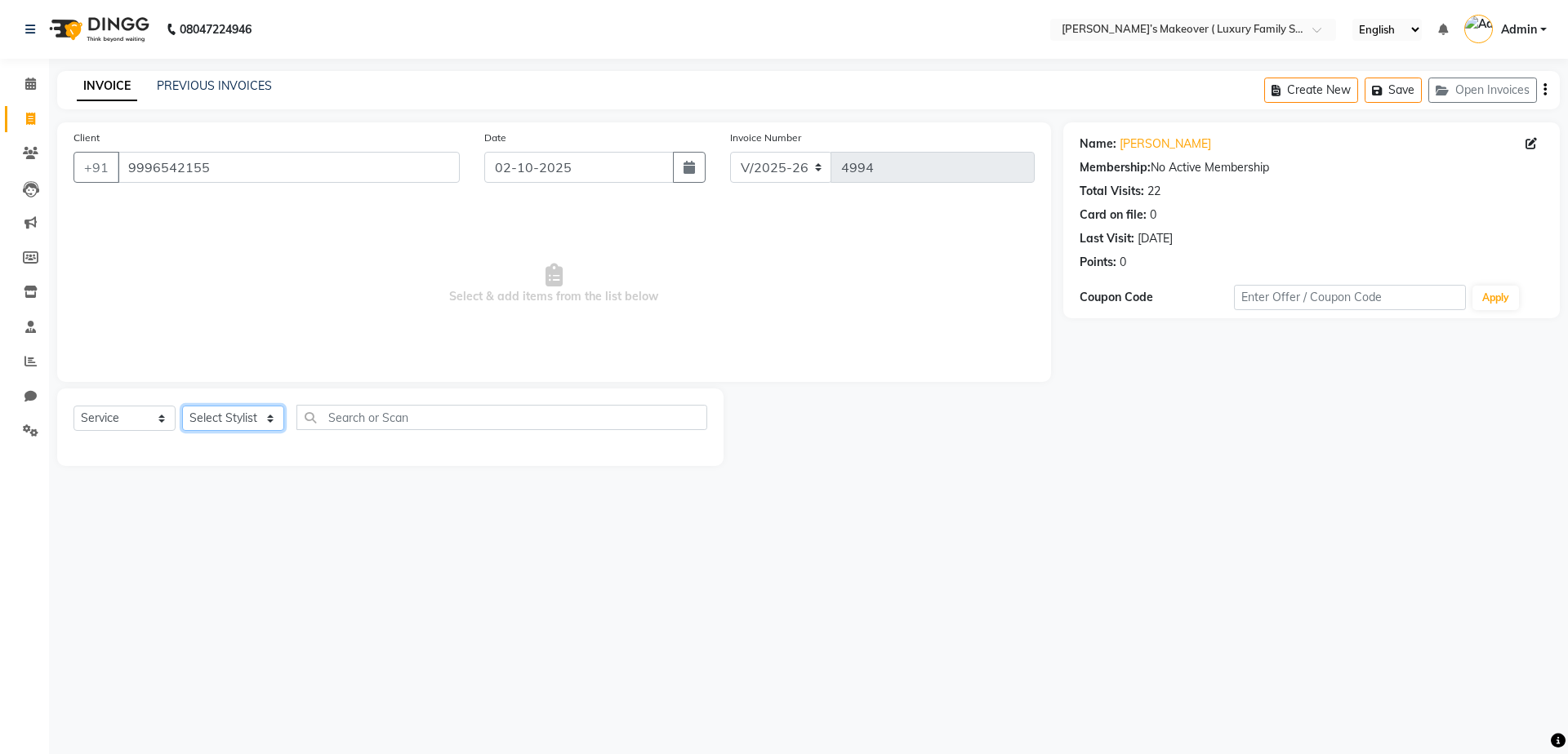
click at [230, 417] on select "Select Stylist [PERSON_NAME] [PERSON_NAME] [PERSON_NAME] [PERSON_NAME] Bhoomi […" at bounding box center [233, 418] width 102 height 25
select select "69517"
click at [182, 406] on select "Select Stylist [PERSON_NAME] [PERSON_NAME] [PERSON_NAME] [PERSON_NAME] Bhoomi […" at bounding box center [233, 418] width 102 height 25
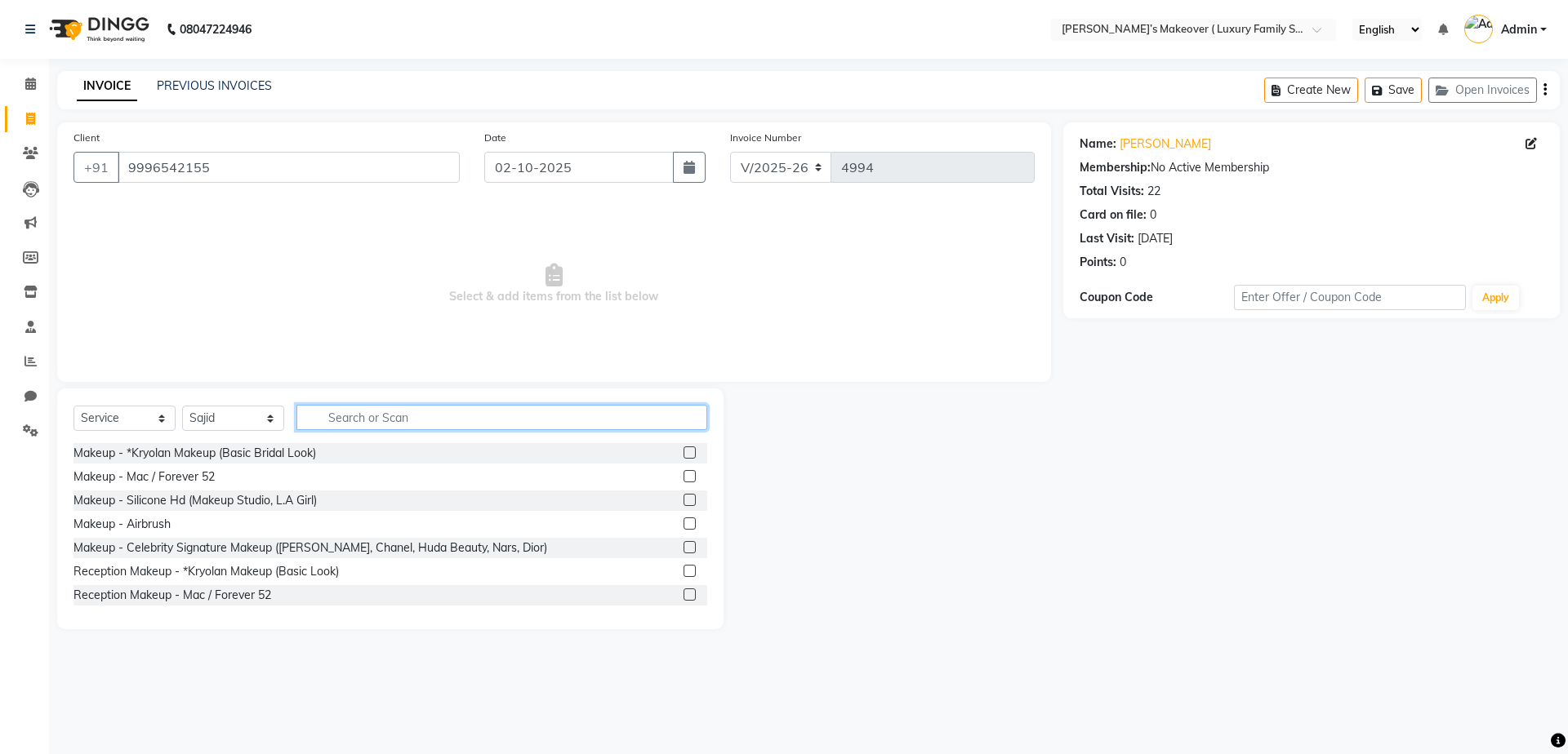
click at [404, 410] on input "text" at bounding box center [502, 417] width 411 height 25
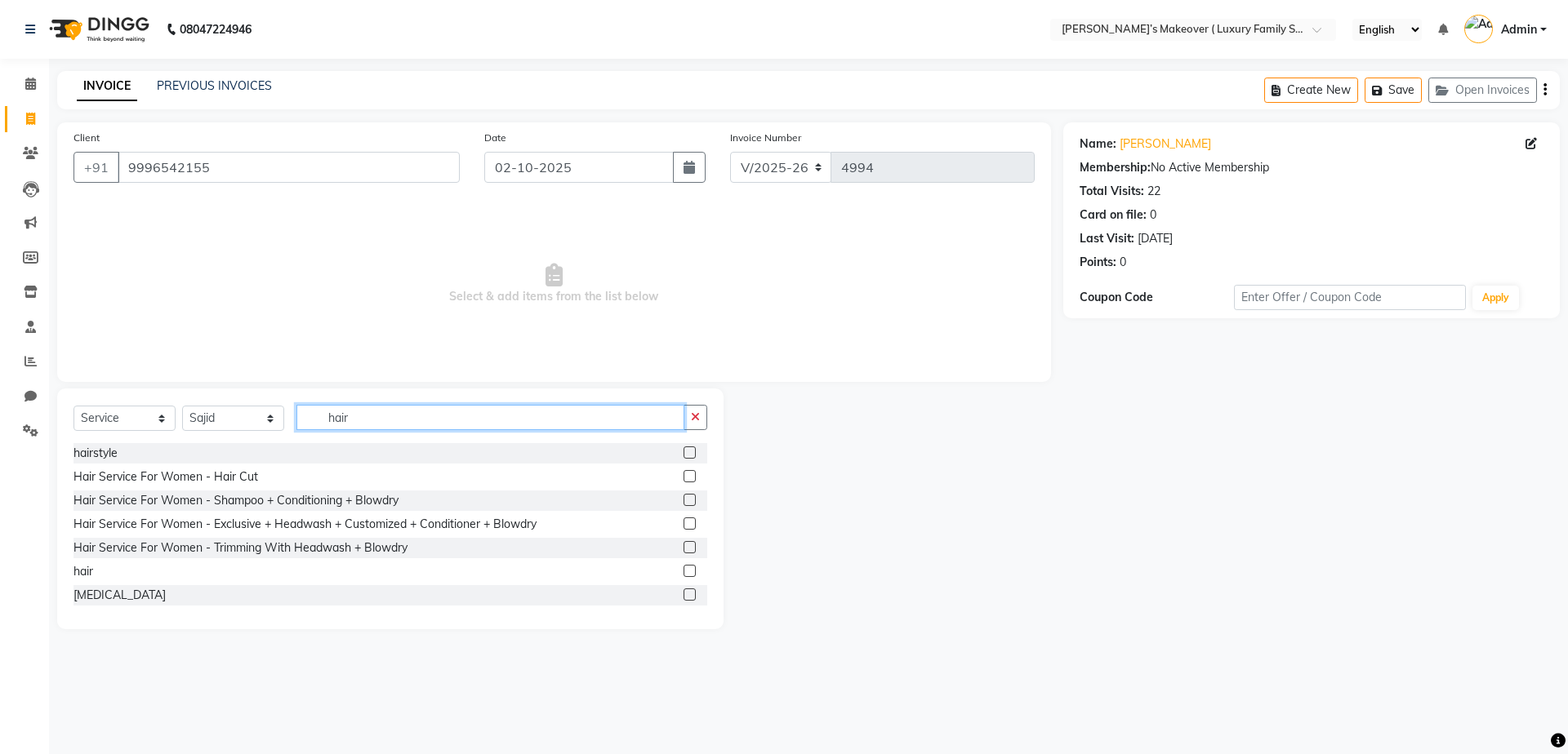
type input "hair"
click at [683, 573] on label at bounding box center [689, 571] width 12 height 12
click at [683, 573] on input "checkbox" at bounding box center [688, 572] width 11 height 11
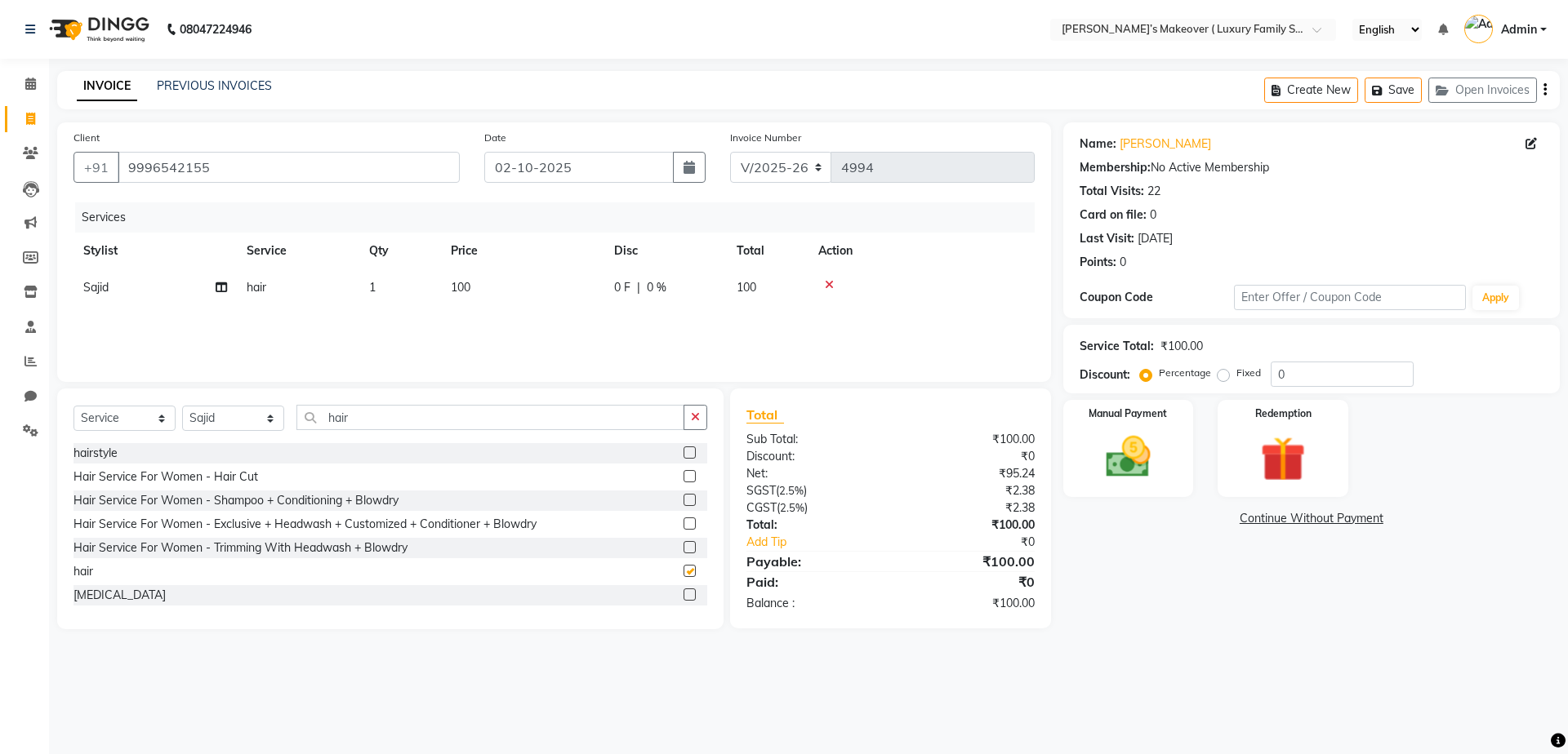
checkbox input "false"
click at [461, 292] on span "100" at bounding box center [461, 287] width 19 height 14
select select "69517"
click at [562, 293] on input "100" at bounding box center [600, 292] width 144 height 25
type input "1"
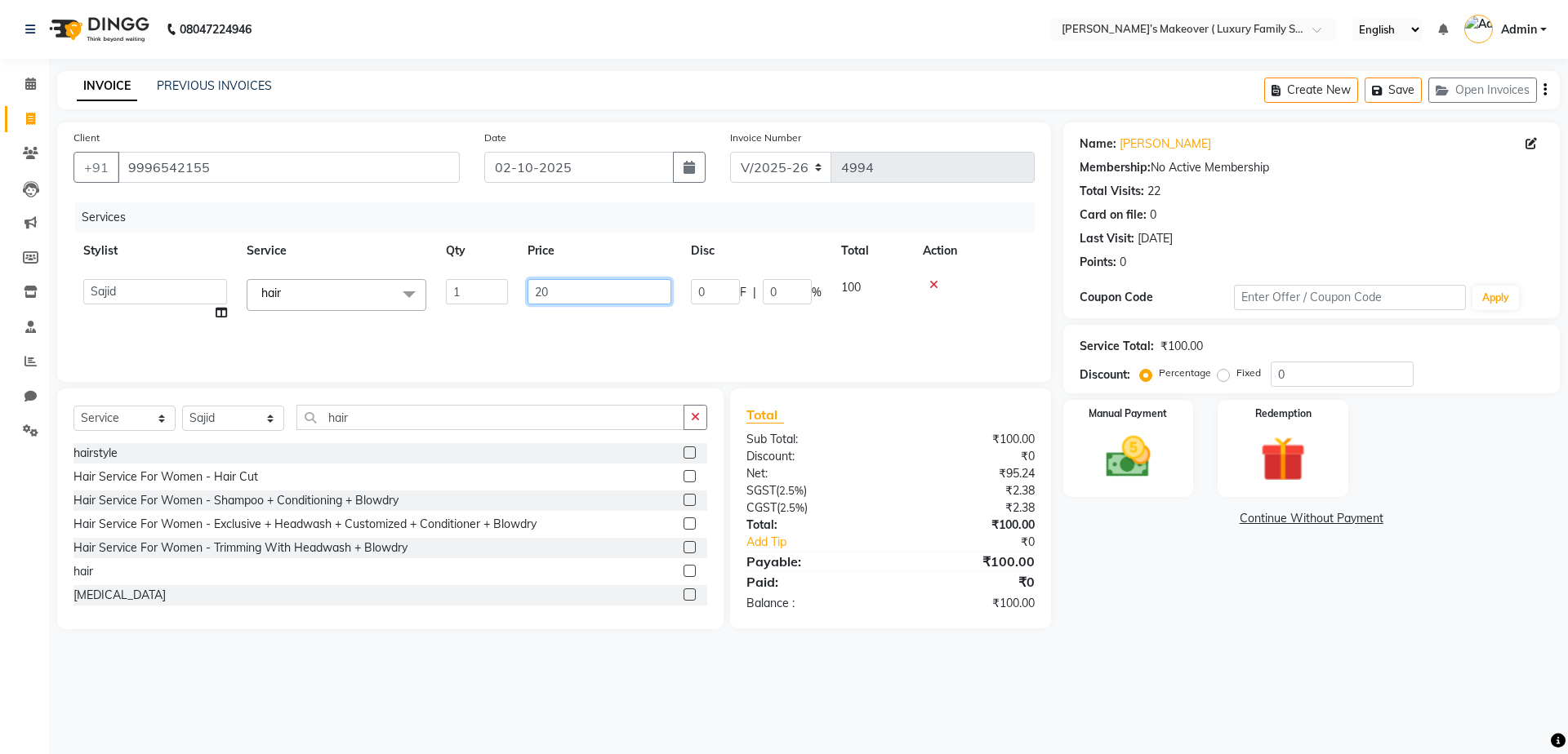
type input "200"
click at [1544, 90] on icon "button" at bounding box center [1545, 90] width 3 height 1
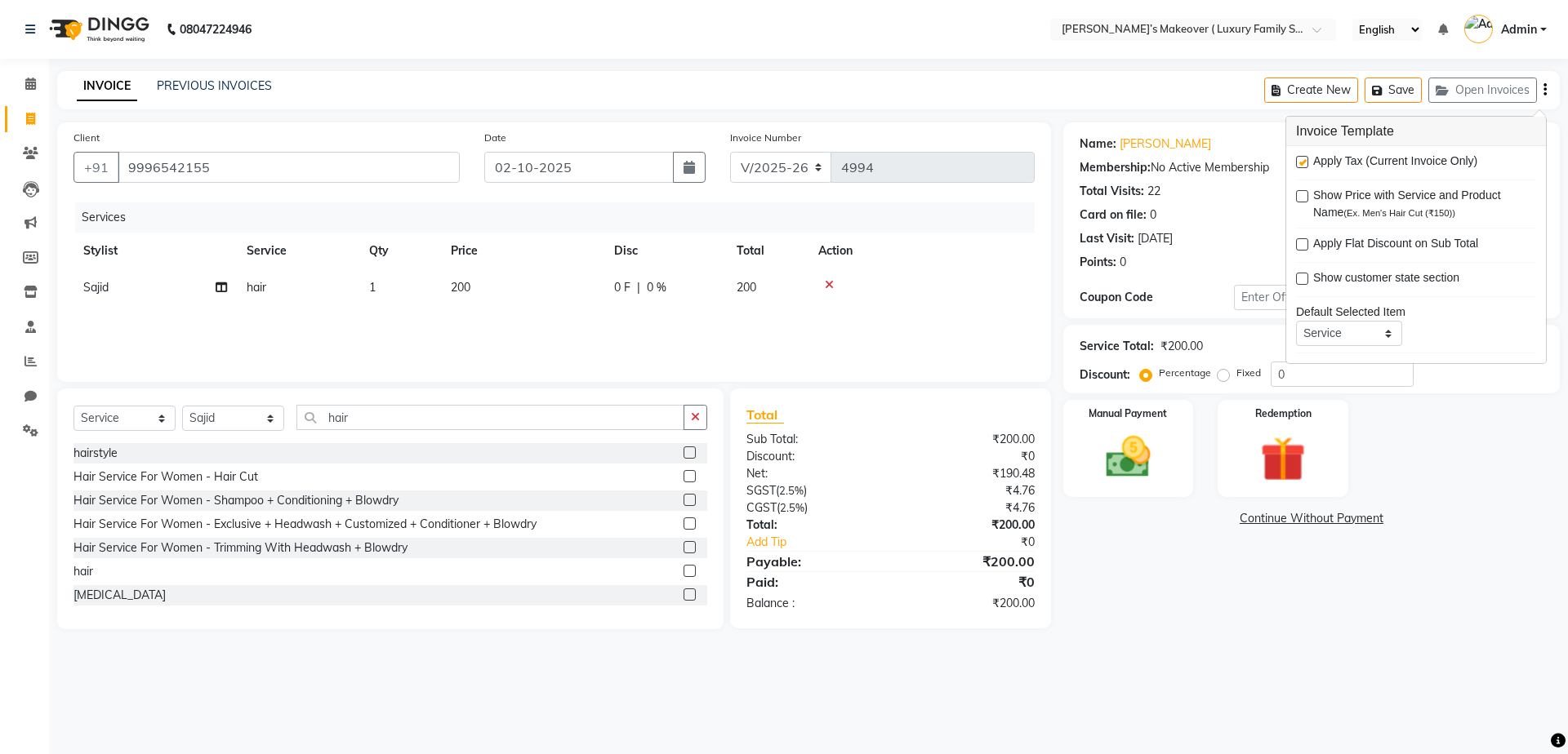
click at [1297, 159] on label at bounding box center [1302, 162] width 12 height 12
click at [1297, 159] on input "checkbox" at bounding box center [1301, 162] width 11 height 11
checkbox input "false"
click at [1148, 464] on img at bounding box center [1128, 458] width 76 height 54
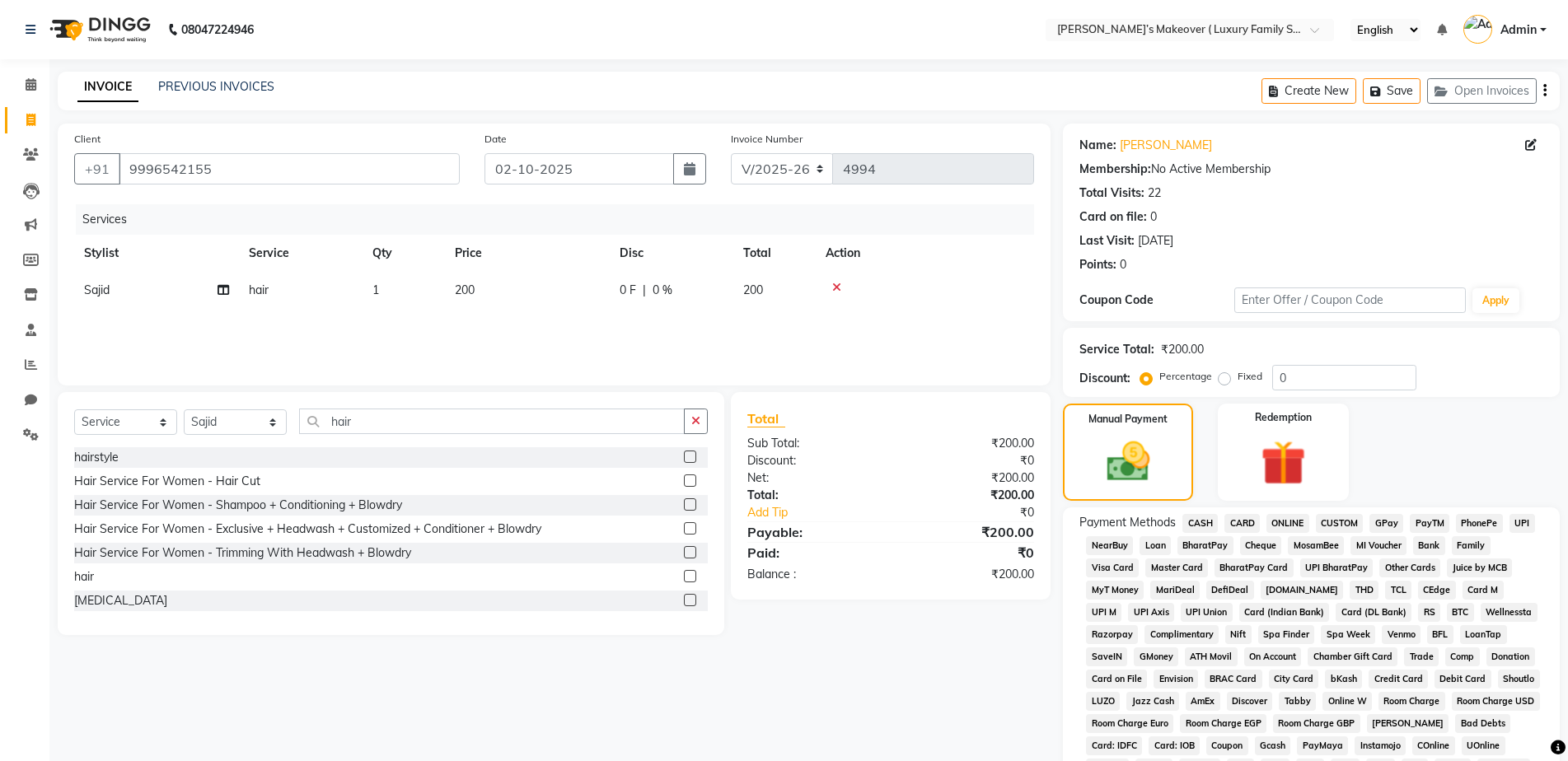
scroll to position [236, 0]
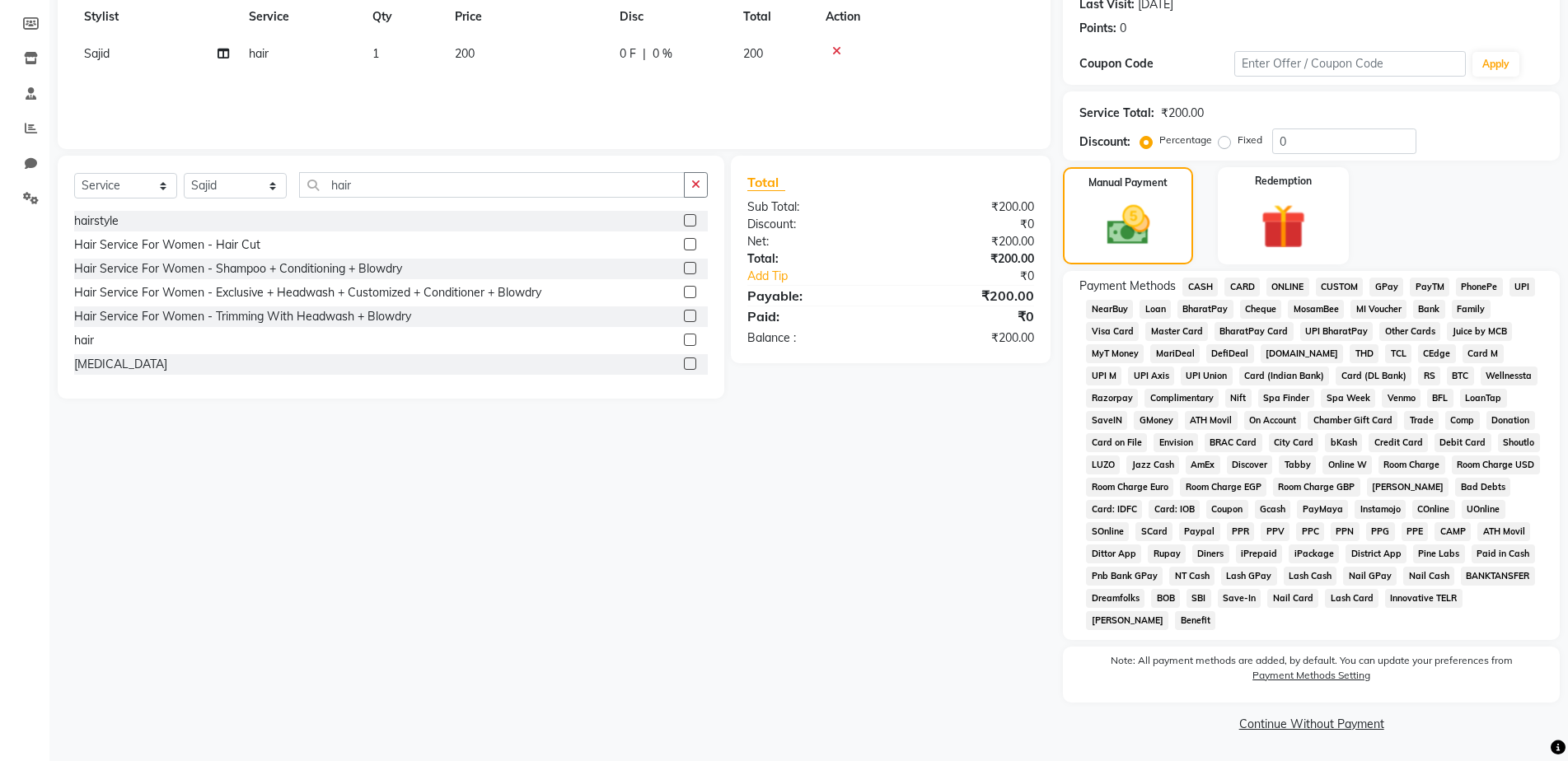
click at [1209, 280] on span "CASH" at bounding box center [1199, 288] width 36 height 19
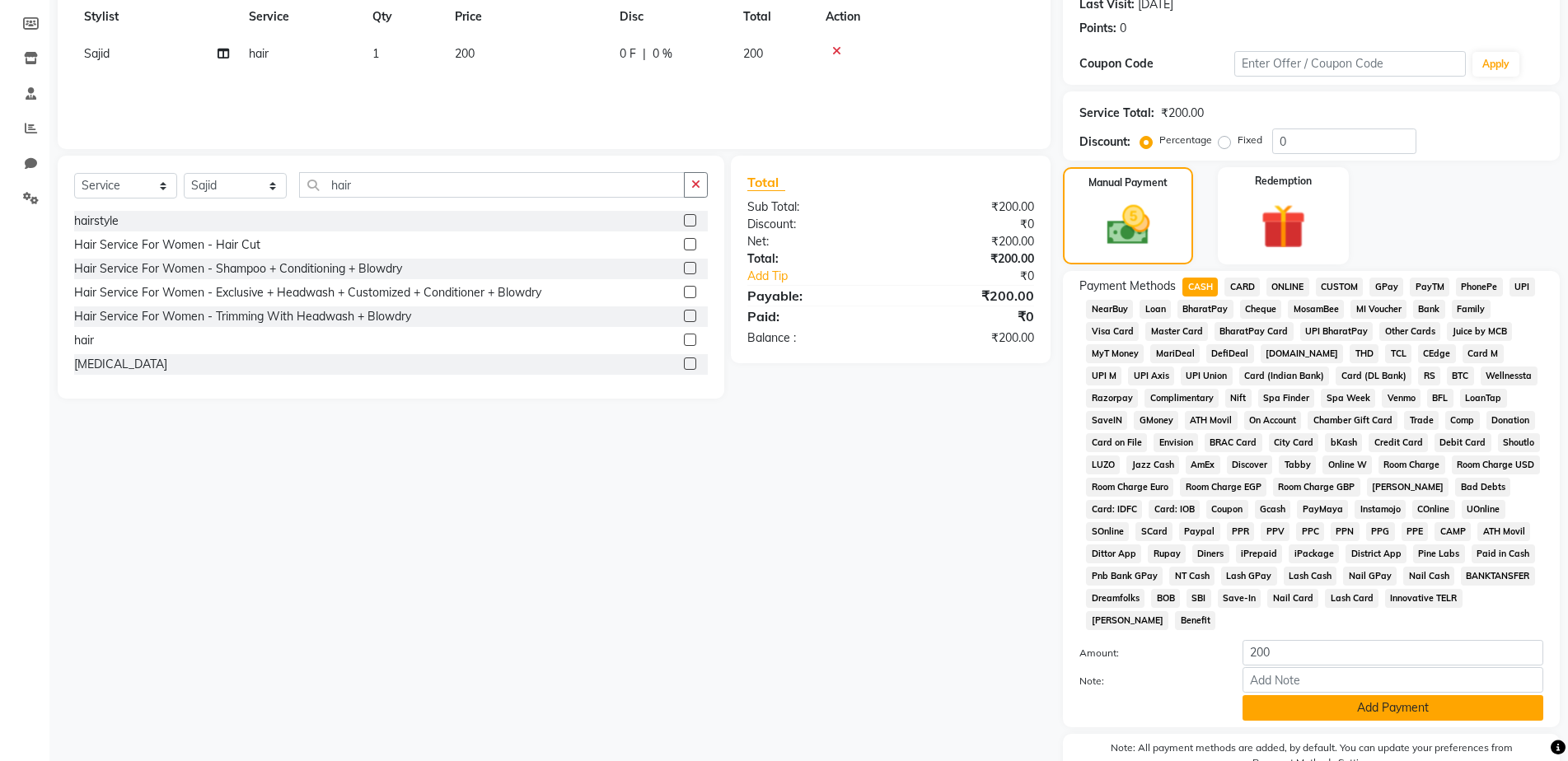
click at [1390, 712] on button "Add Payment" at bounding box center [1392, 708] width 301 height 25
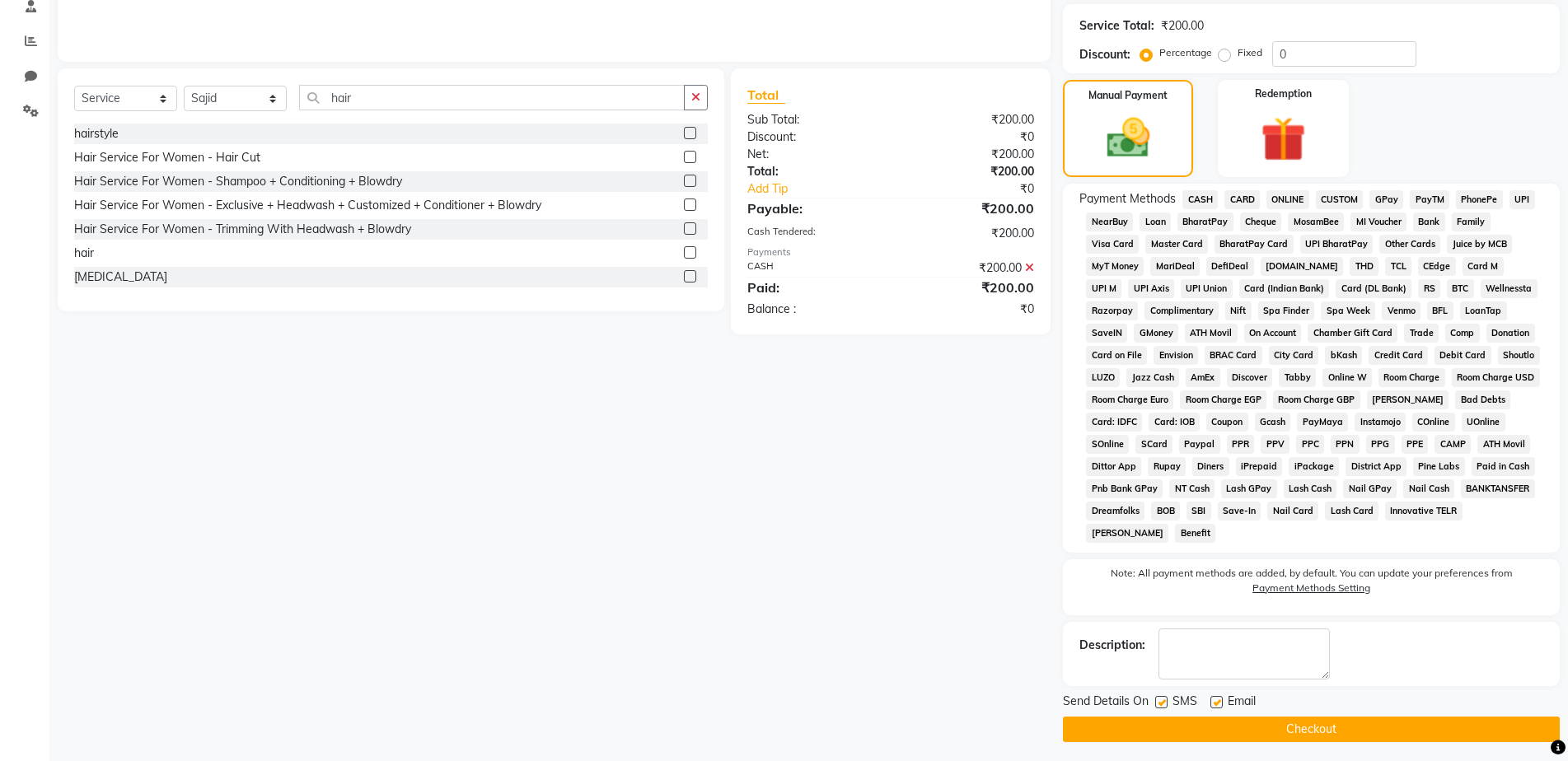
scroll to position [329, 0]
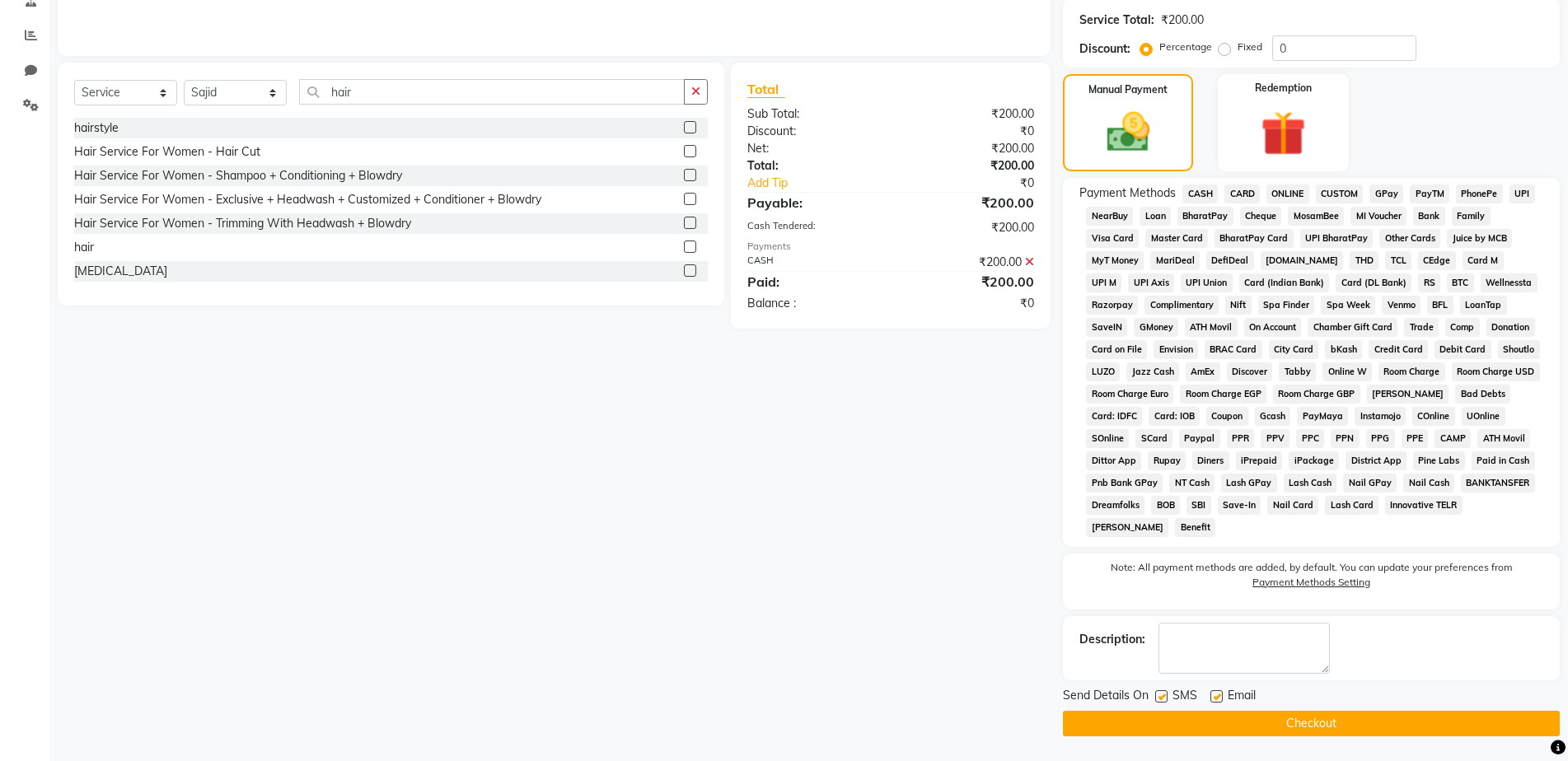
click at [1309, 733] on button "Checkout" at bounding box center [1311, 724] width 497 height 25
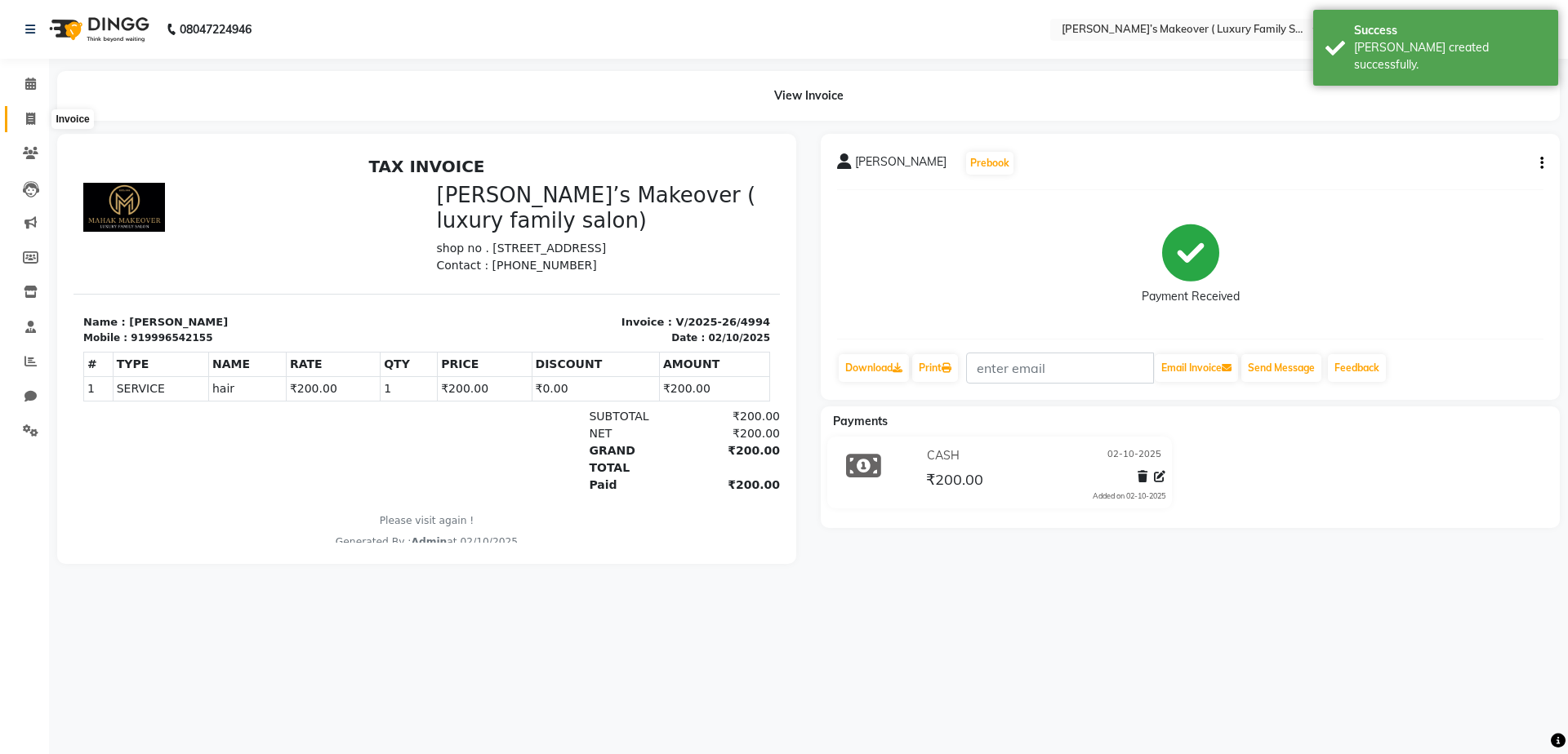
click at [26, 118] on icon at bounding box center [30, 118] width 9 height 12
select select "service"
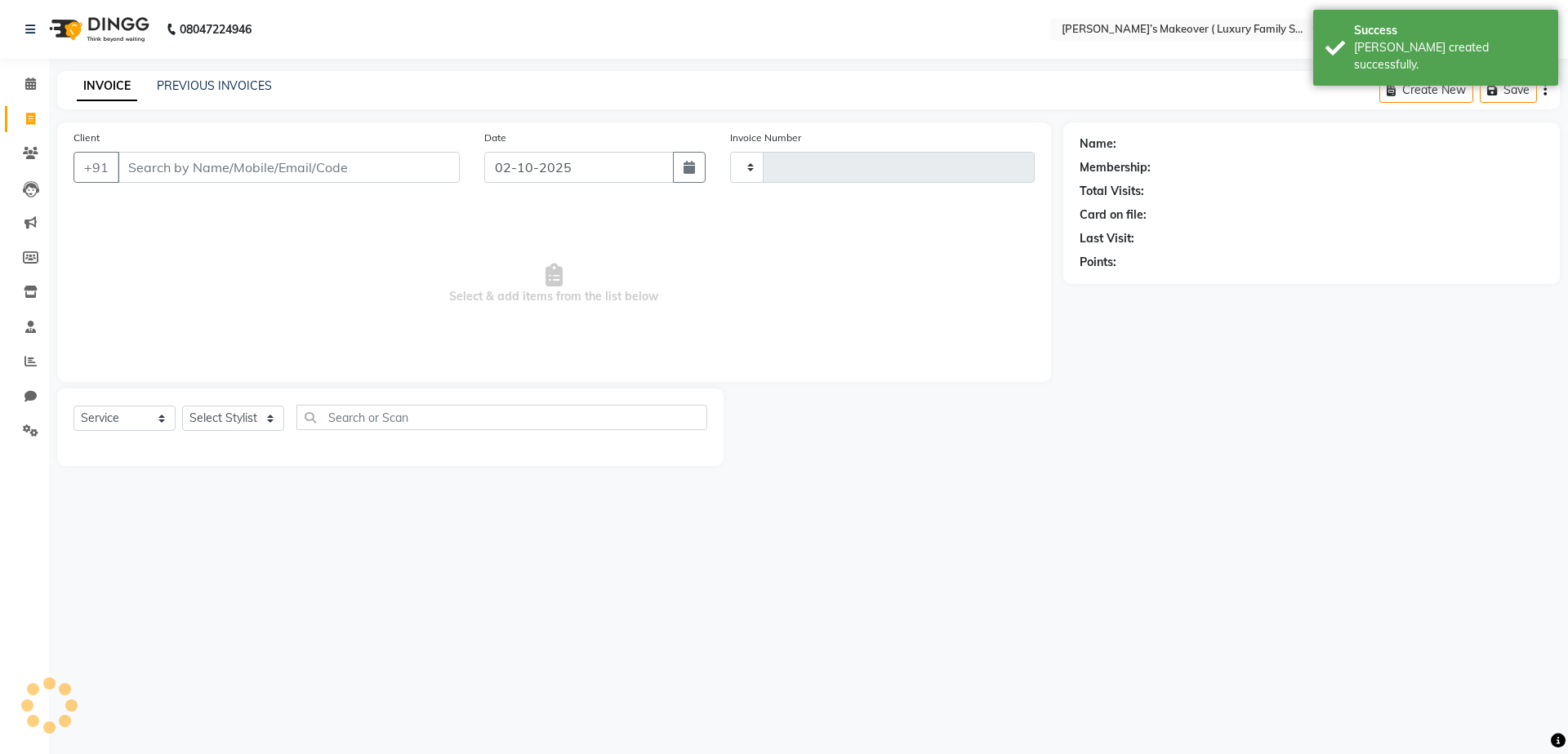
type input "4995"
select select "7777"
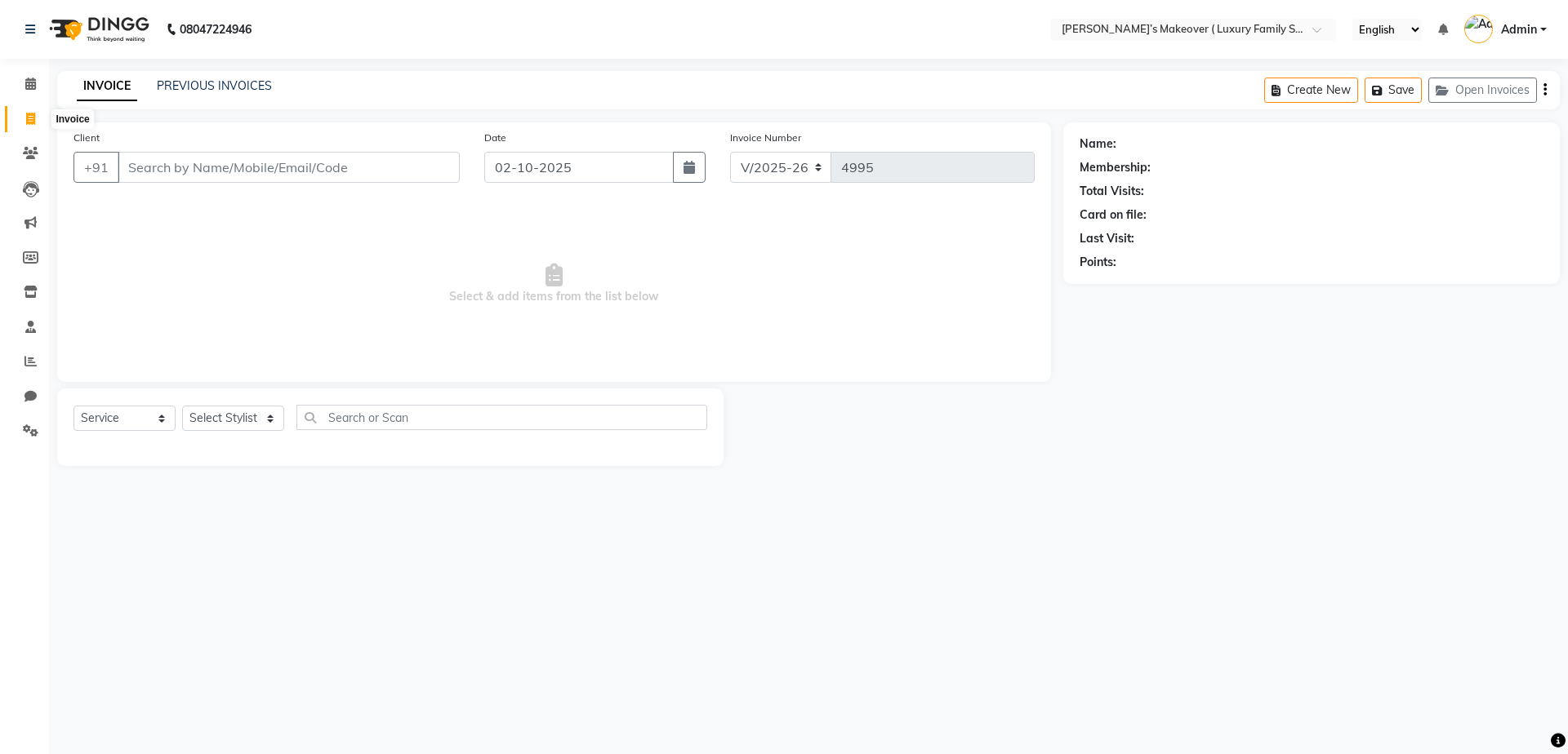
click at [31, 119] on icon at bounding box center [30, 118] width 9 height 12
select select "service"
type input "4995"
select select "7777"
drag, startPoint x: 36, startPoint y: 123, endPoint x: 53, endPoint y: 118, distance: 17.7
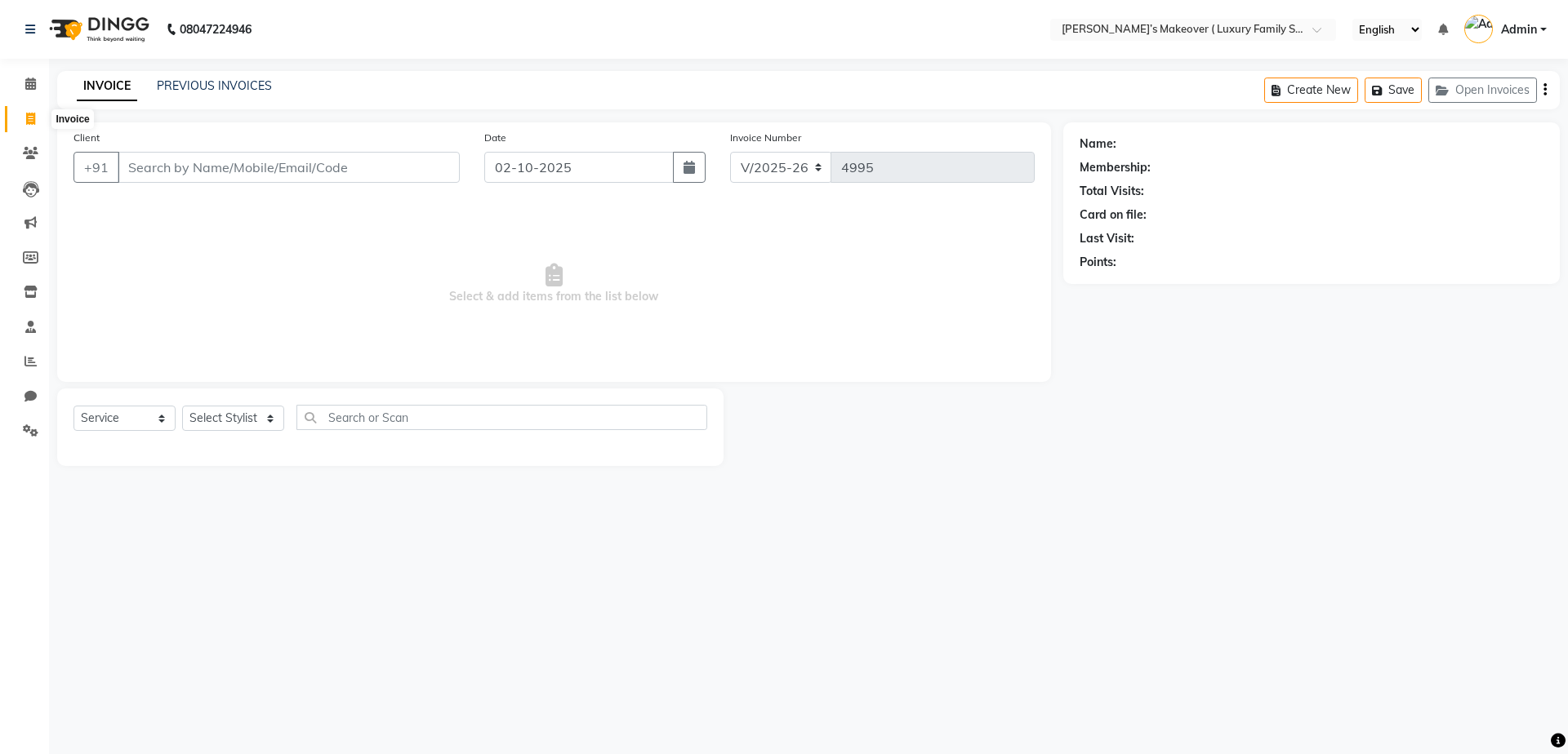
click at [36, 122] on span at bounding box center [31, 120] width 29 height 19
select select "service"
type input "4995"
select select "7777"
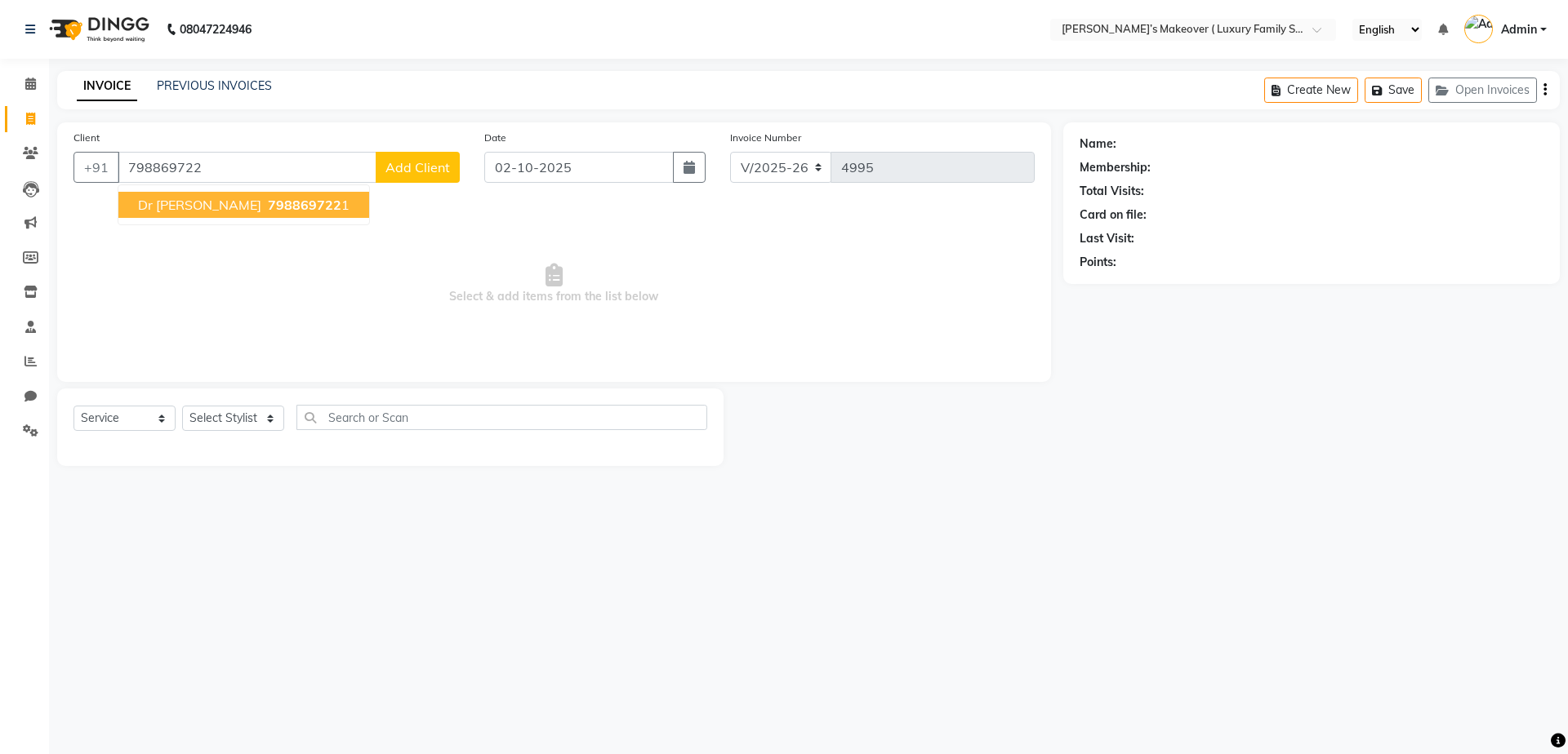
click at [268, 205] on span "798869722" at bounding box center [304, 204] width 74 height 16
type input "7988697221"
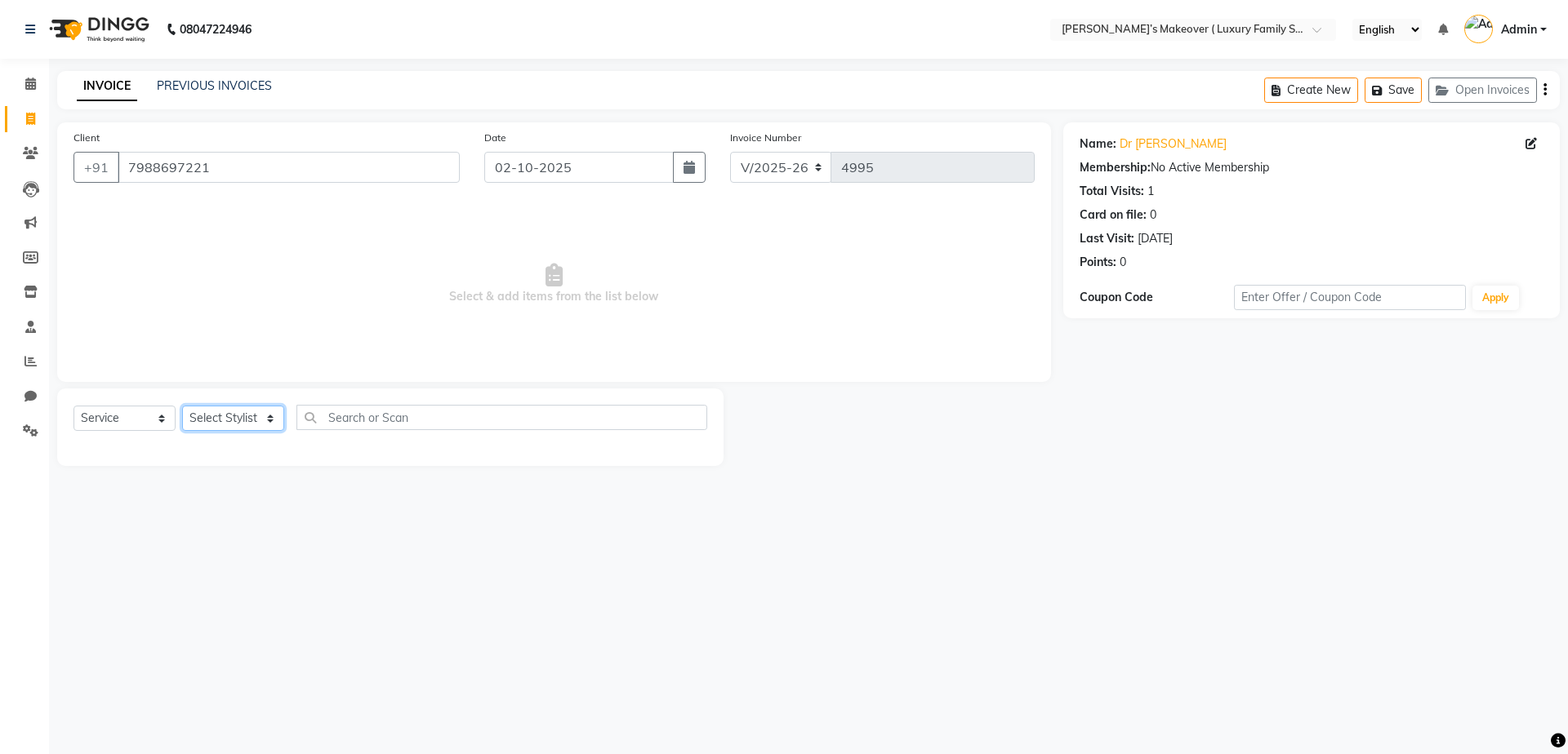
click at [231, 423] on select "Select Stylist [PERSON_NAME] [PERSON_NAME] [PERSON_NAME] [PERSON_NAME] Bhoomi […" at bounding box center [233, 418] width 102 height 25
select select "69497"
click at [182, 406] on select "Select Stylist [PERSON_NAME] [PERSON_NAME] [PERSON_NAME] [PERSON_NAME] Bhoomi […" at bounding box center [233, 418] width 102 height 25
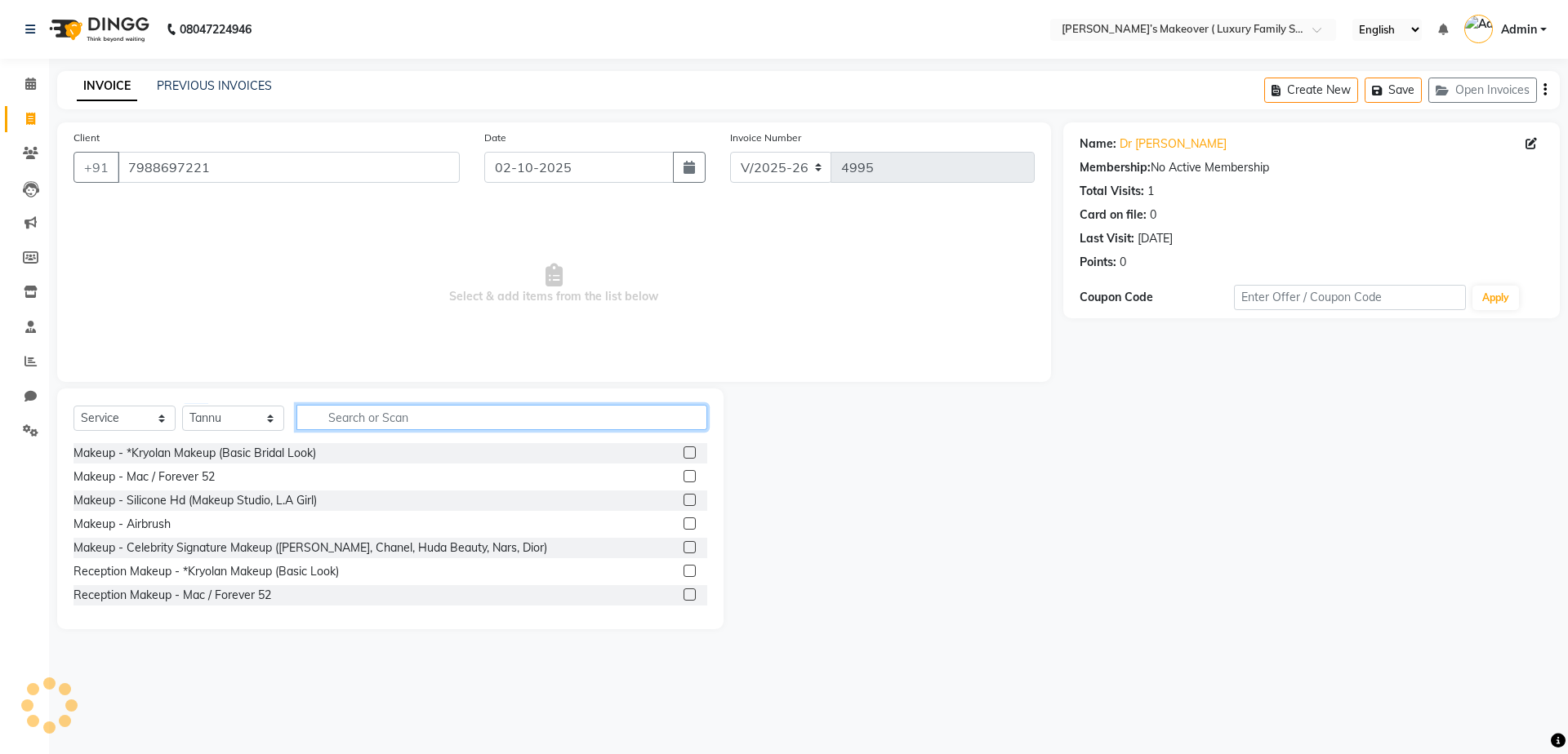
click at [389, 418] on input "text" at bounding box center [502, 417] width 411 height 25
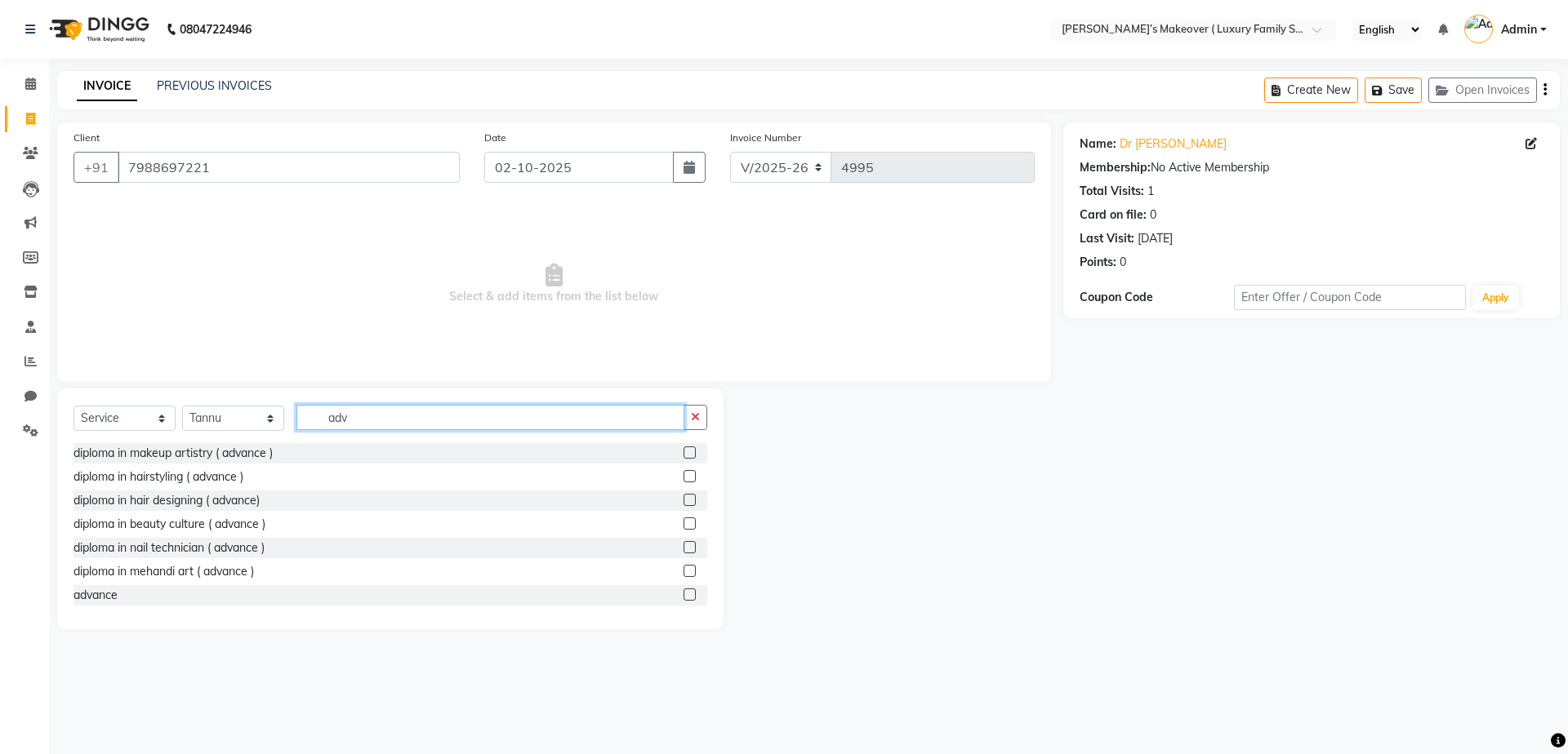
type input "adv"
click at [683, 593] on label at bounding box center [689, 595] width 12 height 12
click at [683, 593] on input "checkbox" at bounding box center [688, 595] width 11 height 11
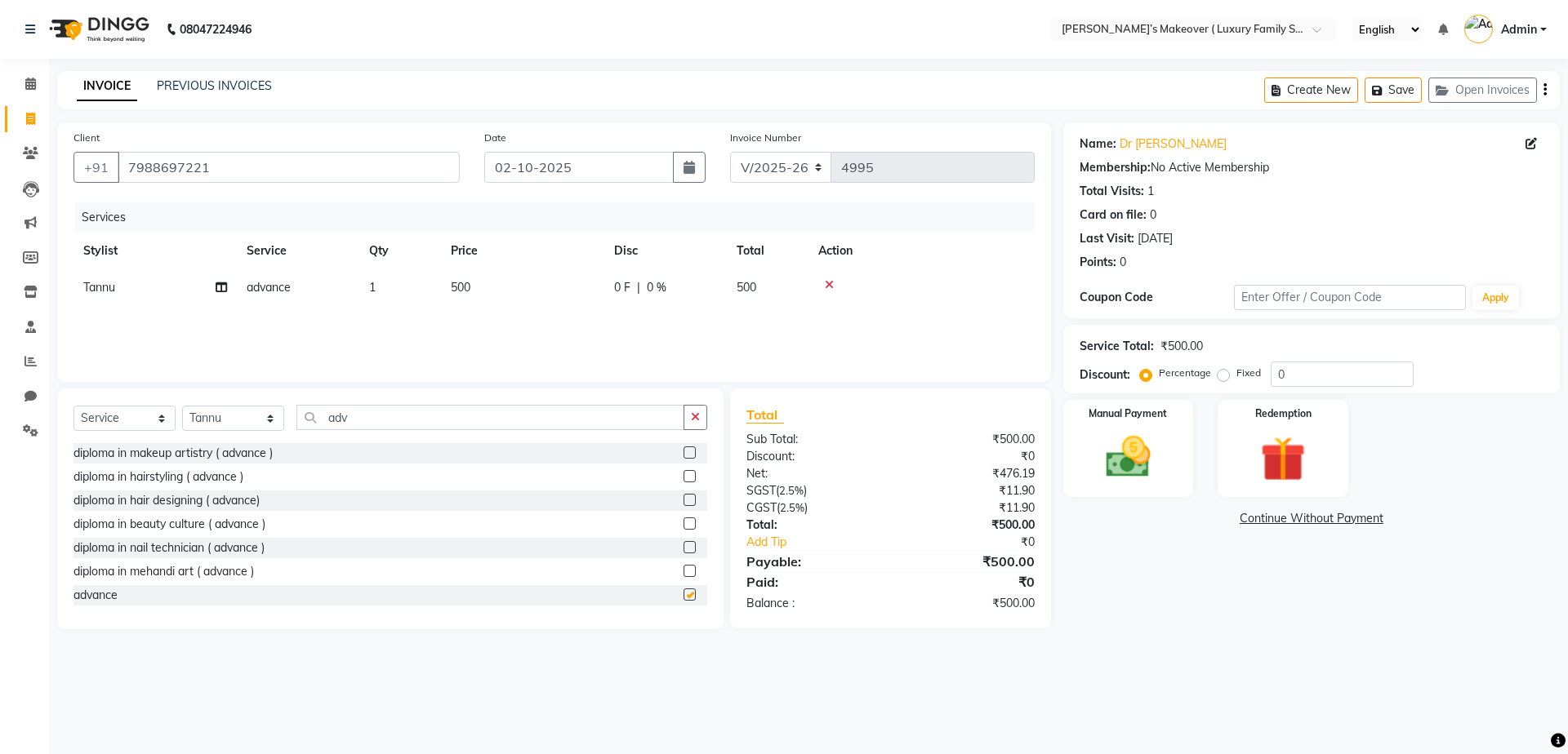
checkbox input "false"
drag, startPoint x: 466, startPoint y: 273, endPoint x: 466, endPoint y: 288, distance: 15.0
click at [466, 288] on td "500" at bounding box center [523, 288] width 163 height 36
select select "69497"
click at [466, 292] on input "1" at bounding box center [477, 292] width 62 height 25
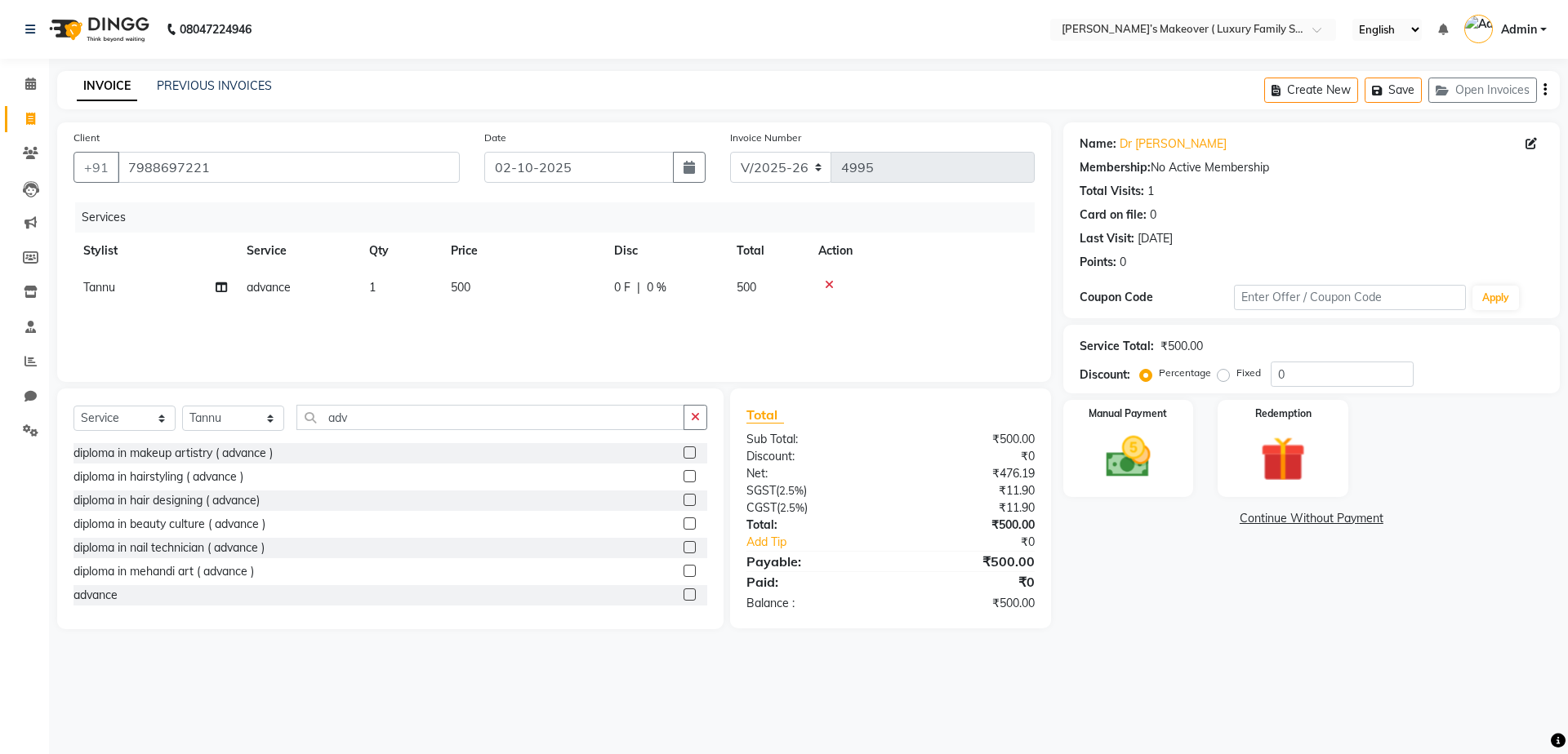
click at [1549, 87] on div "Create New Save Open Invoices" at bounding box center [1413, 90] width 296 height 38
click at [1545, 90] on icon "button" at bounding box center [1545, 90] width 3 height 1
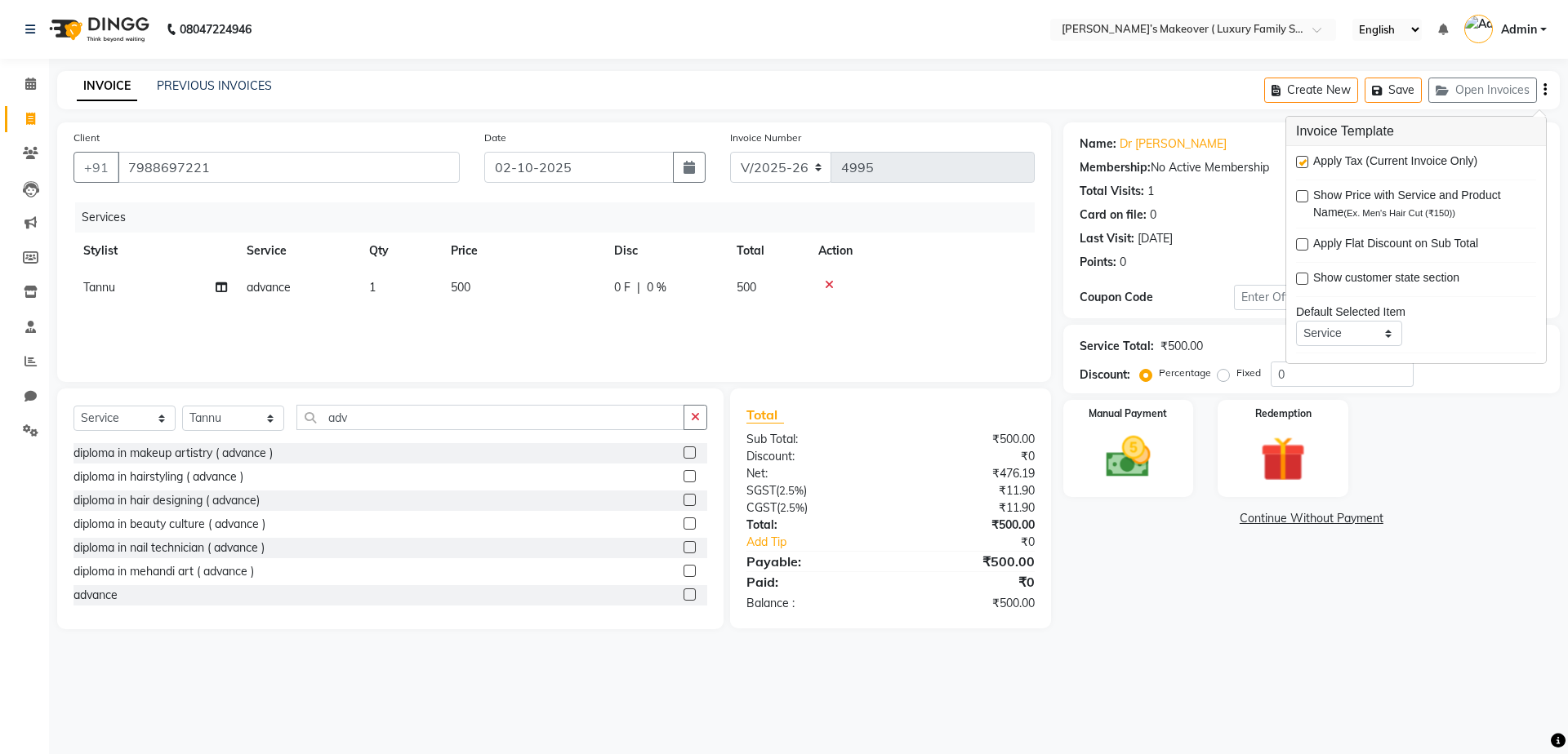
click at [458, 282] on span "500" at bounding box center [461, 287] width 19 height 14
select select "69497"
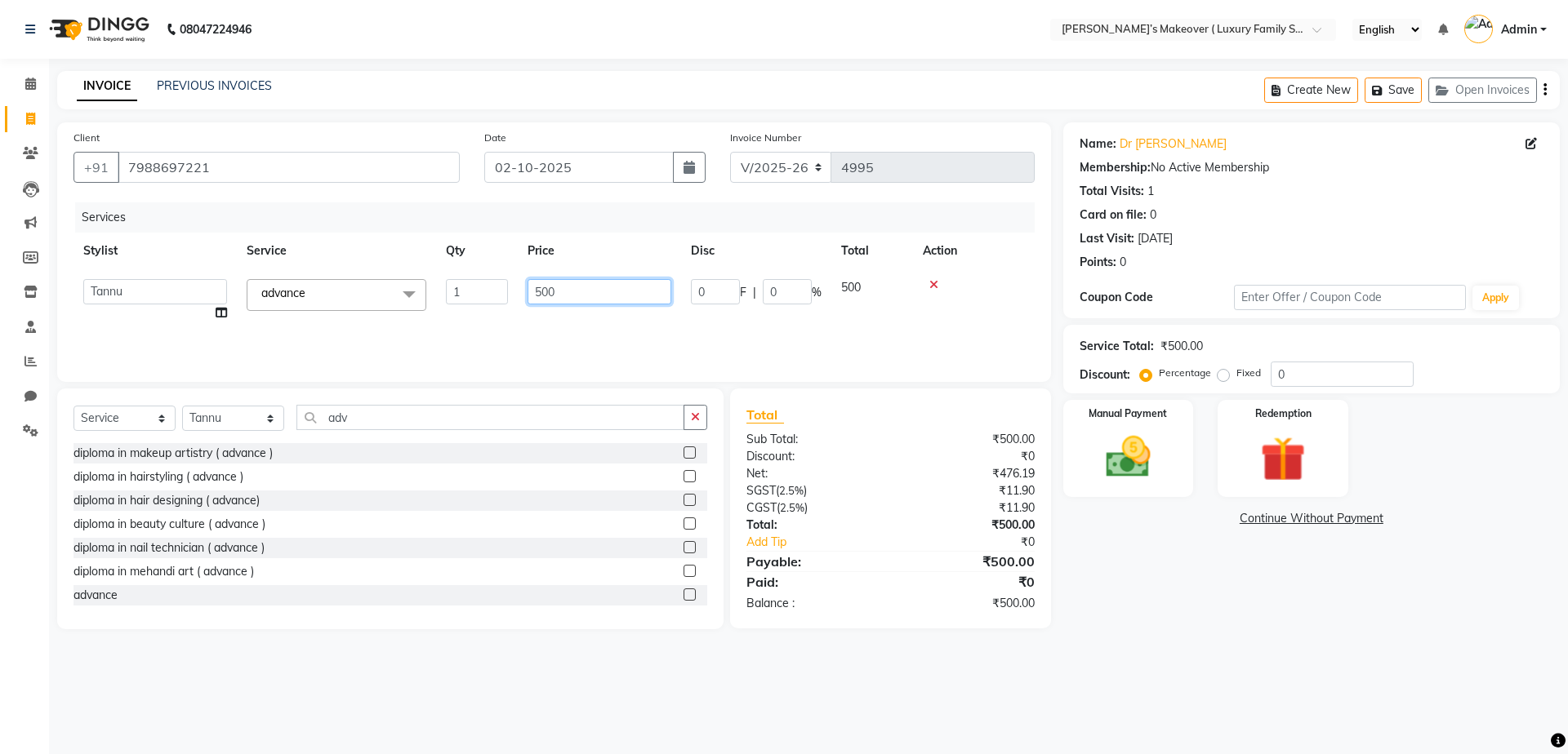
click at [560, 289] on input "500" at bounding box center [600, 292] width 144 height 25
type input "5"
type input "630"
click at [1544, 90] on icon "button" at bounding box center [1545, 90] width 3 height 1
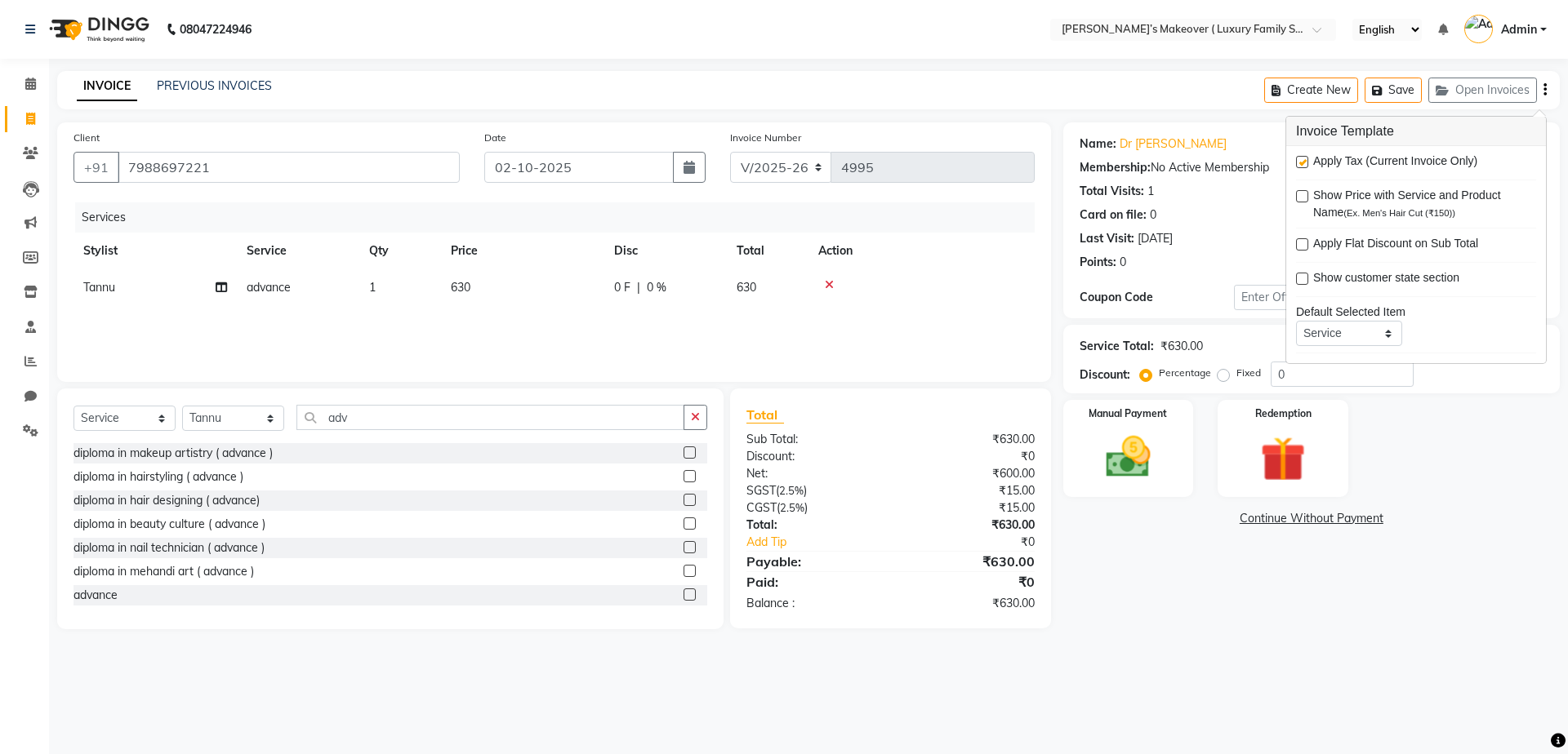
click at [1301, 170] on div at bounding box center [1301, 165] width 11 height 17
click at [1298, 162] on label at bounding box center [1302, 162] width 12 height 12
click at [1298, 162] on input "checkbox" at bounding box center [1301, 162] width 11 height 11
checkbox input "false"
click at [1176, 428] on div "Manual Payment" at bounding box center [1128, 448] width 135 height 101
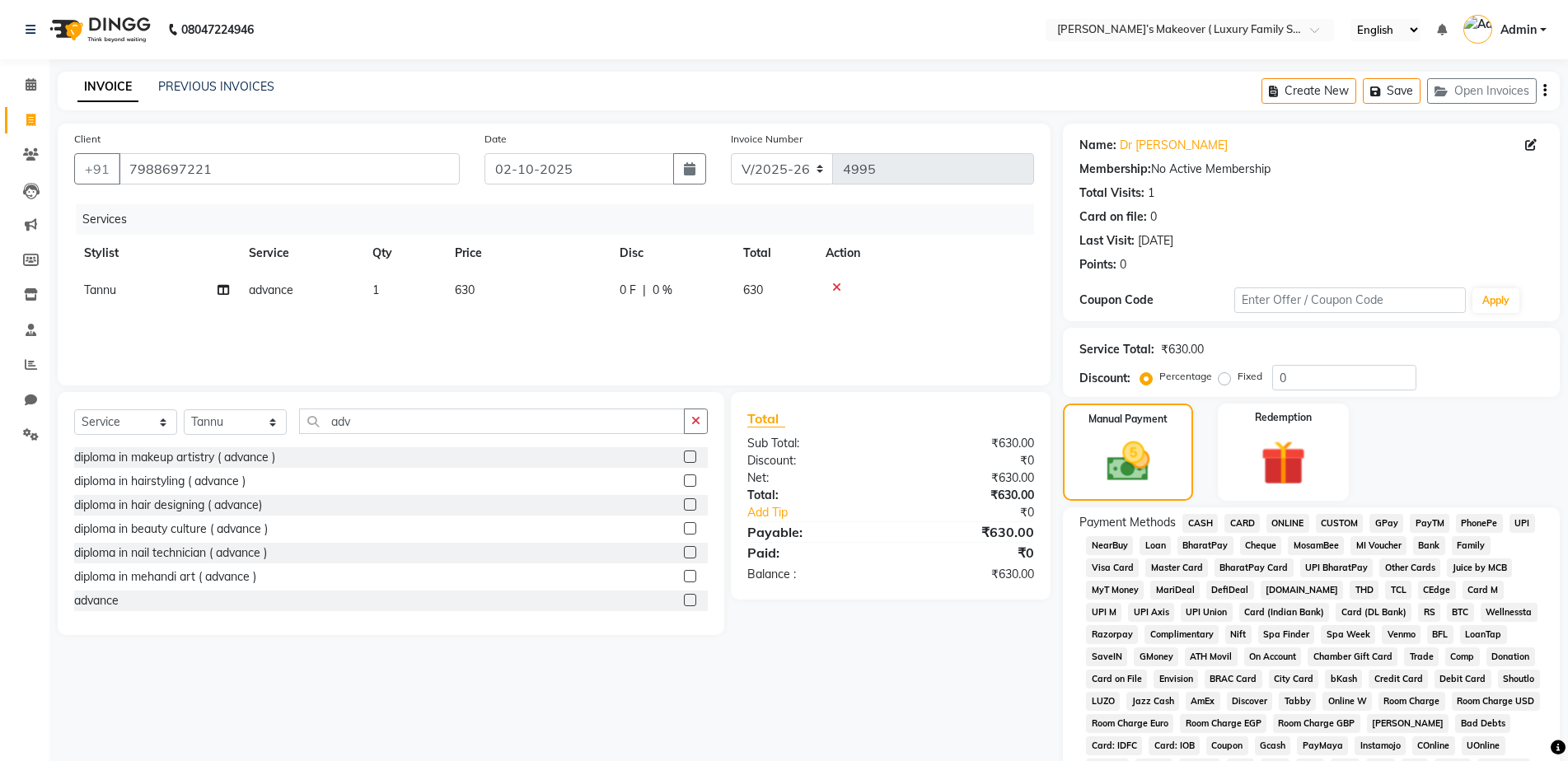
scroll to position [236, 0]
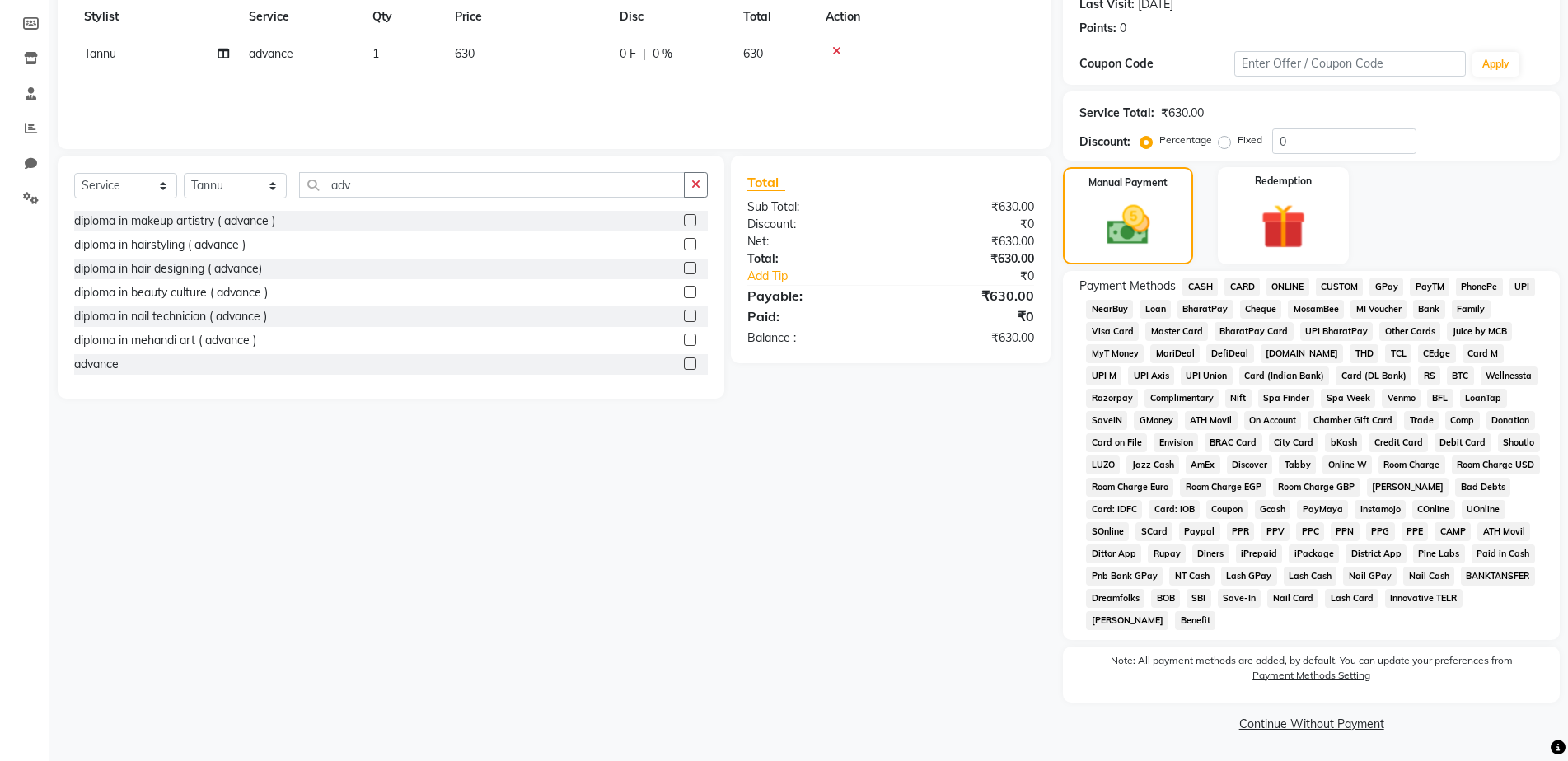
click at [1239, 286] on span "CARD" at bounding box center [1242, 288] width 36 height 19
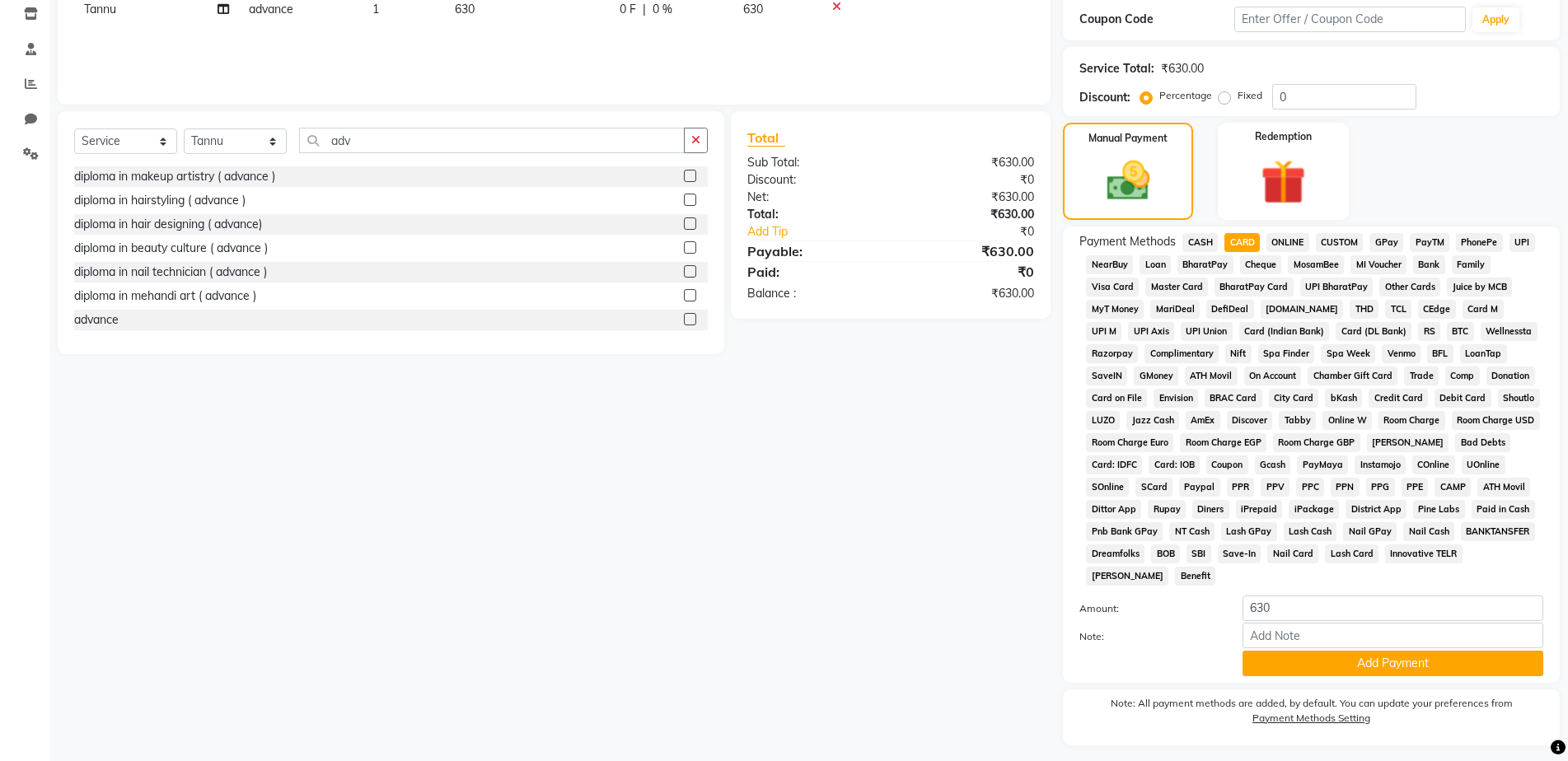
scroll to position [323, 0]
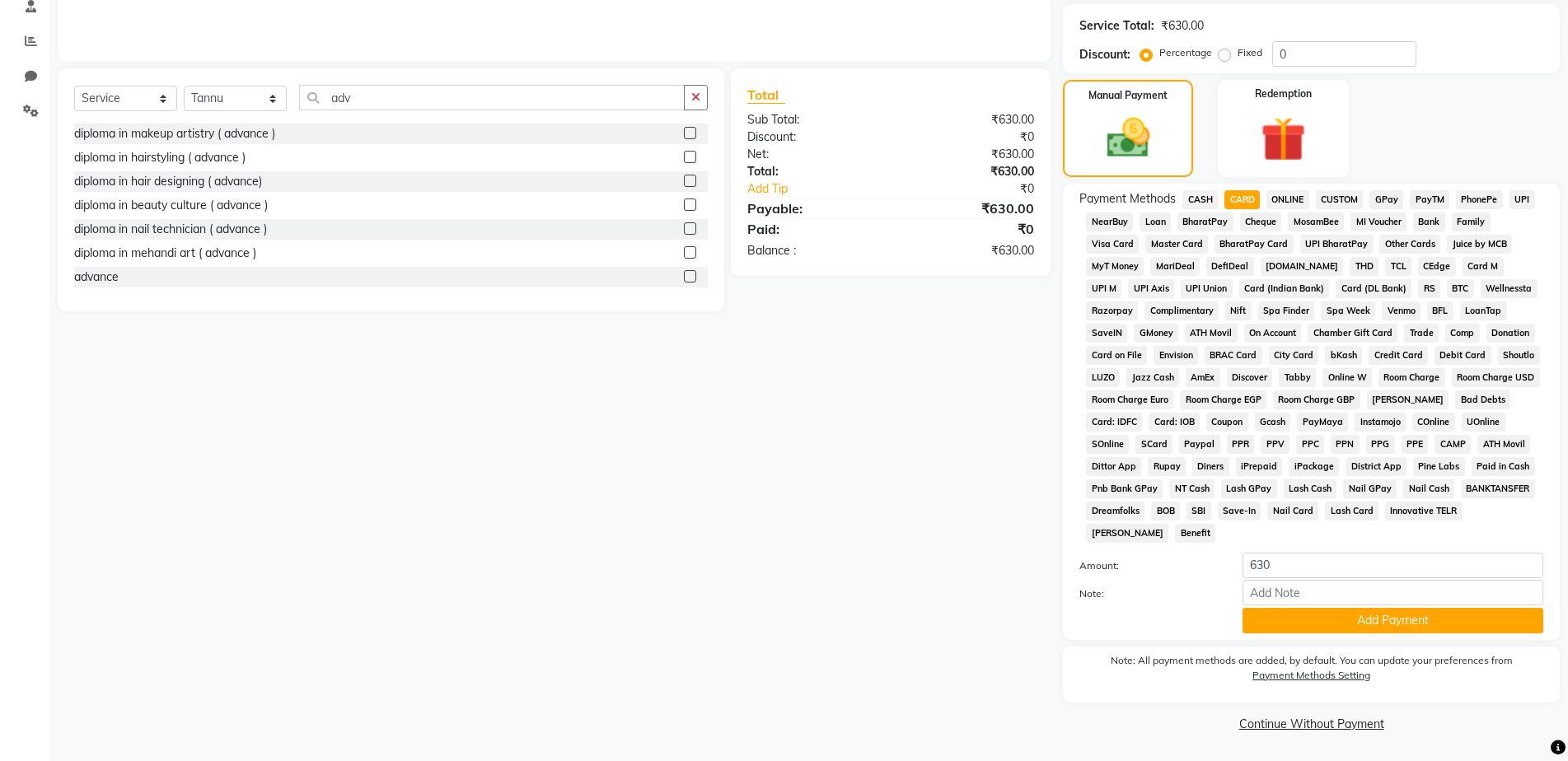
click at [1460, 615] on button "Add Payment" at bounding box center [1392, 621] width 301 height 25
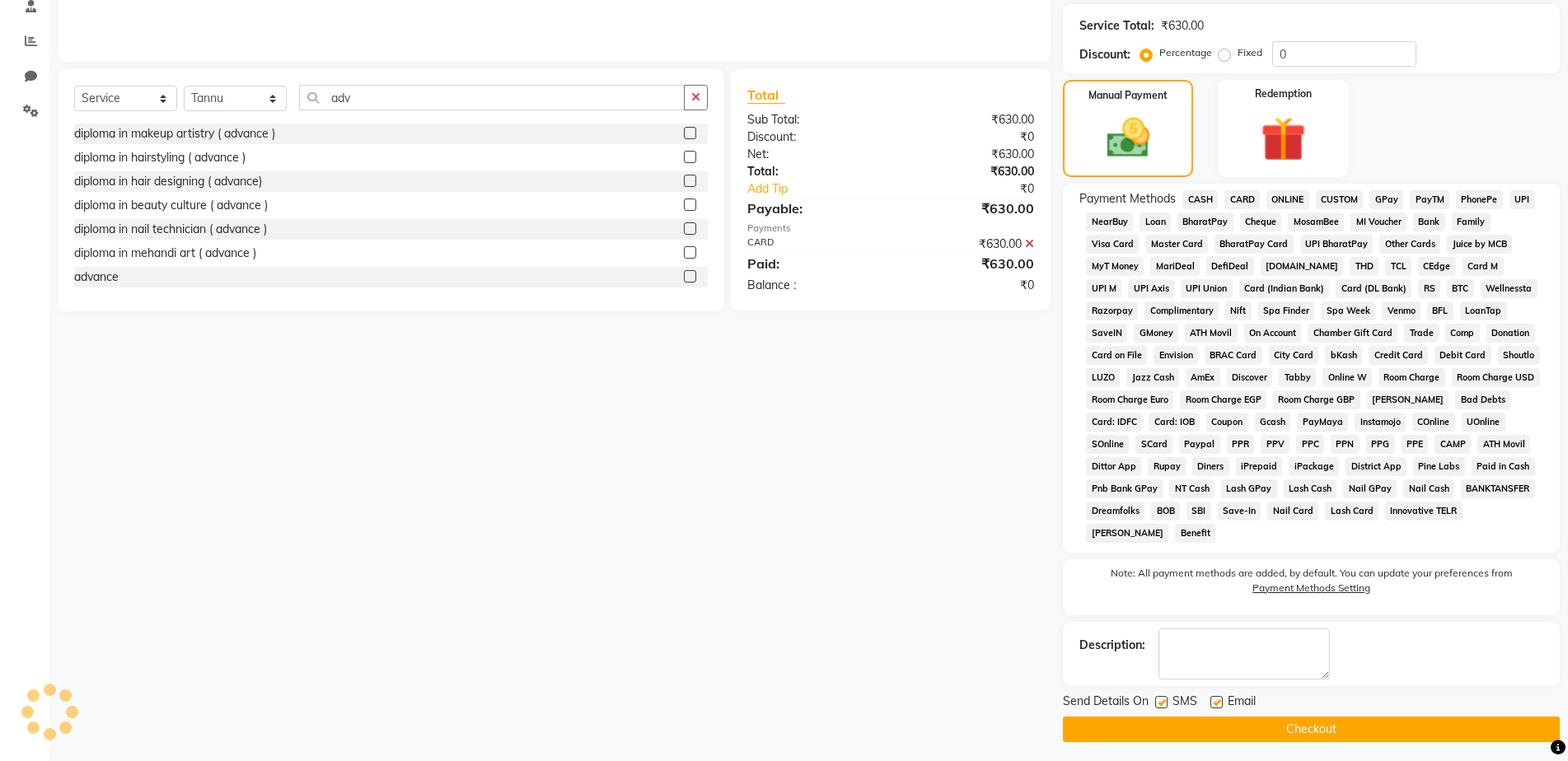
click at [1425, 739] on button "Checkout" at bounding box center [1311, 729] width 497 height 25
